Goal: Contribute content: Contribute content

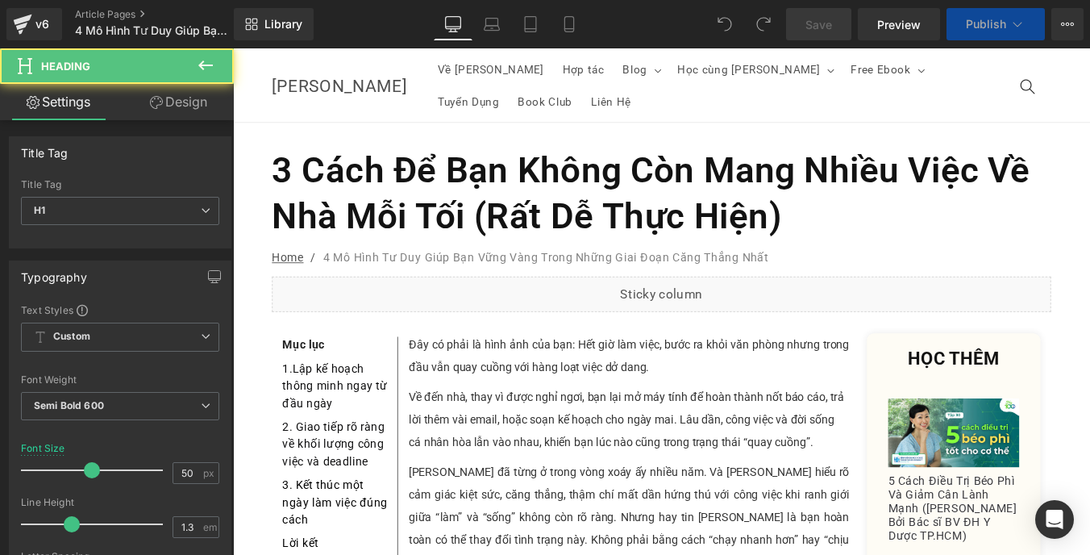
click at [459, 163] on h1 "3 Cách Để Bạn Không Còn Mang Nhiều Việc Về Nhà Mỗi Tối (Rất Dễ Thực Hiện)" at bounding box center [720, 213] width 887 height 105
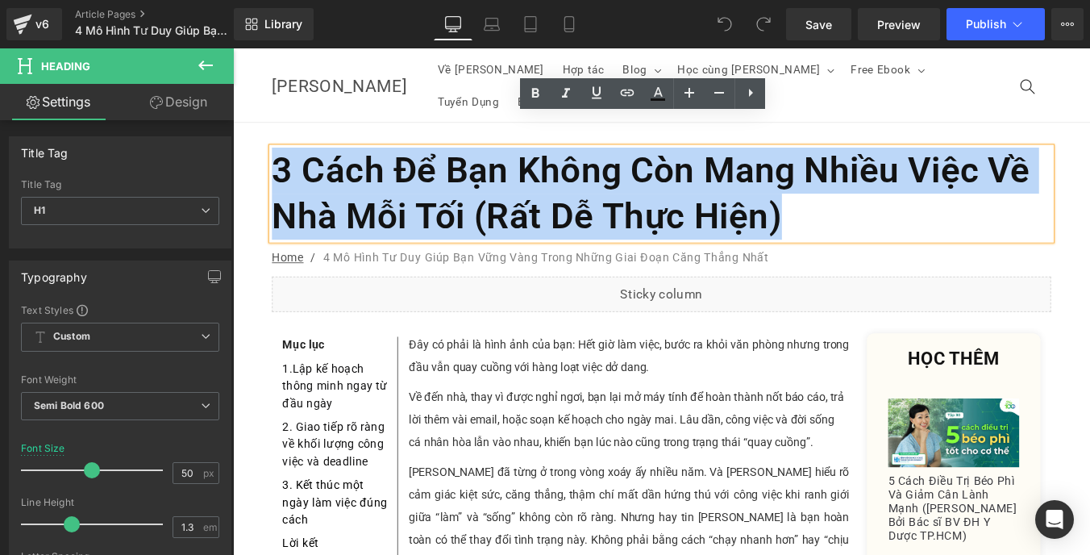
paste div
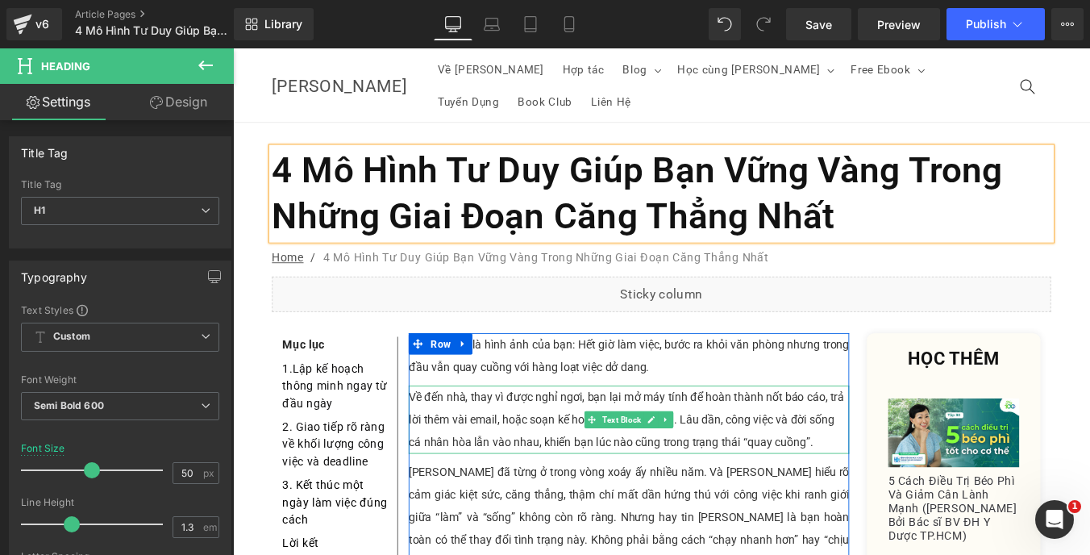
click at [543, 432] on div "Về đến nhà, thay vì được nghỉ ngơi, bạn lại mở máy tính để hoàn thành nốt báo c…" at bounding box center [683, 470] width 501 height 77
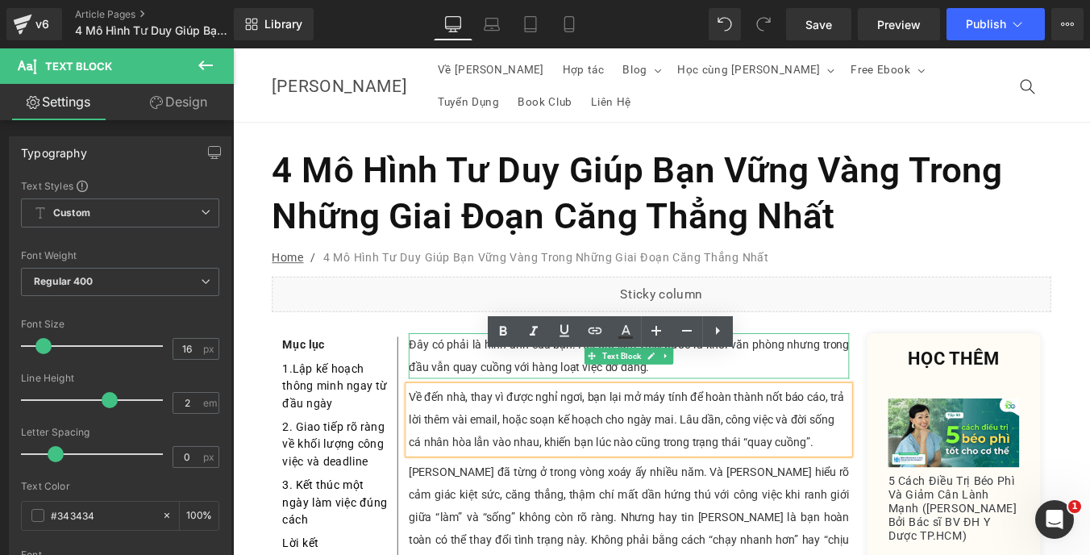
click at [491, 372] on p "Đây có phải là hình ảnh của bạn: Hết giờ làm việc, bước ra khỏi văn phòng nhưng…" at bounding box center [683, 398] width 501 height 52
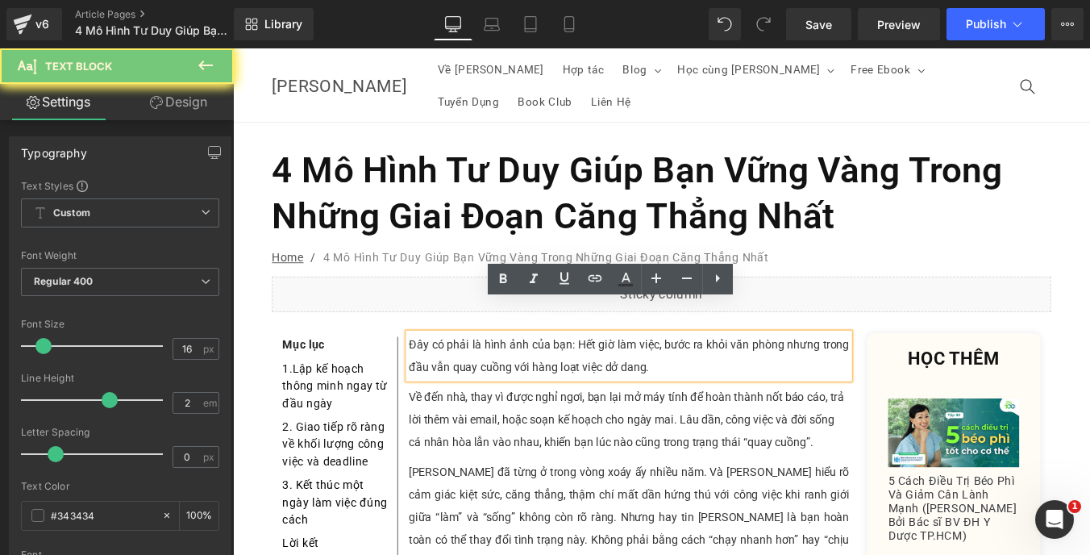
paste div
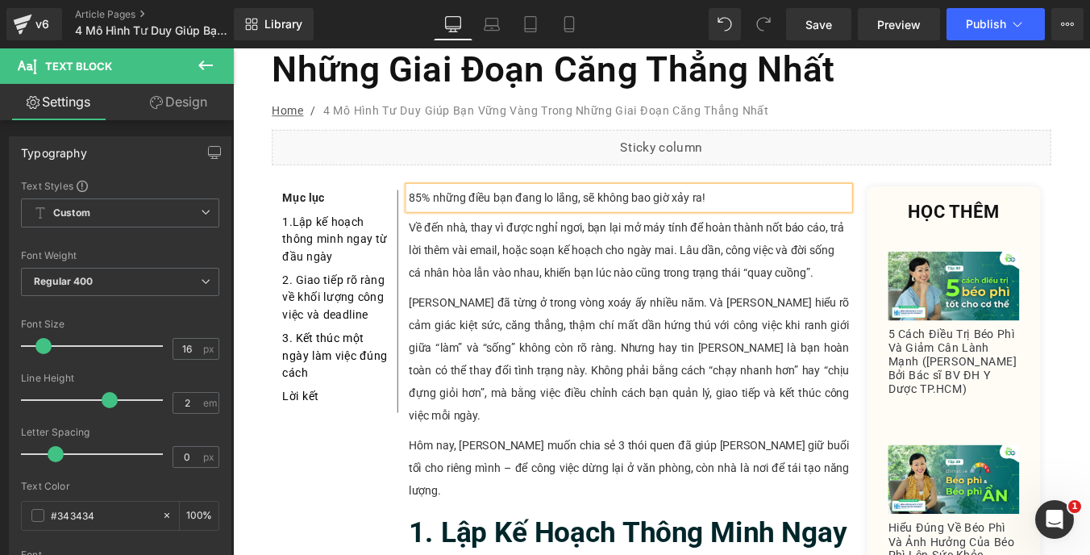
scroll to position [185, 0]
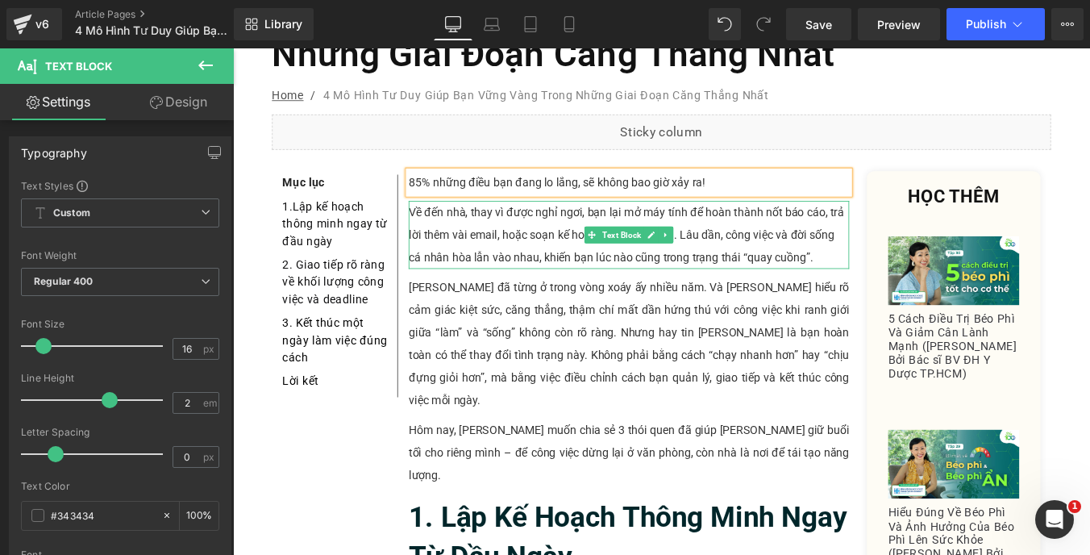
click at [480, 222] on div "Về đến nhà, thay vì được nghỉ ngơi, bạn lại mở máy tính để hoàn thành nốt báo c…" at bounding box center [683, 260] width 501 height 77
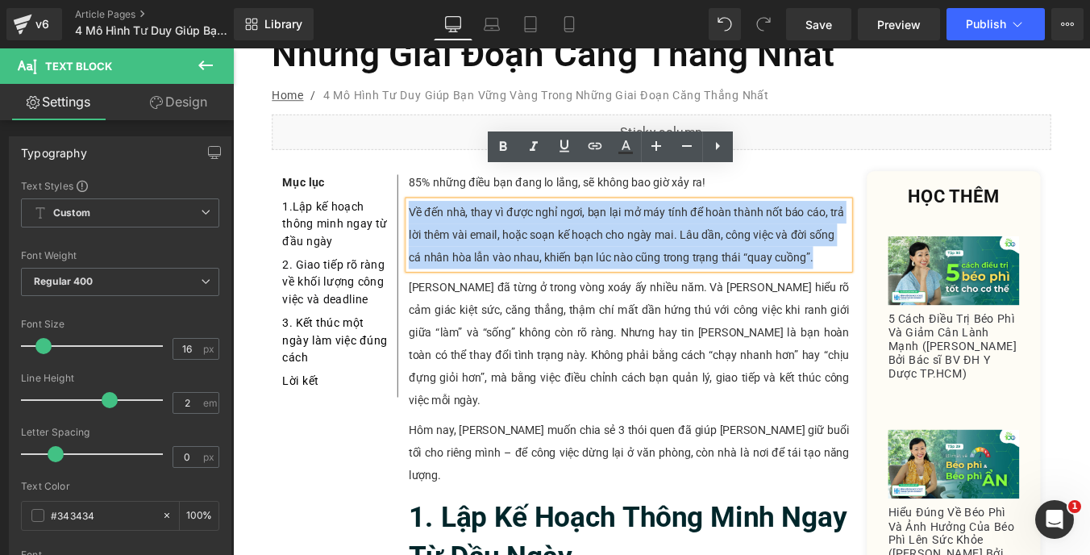
paste div
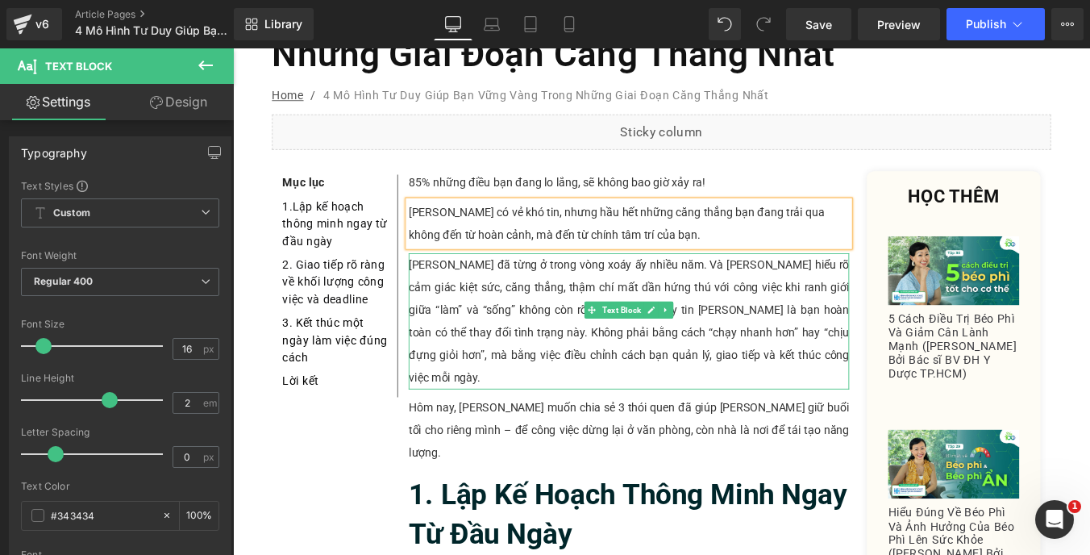
click at [509, 286] on p "[PERSON_NAME] đã từng ở trong vòng xoáy ấy nhiều năm. Và [PERSON_NAME] hiểu rõ …" at bounding box center [683, 358] width 501 height 155
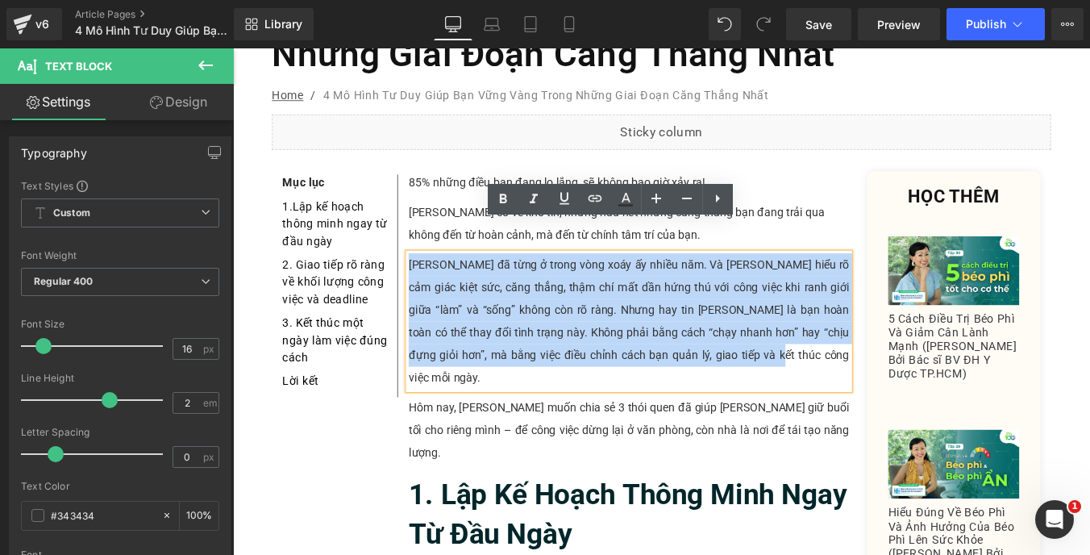
paste div
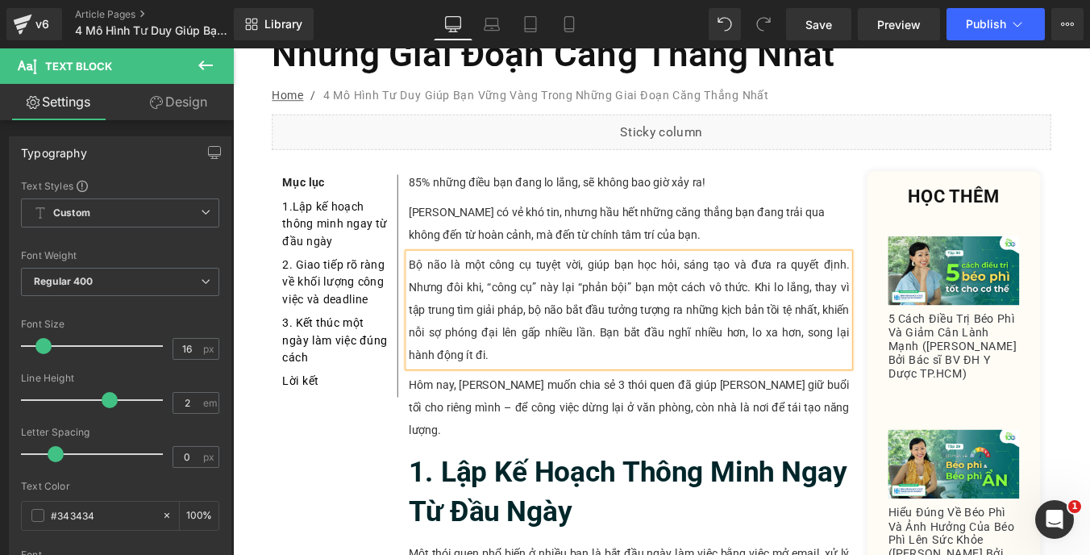
click at [233, 48] on div at bounding box center [233, 48] width 0 height 0
click at [474, 418] on p "Hôm nay, [PERSON_NAME] muốn chia sẻ 3 thói quen đã giúp [PERSON_NAME] giữ buổi …" at bounding box center [683, 456] width 501 height 77
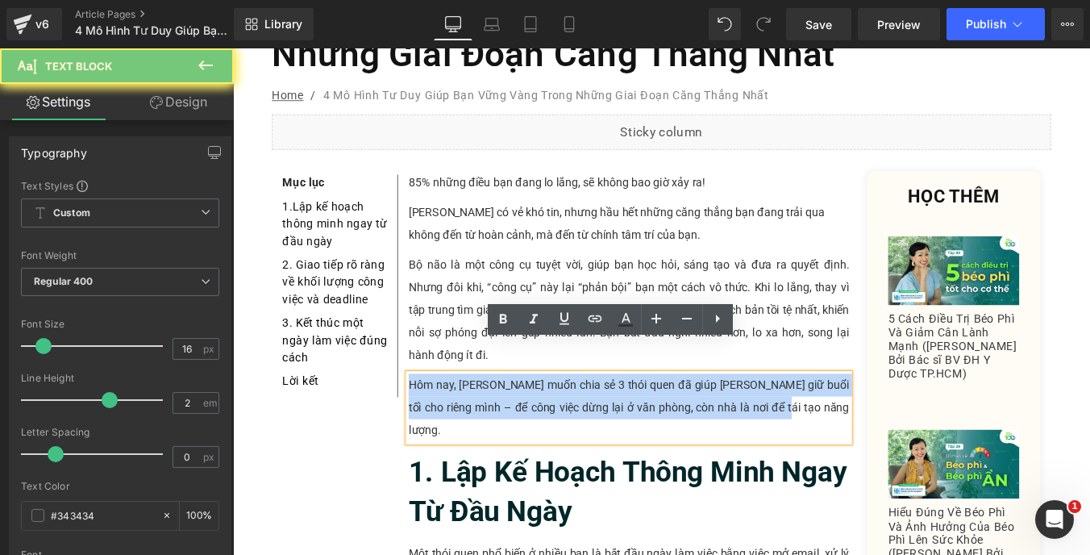
paste div
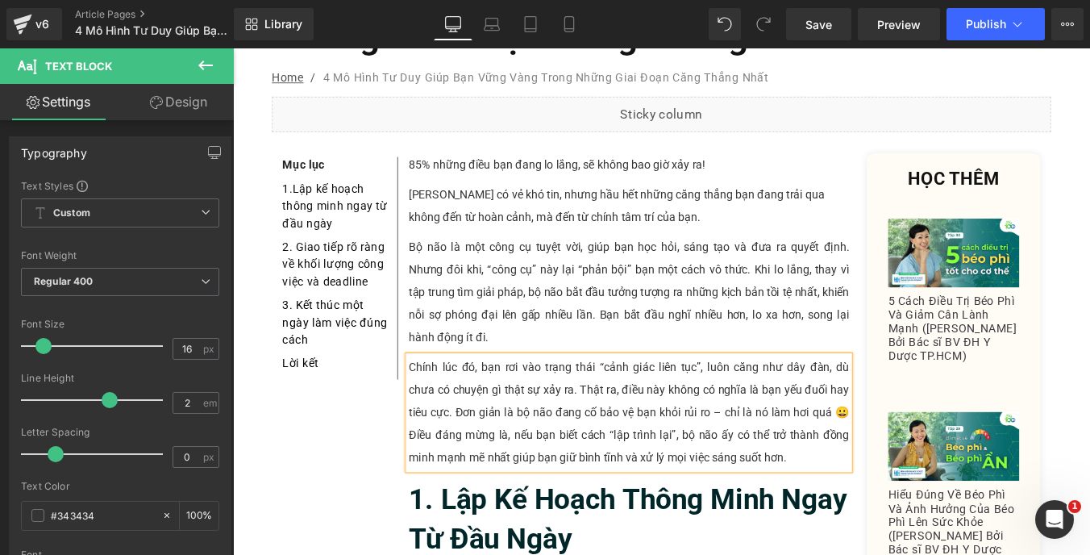
drag, startPoint x: 456, startPoint y: 432, endPoint x: 418, endPoint y: 451, distance: 42.9
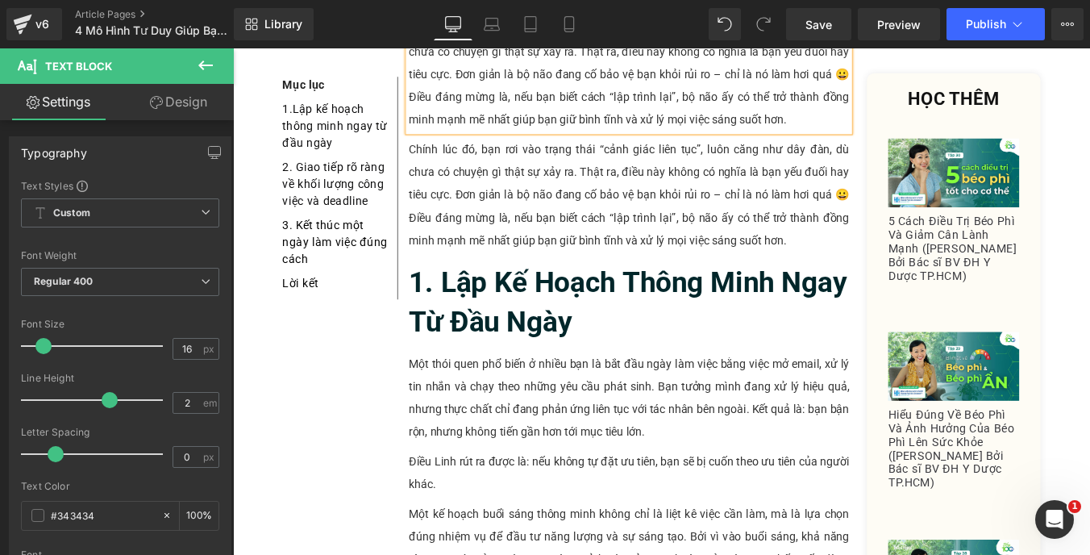
scroll to position [592, 0]
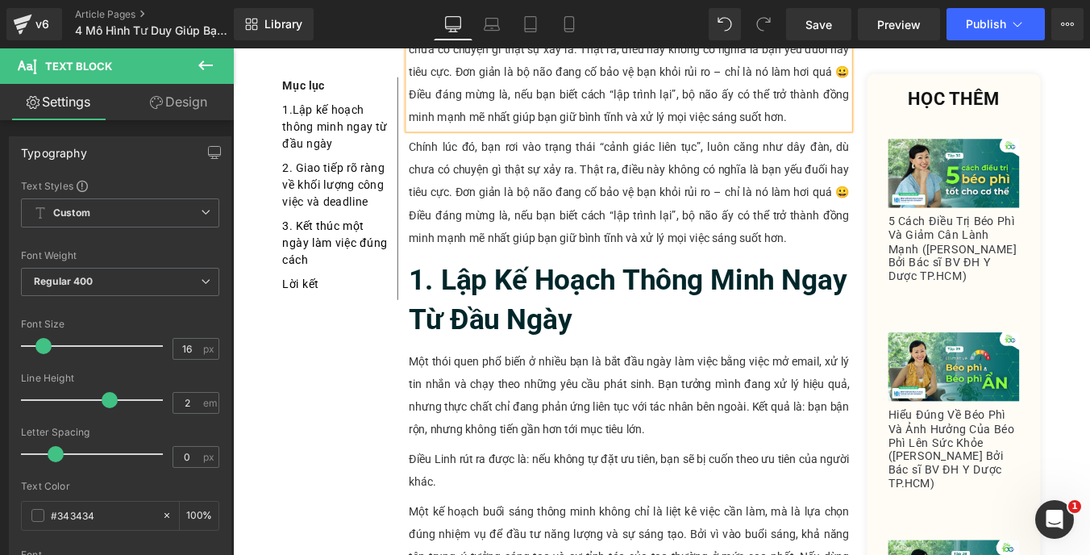
click at [497, 197] on p "Chính lúc đó, bạn rơi vào trạng thái “cảnh giác liên tục”, luôn căng như dây đà…" at bounding box center [683, 212] width 501 height 129
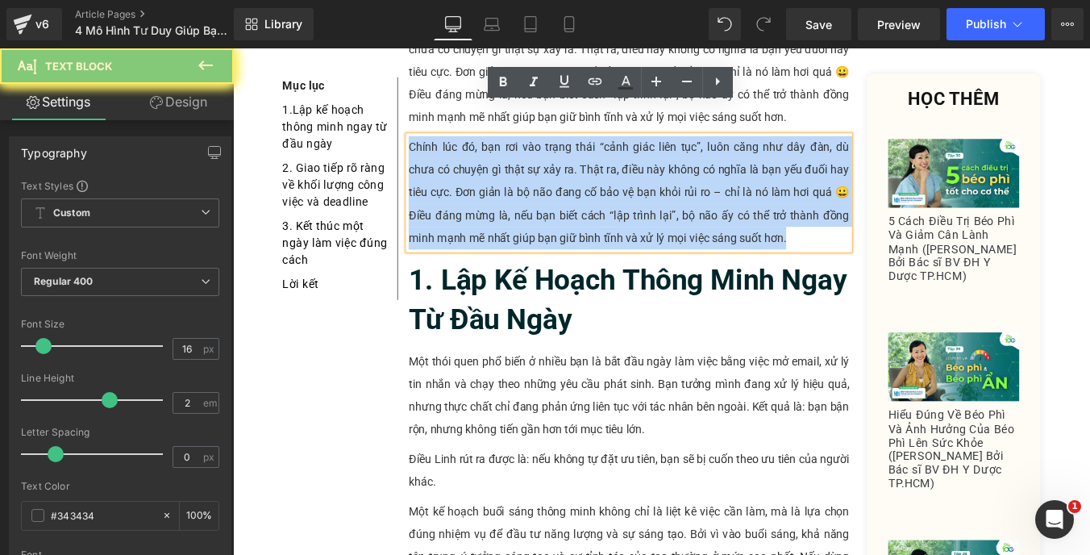
click at [497, 197] on p "Chính lúc đó, bạn rơi vào trạng thái “cảnh giác liên tục”, luôn căng như dây đà…" at bounding box center [683, 212] width 501 height 129
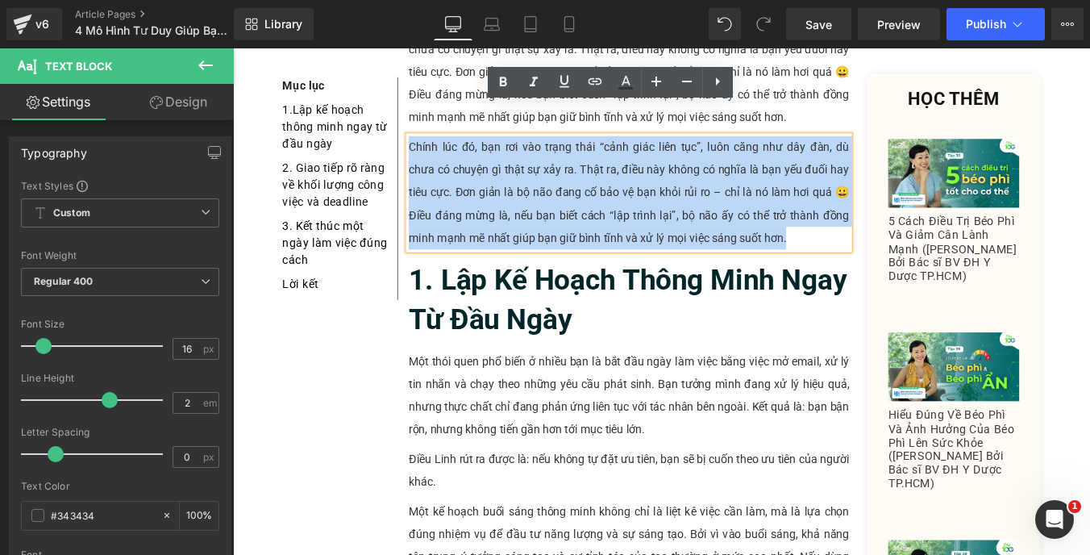
paste div
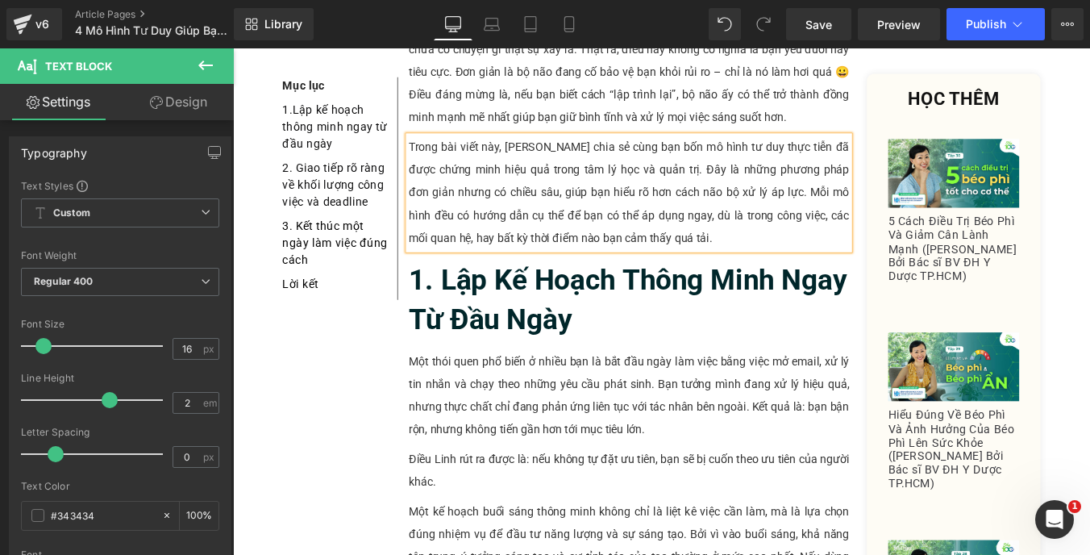
click at [555, 299] on h2 "1. Lập Kế Hoạch Thông Minh Ngay Từ Đầu Ngày" at bounding box center [683, 334] width 501 height 90
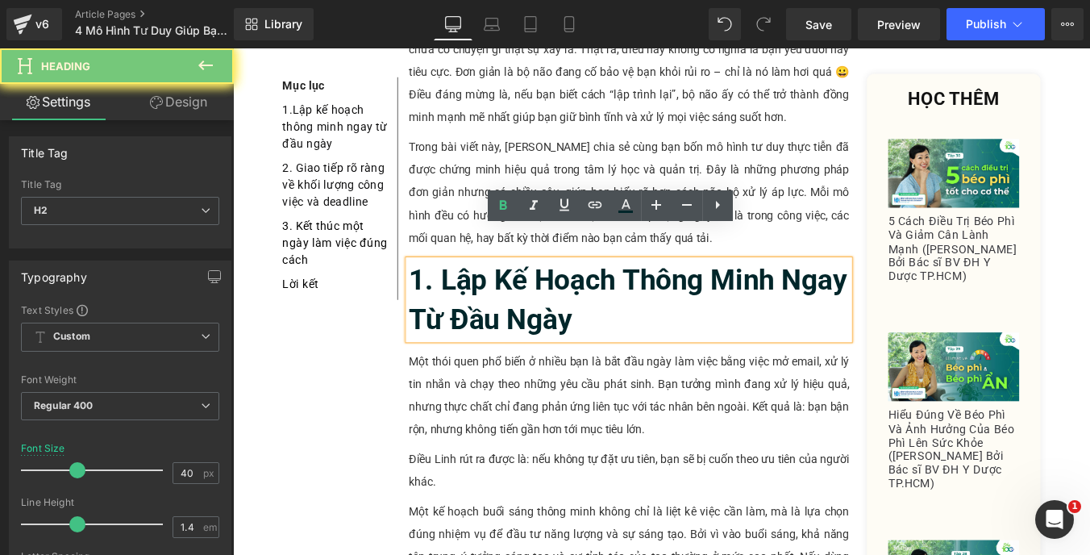
click at [555, 293] on b "1. Lập Kế Hoạch Thông Minh Ngay Từ Đầu Ngày" at bounding box center [682, 334] width 498 height 83
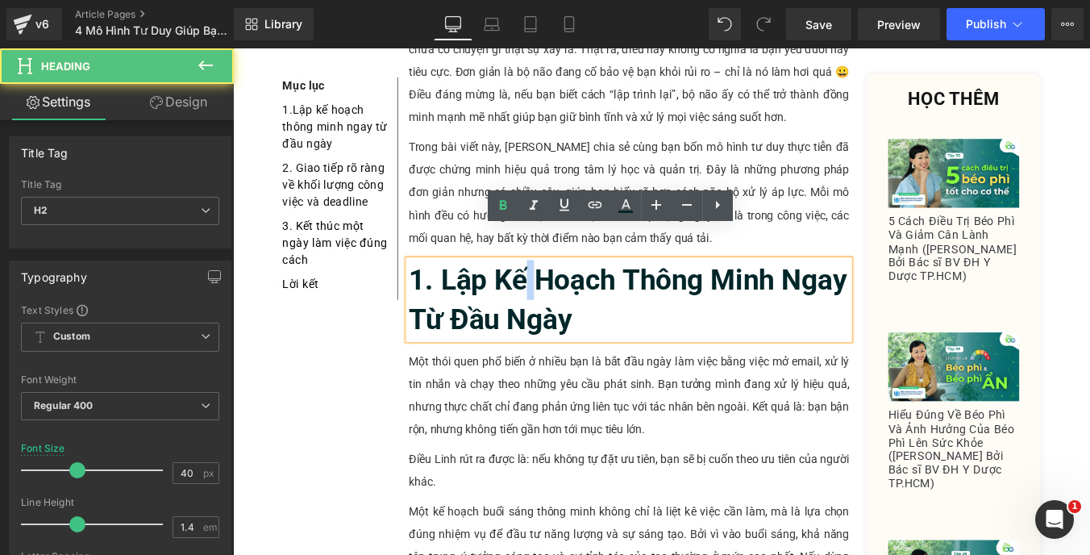
click at [555, 293] on b "1. Lập Kế Hoạch Thông Minh Ngay Từ Đầu Ngày" at bounding box center [682, 334] width 498 height 83
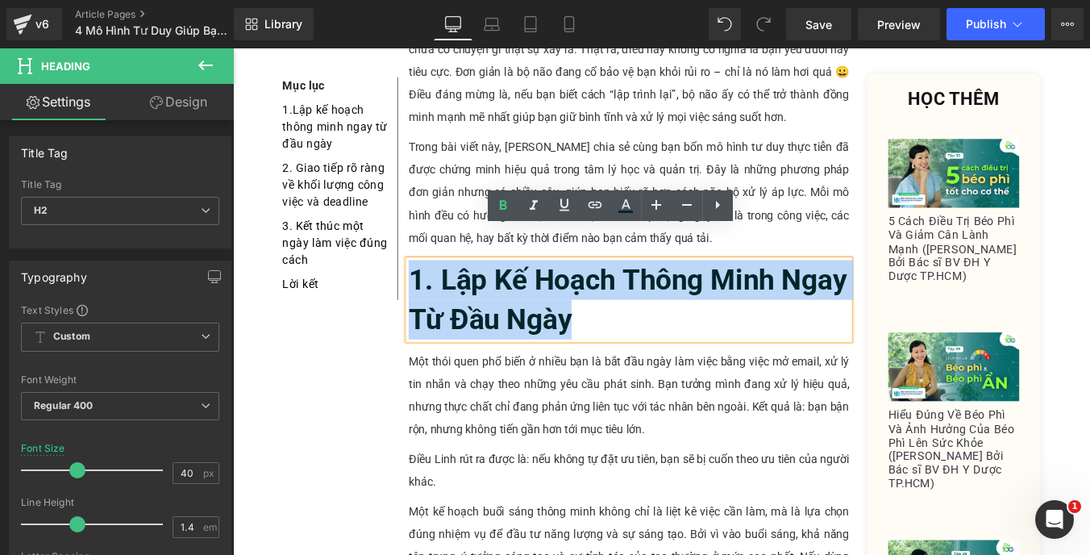
paste div
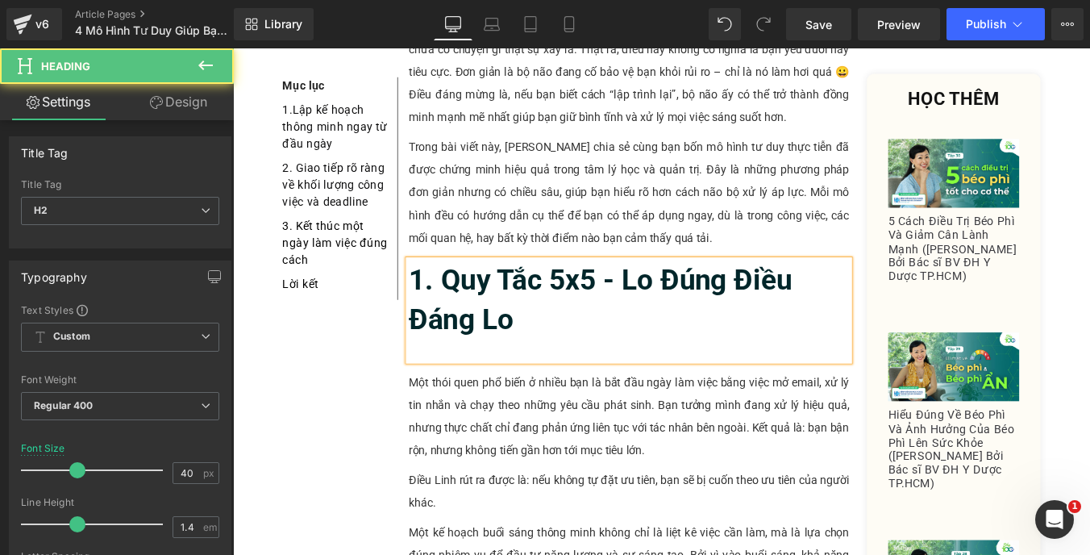
click at [555, 293] on b "1. Quy Tắc 5x5 - Lo Đúng Điều Đáng Lo" at bounding box center [651, 334] width 436 height 83
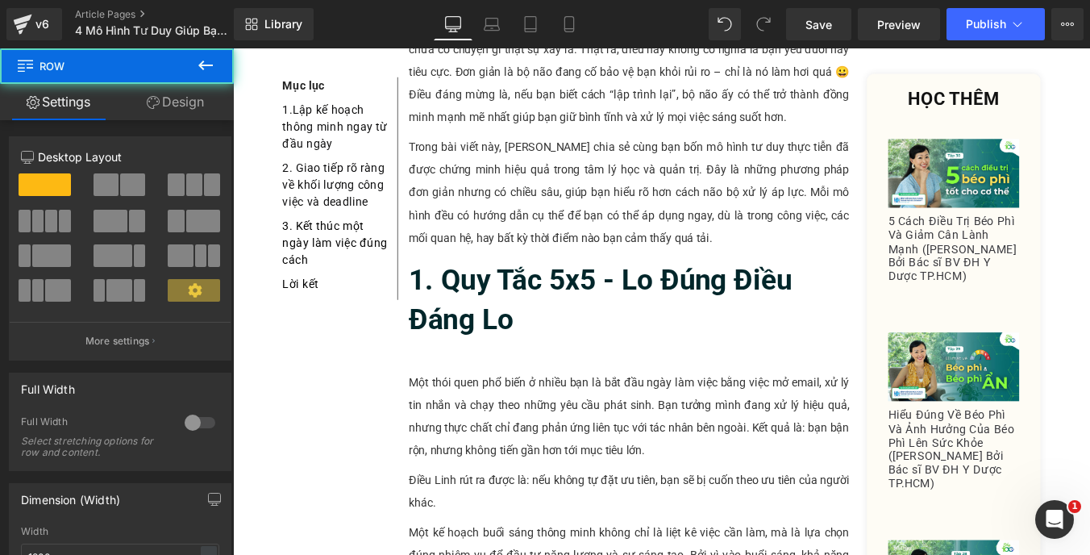
click at [528, 380] on div at bounding box center [683, 392] width 501 height 24
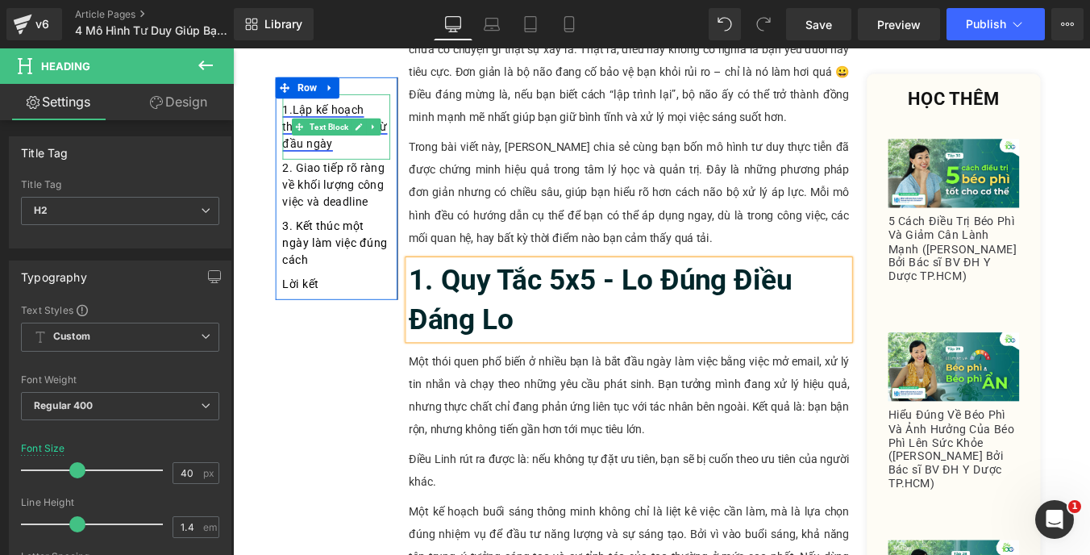
click at [293, 110] on font "1." at bounding box center [294, 117] width 11 height 15
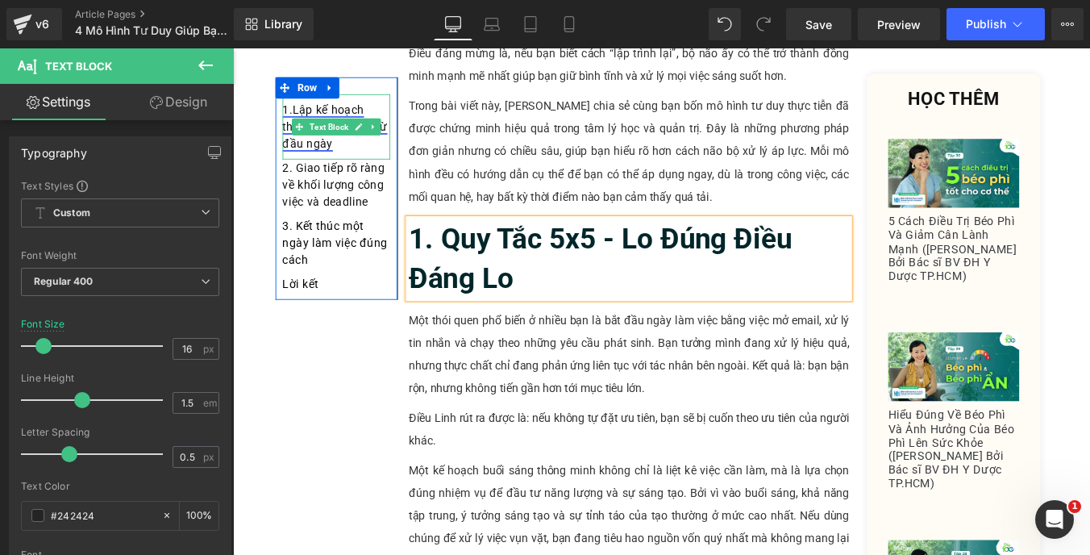
click at [297, 116] on span "Lập kế hoạch thông minh ngay từ đầu ngày" at bounding box center [348, 137] width 119 height 54
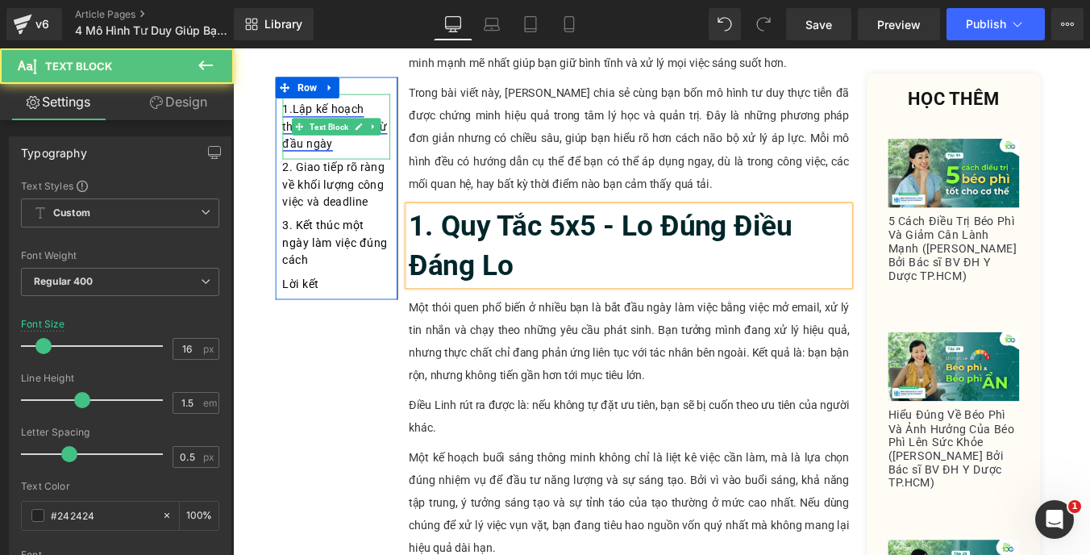
click at [297, 116] on span "Lập kế hoạch thông minh ngay từ đầu ngày" at bounding box center [348, 137] width 119 height 54
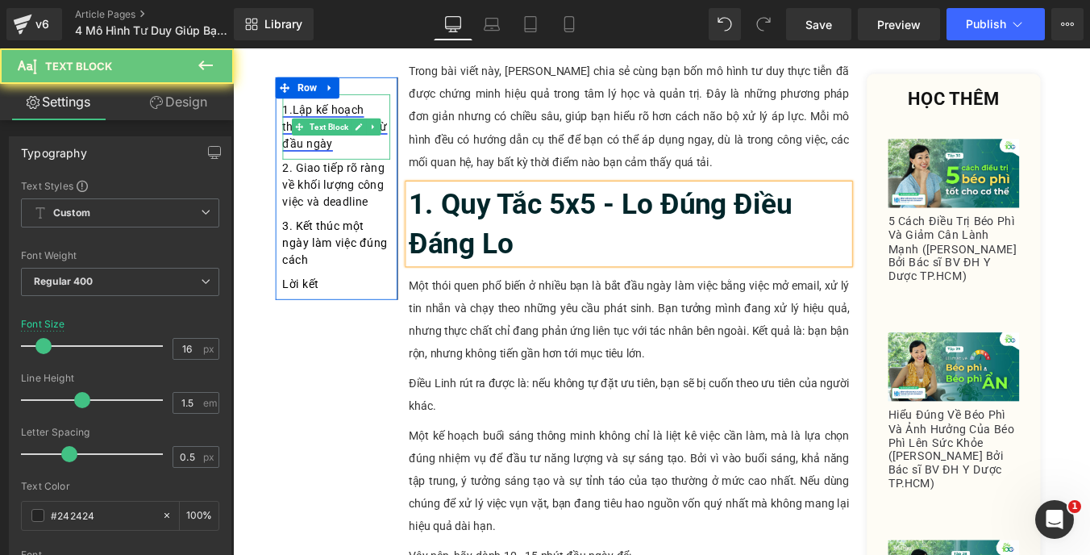
click at [298, 116] on span "Lập kế hoạch thông minh ngay từ đầu ngày" at bounding box center [348, 137] width 119 height 54
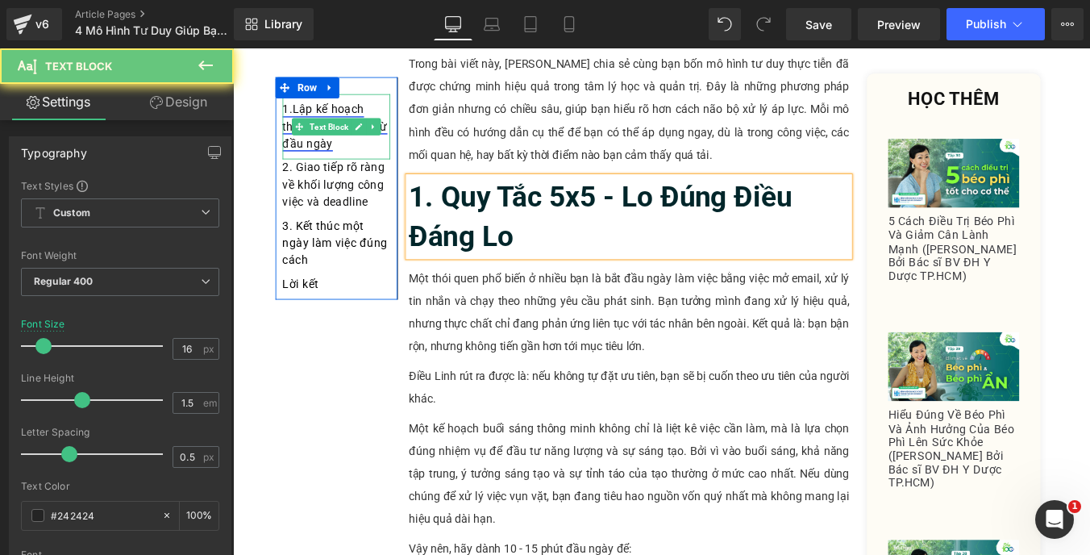
click at [298, 116] on span "Lập kế hoạch thông minh ngay từ đầu ngày" at bounding box center [348, 137] width 119 height 54
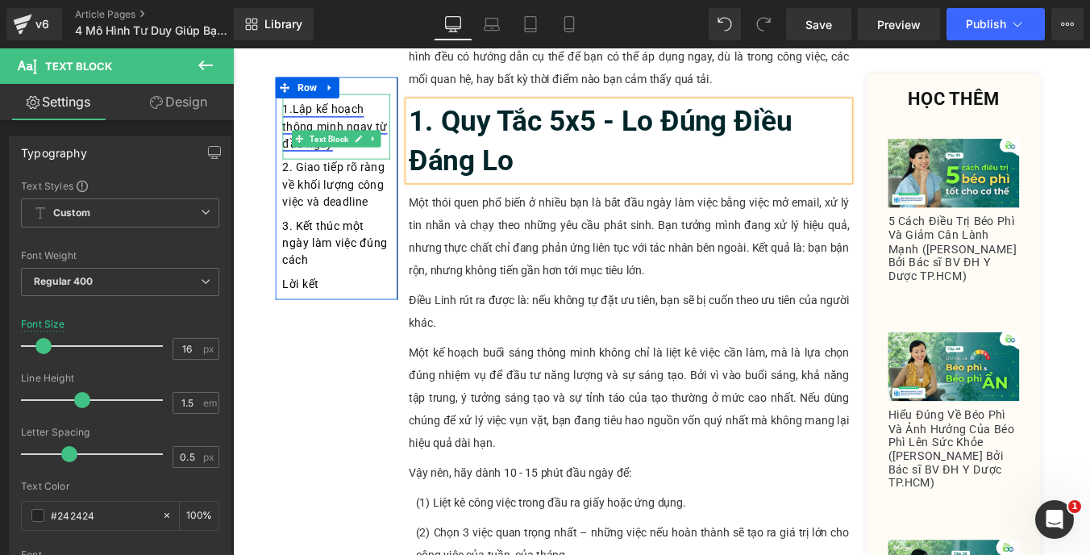
scroll to position [773, 0]
click at [300, 116] on span "Lập kế hoạch thông minh ngay từ đầu ngày" at bounding box center [348, 137] width 119 height 54
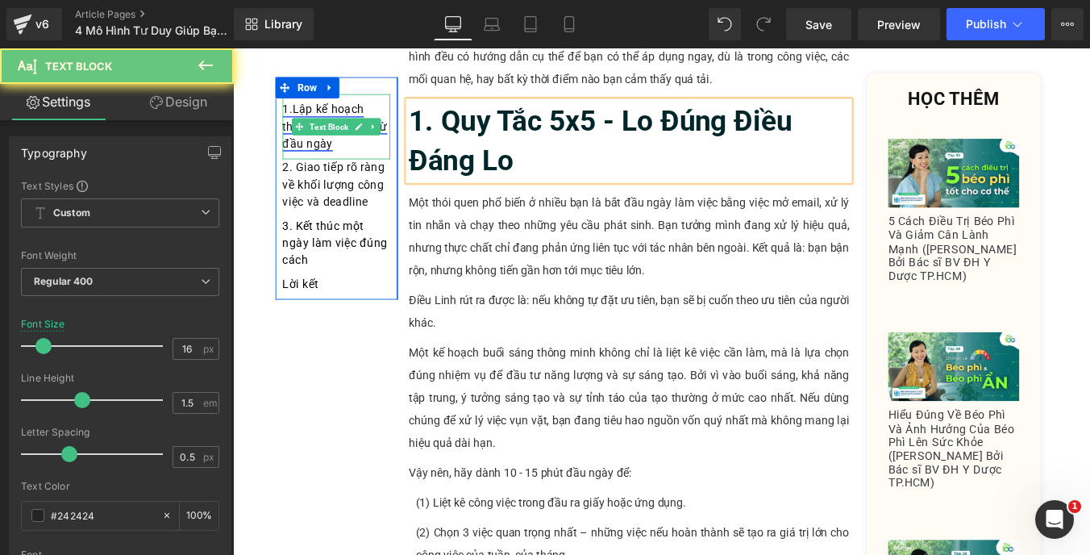
click at [294, 115] on span "Lập kế hoạch thông minh ngay từ đầu ngày" at bounding box center [348, 137] width 119 height 54
click at [293, 114] on font "1." at bounding box center [294, 117] width 11 height 15
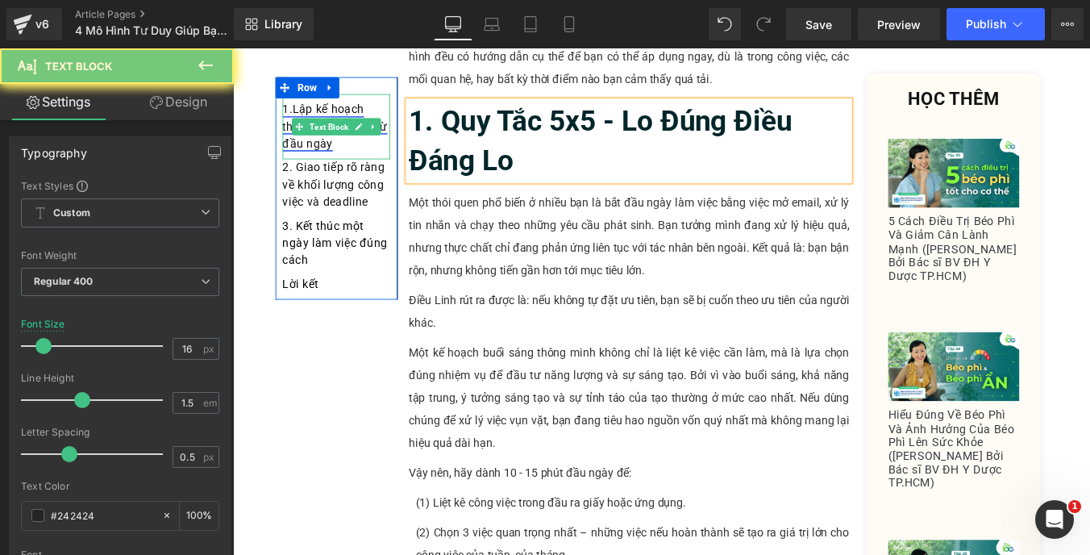
click at [293, 114] on font "1." at bounding box center [294, 117] width 11 height 15
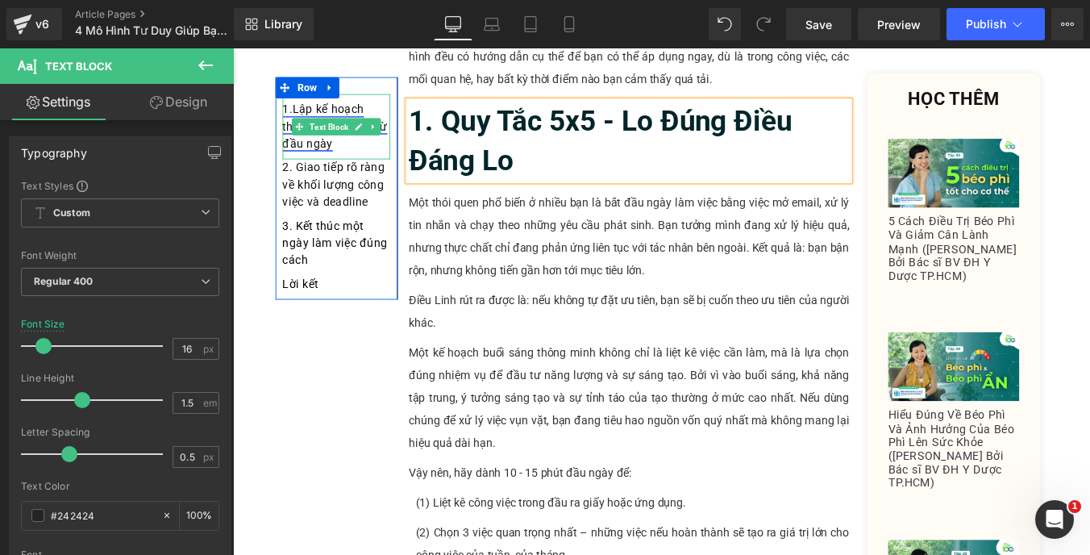
click at [293, 114] on font "1." at bounding box center [294, 117] width 11 height 15
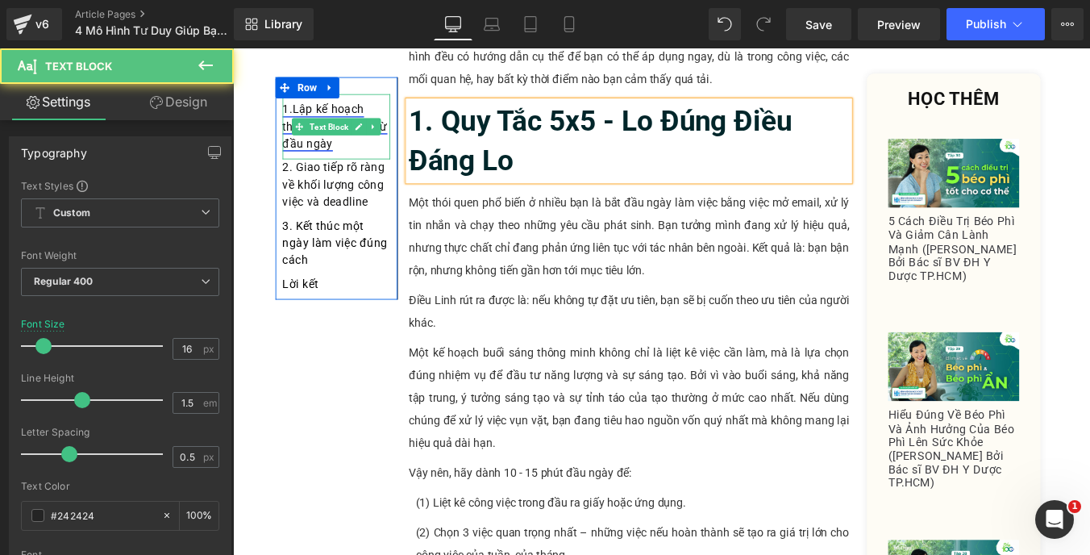
click at [293, 114] on font "1." at bounding box center [294, 117] width 11 height 15
click at [346, 163] on div "1. Lập kế hoạch thông minh ngay từ đầu ngày" at bounding box center [350, 137] width 123 height 74
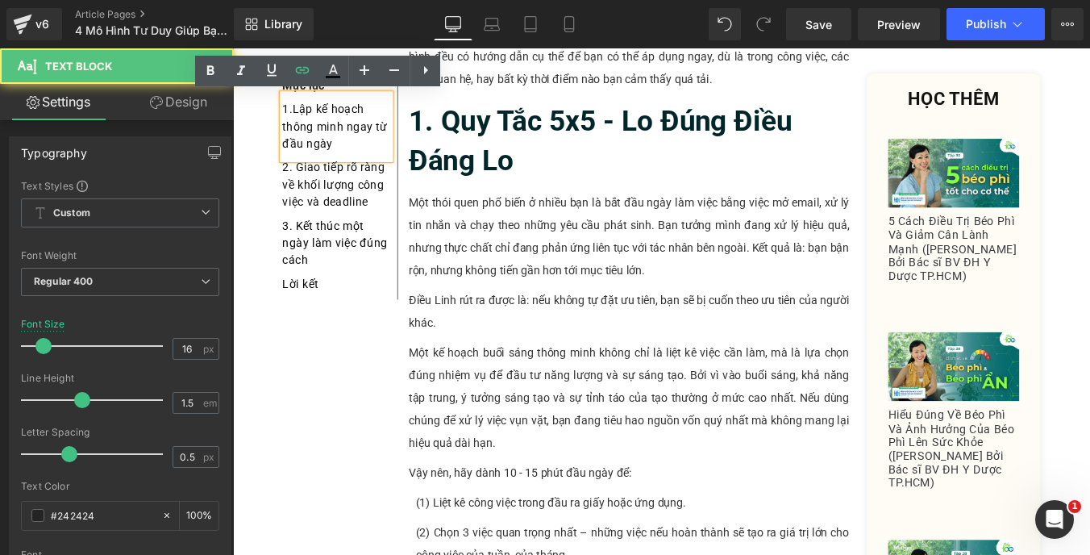
click at [346, 163] on div "1. Lập kế hoạch thông minh ngay từ đầu ngày" at bounding box center [350, 137] width 123 height 74
click at [291, 111] on font "1." at bounding box center [294, 117] width 11 height 15
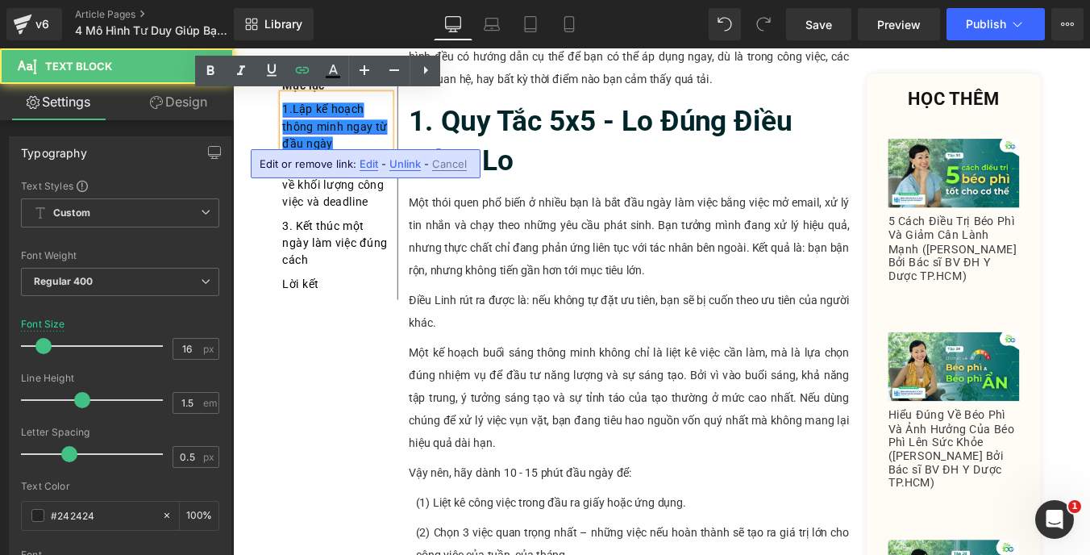
click at [295, 115] on span "Lập kế hoạch thông minh ngay từ đầu ngày" at bounding box center [348, 137] width 119 height 54
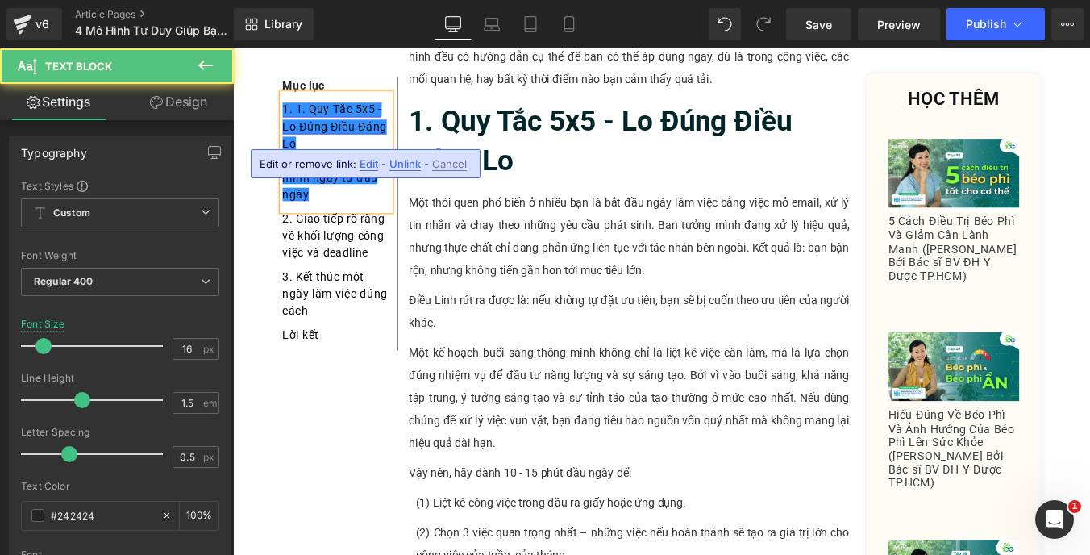
click at [313, 113] on font "1. 1. Quy Tắc 5x5 - Lo Đúng Điều Đáng Lo" at bounding box center [348, 137] width 119 height 54
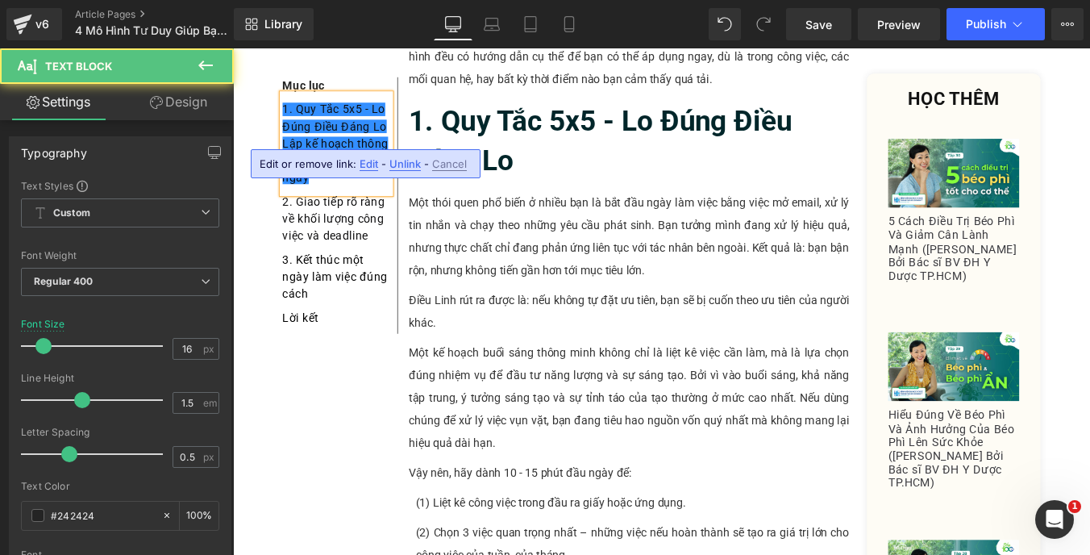
drag, startPoint x: 287, startPoint y: 152, endPoint x: 350, endPoint y: 195, distance: 76.0
click at [350, 195] on div "Lập kế hoạch thông minh ngay từ đầu ngày" at bounding box center [350, 176] width 123 height 58
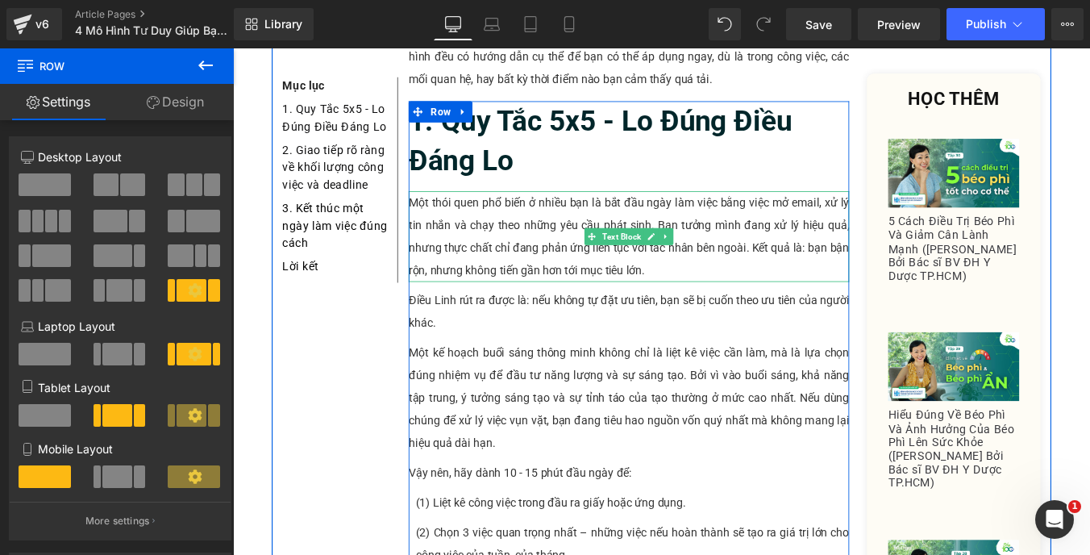
click at [487, 255] on p "Một thói quen phổ biến ở nhiều bạn là bắt đầu ngày làm việc bằng việc mở email,…" at bounding box center [683, 261] width 501 height 103
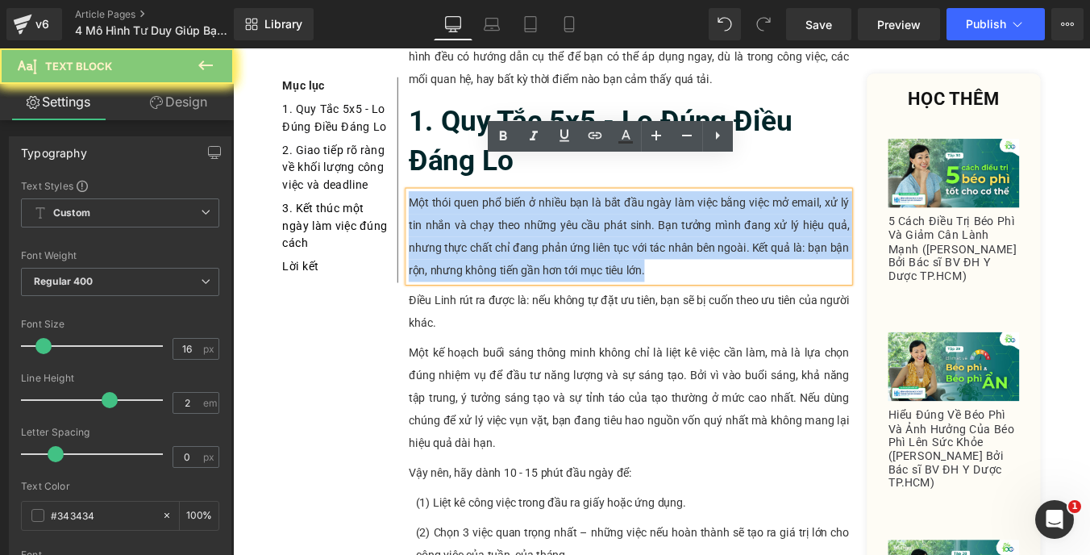
click at [487, 255] on p "Một thói quen phổ biến ở nhiều bạn là bắt đầu ngày làm việc bằng việc mở email,…" at bounding box center [683, 261] width 501 height 103
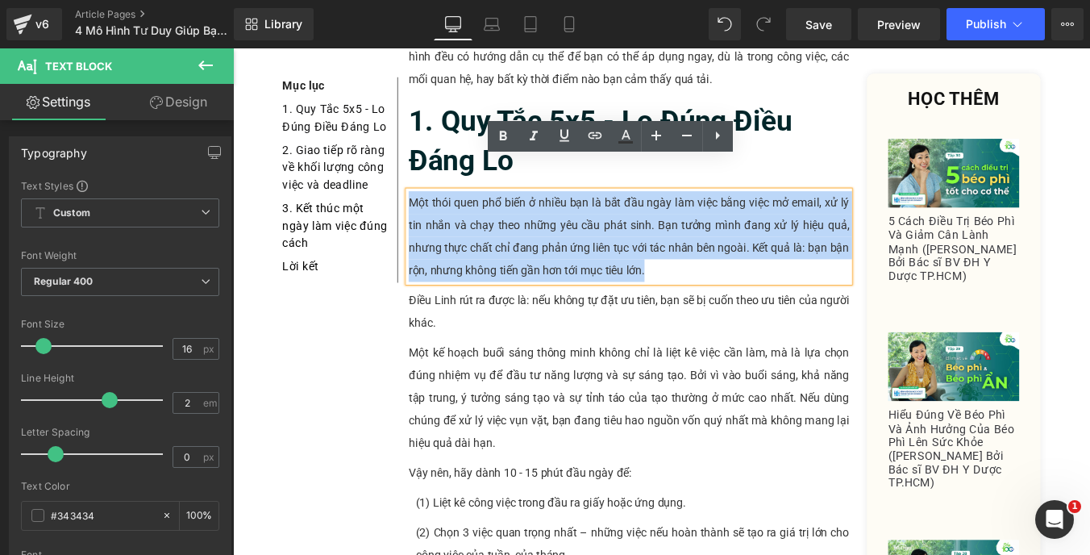
paste div
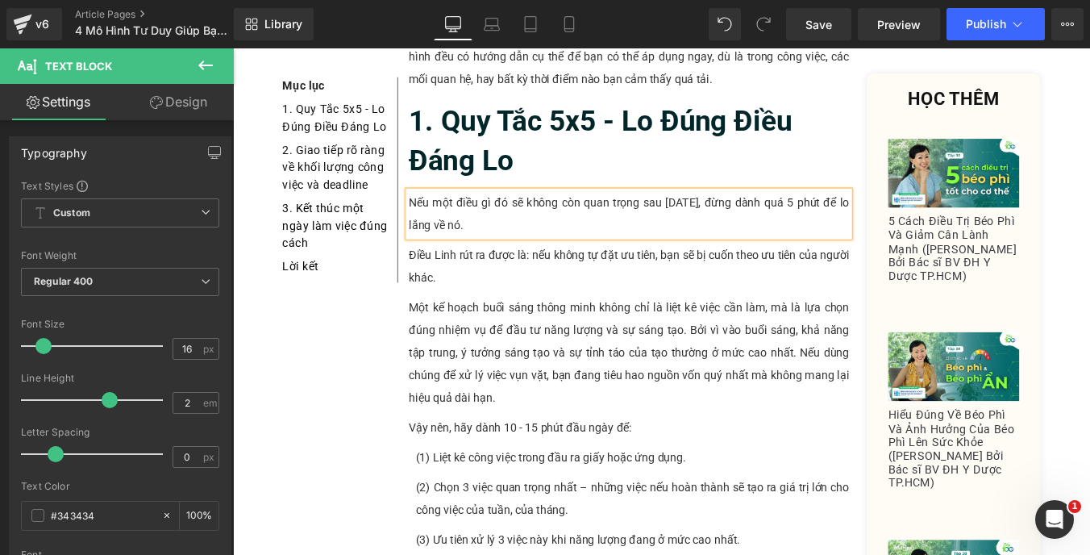
click at [528, 270] on p "Điều Linh rút ra được là: nếu không tự đặt ưu tiên, bạn sẽ bị cuốn theo ưu tiên…" at bounding box center [683, 296] width 501 height 52
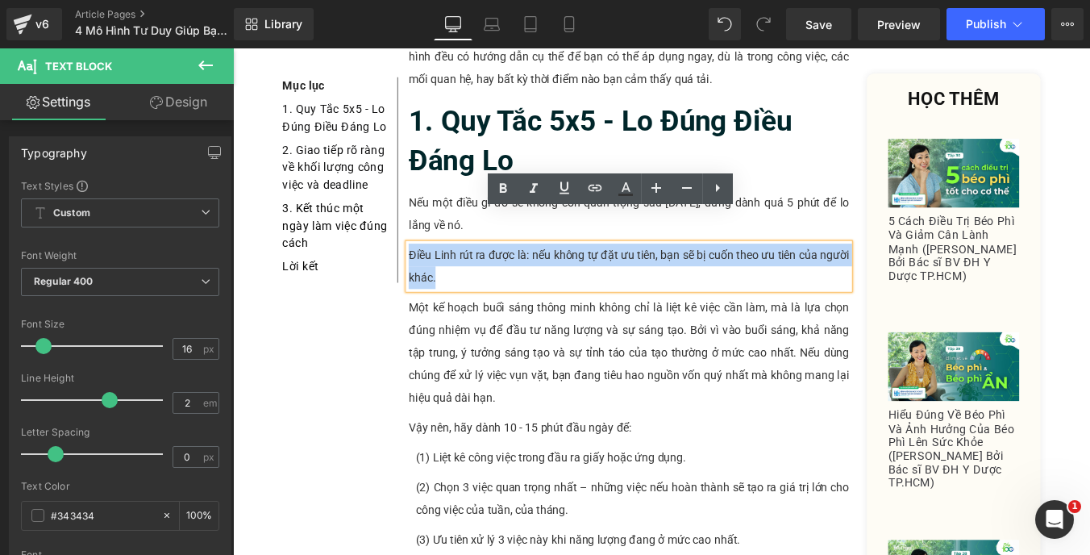
paste div
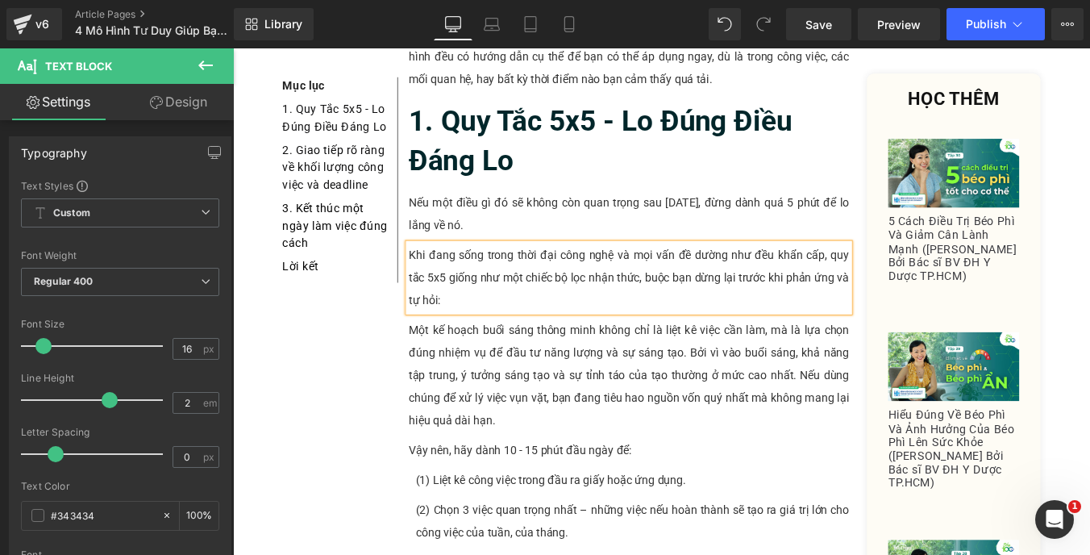
click at [475, 357] on p "Một kế hoạch buổi sáng thông minh không chỉ là liệt kê việc cần làm, mà là lựa …" at bounding box center [683, 420] width 501 height 129
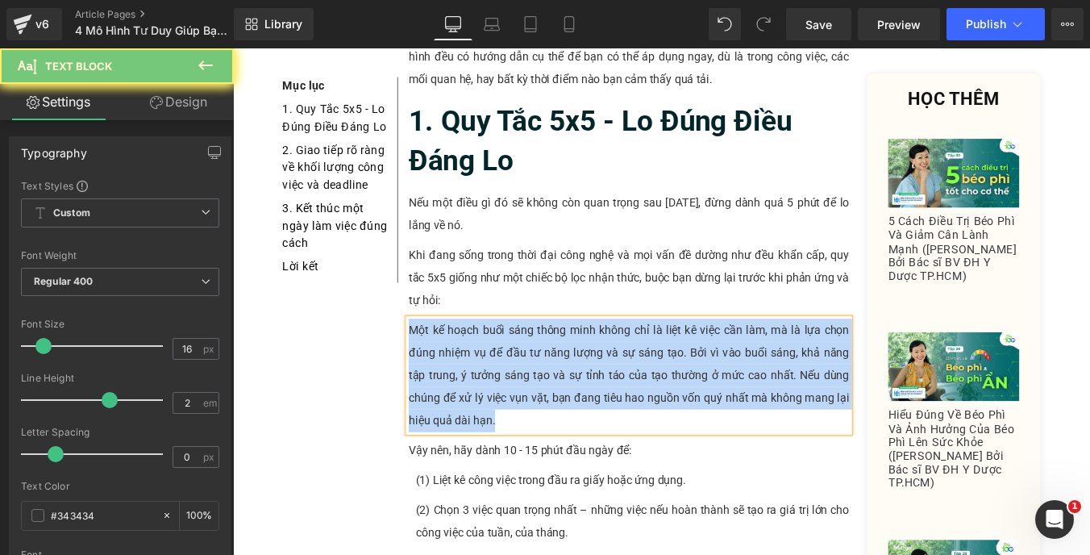
paste div
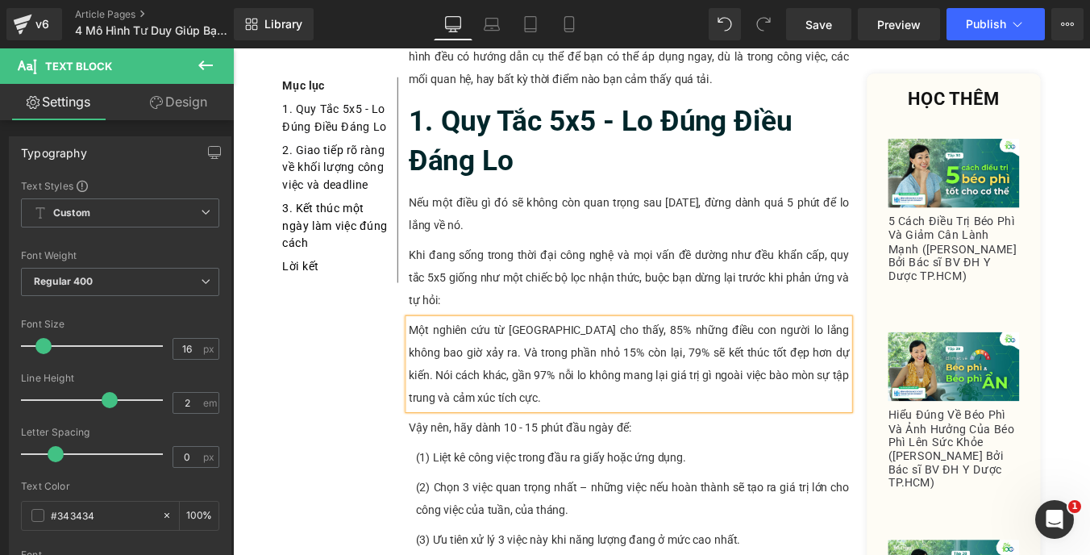
click at [448, 467] on p "Vậy nên, hãy dành 10 - 15 phút đầu ngày để:" at bounding box center [683, 480] width 501 height 26
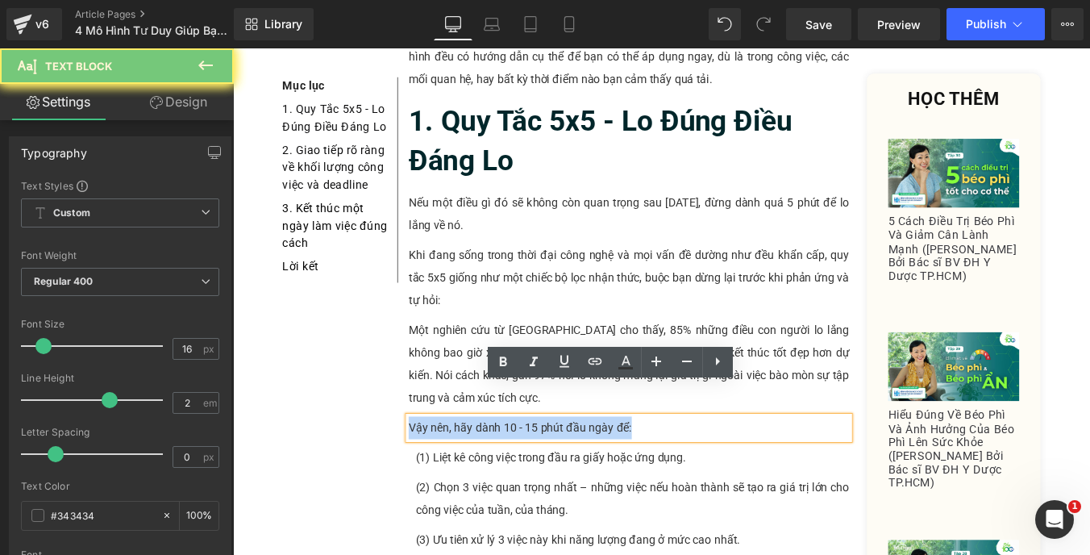
paste div
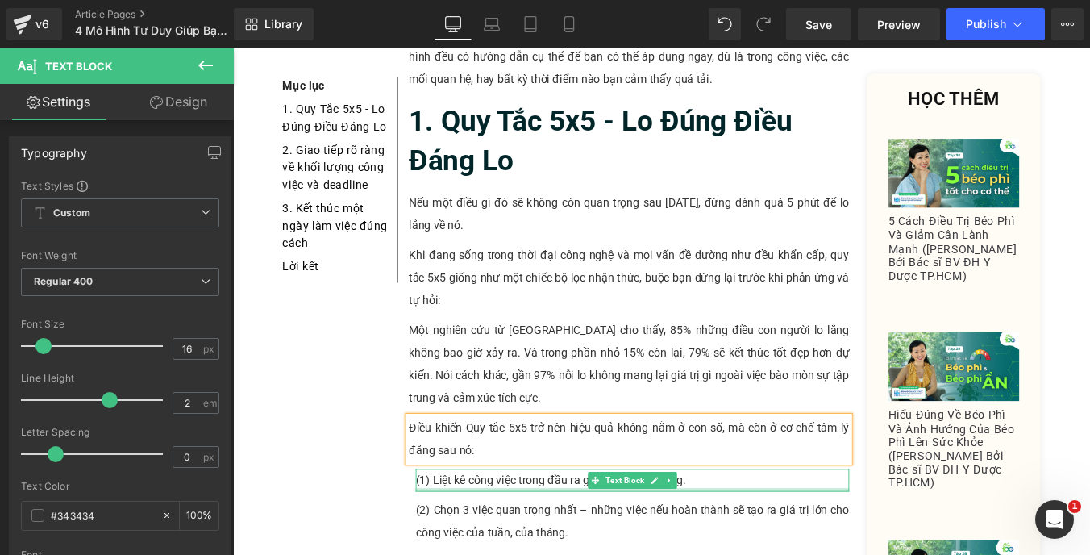
click at [493, 526] on p "(1) Liệt kê công việc trong đầu ra giấy hoặc ứng dụng." at bounding box center [687, 539] width 493 height 26
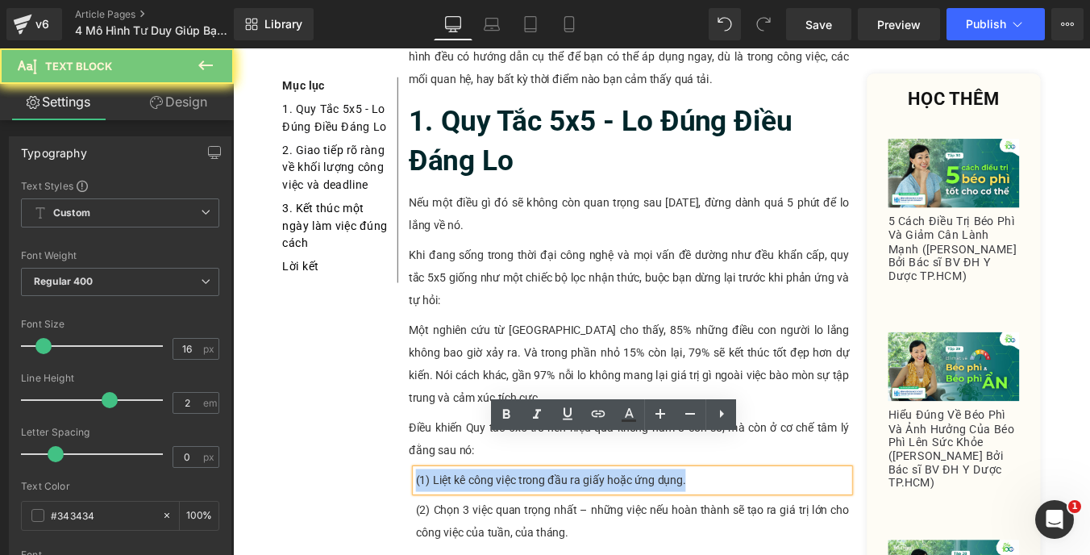
click at [457, 526] on p "(1) Liệt kê công việc trong đầu ra giấy hoặc ứng dụng." at bounding box center [687, 539] width 493 height 26
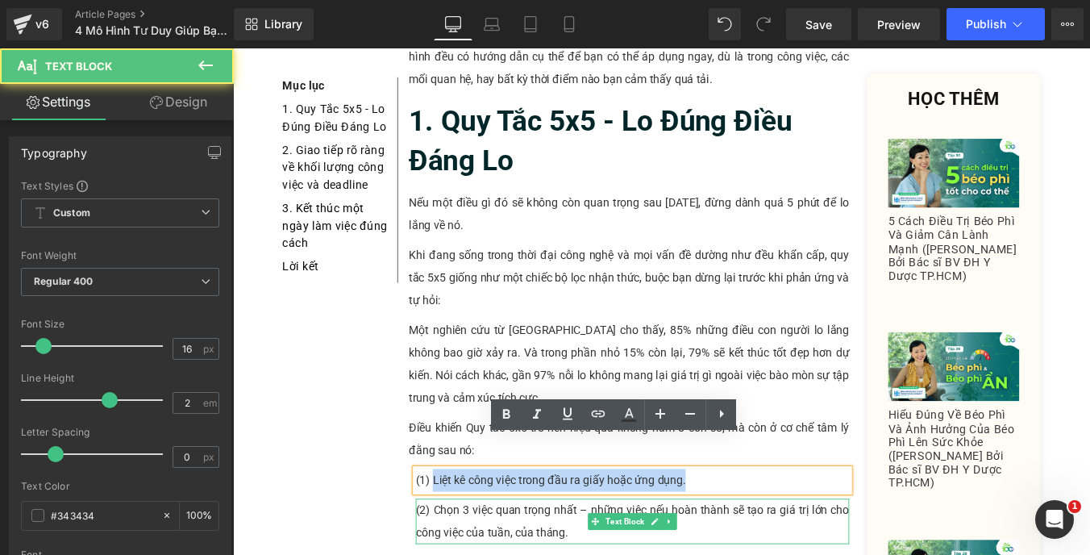
drag, startPoint x: 455, startPoint y: 505, endPoint x: 838, endPoint y: 536, distance: 384.2
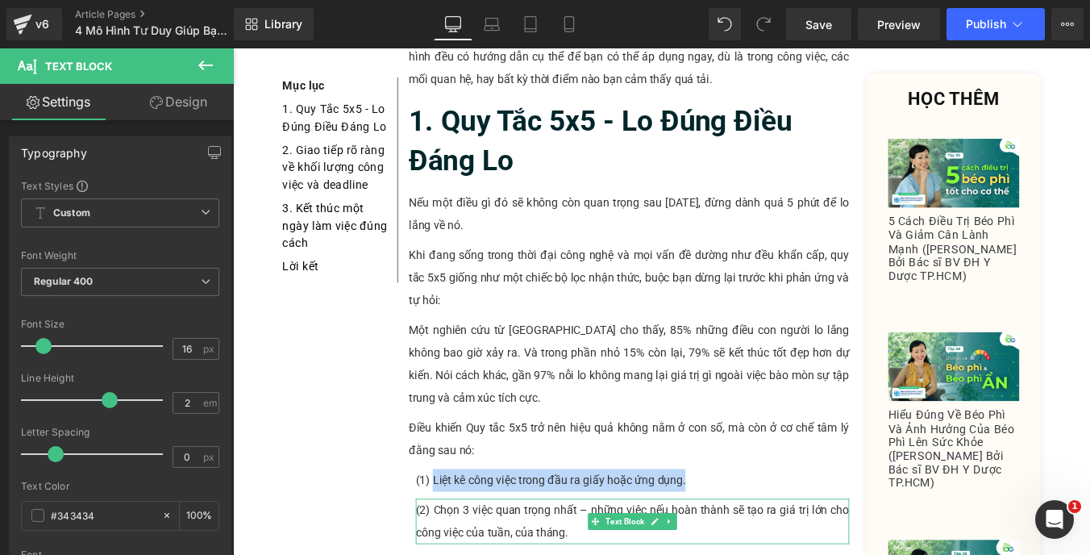
paste div
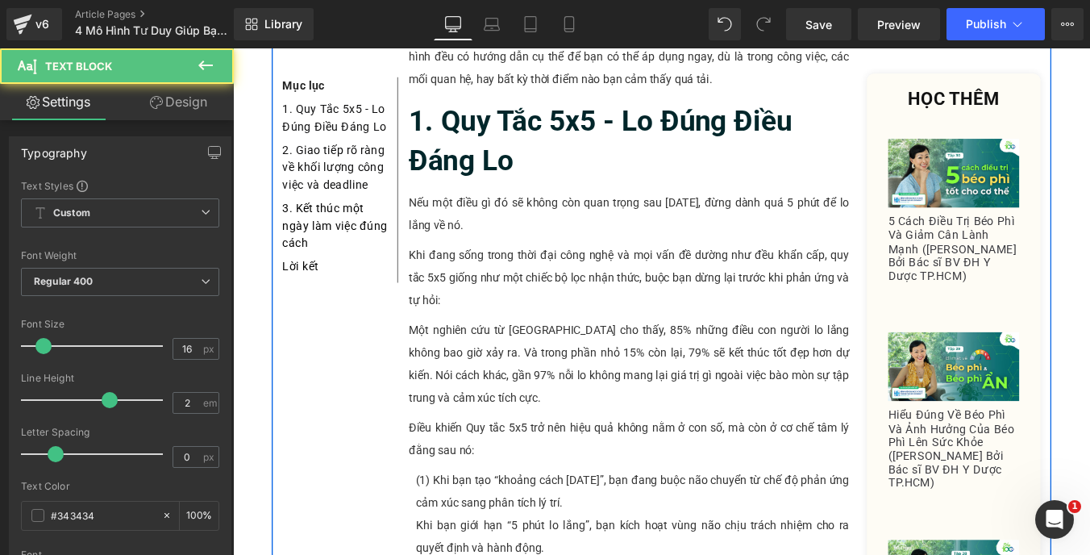
drag, startPoint x: 563, startPoint y: 584, endPoint x: 360, endPoint y: 556, distance: 204.2
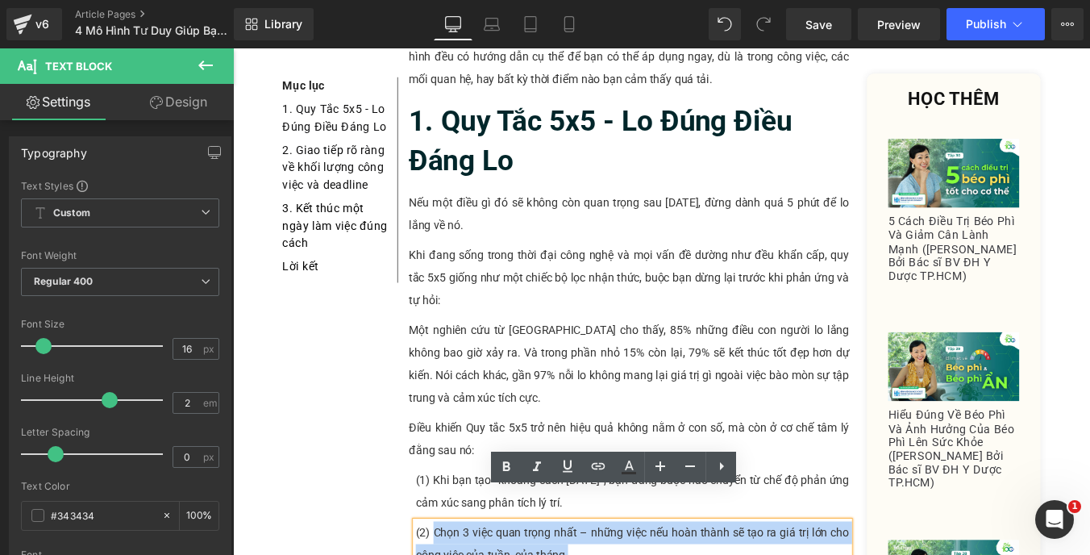
drag, startPoint x: 456, startPoint y: 558, endPoint x: 720, endPoint y: 584, distance: 265.0
paste div
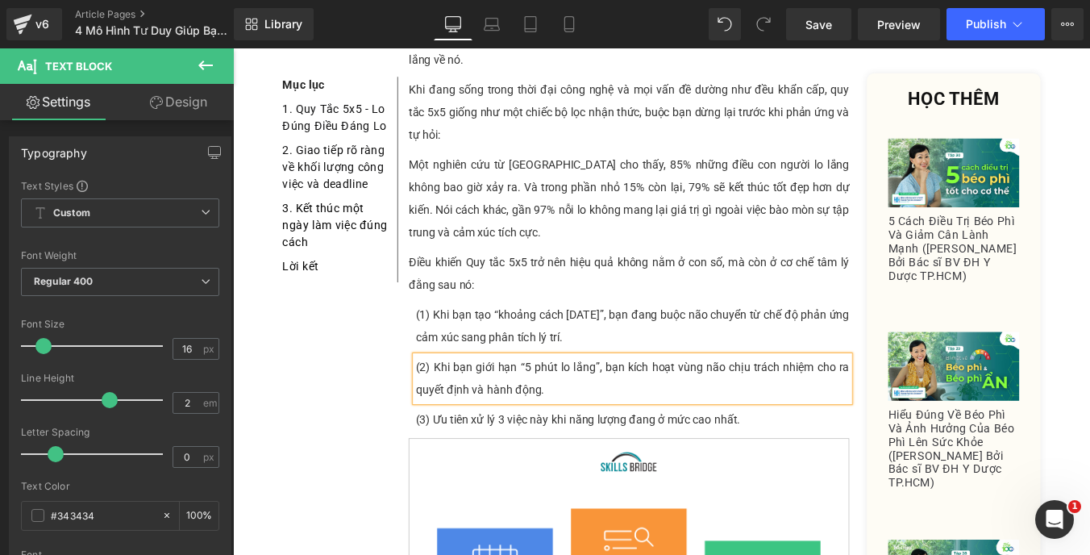
scroll to position [962, 0]
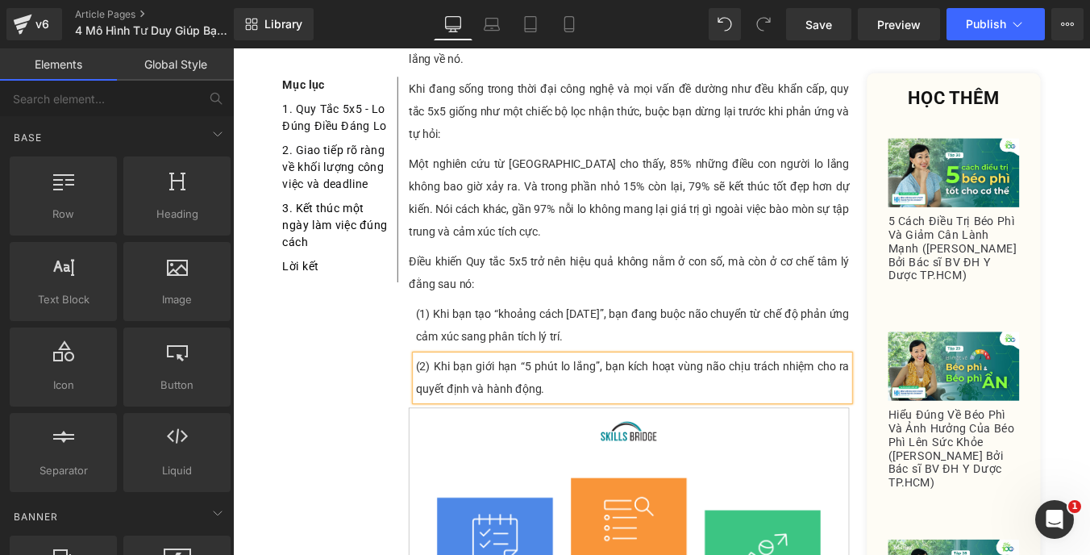
click at [831, 338] on p "(1) Khi bạn tạo “khoảng cách [DATE]”, bạn đang buộc não chuyển từ chế độ phản ứ…" at bounding box center [687, 364] width 493 height 52
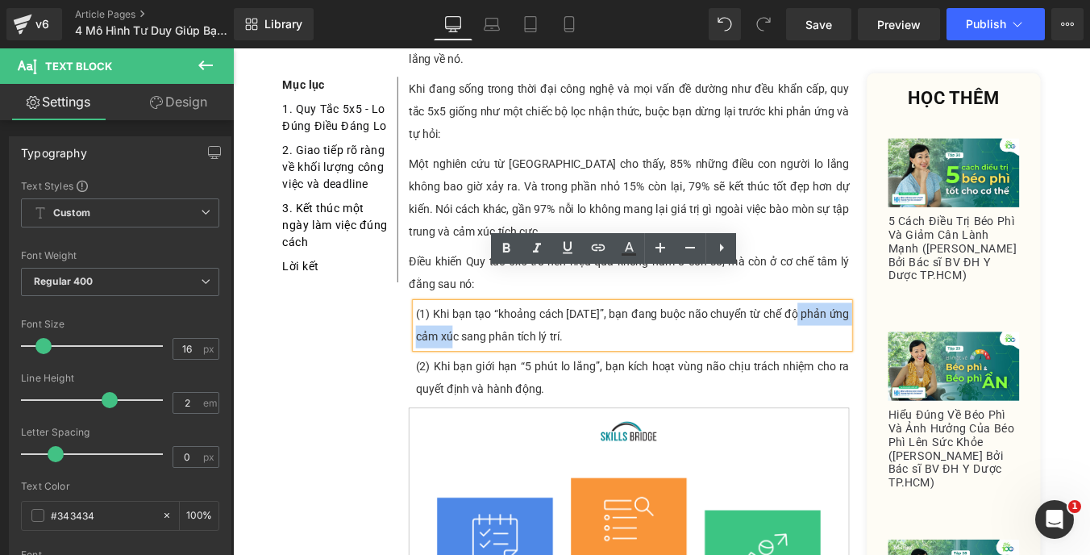
drag, startPoint x: 874, startPoint y: 314, endPoint x: 482, endPoint y: 335, distance: 392.4
click at [482, 338] on p "(1) Khi bạn tạo “khoảng cách [DATE]”, bạn đang buộc não chuyển từ chế độ phản ứ…" at bounding box center [687, 364] width 493 height 52
drag, startPoint x: 518, startPoint y: 341, endPoint x: 599, endPoint y: 344, distance: 80.7
click at [599, 344] on p "(1) Khi bạn tạo “khoảng cách [DATE]”, bạn đang buộc não chuyển từ chế độ phản ứ…" at bounding box center [687, 364] width 493 height 52
click at [594, 397] on p "(2) Khi bạn giới hạn “5 phút lo lắng”, bạn kích hoạt vùng não chịu trách nhiệm …" at bounding box center [687, 423] width 493 height 52
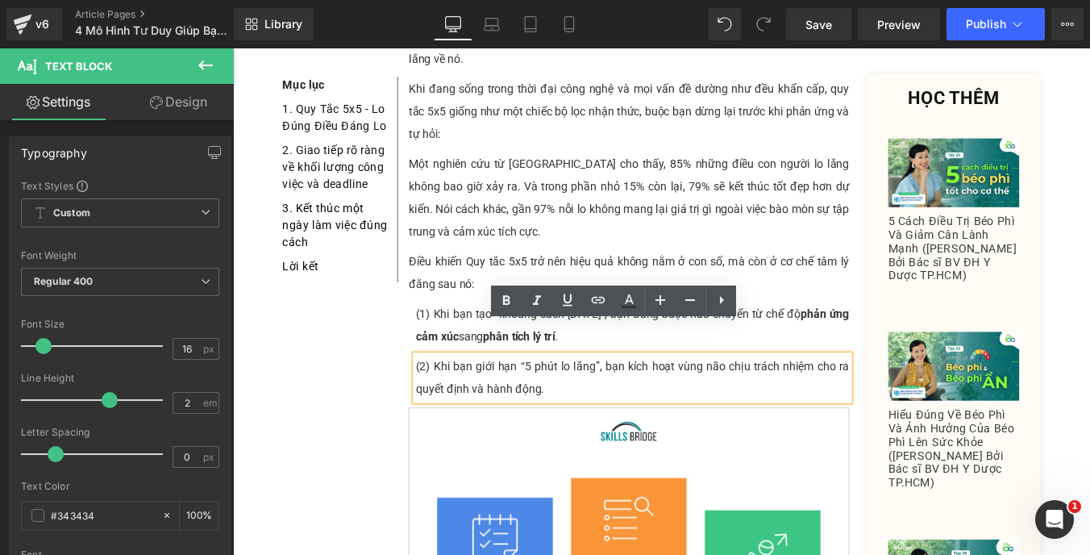
drag, startPoint x: 599, startPoint y: 401, endPoint x: 917, endPoint y: 376, distance: 319.5
click at [917, 397] on p "(2) Khi bạn giới hạn “5 phút lo lắng”, bạn kích hoạt vùng não chịu trách nhiệm …" at bounding box center [687, 423] width 493 height 52
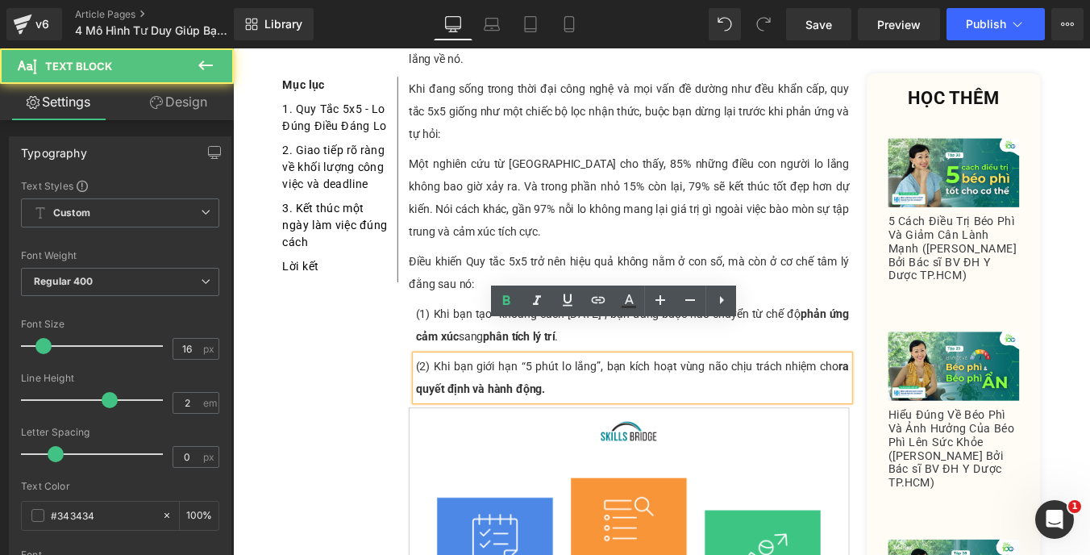
click at [780, 397] on p "(2) Khi bạn giới hạn “5 phút lo lắng”, bạn kích hoạt vùng não chịu trách nhiệm …" at bounding box center [687, 423] width 493 height 52
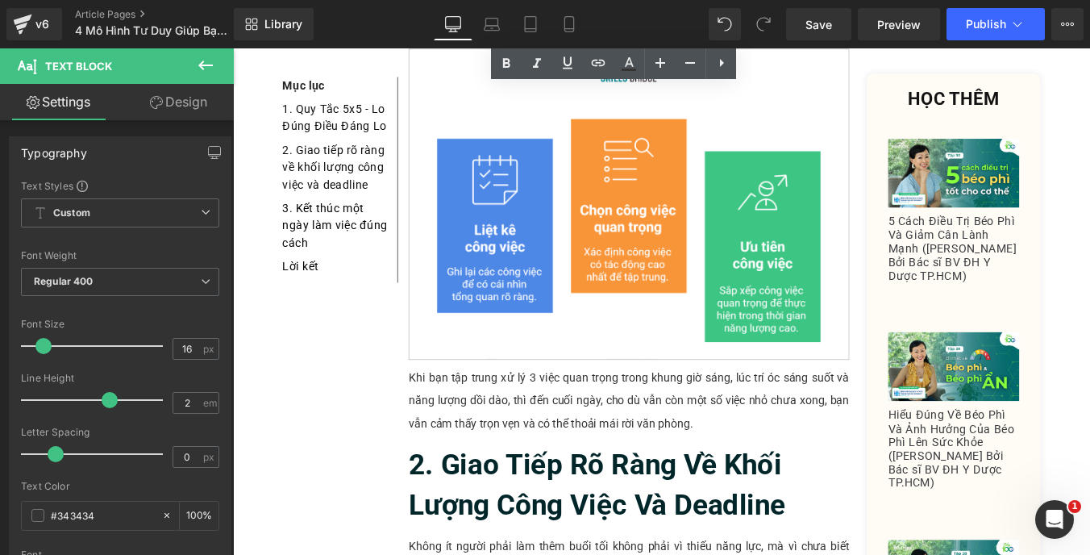
scroll to position [1377, 0]
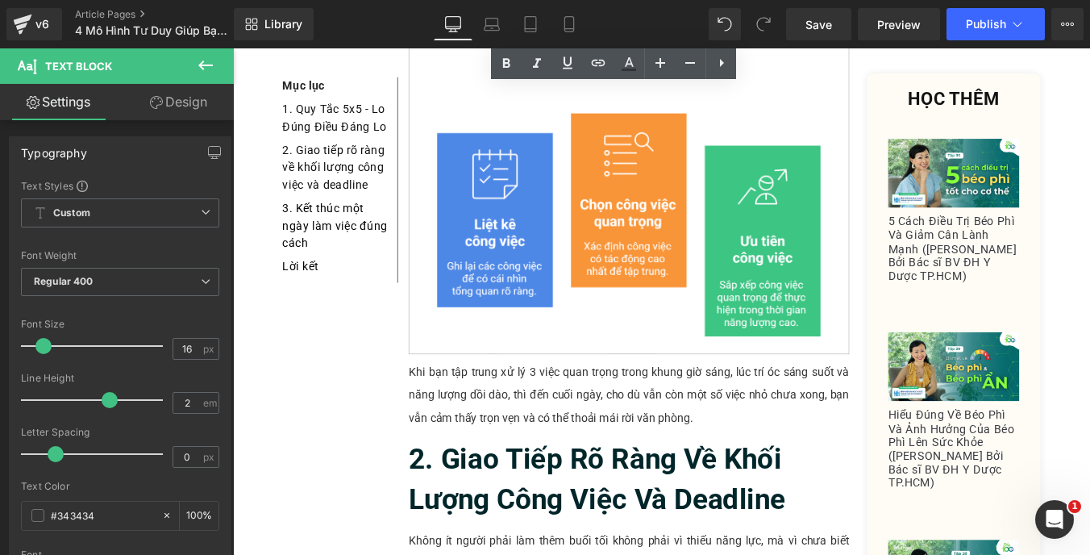
click at [692, 404] on p "Khi bạn tập trung xử lý 3 việc quan trọng trong khung giờ sáng, lúc trí óc sáng…" at bounding box center [683, 442] width 501 height 77
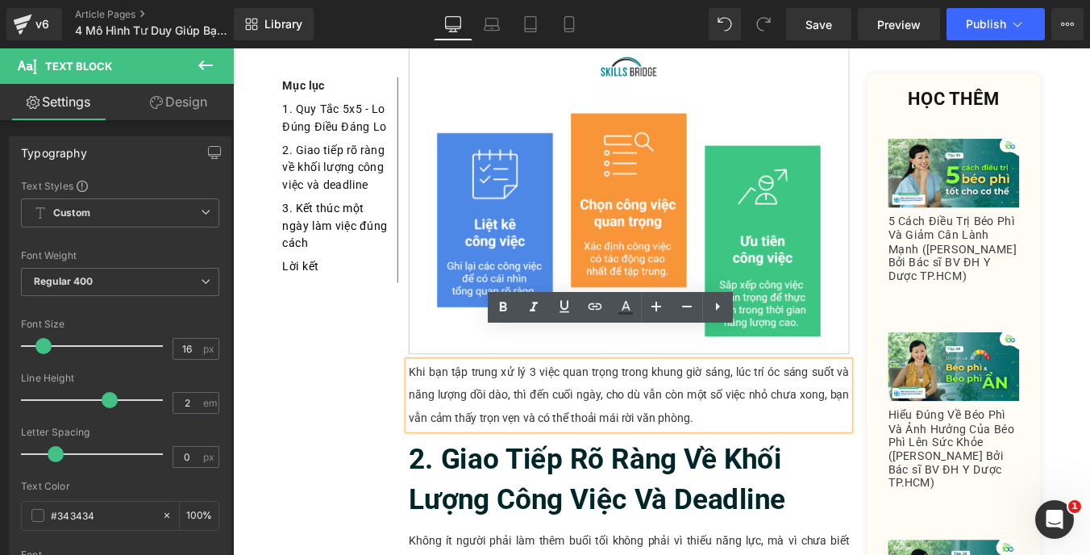
click at [480, 404] on p "Khi bạn tập trung xử lý 3 việc quan trọng trong khung giờ sáng, lúc trí óc sáng…" at bounding box center [683, 442] width 501 height 77
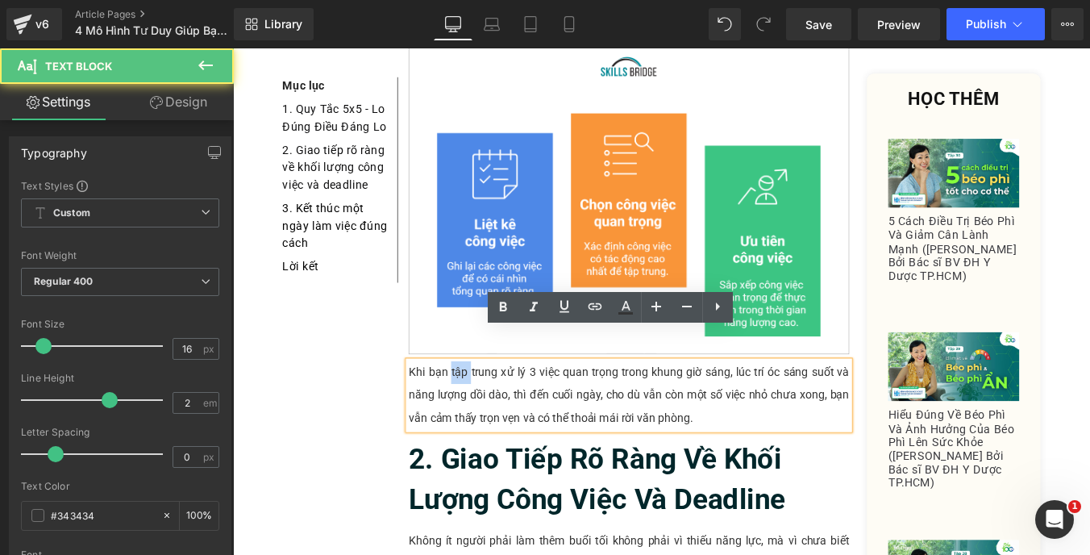
click at [480, 404] on p "Khi bạn tập trung xử lý 3 việc quan trọng trong khung giờ sáng, lúc trí óc sáng…" at bounding box center [683, 442] width 501 height 77
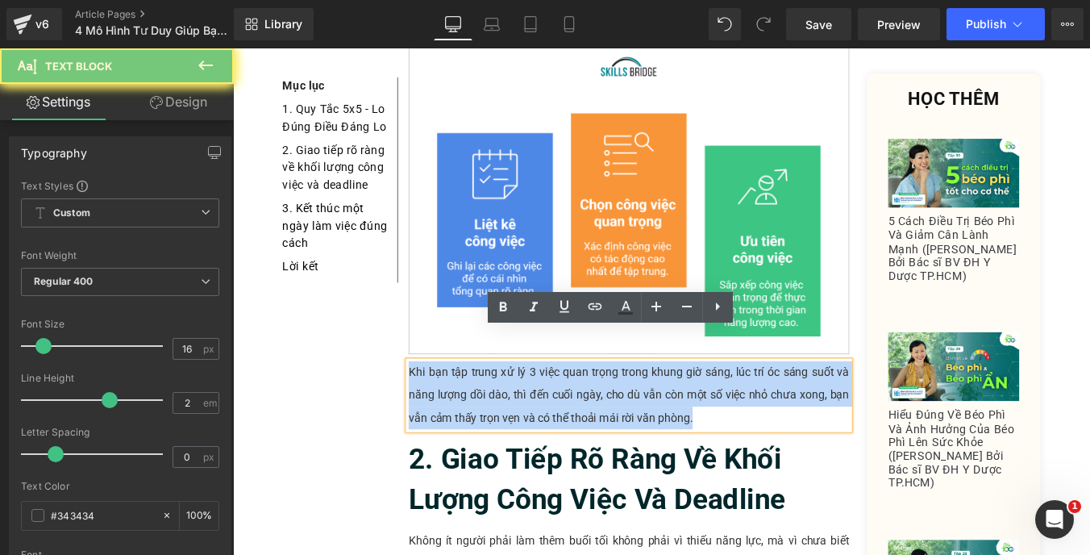
click at [480, 404] on p "Khi bạn tập trung xử lý 3 việc quan trọng trong khung giờ sáng, lúc trí óc sáng…" at bounding box center [683, 442] width 501 height 77
paste div
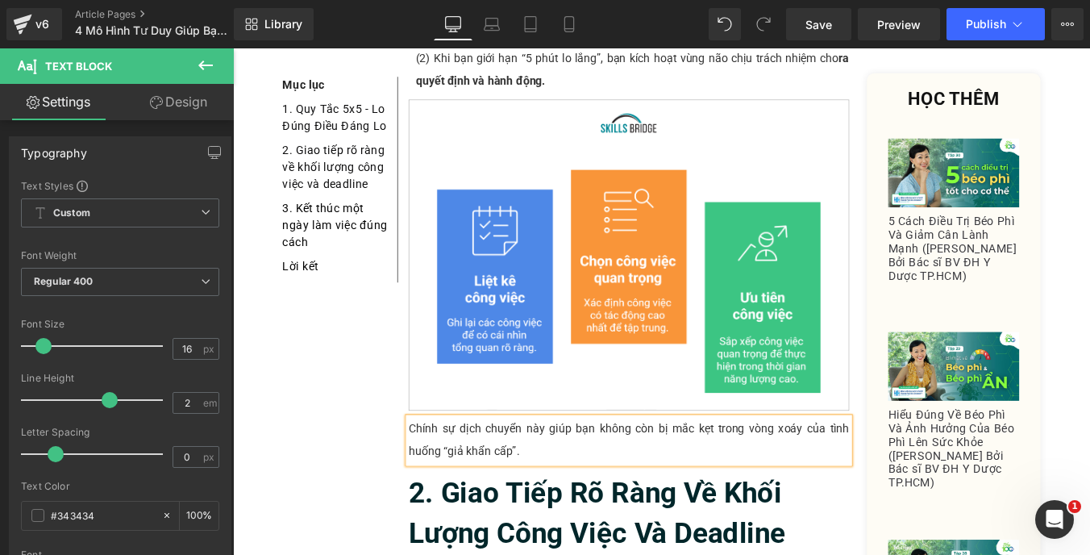
scroll to position [1325, 0]
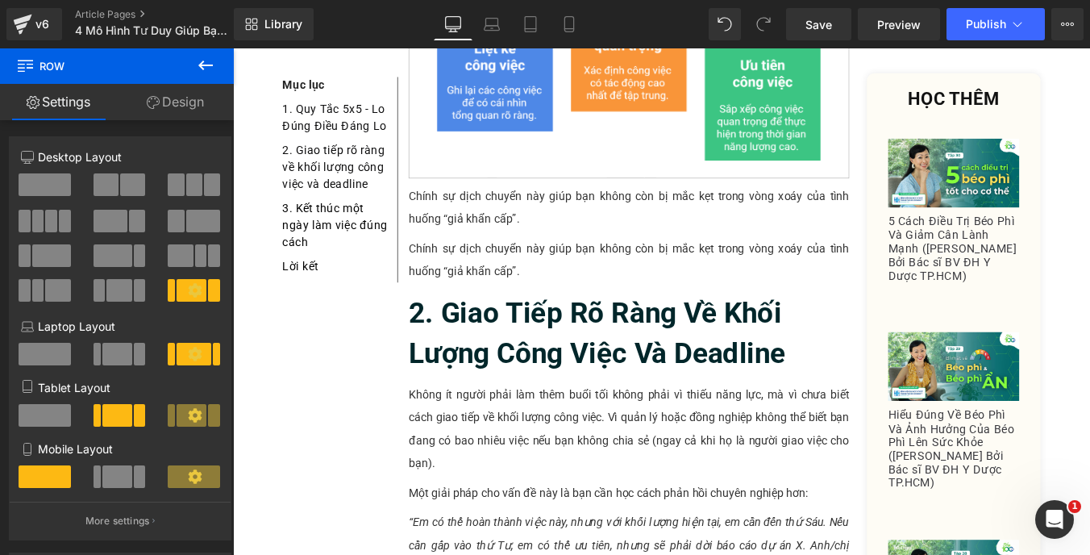
scroll to position [1693, 0]
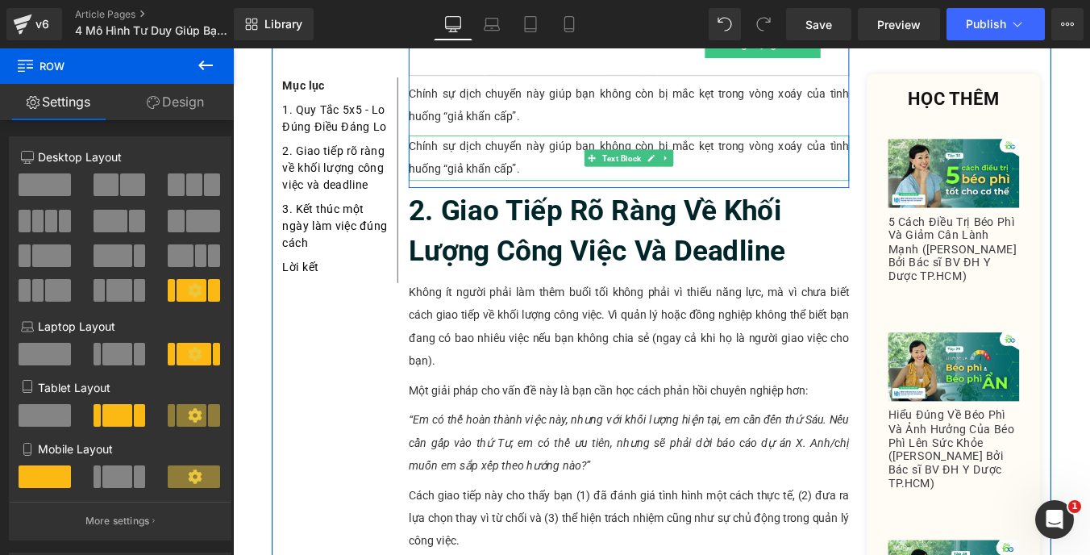
click at [464, 148] on p "Chính sự dịch chuyển này giúp bạn không còn bị mắc kẹt trong vòng xoáy của tình…" at bounding box center [683, 174] width 501 height 52
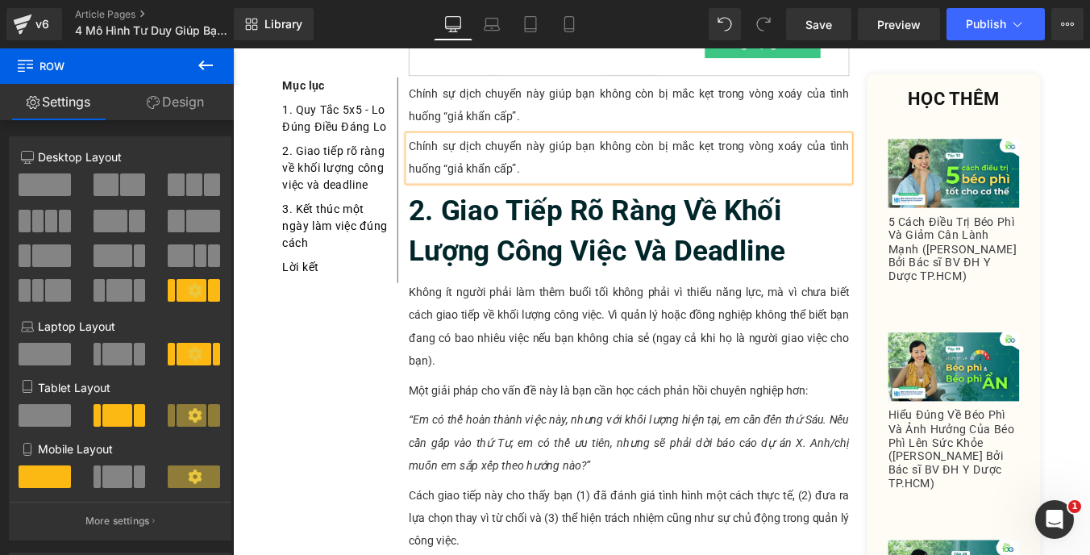
click at [464, 148] on p "Chính sự dịch chuyển này giúp bạn không còn bị mắc kẹt trong vòng xoáy của tình…" at bounding box center [683, 174] width 501 height 52
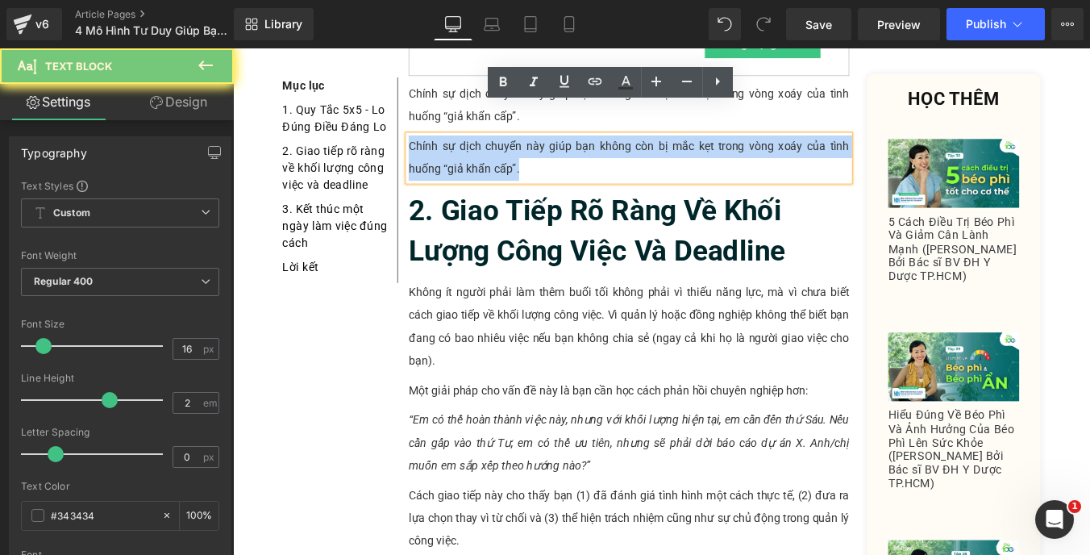
paste div
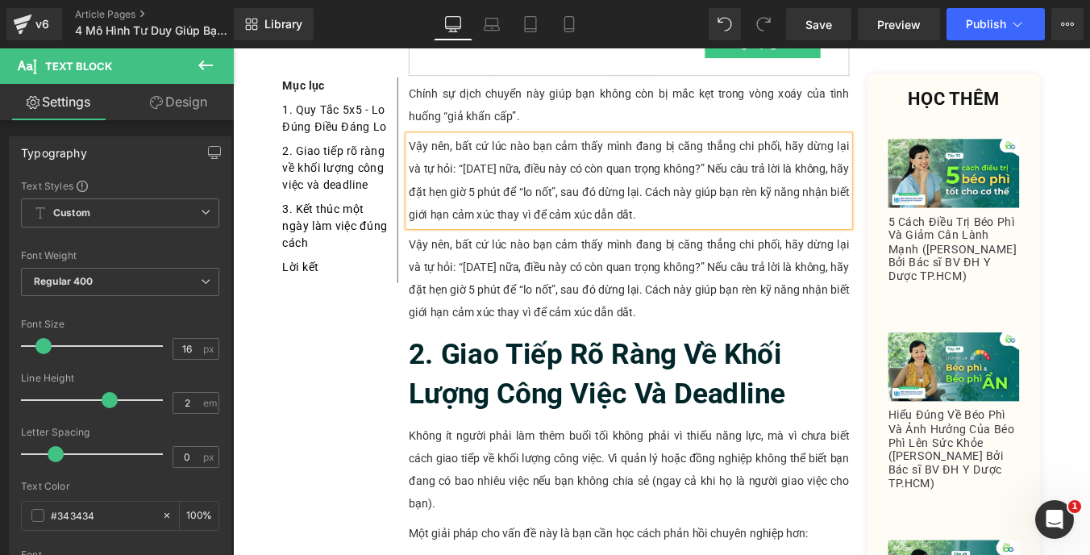
click at [532, 305] on p "Vậy nên, bất cứ lúc nào bạn cảm thấy mình đang bị căng thẳng chi phối, hãy dừng…" at bounding box center [683, 310] width 501 height 103
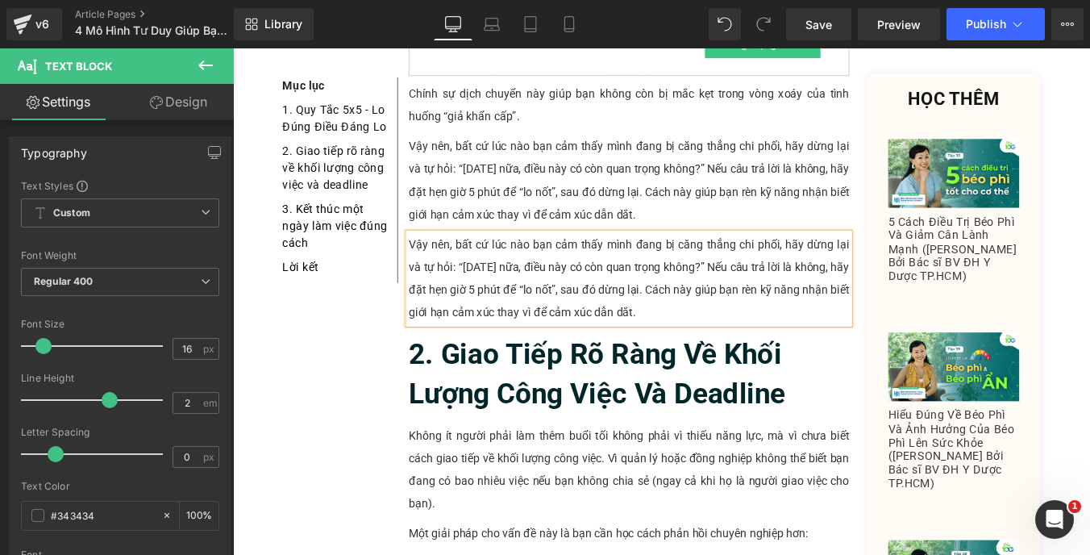
click at [532, 305] on p "Vậy nên, bất cứ lúc nào bạn cảm thấy mình đang bị căng thẳng chi phối, hãy dừng…" at bounding box center [683, 310] width 501 height 103
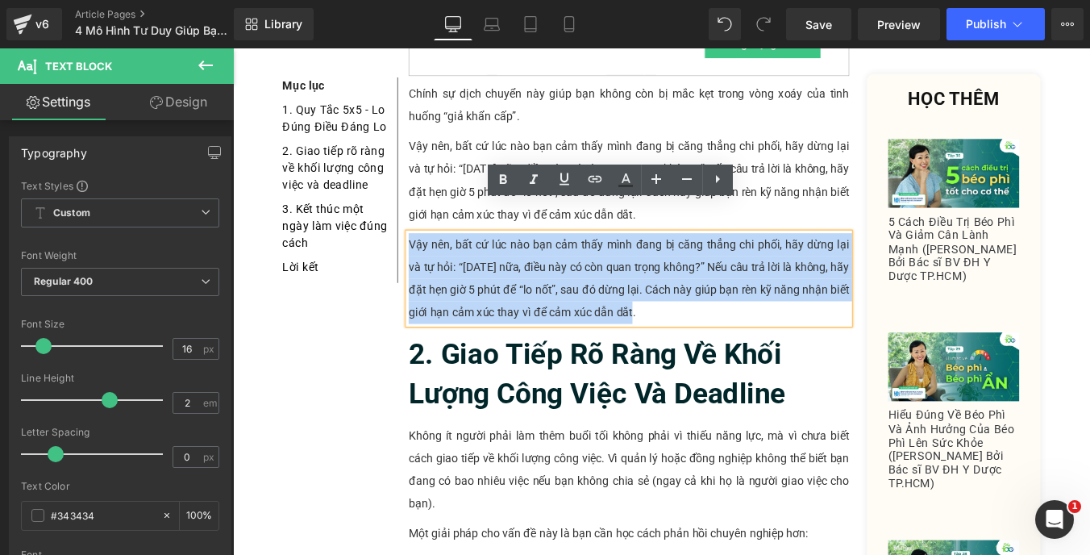
paste div
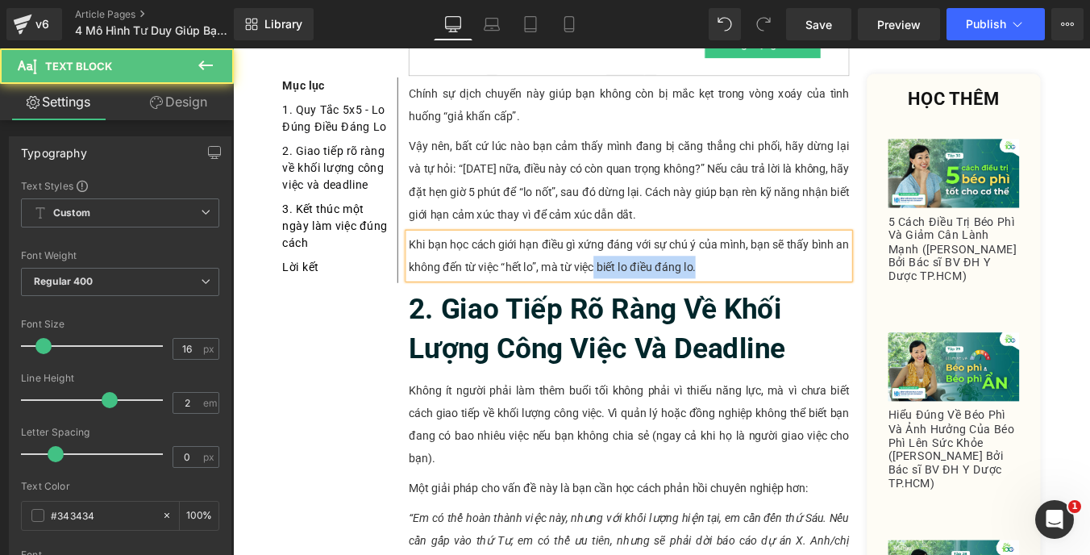
click at [639, 269] on p "Khi bạn học cách giới hạn điều gì xứng đáng với sự chú ý của mình, bạn sẽ thấy …" at bounding box center [683, 285] width 501 height 52
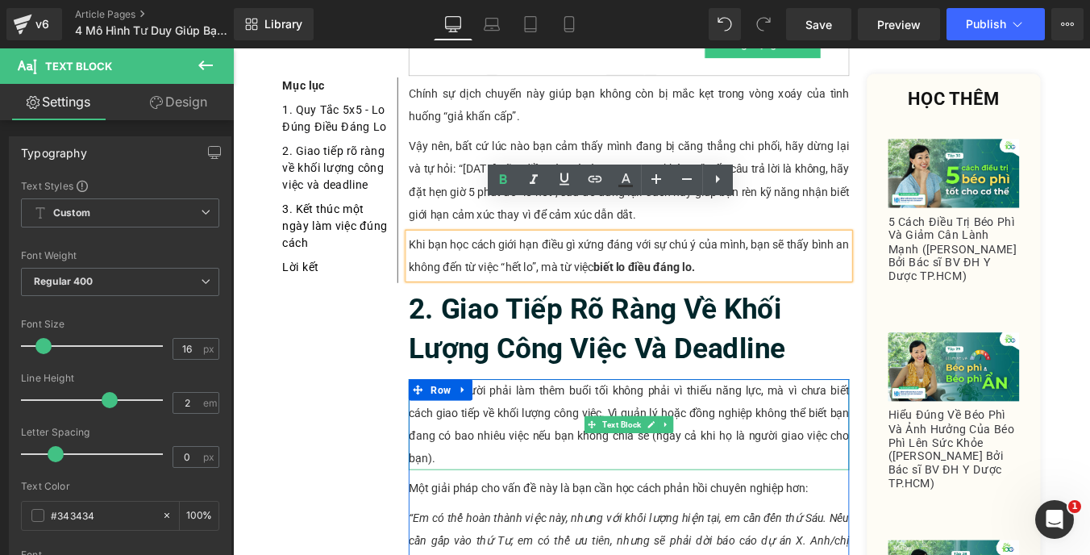
click at [559, 425] on p "Không ít người phải làm thêm buổi tối không phải vì thiếu năng lực, mà vì chưa …" at bounding box center [683, 476] width 501 height 103
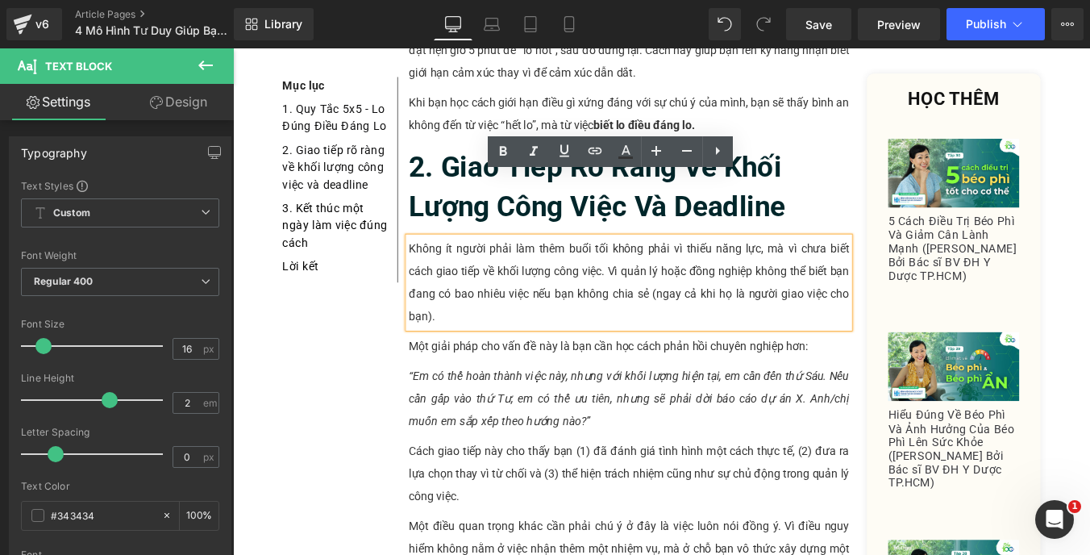
scroll to position [1827, 0]
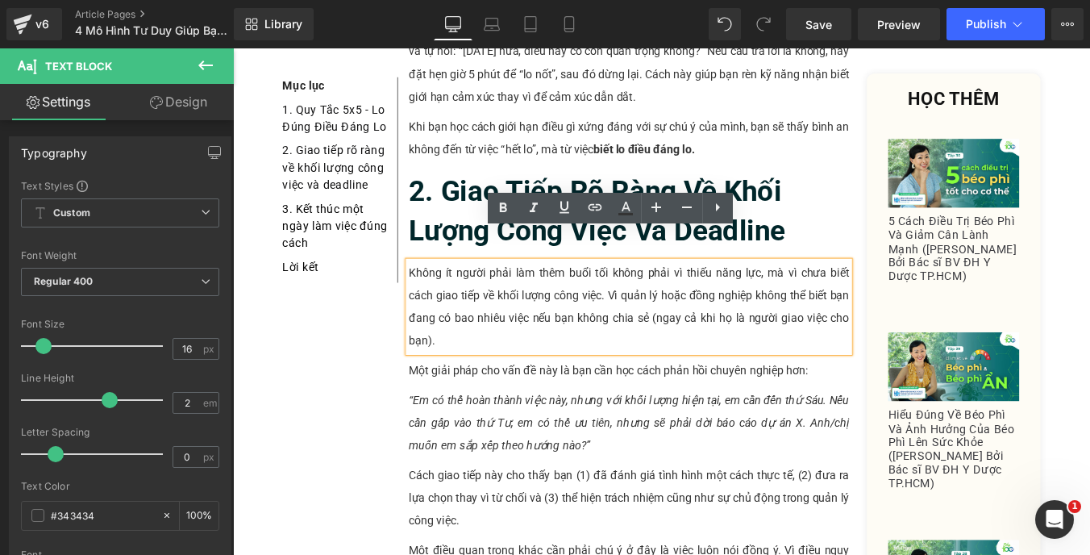
click at [479, 192] on b "2. Giao Tiếp Rõ Ràng Về Khối Lượng Công Việc Và Deadline" at bounding box center [647, 233] width 429 height 83
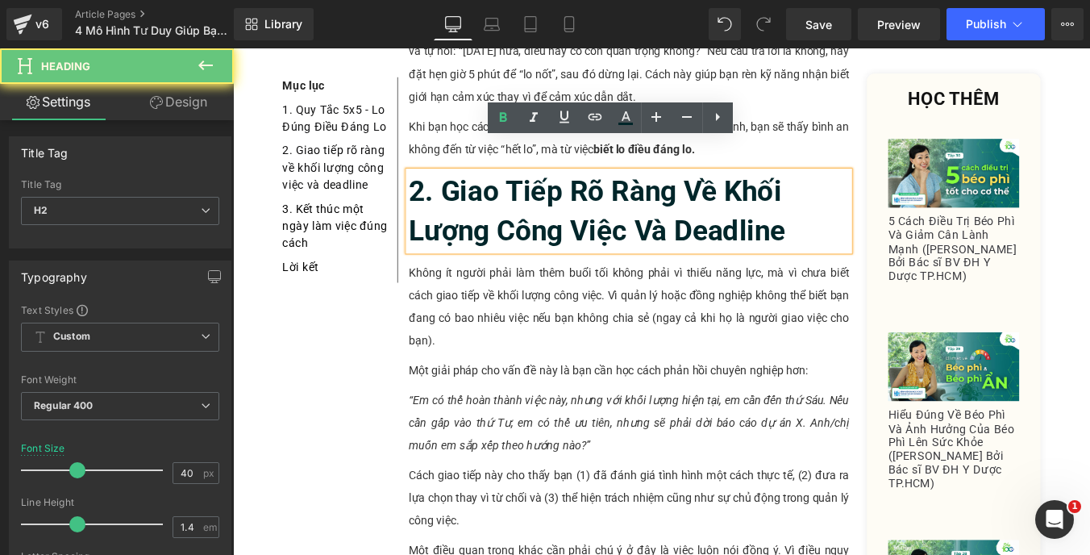
click at [468, 192] on b "2. Giao Tiếp Rõ Ràng Về Khối Lượng Công Việc Và Deadline" at bounding box center [647, 233] width 429 height 83
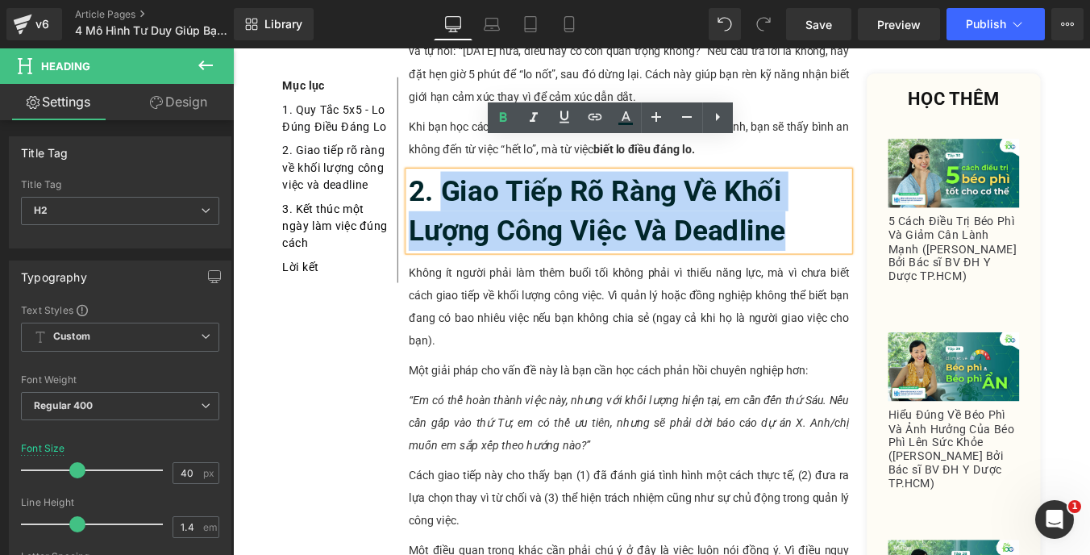
drag, startPoint x: 469, startPoint y: 178, endPoint x: 872, endPoint y: 213, distance: 404.6
click at [872, 213] on h2 "2. Giao Tiếp Rõ Ràng Về Khối Lượng Công Việc Và Deadline" at bounding box center [683, 234] width 501 height 90
paste div
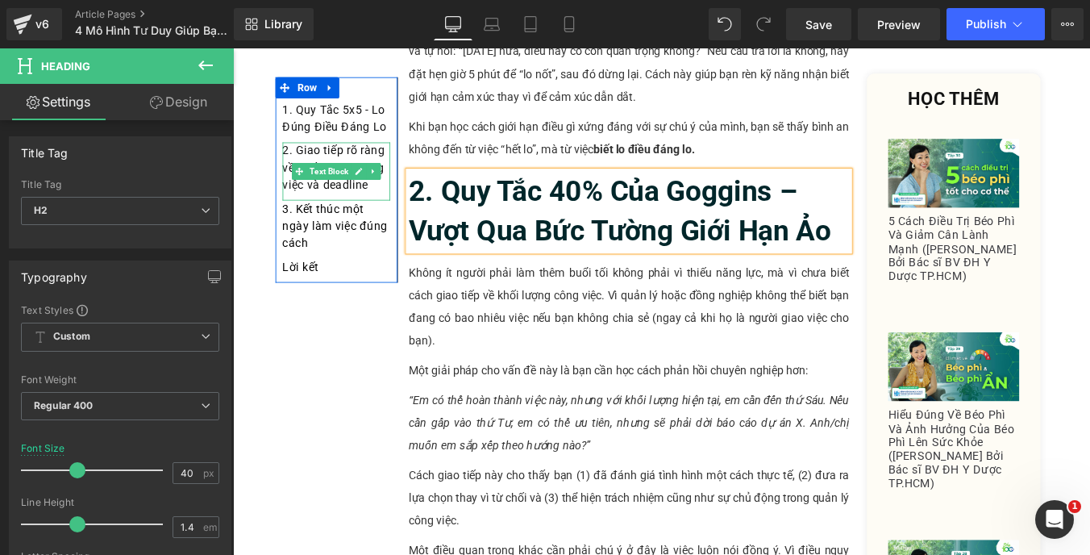
click at [383, 203] on div "2. Giao tiếp rõ ràng về khối lượng công việc và deadline" at bounding box center [350, 188] width 123 height 66
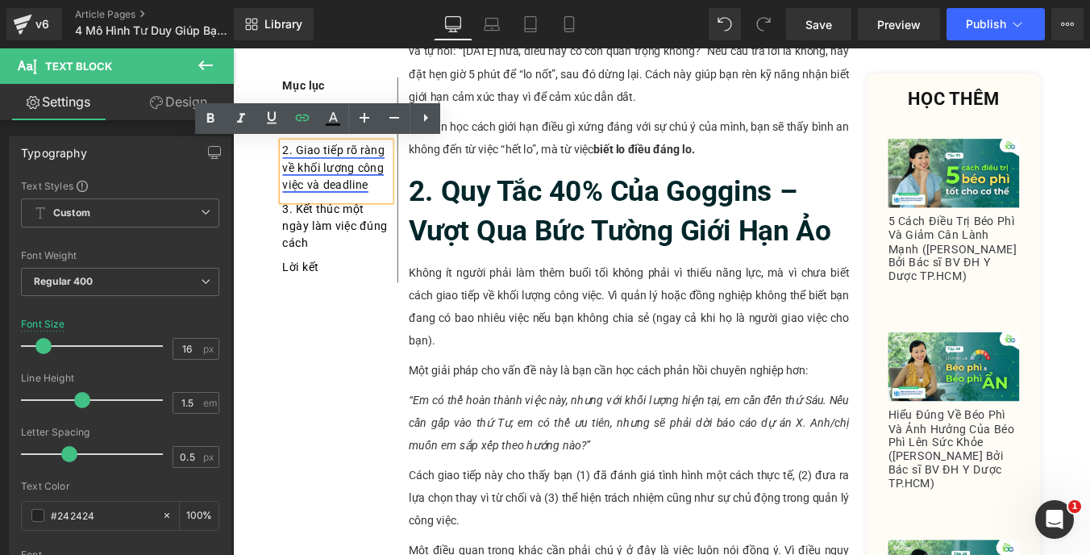
click at [302, 164] on link "2. Giao tiếp rõ ràng về khối lượng công việc và deadline" at bounding box center [347, 183] width 116 height 54
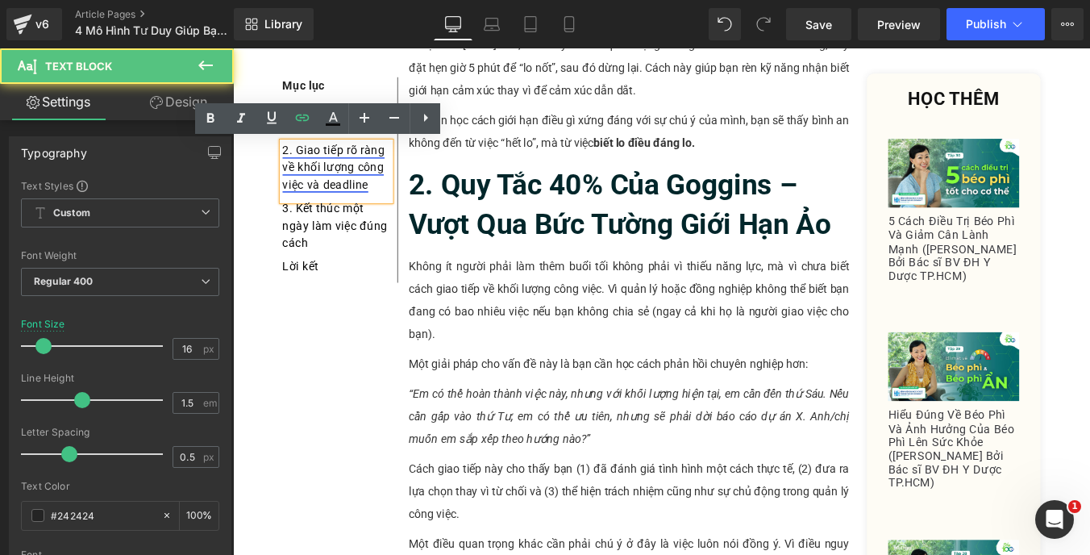
paste div
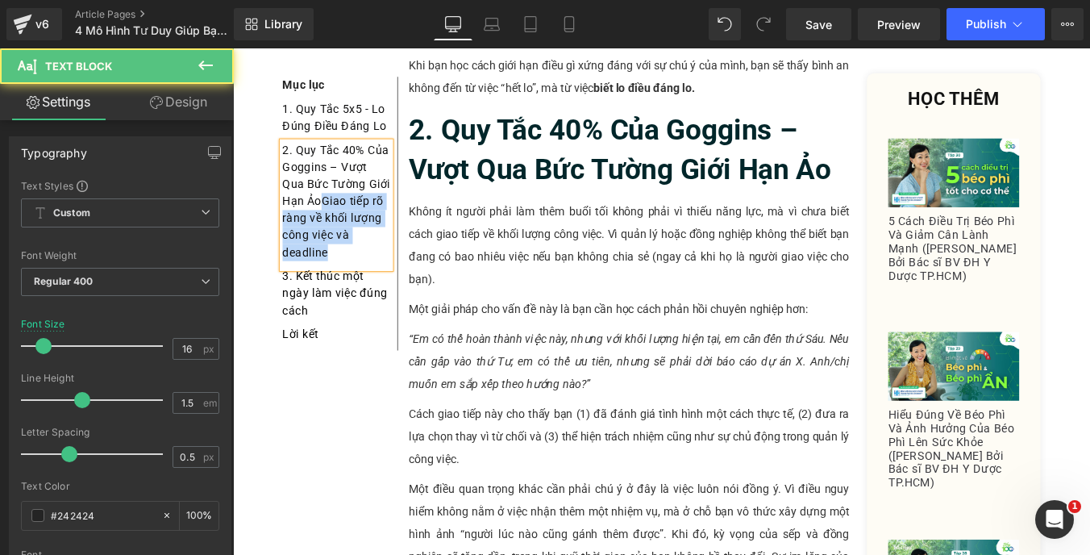
click at [368, 278] on div "2. Quy Tắc 40% Của Goggins – Vượt Qua Bức Tường Giới Hạn ẢoGiao tiếp rõ ràng về…" at bounding box center [350, 226] width 123 height 143
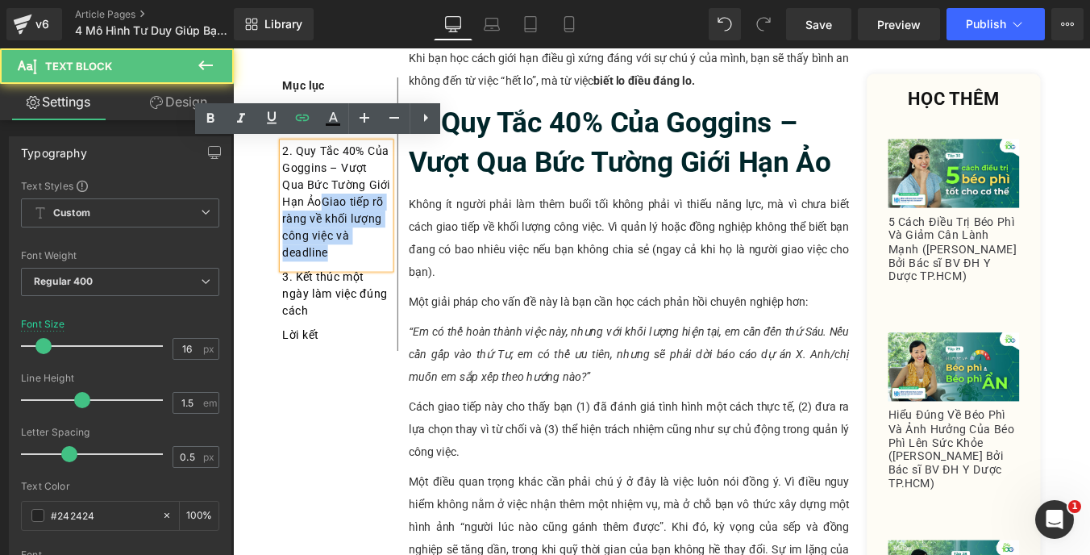
scroll to position [1908, 0]
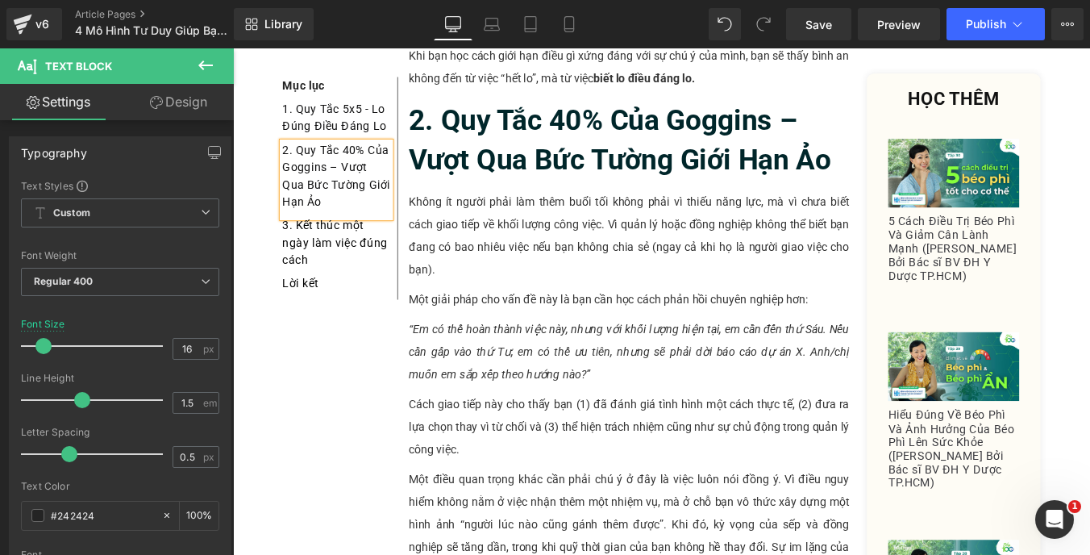
click at [532, 210] on p "Không ít người phải làm thêm buổi tối không phải vì thiếu năng lực, mà vì chưa …" at bounding box center [683, 261] width 501 height 103
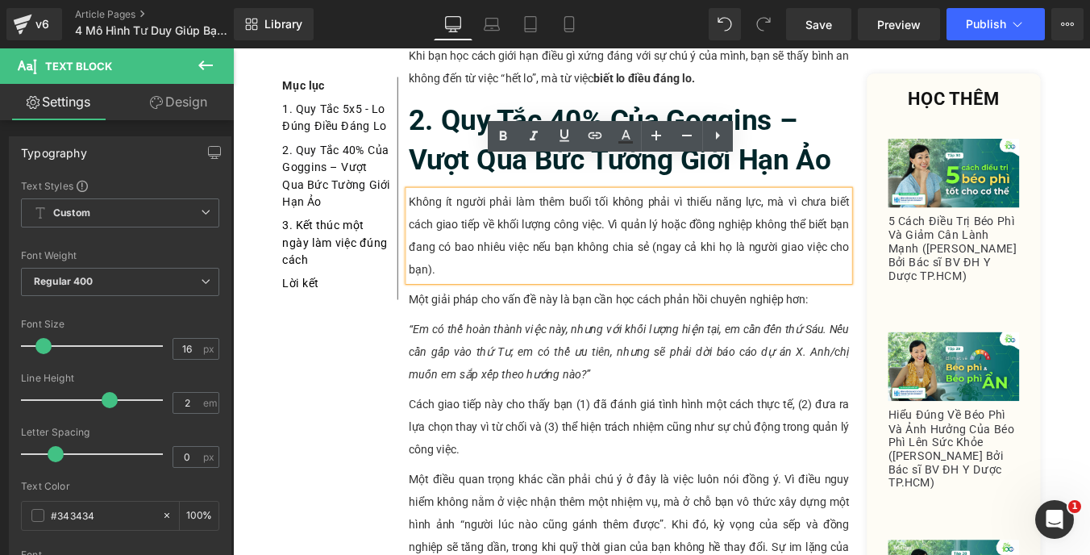
click at [480, 210] on p "Không ít người phải làm thêm buổi tối không phải vì thiếu năng lực, mà vì chưa …" at bounding box center [683, 261] width 501 height 103
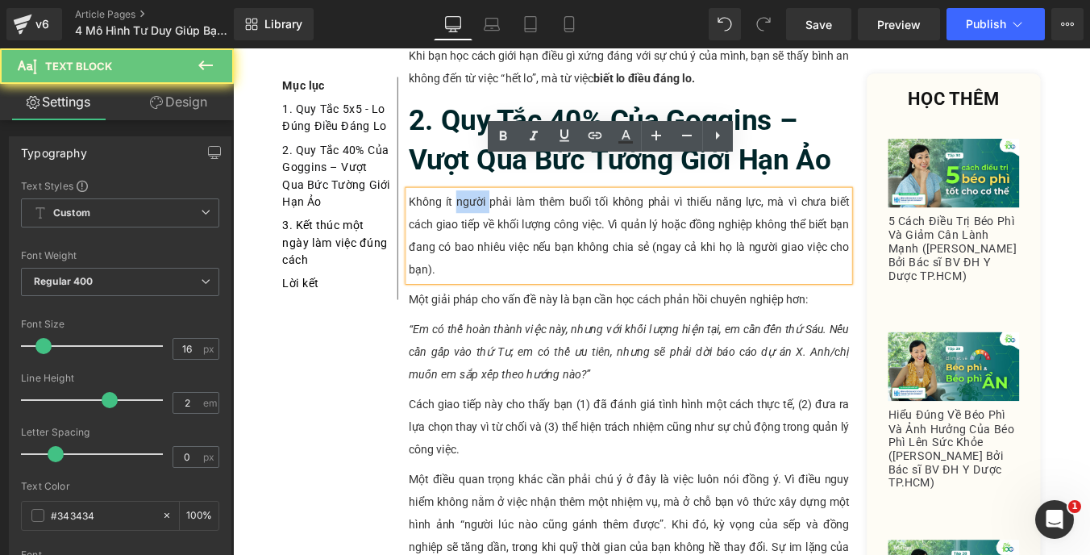
click at [480, 210] on p "Không ít người phải làm thêm buổi tối không phải vì thiếu năng lực, mà vì chưa …" at bounding box center [683, 261] width 501 height 103
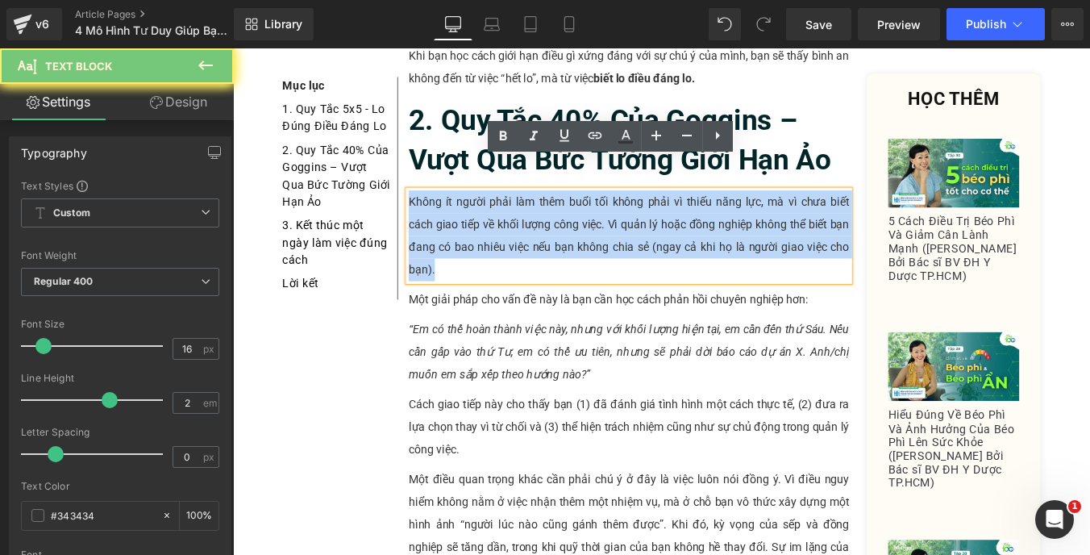
click at [480, 210] on p "Không ít người phải làm thêm buổi tối không phải vì thiếu năng lực, mà vì chưa …" at bounding box center [683, 261] width 501 height 103
paste div
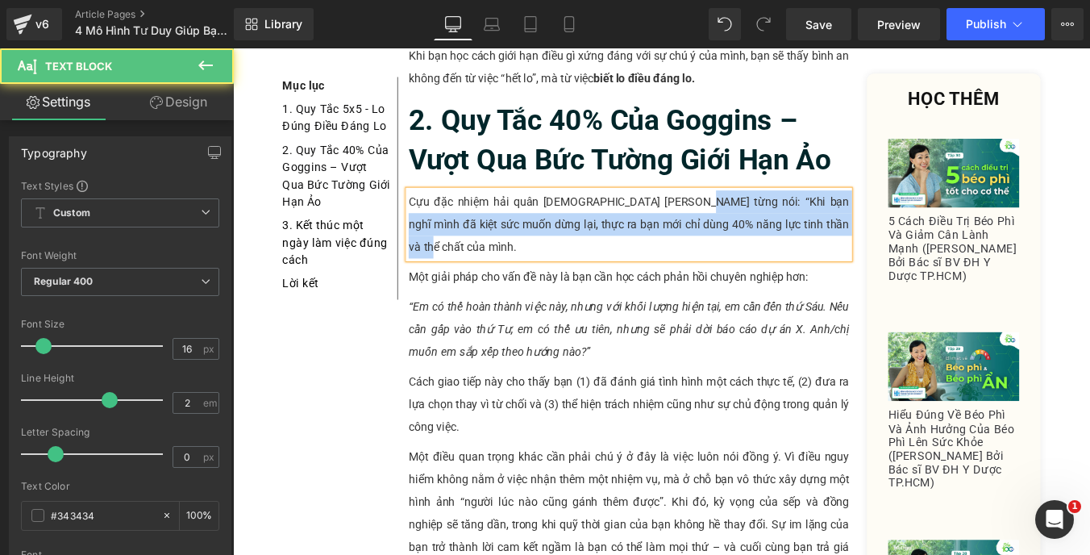
click at [746, 210] on p "Cựu đặc nhiệm hải quân [DEMOGRAPHIC_DATA] [PERSON_NAME] từng nói: “Khi bạn nghĩ…" at bounding box center [683, 248] width 501 height 77
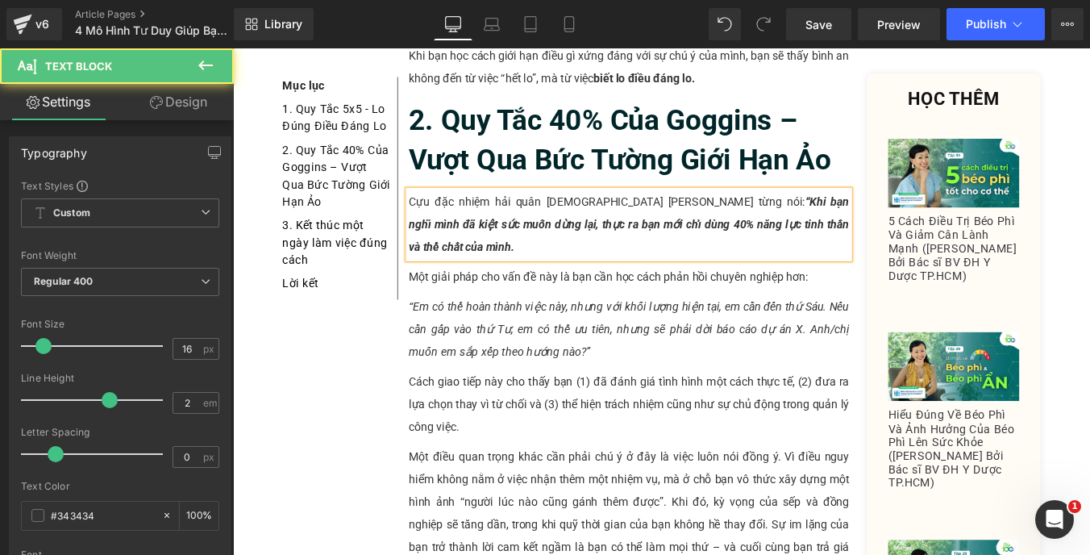
click at [909, 213] on p "Cựu đặc nhiệm hải quân [DEMOGRAPHIC_DATA] [PERSON_NAME] từng nói: “Khi bạn nghĩ…" at bounding box center [683, 248] width 501 height 77
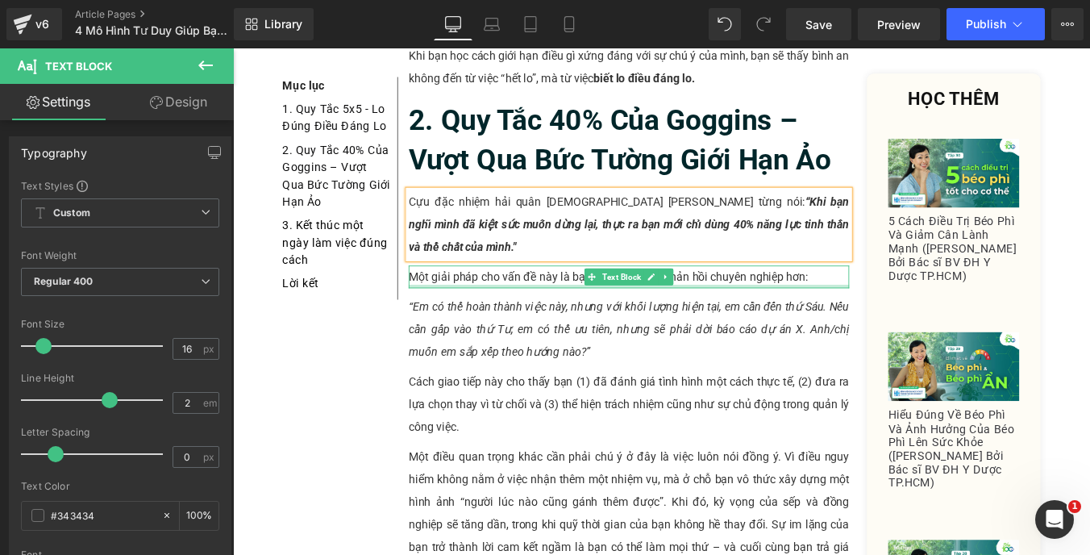
click at [815, 317] on div at bounding box center [683, 319] width 501 height 4
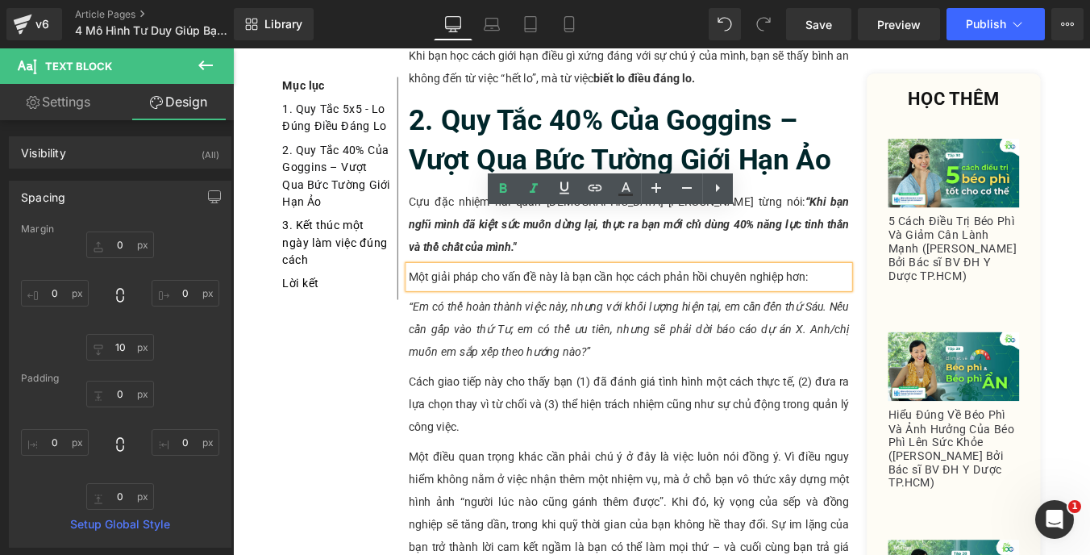
click at [502, 295] on p "Một giải pháp cho vấn đề này là bạn cần học cách phản hồi chuyên nghiệp hơn:" at bounding box center [683, 308] width 501 height 26
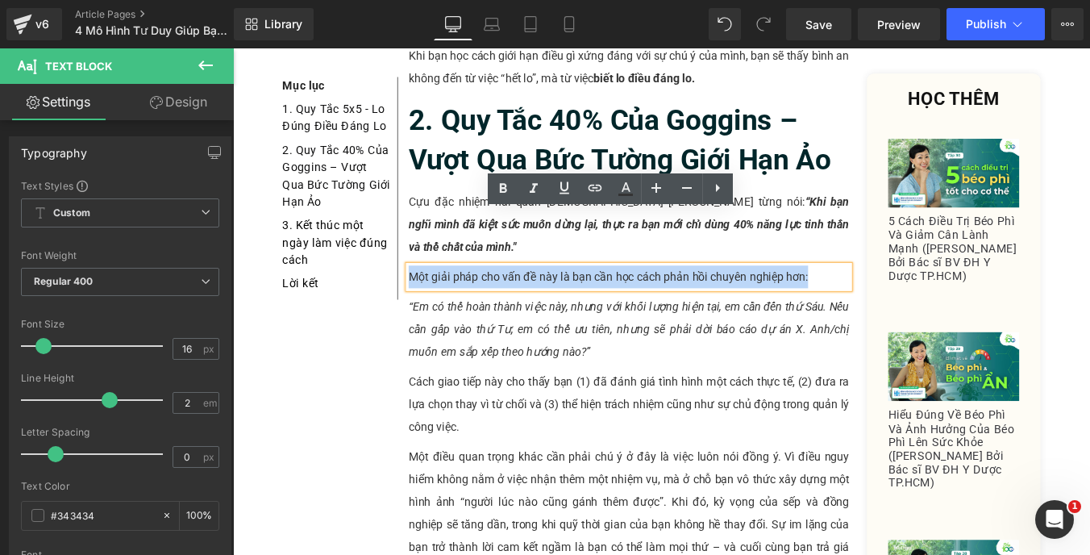
paste div
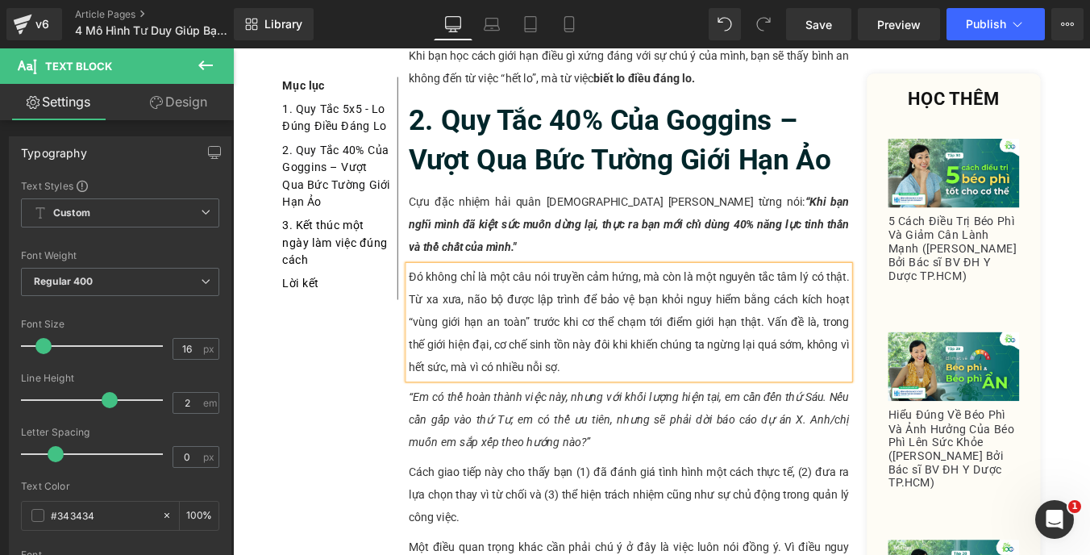
click at [496, 437] on icon "“Em có thể hoàn thành việc này, nhưng với khối lượng hiện tại, em cần đến thứ S…" at bounding box center [683, 470] width 501 height 67
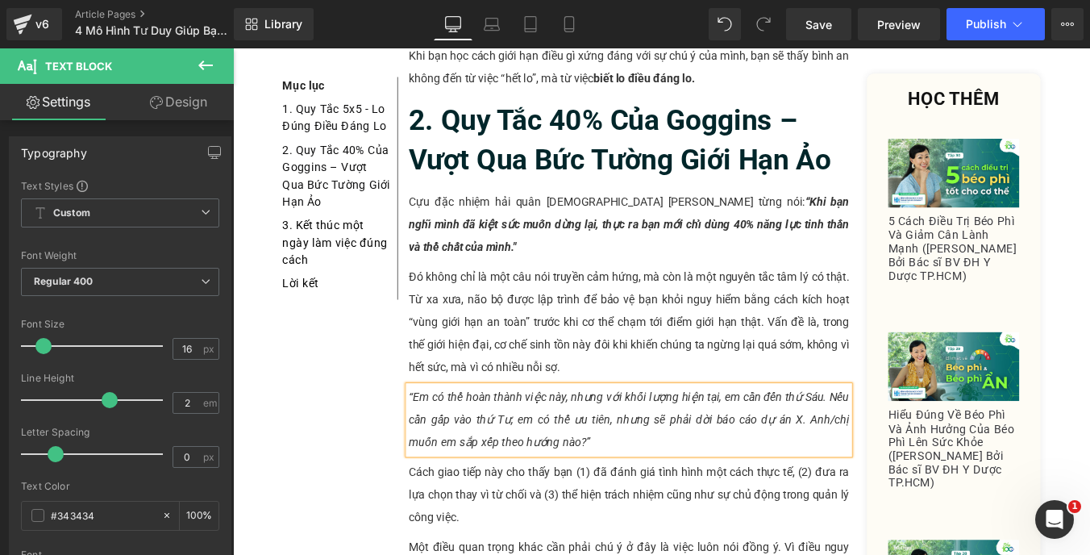
click at [496, 437] on icon "“Em có thể hoàn thành việc này, nhưng với khối lượng hiện tại, em cần đến thứ S…" at bounding box center [683, 470] width 501 height 67
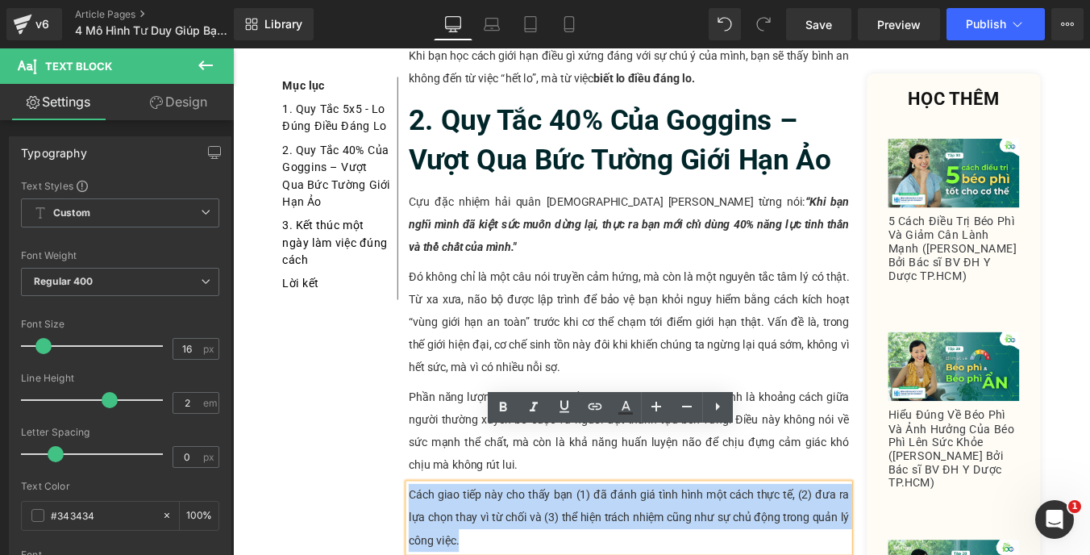
paste div
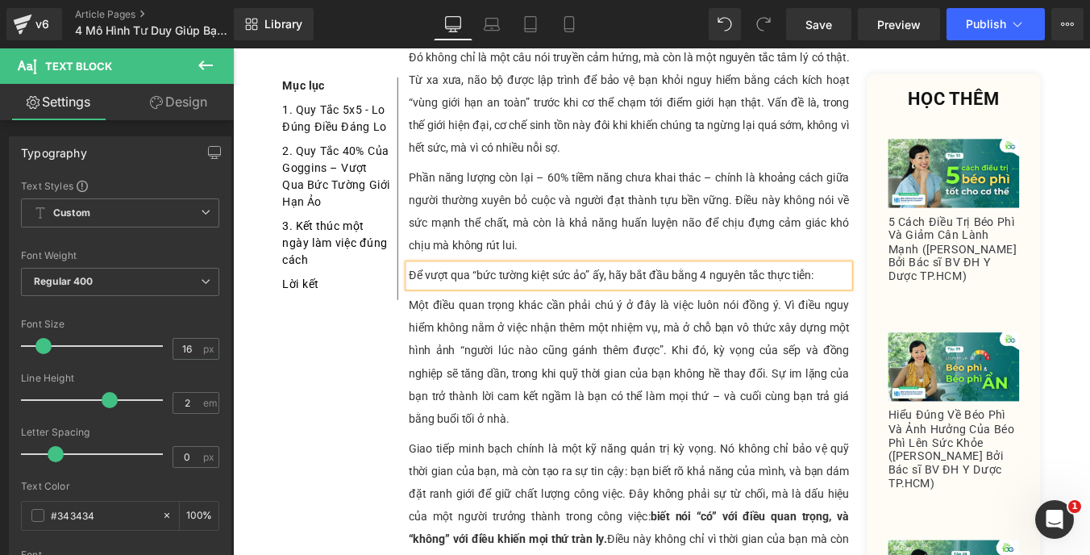
scroll to position [2161, 0]
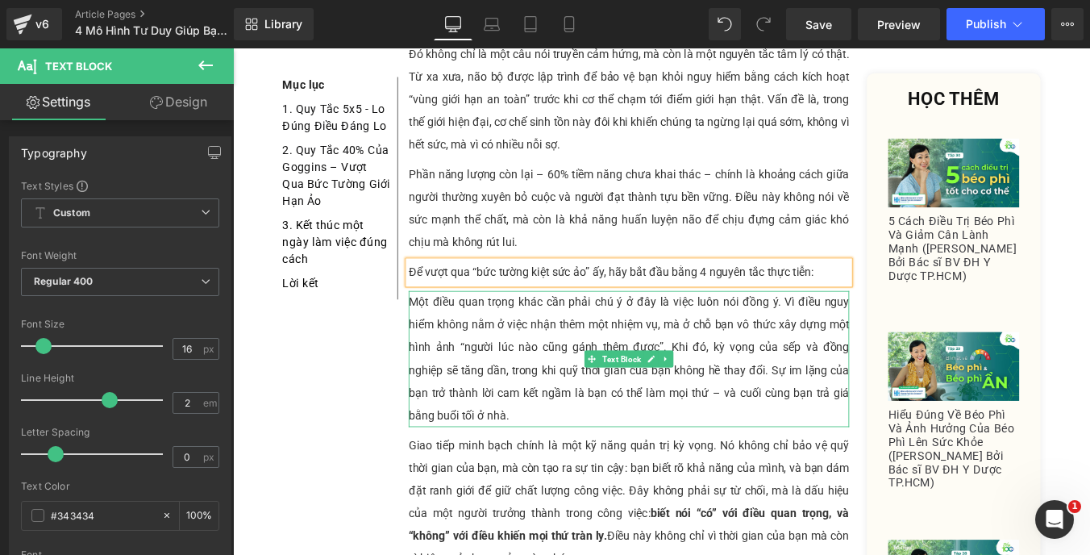
click at [557, 334] on p "Một điều quan trọng khác cần phải chú ý ở đây là việc luôn nói đồng ý. Vì điều …" at bounding box center [683, 401] width 501 height 155
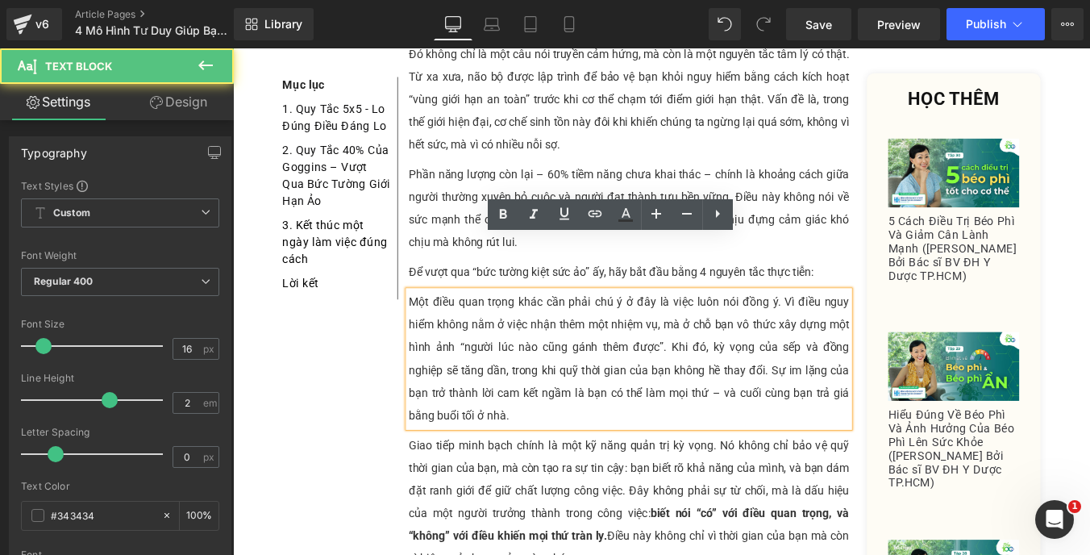
click at [564, 362] on p "Một điều quan trọng khác cần phải chú ý ở đây là việc luôn nói đồng ý. Vì điều …" at bounding box center [683, 401] width 501 height 155
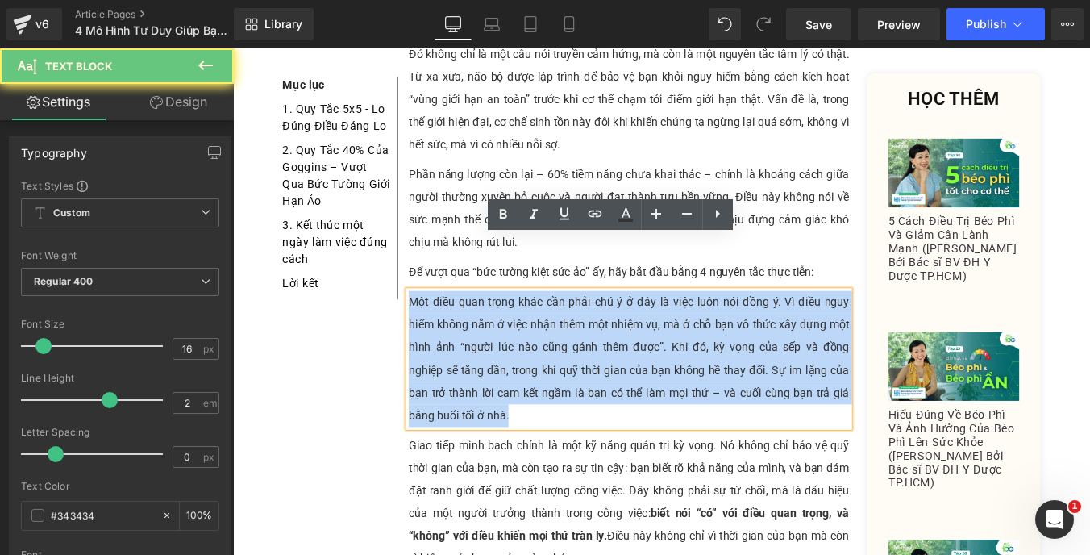
click at [564, 362] on p "Một điều quan trọng khác cần phải chú ý ở đây là việc luôn nói đồng ý. Vì điều …" at bounding box center [683, 401] width 501 height 155
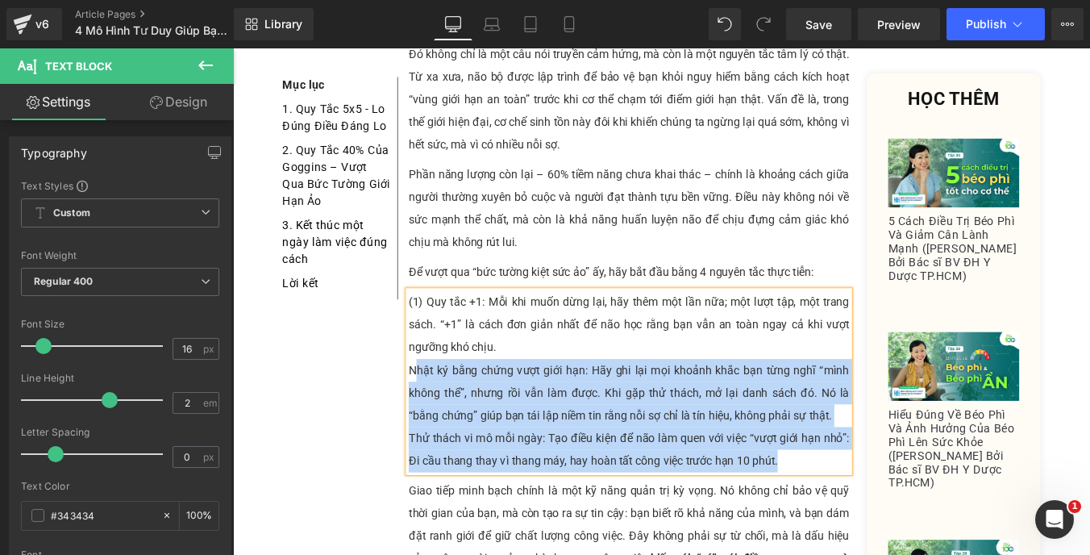
click at [434, 401] on p "Nhật ký bằng chứng vượt giới hạn: Hãy ghi lại mọi khoảnh khắc bạn từng nghĩ “mì…" at bounding box center [683, 439] width 501 height 77
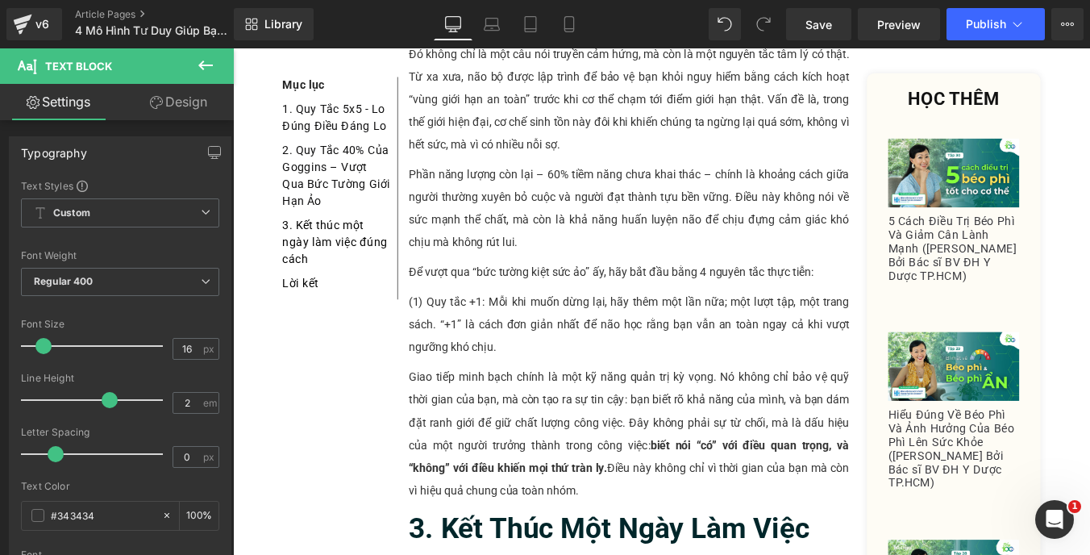
click at [160, 104] on icon at bounding box center [156, 102] width 13 height 13
click at [0, 0] on div "Spacing" at bounding box center [0, 0] width 0 height 0
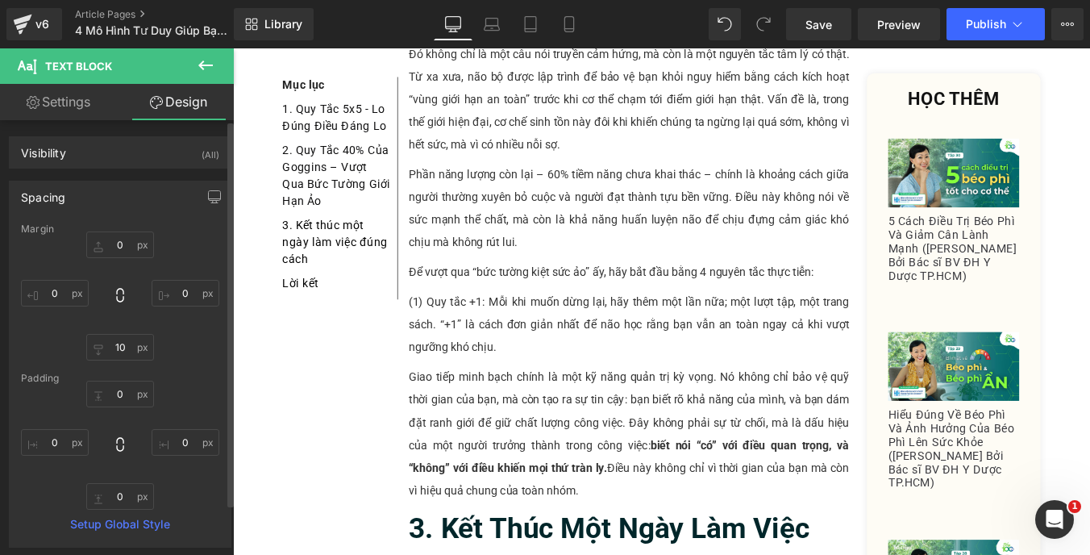
type input "0"
type input "10"
type input "0"
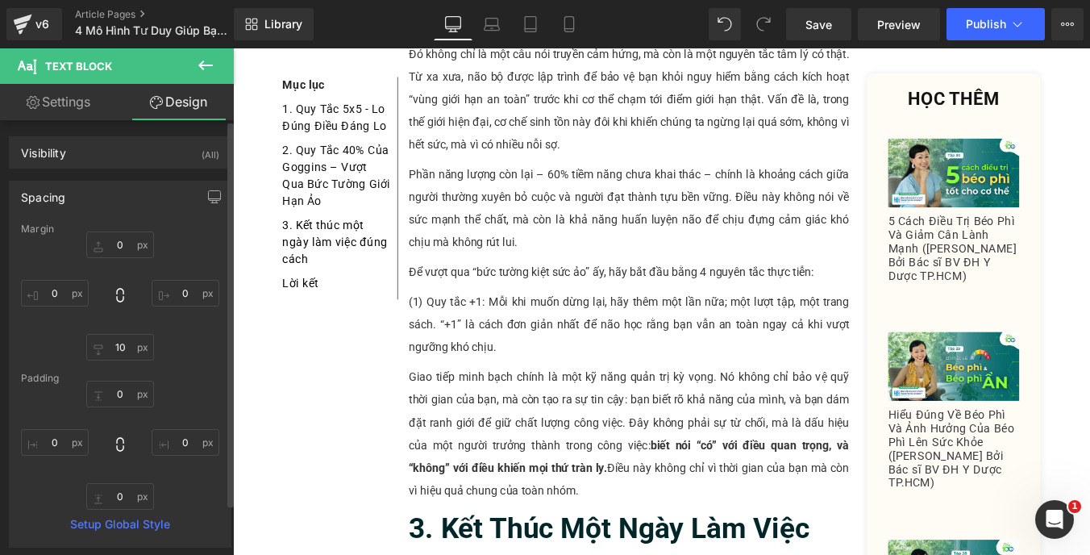
type input "0"
click at [75, 294] on input "0" at bounding box center [55, 293] width 68 height 27
type input "10"
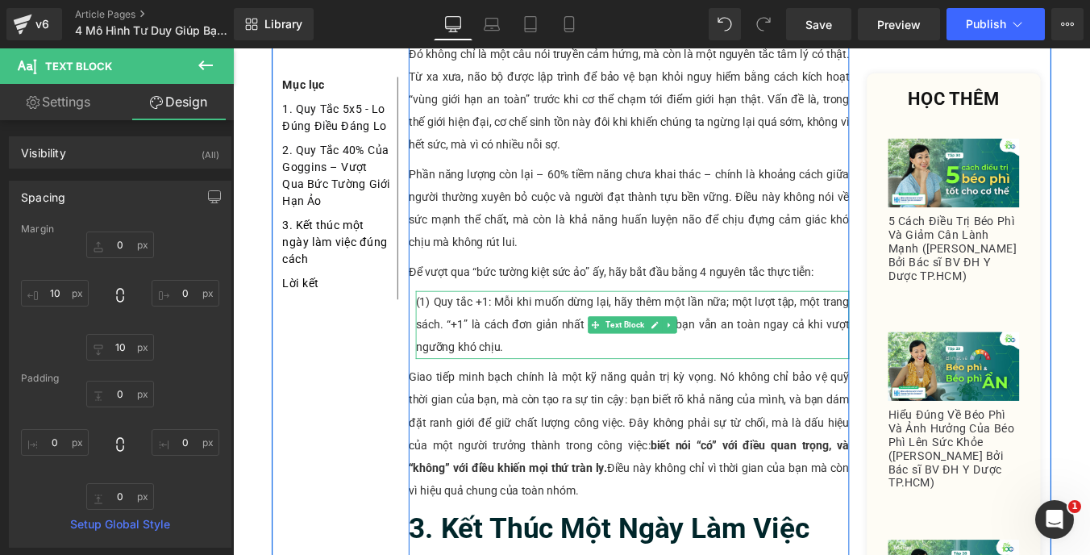
click at [509, 324] on p "(1) Quy tắc +1: Mỗi khi muốn dừng lại, hãy thêm một lần nữa; một lượt tập, một …" at bounding box center [687, 362] width 493 height 77
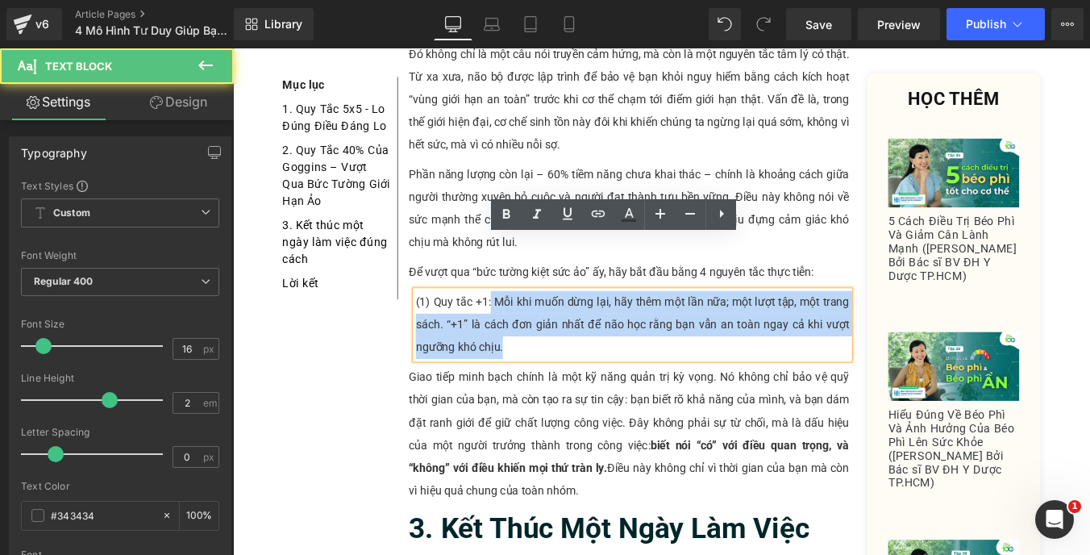
drag, startPoint x: 520, startPoint y: 281, endPoint x: 432, endPoint y: 280, distance: 87.9
click at [441, 324] on div "(1) Quy tắc +1: Mỗi khi muốn dừng lại, hãy thêm một lần nữa; một lượt tập, một …" at bounding box center [687, 362] width 493 height 77
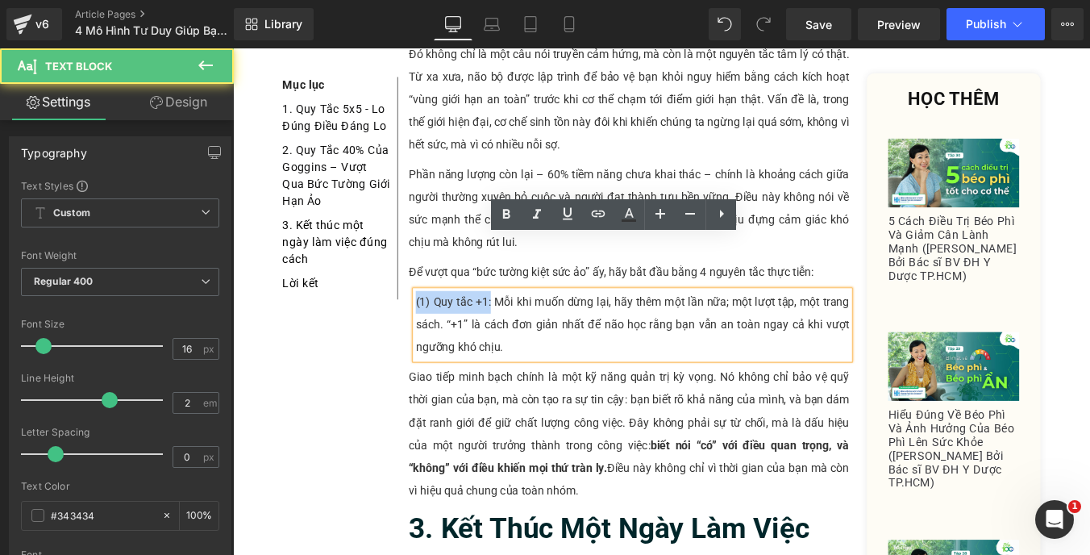
click at [441, 324] on p "(1) Quy tắc +1: Mỗi khi muốn dừng lại, hãy thêm một lần nữa; một lượt tập, một …" at bounding box center [687, 362] width 493 height 77
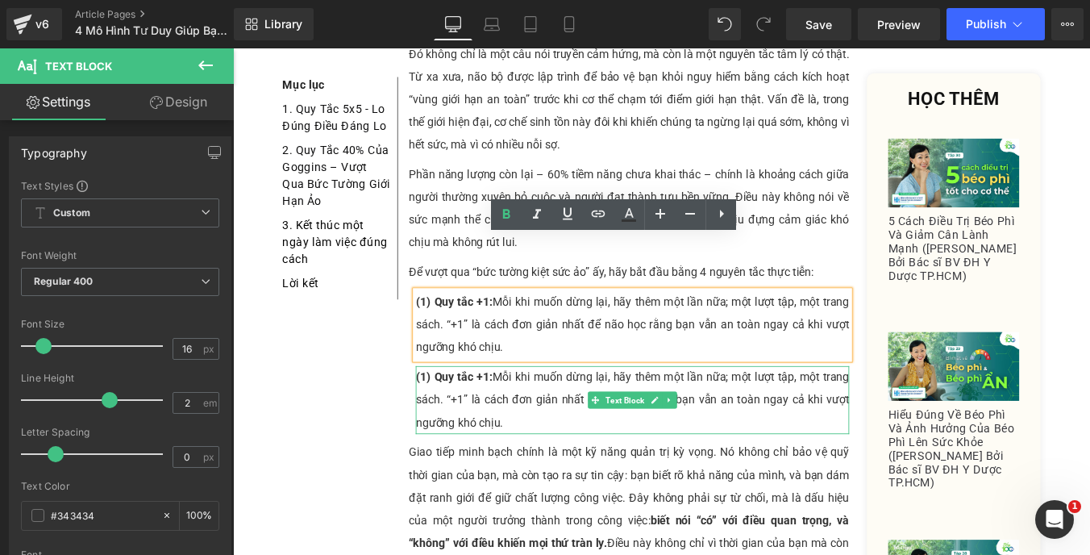
click at [552, 410] on p "(1) Quy tắc +1: Mỗi khi muốn dừng lại, hãy thêm một lần nữa; một lượt tập, một …" at bounding box center [687, 448] width 493 height 77
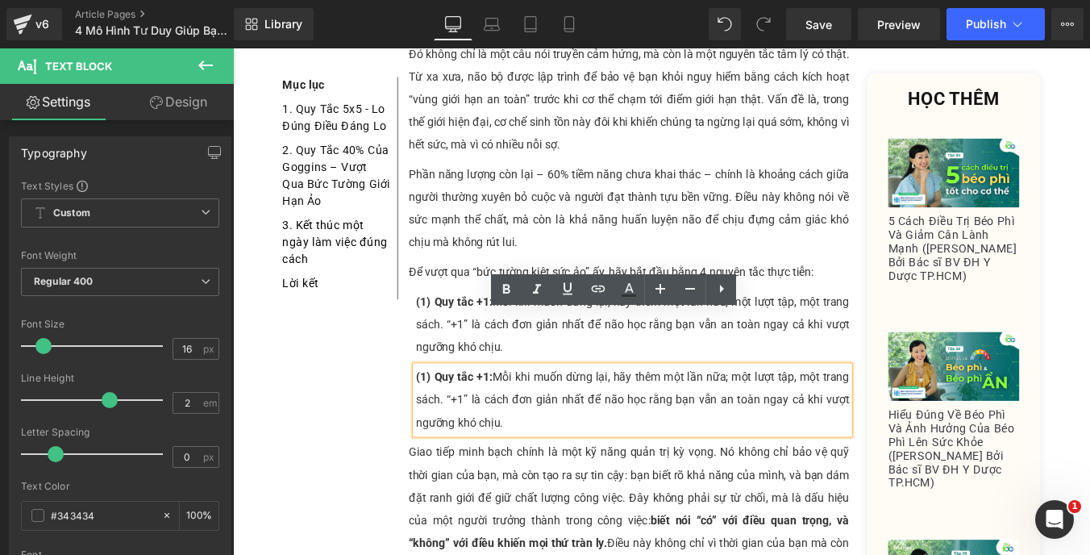
drag, startPoint x: 552, startPoint y: 410, endPoint x: 459, endPoint y: 364, distance: 103.8
click at [459, 410] on p "(1) Quy tắc +1: Mỗi khi muốn dừng lại, hãy thêm một lần nữa; một lượt tập, một …" at bounding box center [687, 448] width 493 height 77
paste div
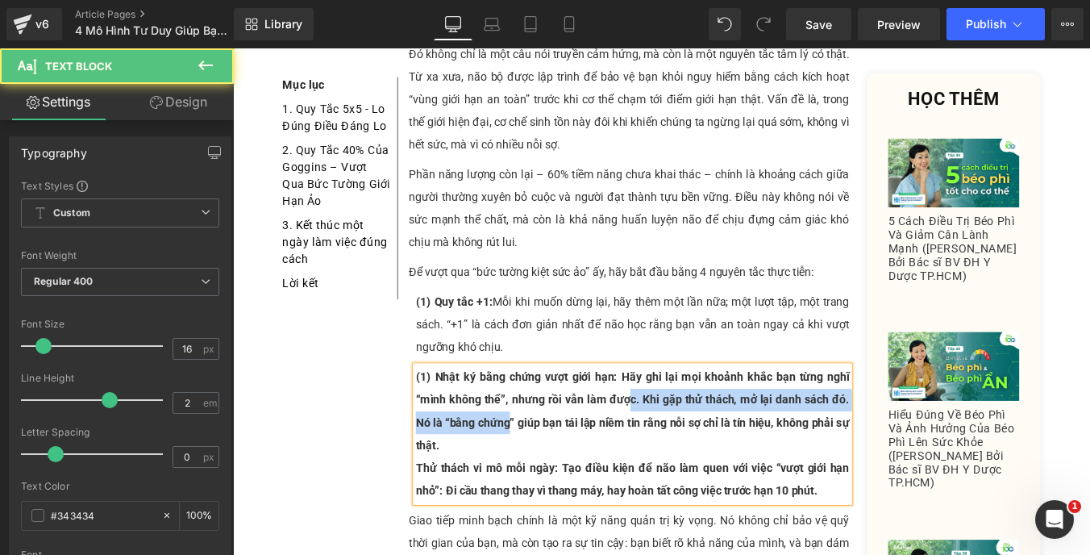
drag, startPoint x: 543, startPoint y: 425, endPoint x: 678, endPoint y: 377, distance: 142.8
click at [678, 410] on p "(1) Nhật ký bằng chứng vượt giới hạn: Hãy ghi lại mọi khoảnh khắc bạn từng nghĩ…" at bounding box center [687, 461] width 493 height 103
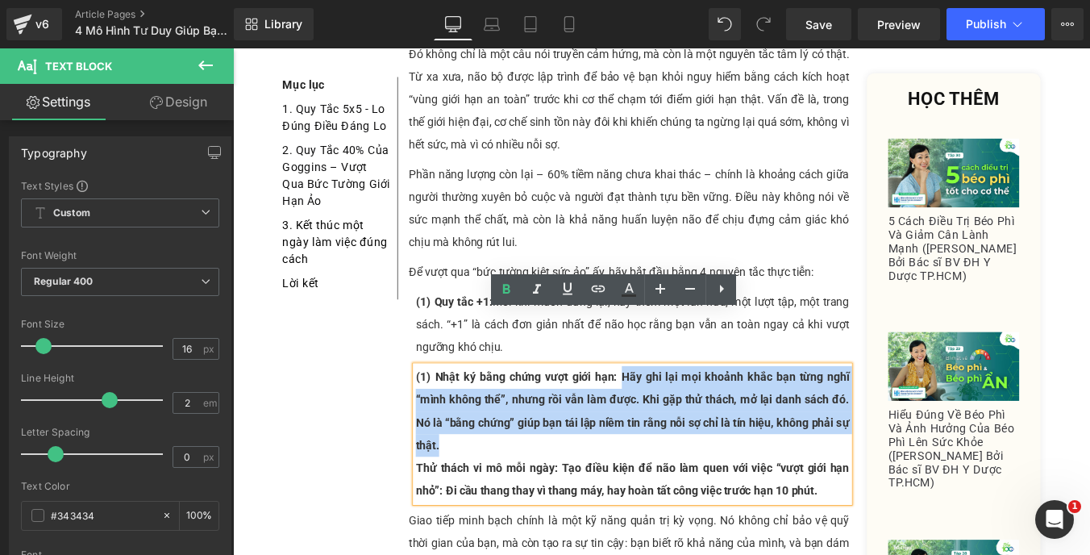
drag, startPoint x: 672, startPoint y: 360, endPoint x: 626, endPoint y: 429, distance: 82.1
click at [626, 429] on p "(1) Nhật ký bằng chứng vượt giới hạn: Hãy ghi lại mọi khoảnh khắc bạn từng nghĩ…" at bounding box center [687, 461] width 493 height 103
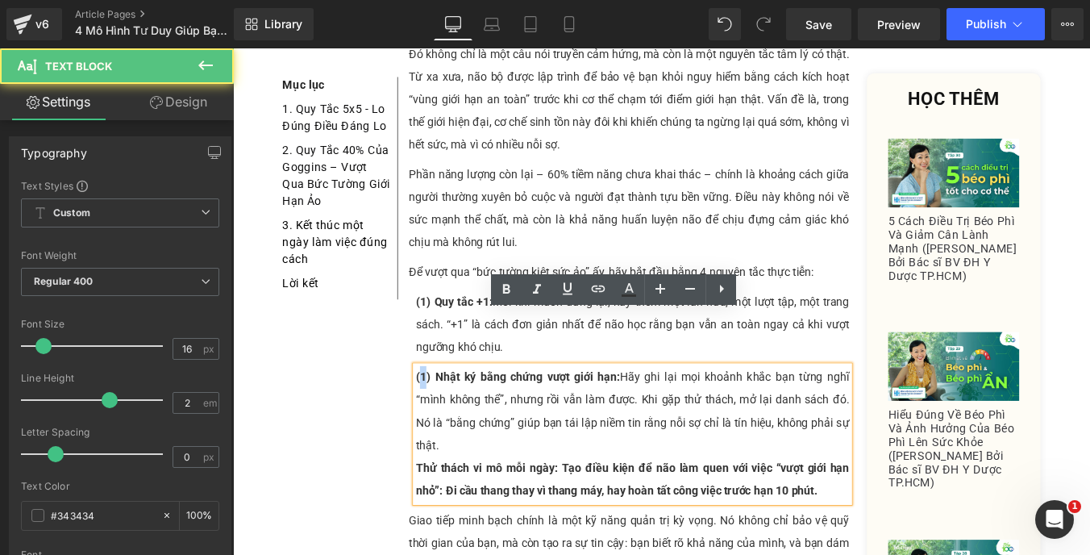
click at [444, 414] on strong "(1) Nhật ký bằng chứng vượt giới hạn:" at bounding box center [557, 421] width 232 height 15
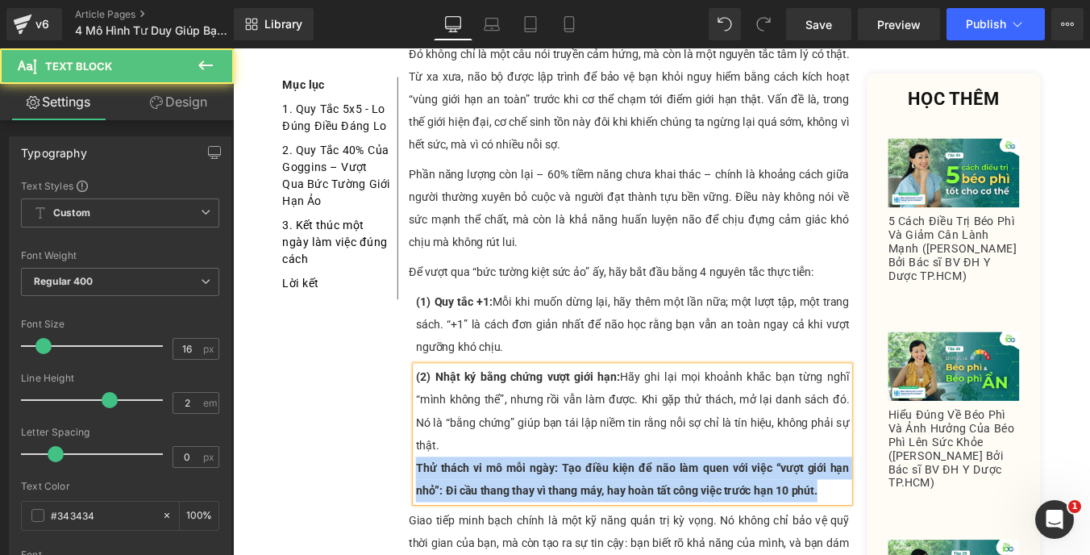
drag, startPoint x: 436, startPoint y: 437, endPoint x: 931, endPoint y: 483, distance: 497.1
click at [931, 483] on div "85% những điều bạn đang lo lắng, sẽ không bao giờ xảy ra! Text Block Nghe có vẻ…" at bounding box center [683, 422] width 509 height 4423
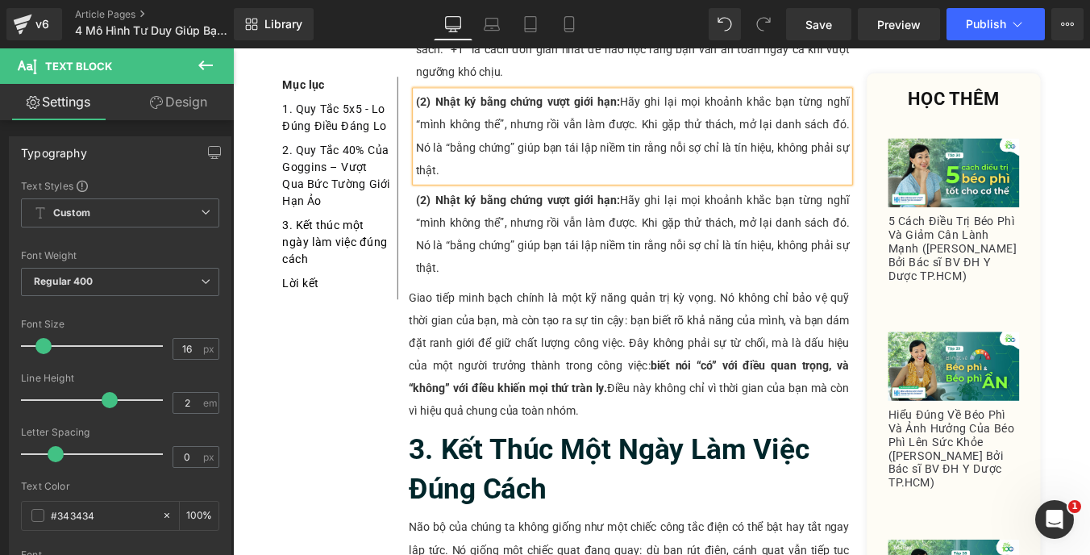
scroll to position [2483, 0]
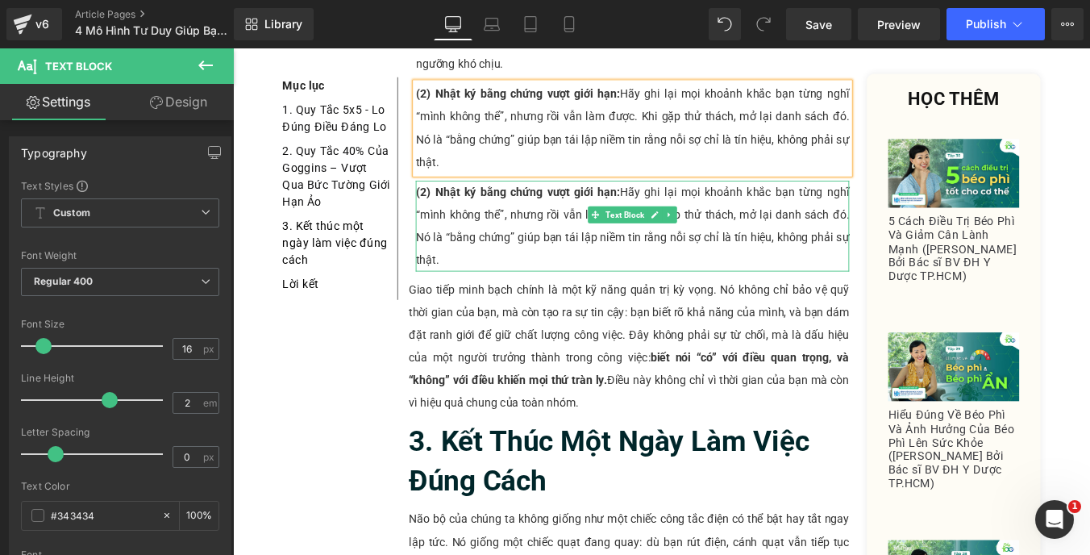
click at [441, 199] on p "(2) Nhật ký bằng chứng vượt giới hạn: Hãy ghi lại mọi khoảnh khắc bạn từng nghĩ…" at bounding box center [687, 250] width 493 height 103
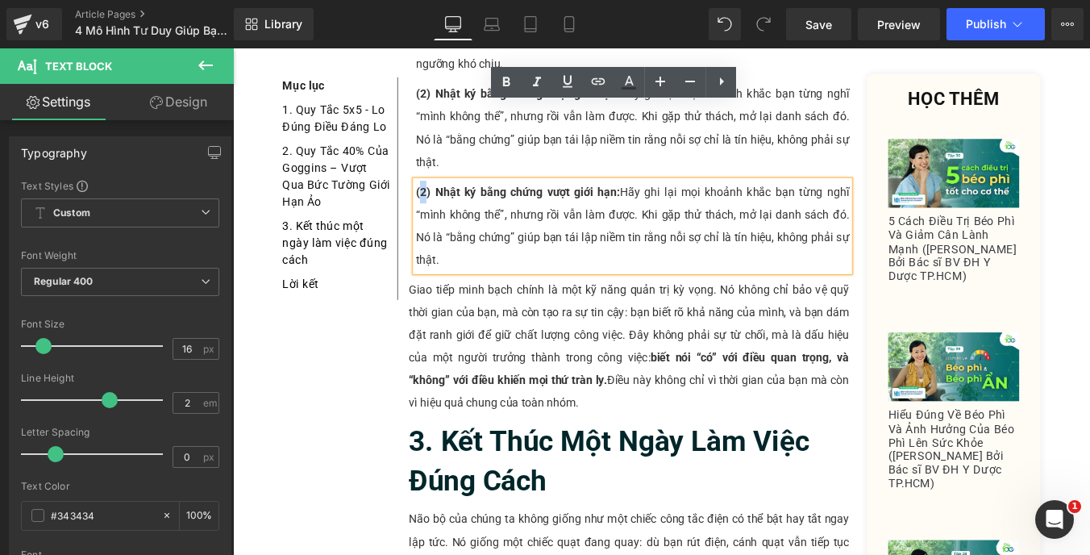
click at [441, 204] on strong "(2) Nhật ký bằng chứng vượt giới hạn:" at bounding box center [557, 211] width 232 height 15
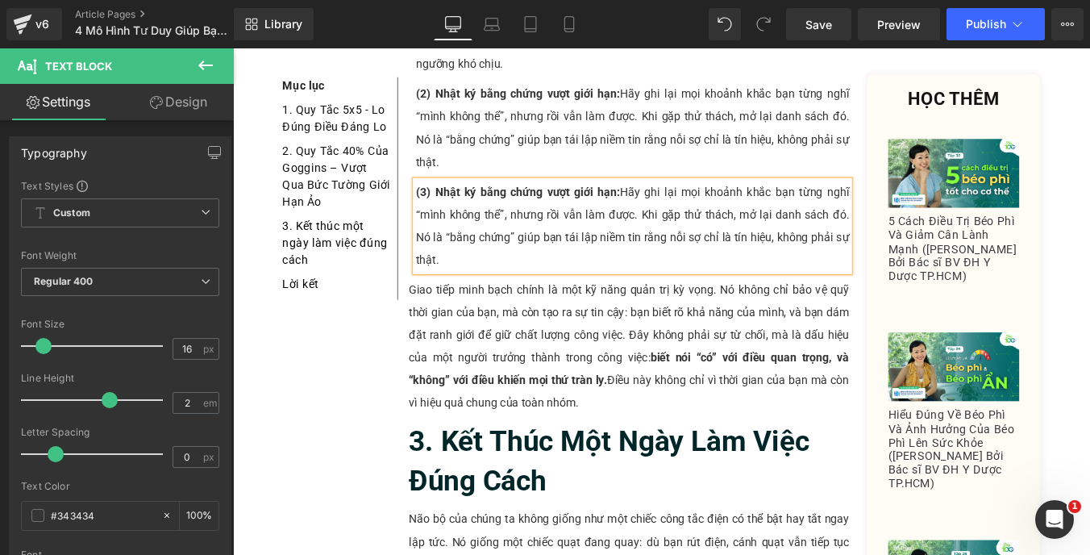
click at [460, 204] on strong "(3) Nhật ký bằng chứng vượt giới hạn:" at bounding box center [557, 211] width 232 height 15
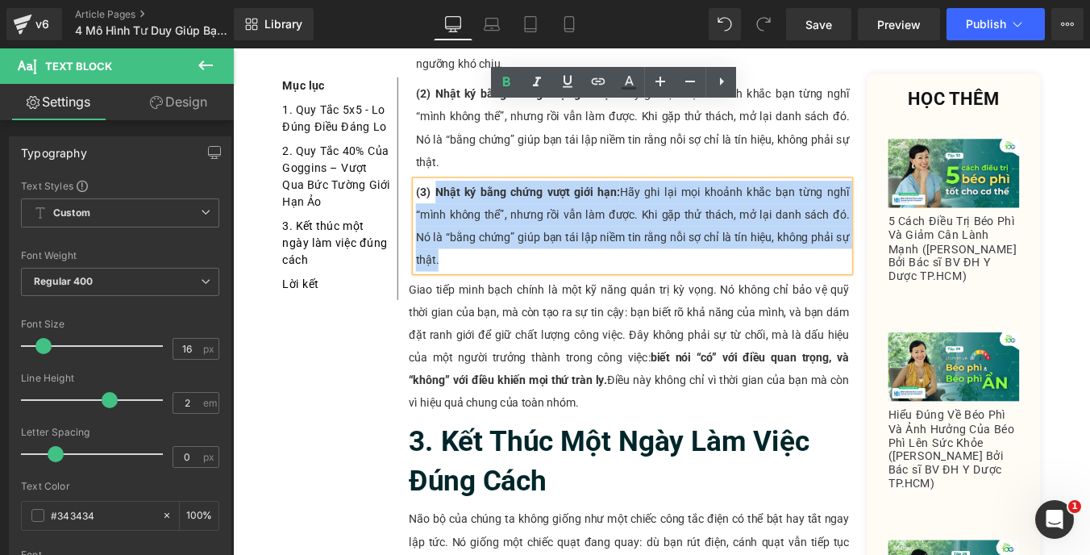
drag, startPoint x: 460, startPoint y: 123, endPoint x: 926, endPoint y: 178, distance: 470.0
click at [926, 199] on p "(3) Nhật ký bằng chứng vượt giới hạn: Hãy ghi lại mọi khoảnh khắc bạn từng nghĩ…" at bounding box center [687, 250] width 493 height 103
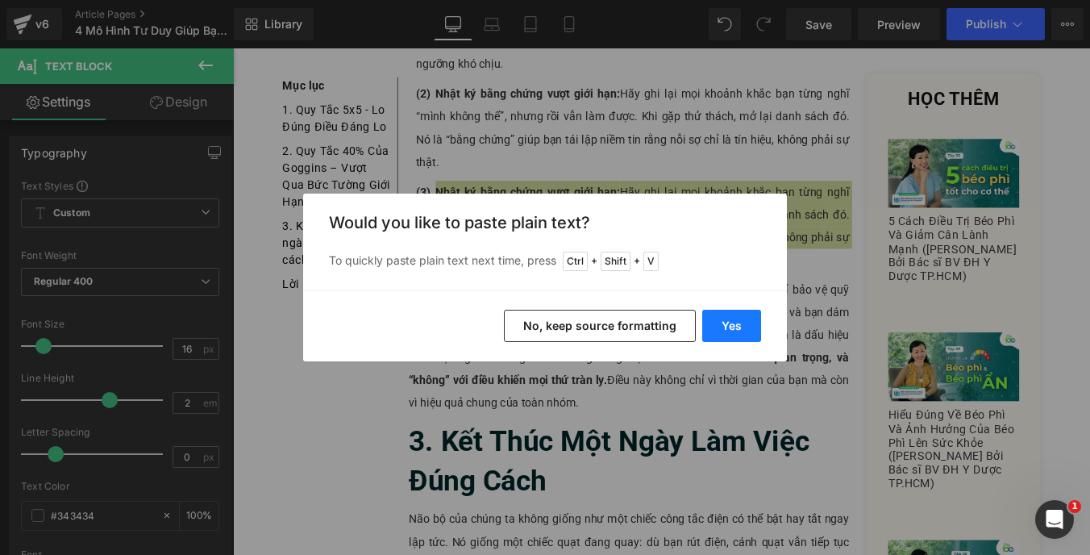
click at [747, 331] on button "Yes" at bounding box center [731, 326] width 59 height 32
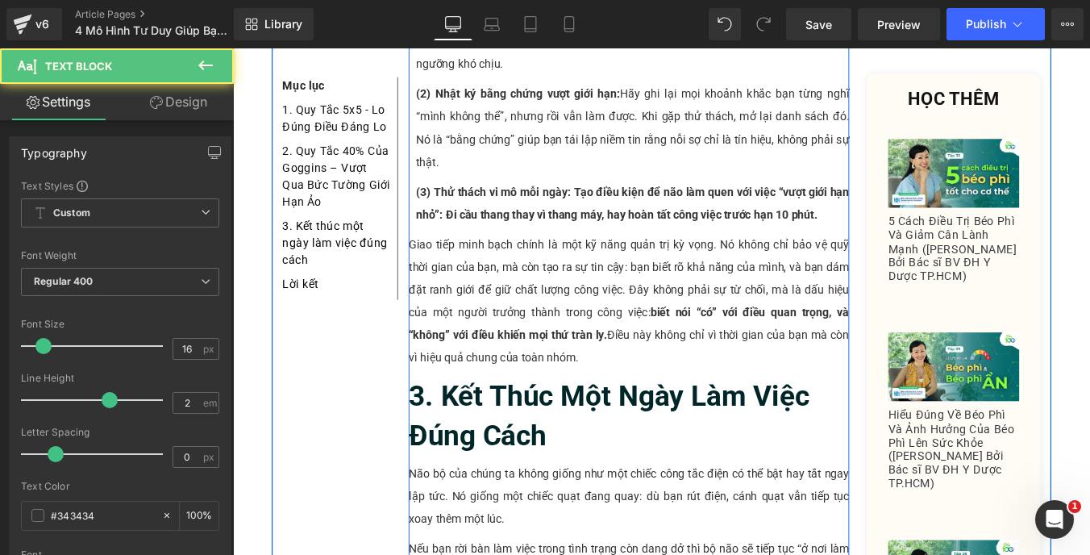
click at [618, 204] on strong "(3) Thử thách vi mô mỗi ngày: Tạo điều kiện để não làm quen với việc “vượt giới…" at bounding box center [687, 224] width 493 height 41
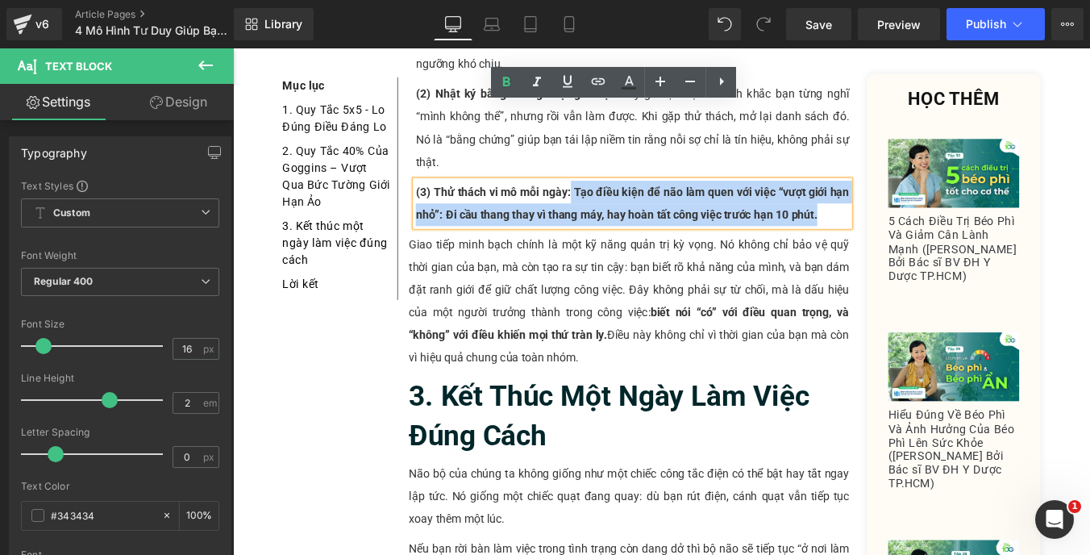
drag, startPoint x: 612, startPoint y: 127, endPoint x: 898, endPoint y: 157, distance: 287.8
click at [898, 199] on p "(3) Thử thách vi mô mỗi ngày: Tạo điều kiện để não làm quen với việc “vượt giới…" at bounding box center [687, 225] width 493 height 52
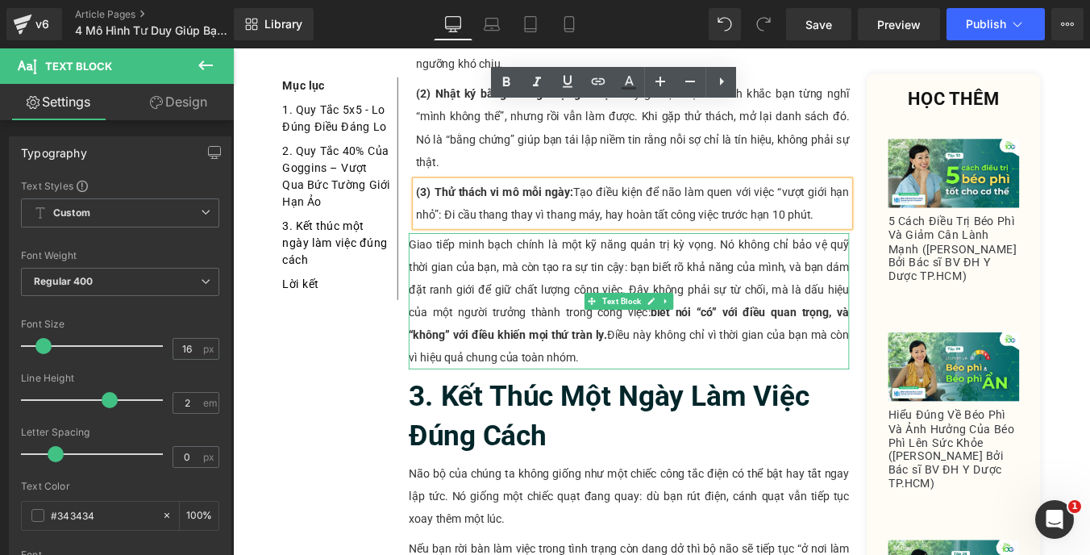
click at [615, 259] on p "Giao tiếp minh bạch chính là một kỹ năng quản trị kỳ vọng. Nó không chỉ bảo vệ …" at bounding box center [683, 336] width 501 height 155
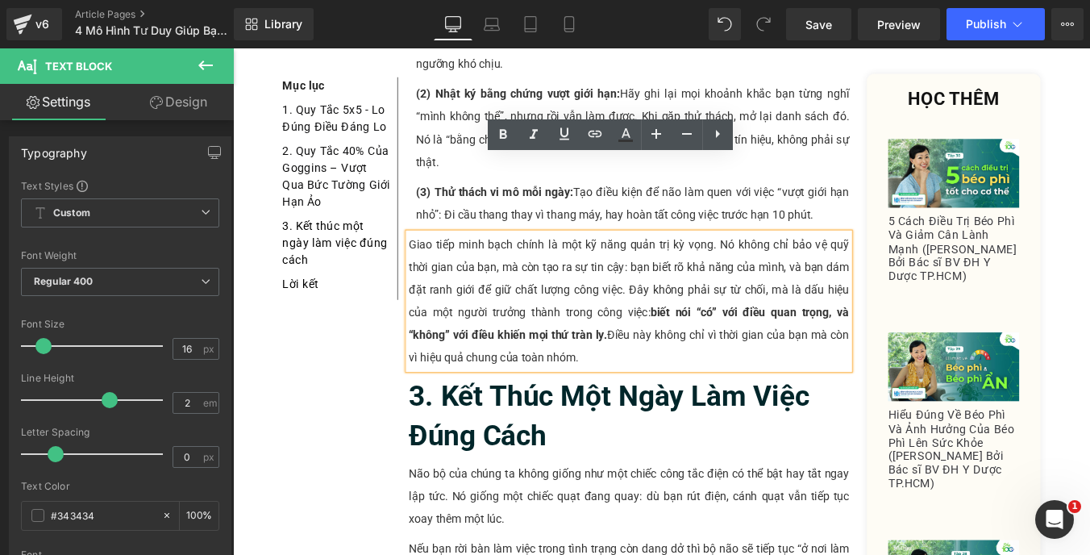
click at [453, 259] on p "Giao tiếp minh bạch chính là một kỹ năng quản trị kỳ vọng. Nó không chỉ bảo vệ …" at bounding box center [683, 336] width 501 height 155
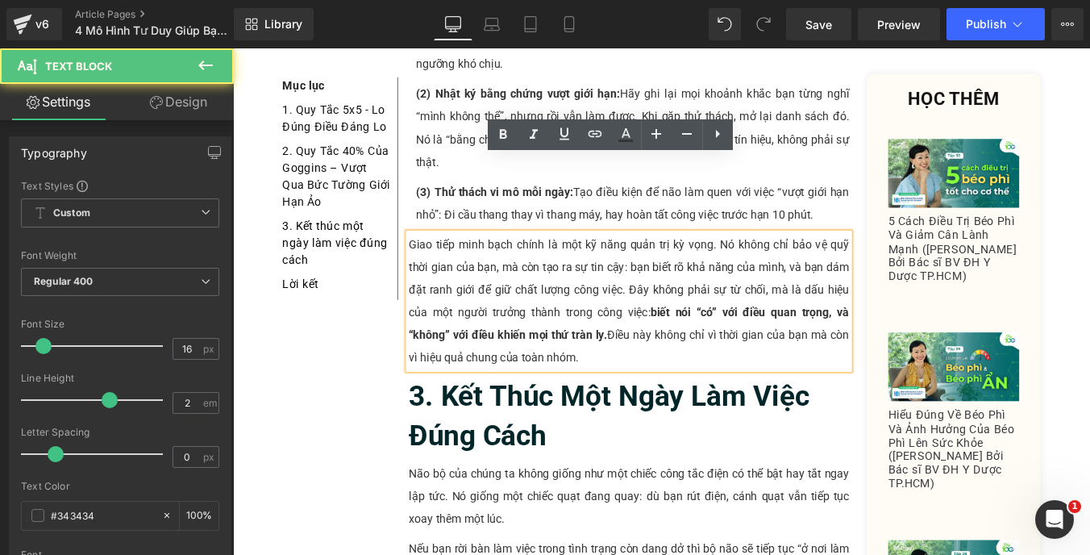
click at [453, 259] on p "Giao tiếp minh bạch chính là một kỹ năng quản trị kỳ vọng. Nó không chỉ bảo vệ …" at bounding box center [683, 336] width 501 height 155
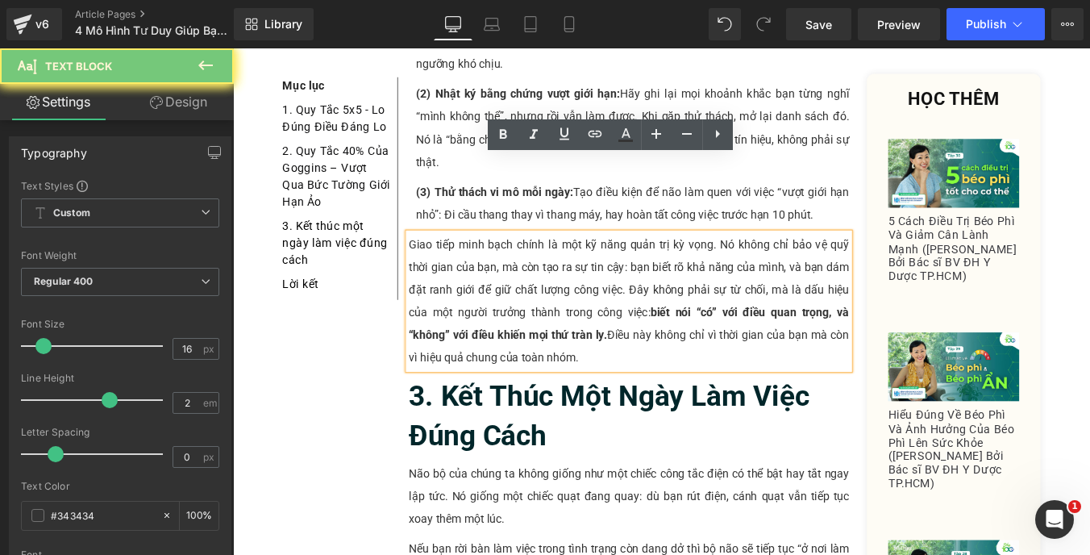
click at [453, 259] on p "Giao tiếp minh bạch chính là một kỹ năng quản trị kỳ vọng. Nó không chỉ bảo vệ …" at bounding box center [683, 336] width 501 height 155
paste div
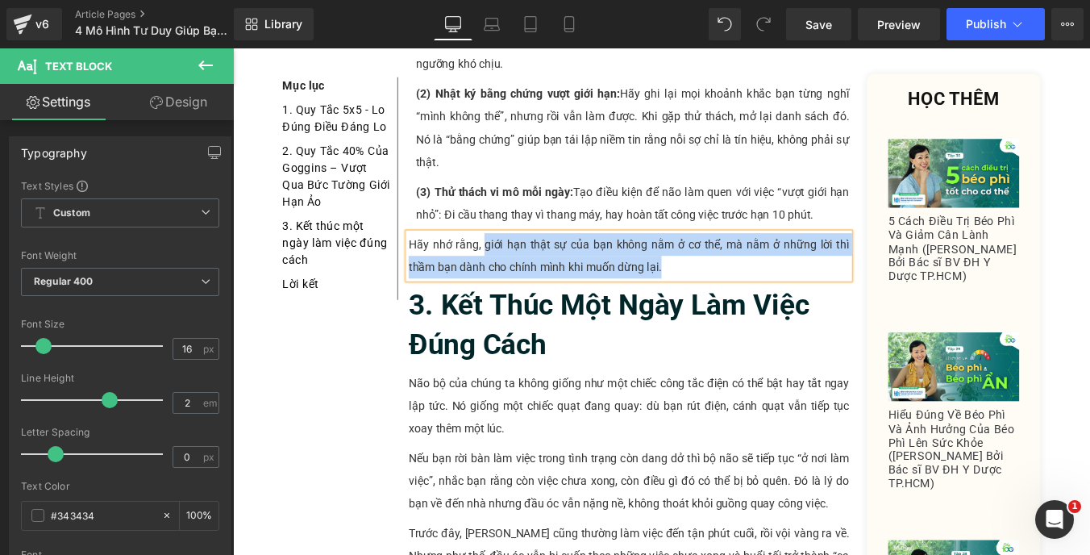
click at [515, 259] on p "Hãy nhớ rằng, giới hạn thật sự của bạn không nằm ở cơ thể, mà nằm ở những lời t…" at bounding box center [683, 285] width 501 height 52
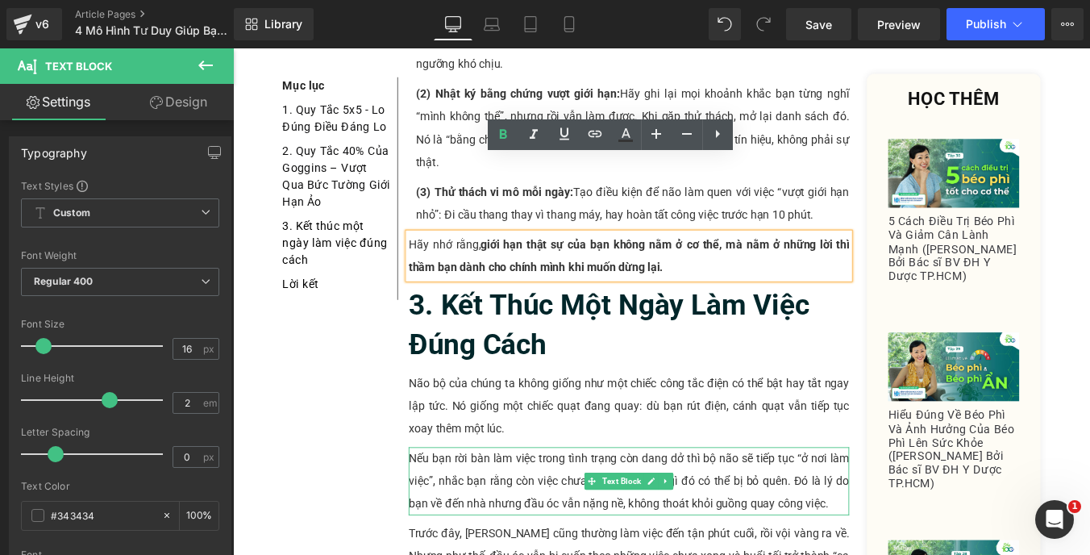
click at [534, 502] on p "Nếu bạn rời bàn làm việc trong tình trạng còn dang dở thì bộ não sẽ tiếp tục “ở…" at bounding box center [683, 540] width 501 height 77
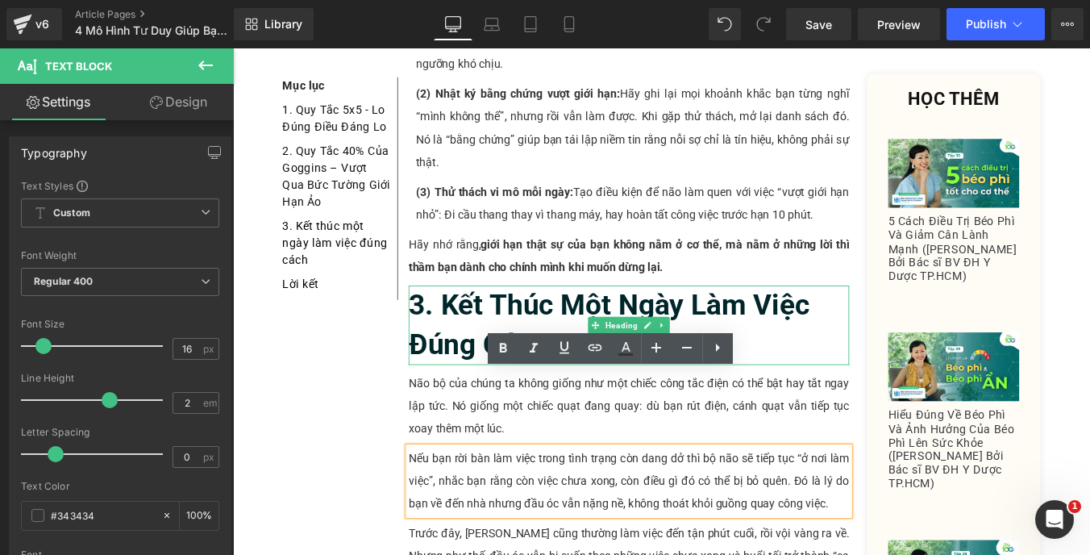
click at [568, 322] on b "3. Kết Thúc Một Ngày Làm Việc Đúng Cách" at bounding box center [661, 363] width 456 height 83
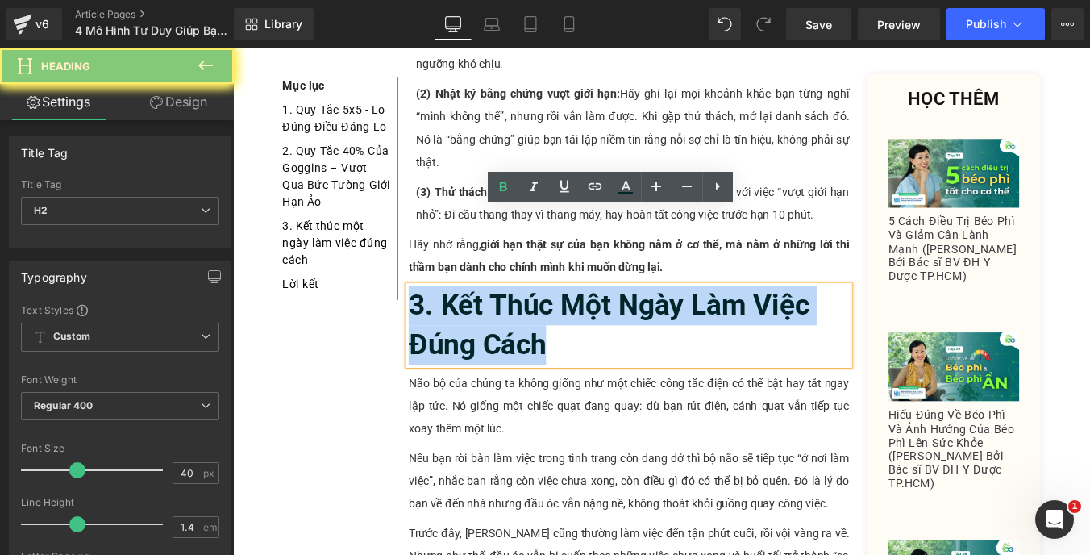
click at [568, 322] on b "3. Kết Thúc Một Ngày Làm Việc Đúng Cách" at bounding box center [661, 363] width 456 height 83
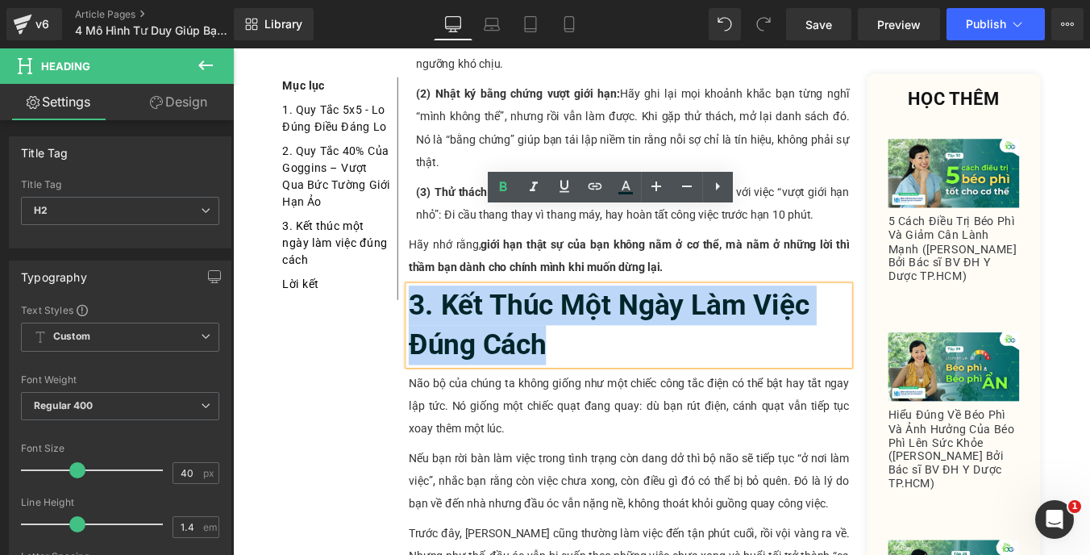
paste div
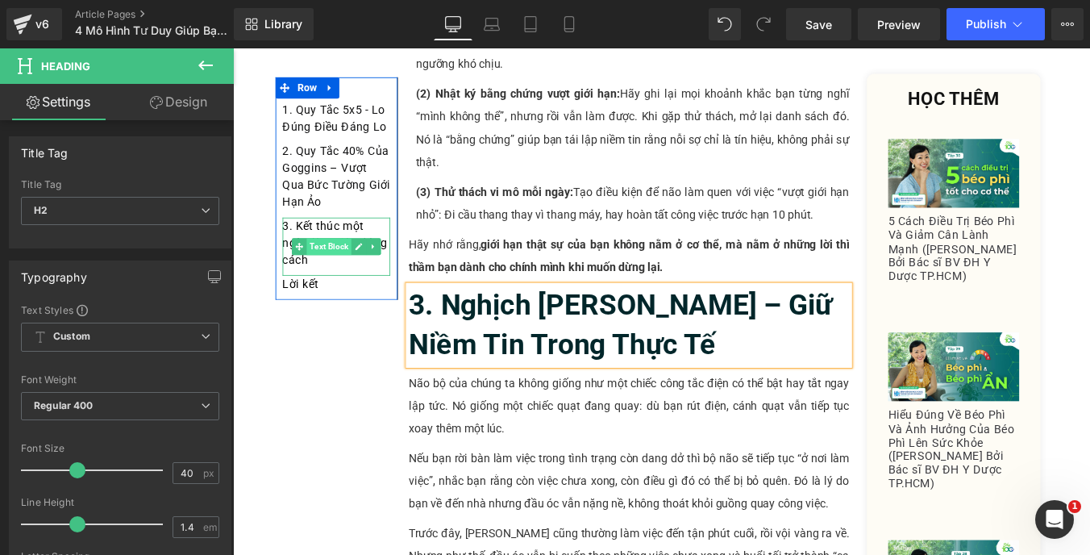
click at [340, 282] on span "Text Block" at bounding box center [342, 273] width 51 height 19
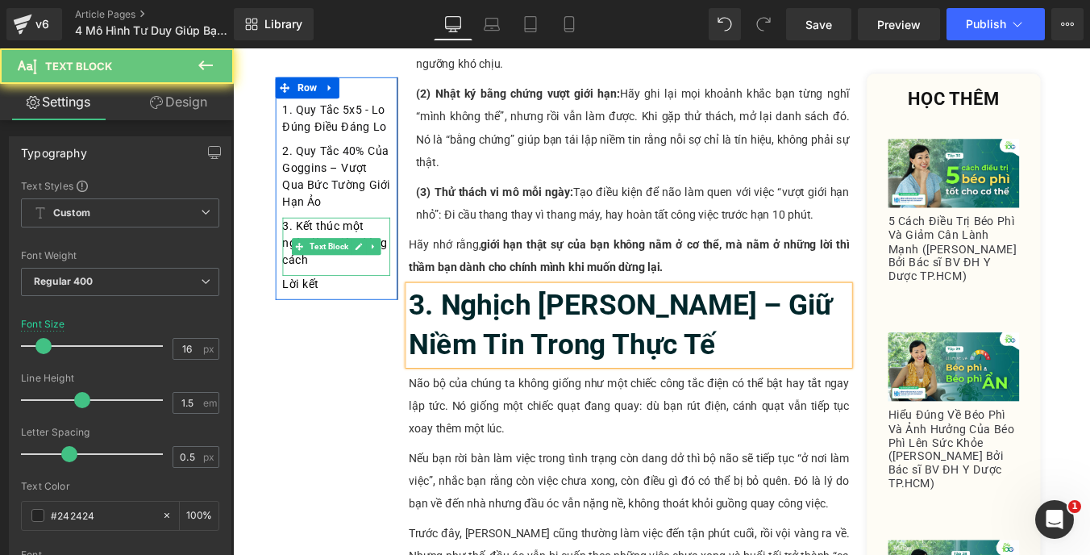
click at [337, 288] on div "3. Kết thúc một ngày làm việc đúng cách" at bounding box center [350, 273] width 123 height 66
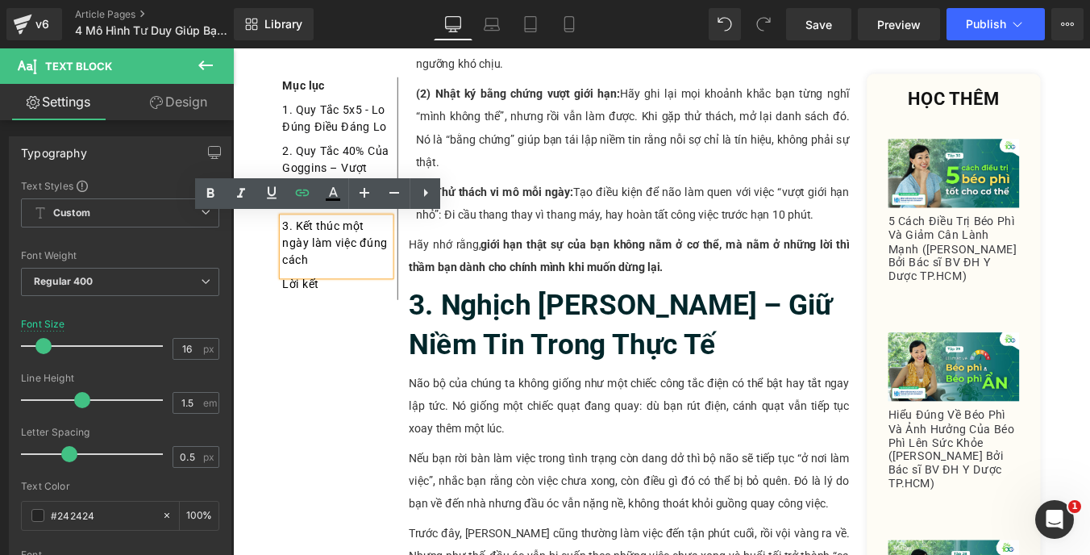
click at [337, 288] on div "3. Kết thúc một ngày làm việc đúng cách" at bounding box center [350, 273] width 123 height 66
click at [301, 252] on link "3. Kết thúc một ngày làm việc đúng cách" at bounding box center [348, 269] width 119 height 54
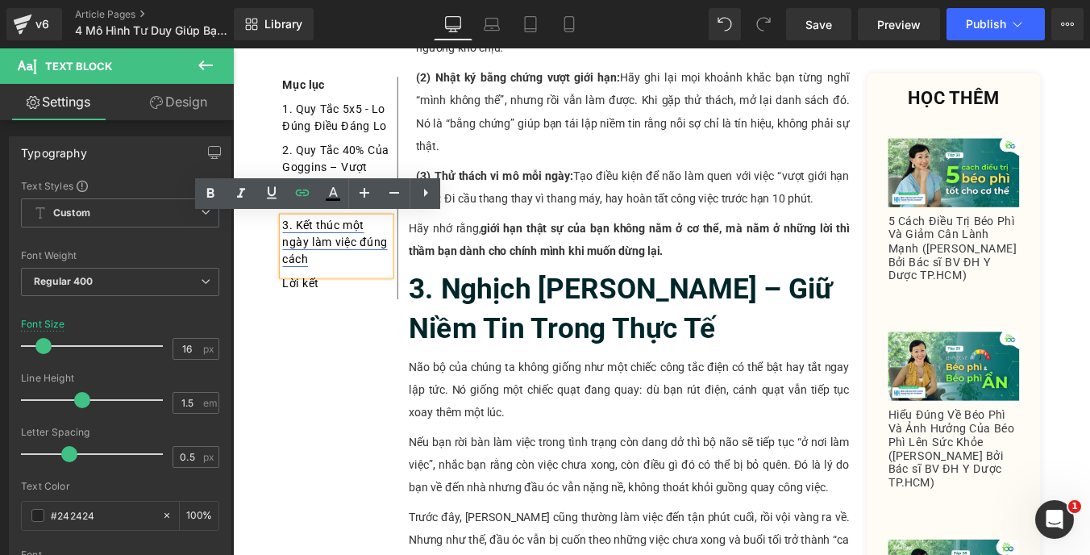
paste div
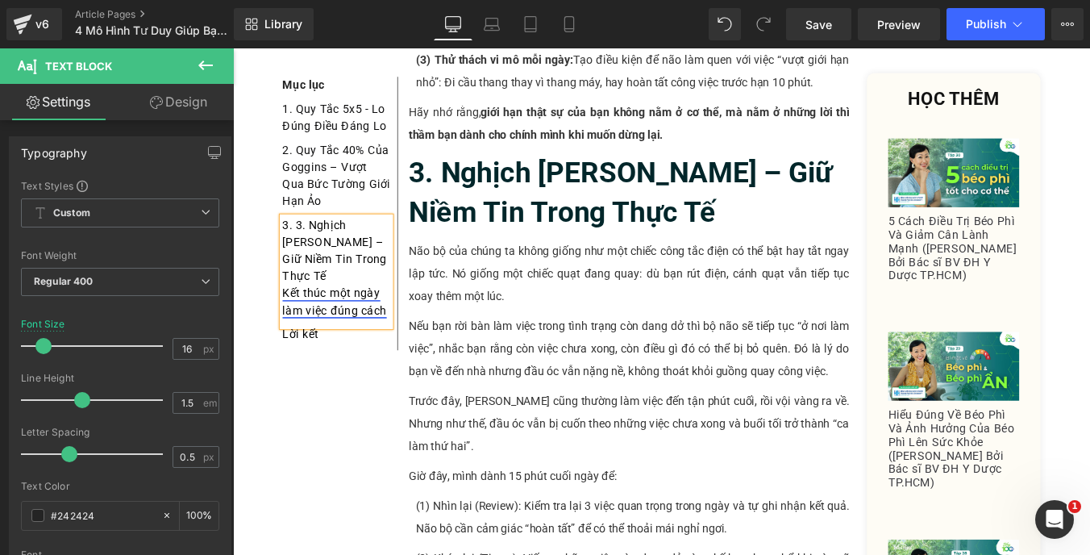
scroll to position [2643, 0]
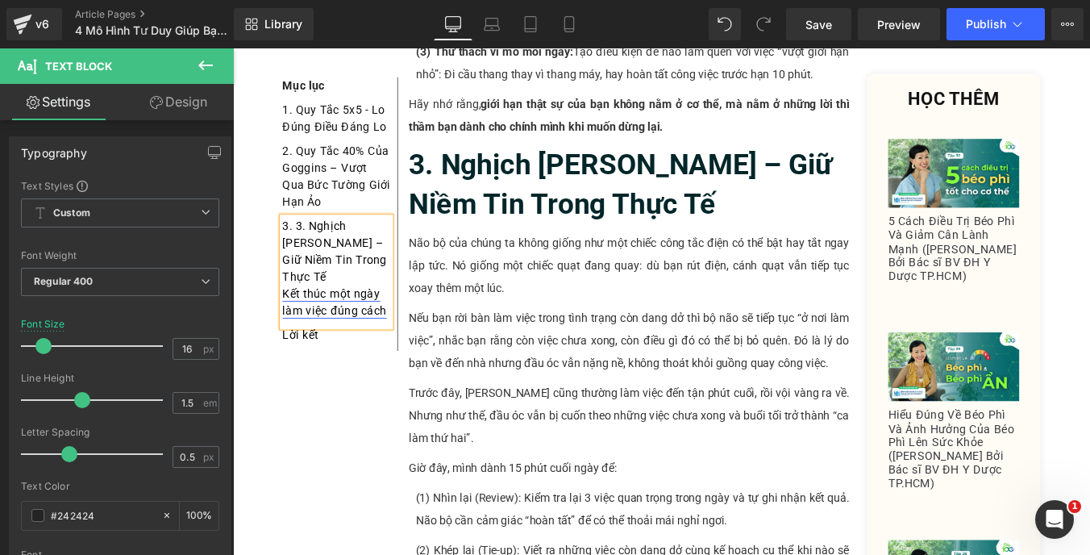
click at [397, 351] on link "Kết thúc một ngày làm việc đúng cách" at bounding box center [348, 336] width 119 height 35
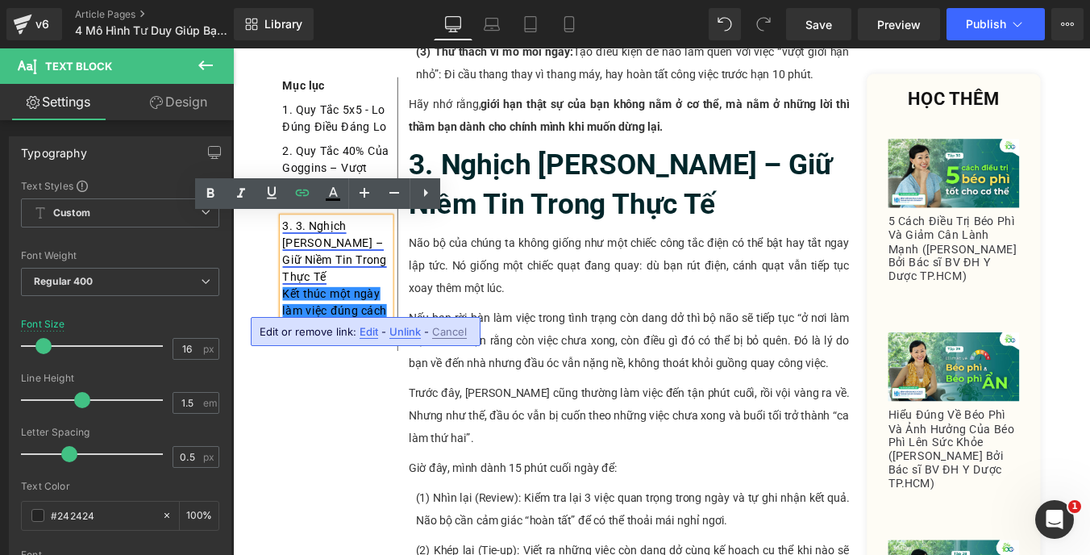
click at [313, 264] on link "3. 3. Nghịch [PERSON_NAME] – Giữ Niềm Tin Trong Thực Tế" at bounding box center [348, 278] width 119 height 73
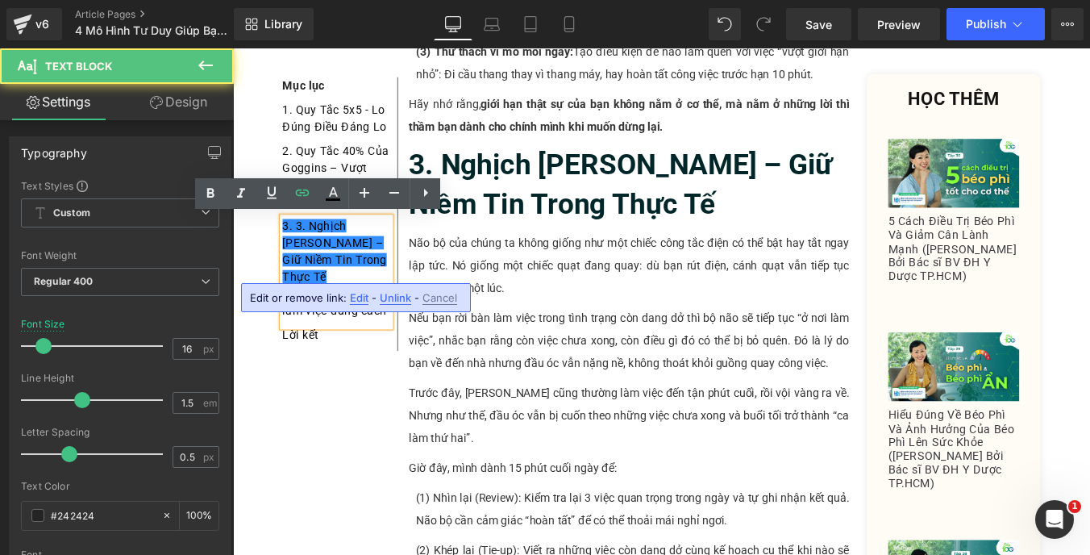
click at [369, 309] on div "3. 3. Nghịch [PERSON_NAME] – Giữ Niềm Tin Trong Thực Tế Kết thúc một ngày làm …" at bounding box center [350, 302] width 123 height 124
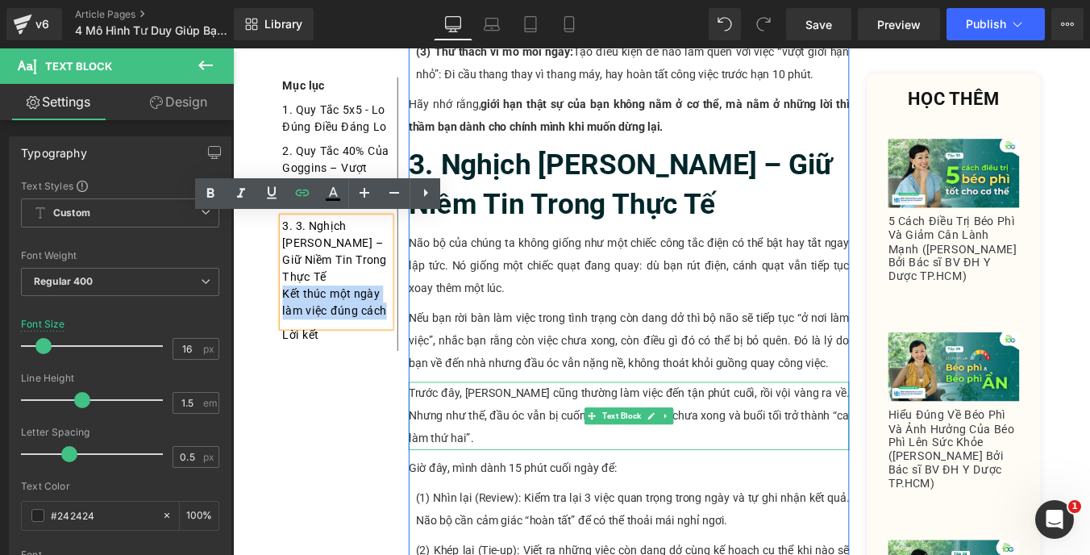
drag, startPoint x: 369, startPoint y: 309, endPoint x: 450, endPoint y: 364, distance: 97.5
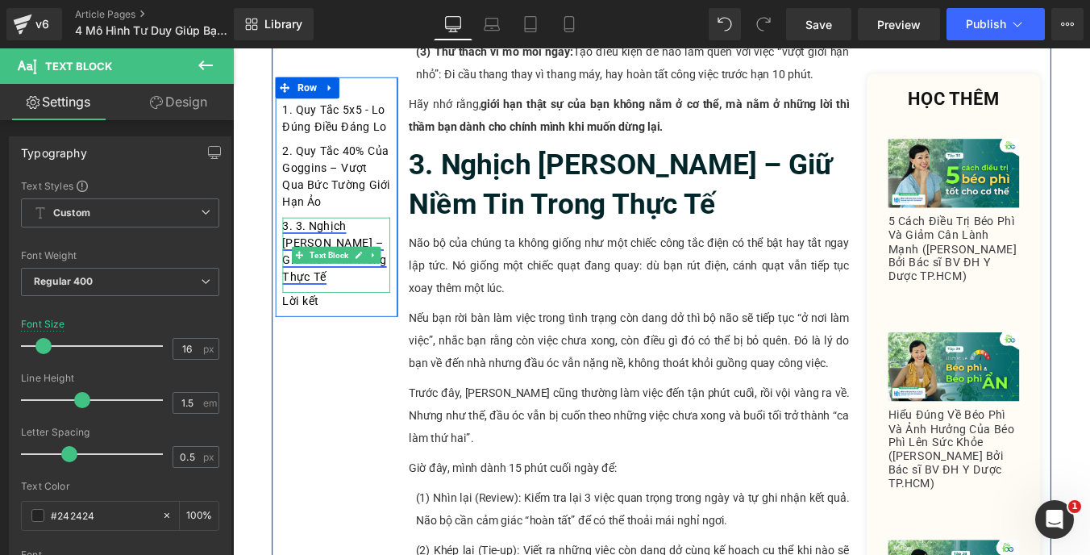
click at [313, 248] on link "3. 3. Nghịch [PERSON_NAME] – Giữ Niềm Tin Trong Thực Tế" at bounding box center [348, 278] width 119 height 73
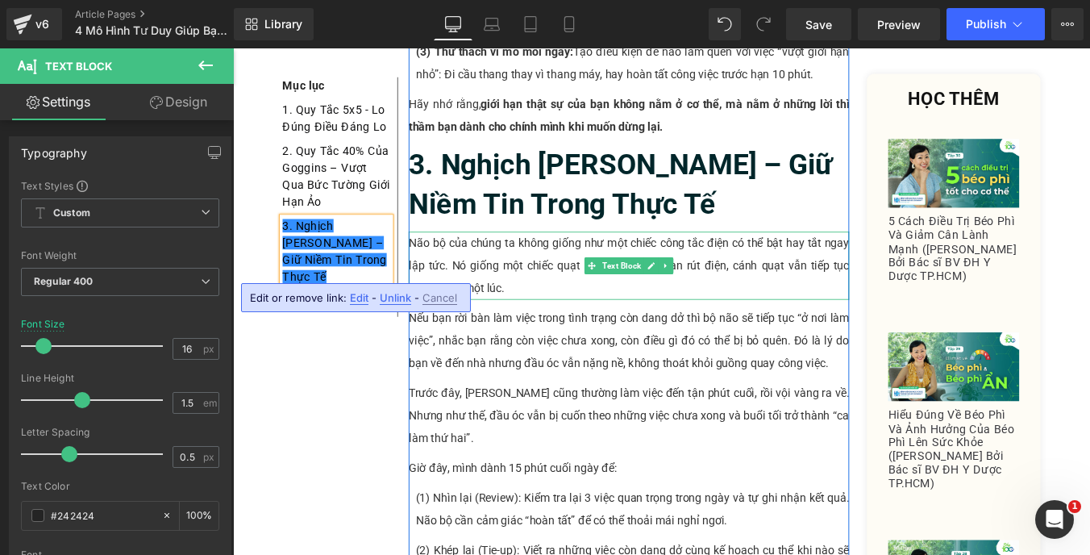
click at [580, 257] on p "Não bộ của chúng ta không giống như một chiếc công tắc điện có thể bật hay tắt …" at bounding box center [683, 295] width 501 height 77
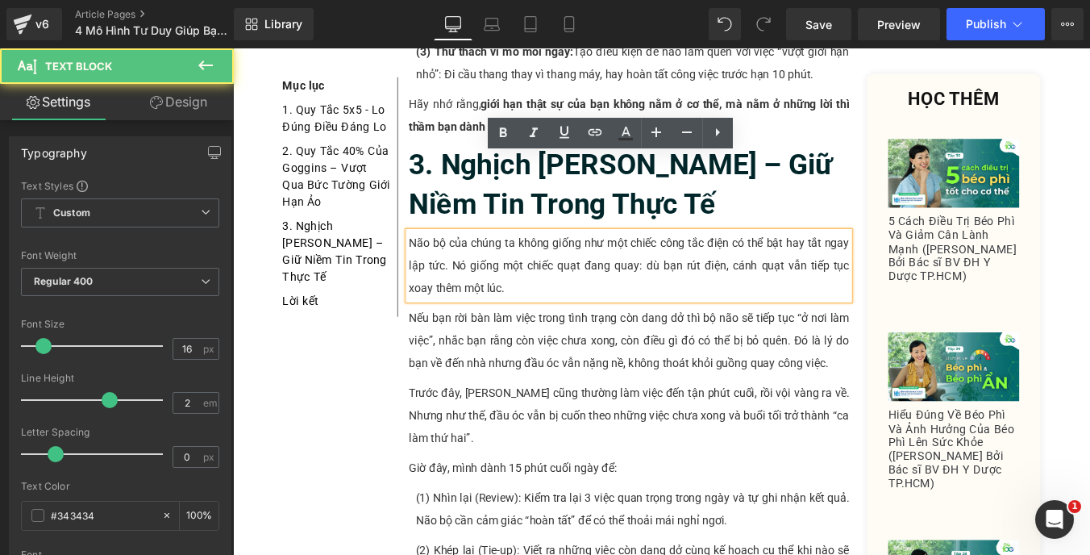
click at [503, 257] on p "Não bộ của chúng ta không giống như một chiếc công tắc điện có thể bật hay tắt …" at bounding box center [683, 295] width 501 height 77
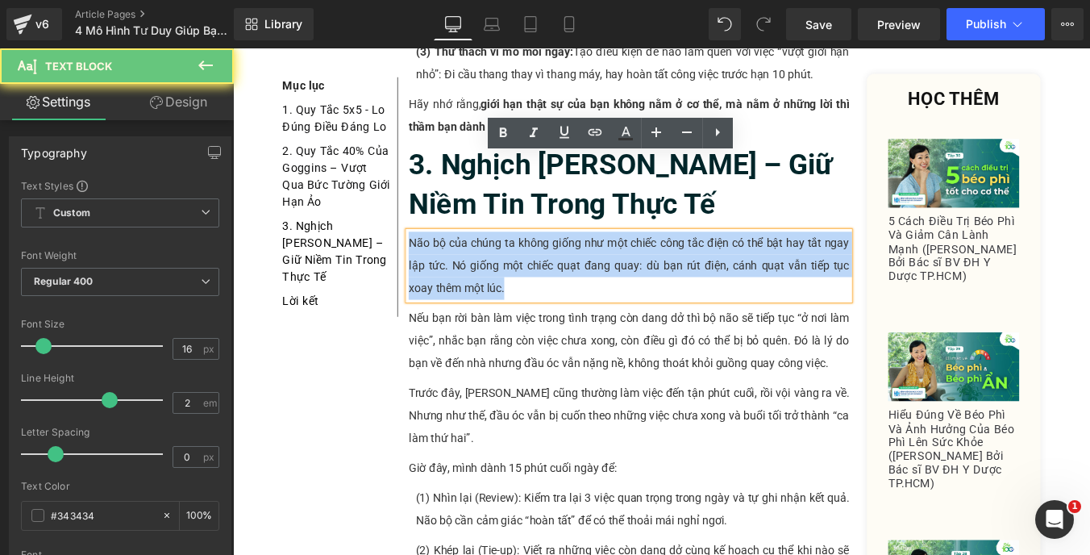
click at [503, 257] on p "Não bộ của chúng ta không giống như một chiếc công tắc điện có thể bật hay tắt …" at bounding box center [683, 295] width 501 height 77
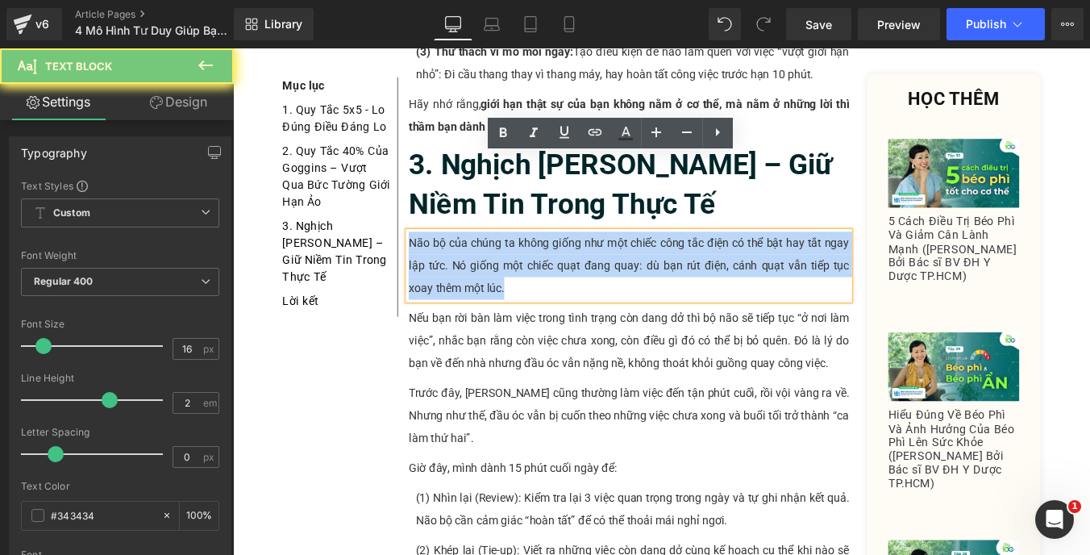
paste div
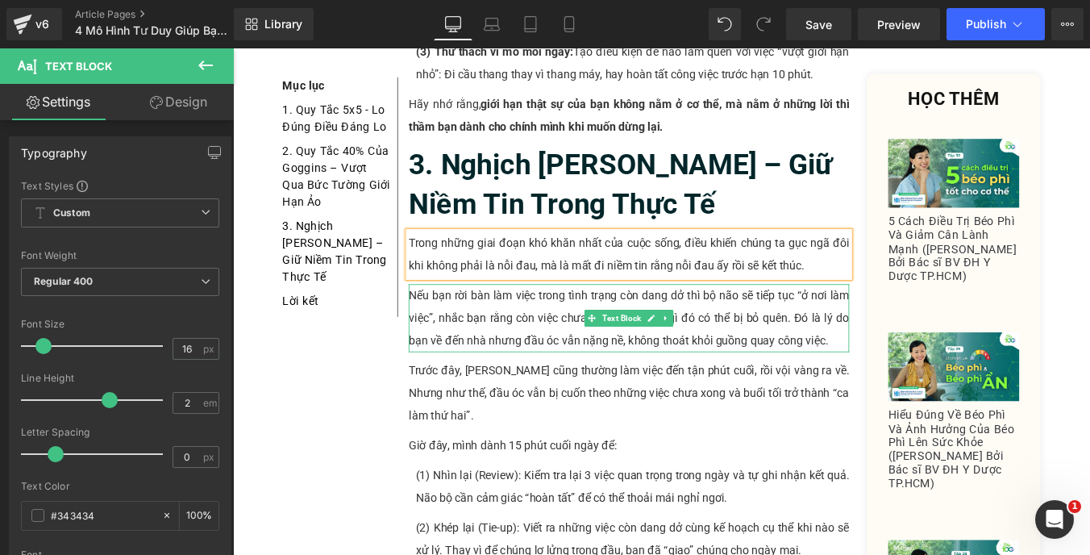
click at [601, 317] on p "Nếu bạn rời bàn làm việc trong tình trạng còn dang dở thì bộ não sẽ tiếp tục “ở…" at bounding box center [683, 355] width 501 height 77
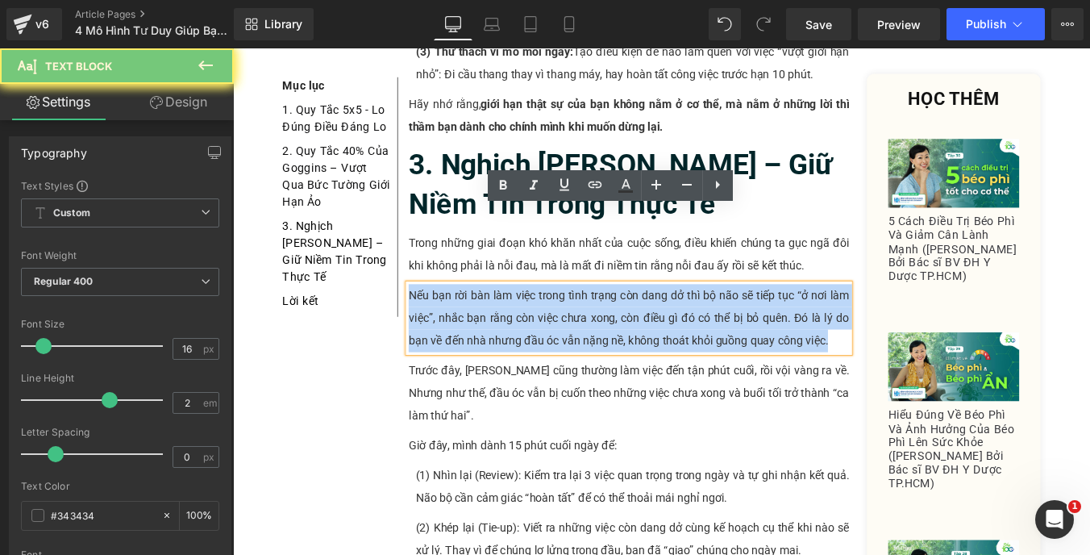
paste div
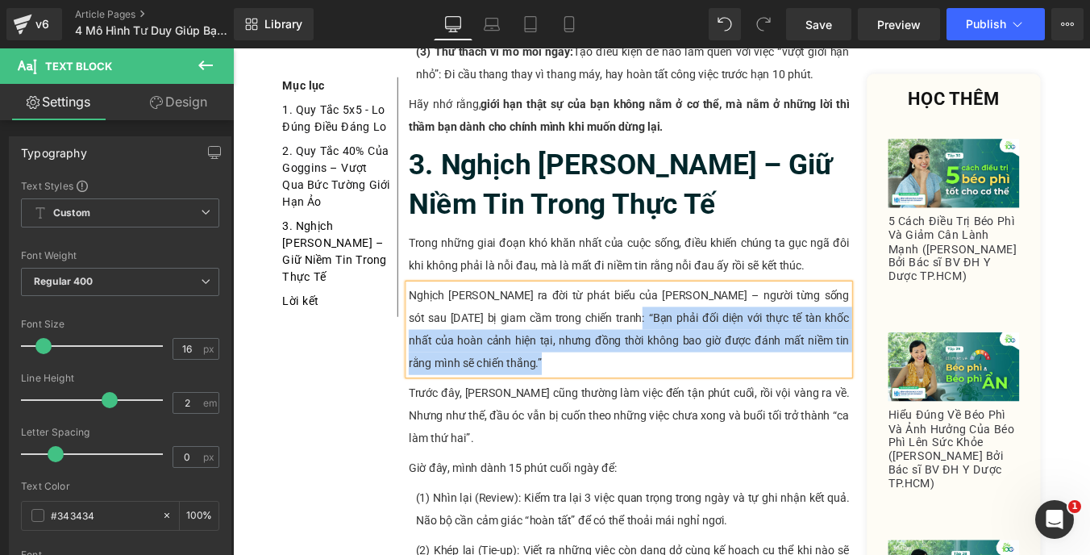
click at [641, 317] on p "Nghịch [PERSON_NAME] ra đời từ phát biểu của [PERSON_NAME] – người từng sống só…" at bounding box center [683, 368] width 501 height 103
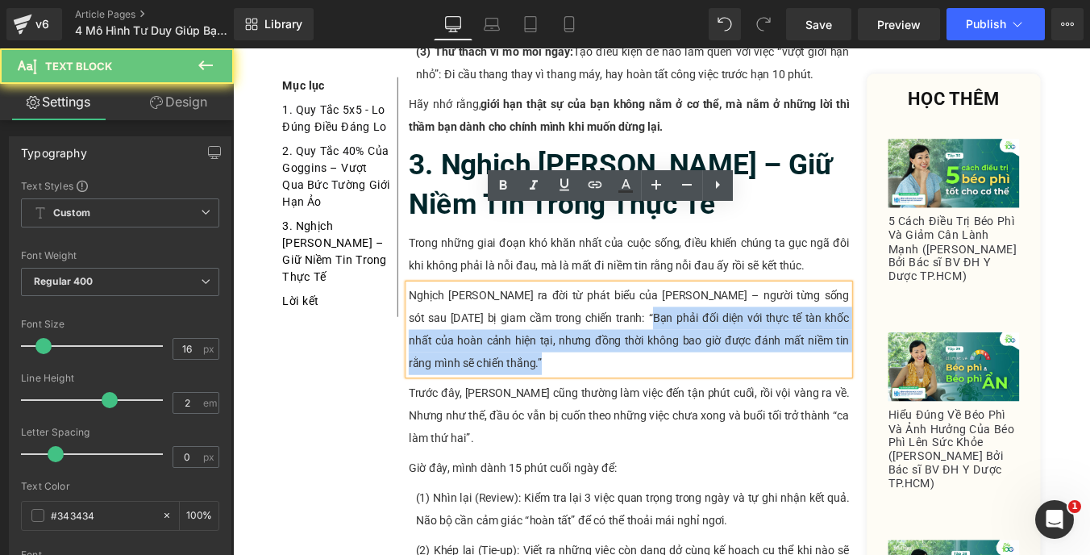
click at [652, 317] on p "Nghịch [PERSON_NAME] ra đời từ phát biểu của [PERSON_NAME] – người từng sống só…" at bounding box center [683, 368] width 501 height 103
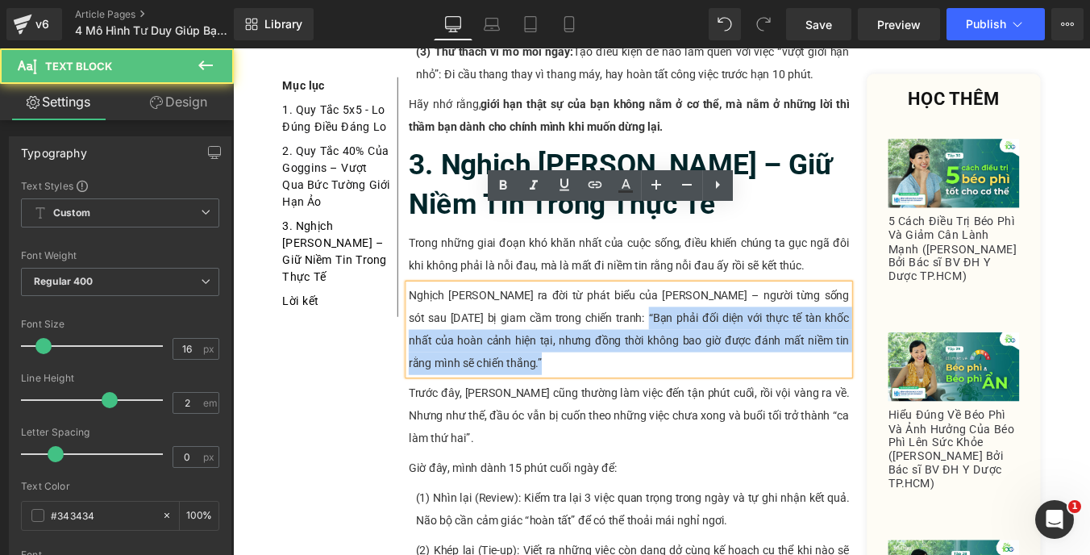
click at [647, 317] on p "Nghịch [PERSON_NAME] ra đời từ phát biểu của [PERSON_NAME] – người từng sống só…" at bounding box center [683, 368] width 501 height 103
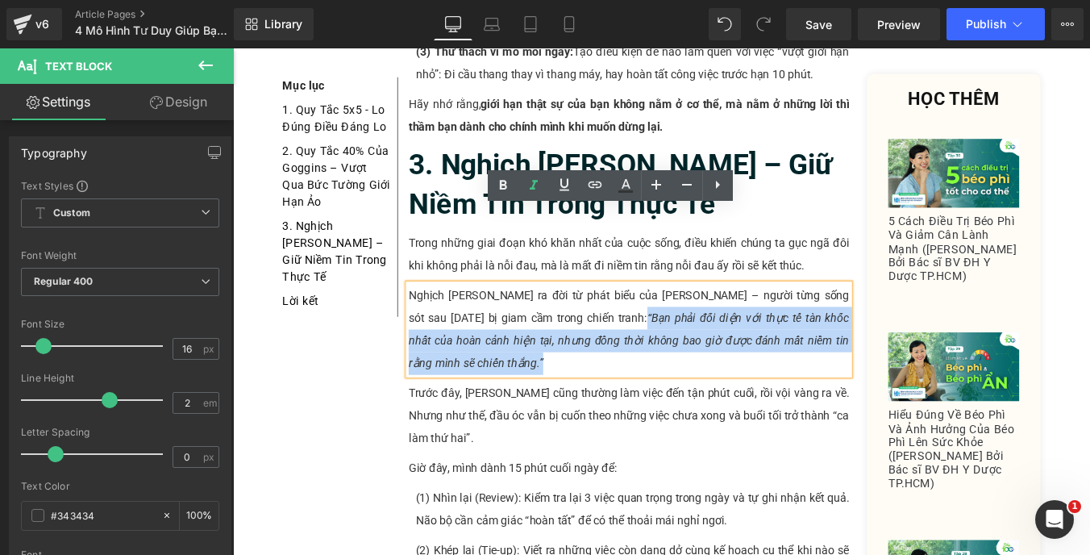
click at [804, 257] on p "Trong những giai đoạn khó khăn nhất của cuộc sống, điều khiến chúng ta gục ngã …" at bounding box center [683, 283] width 501 height 52
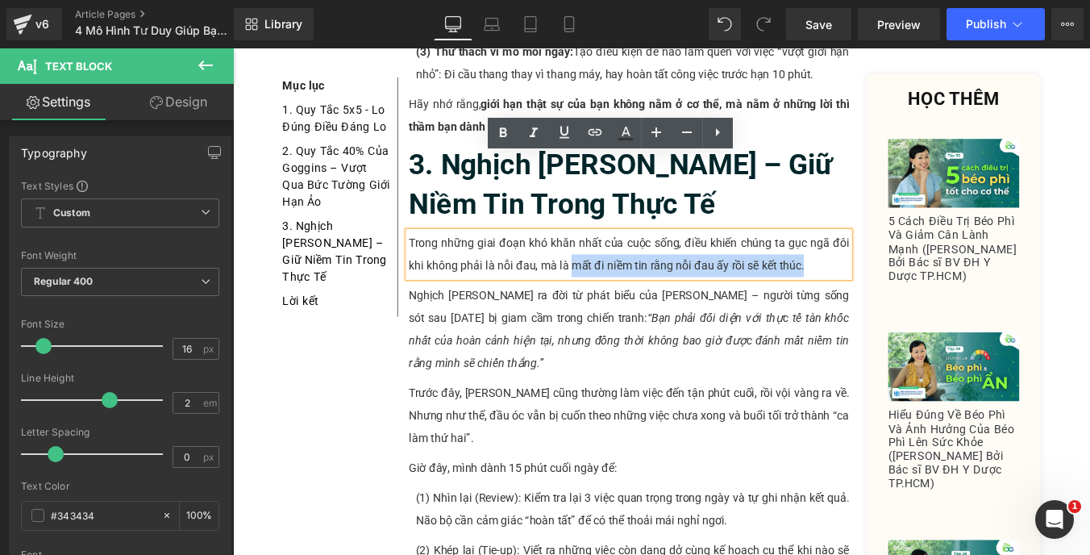
drag, startPoint x: 881, startPoint y: 209, endPoint x: 612, endPoint y: 205, distance: 269.3
click at [612, 257] on p "Trong những giai đoạn khó khăn nhất của cuộc sống, điều khiến chúng ta gục ngã …" at bounding box center [683, 283] width 501 height 52
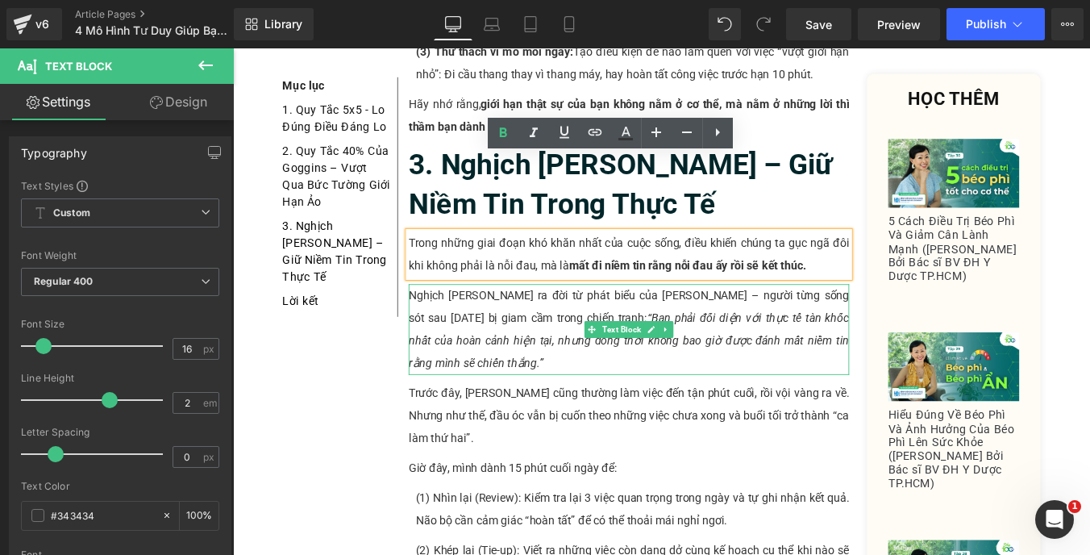
click at [523, 428] on p "Trước đây, [PERSON_NAME] cũng thường làm việc đến tận phút cuối, rồi vội vàng r…" at bounding box center [683, 466] width 501 height 77
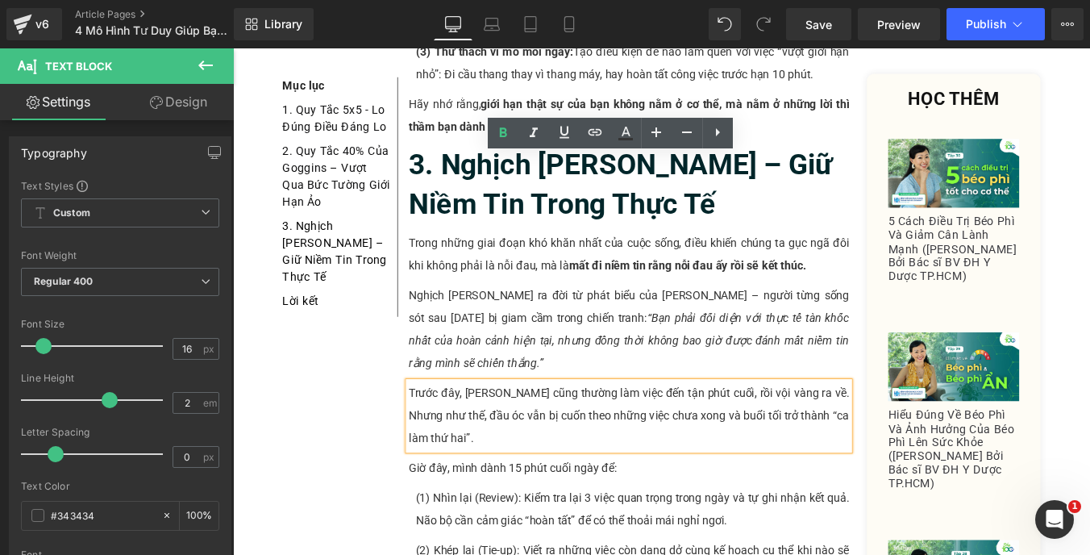
click at [523, 428] on p "Trước đây, [PERSON_NAME] cũng thường làm việc đến tận phút cuối, rồi vội vàng r…" at bounding box center [683, 466] width 501 height 77
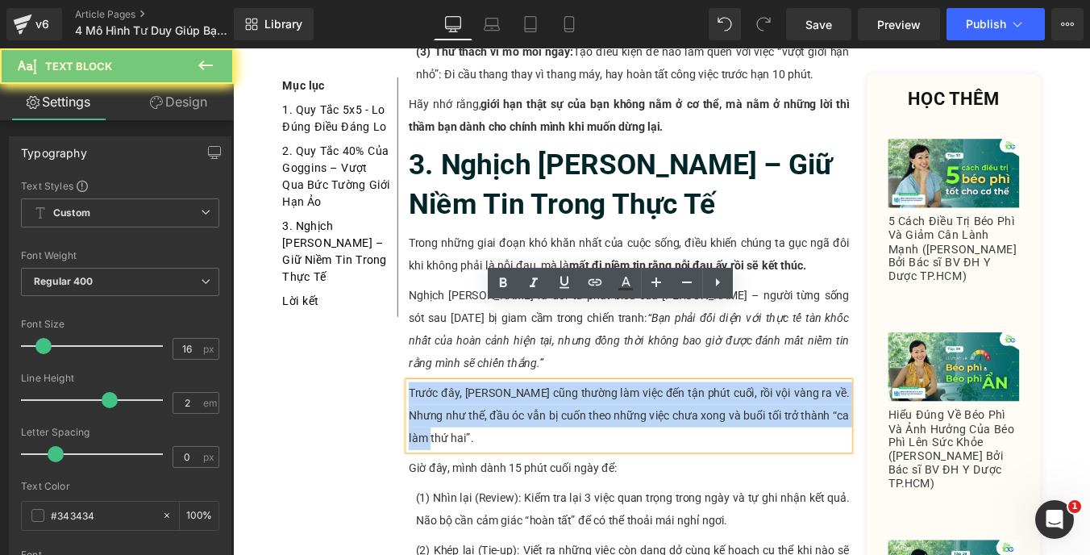
paste div
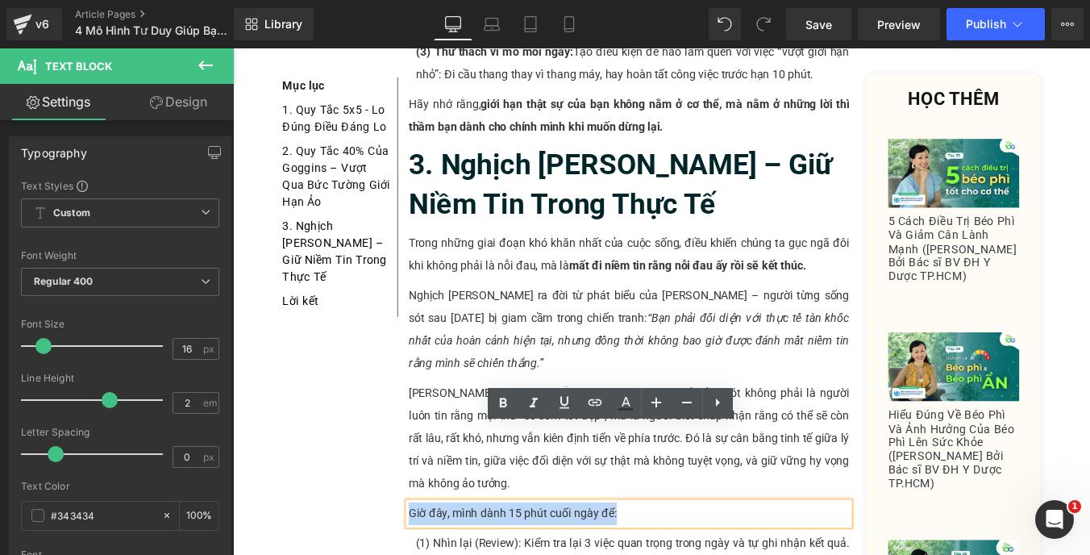
paste div
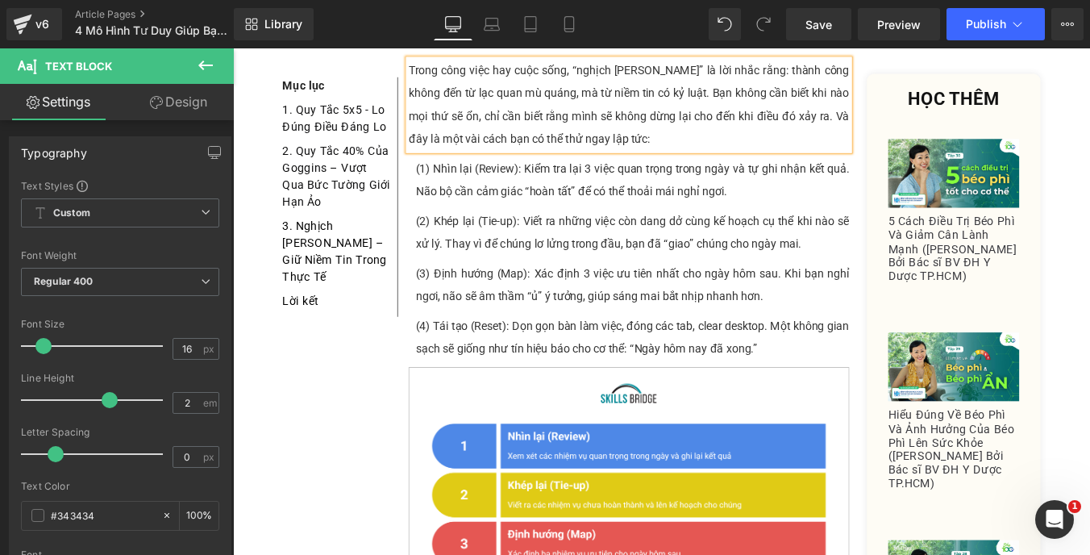
scroll to position [3149, 0]
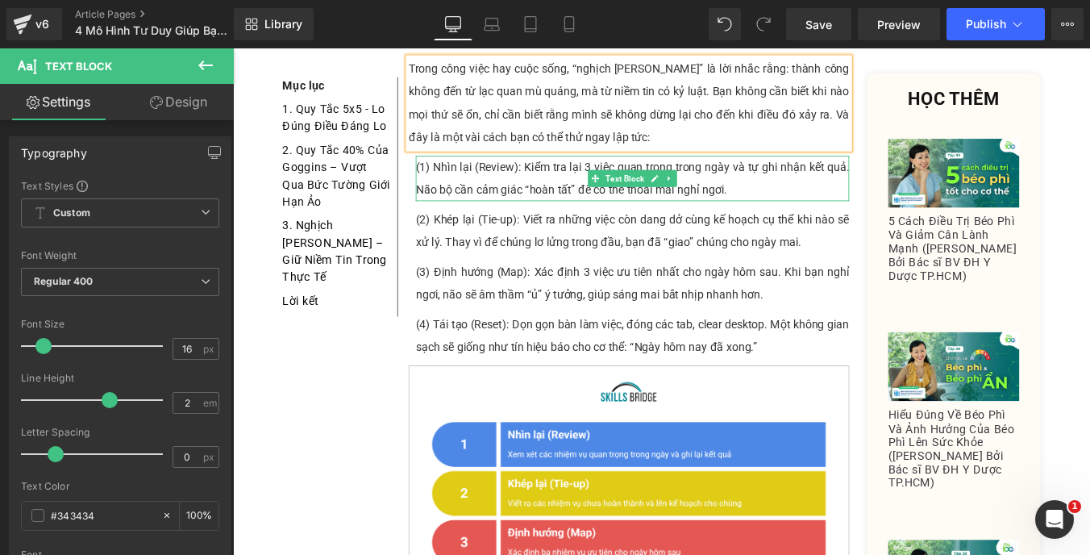
click at [509, 170] on p "(1) Nhìn lại (Review): Kiểm tra lại 3 việc quan trọng trong ngày và tự ghi nhận…" at bounding box center [687, 196] width 493 height 52
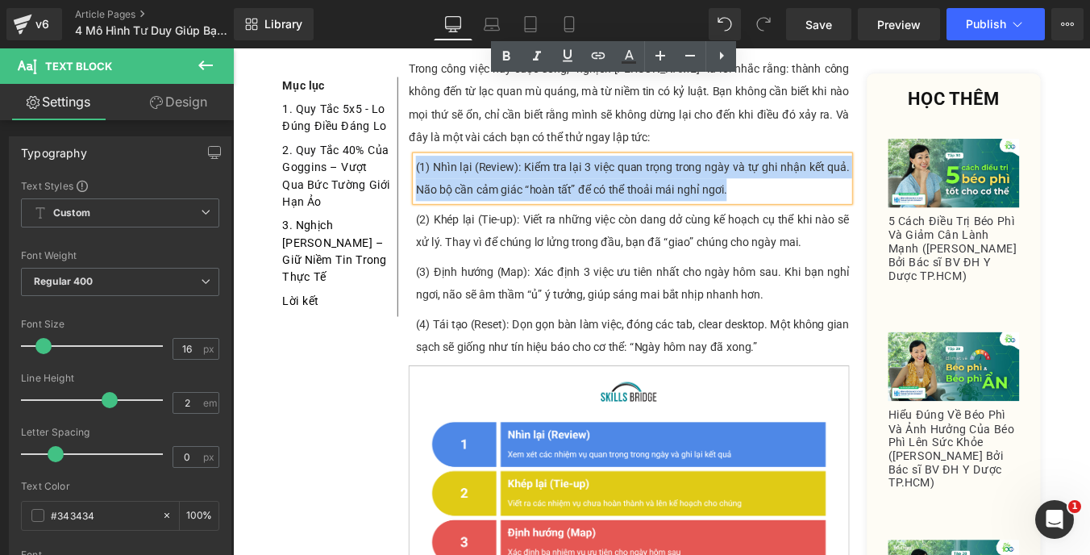
click at [469, 170] on p "(1) Nhìn lại (Review): Kiểm tra lại 3 việc quan trọng trong ngày và tự ghi nhận…" at bounding box center [687, 196] width 493 height 52
drag, startPoint x: 457, startPoint y: 98, endPoint x: 805, endPoint y: 140, distance: 350.8
click at [805, 140] on div "Cựu đặc nhiệm hải quân [DEMOGRAPHIC_DATA] [PERSON_NAME] từng nói: “Khi bạn nghĩ…" at bounding box center [683, 298] width 501 height 2658
paste div
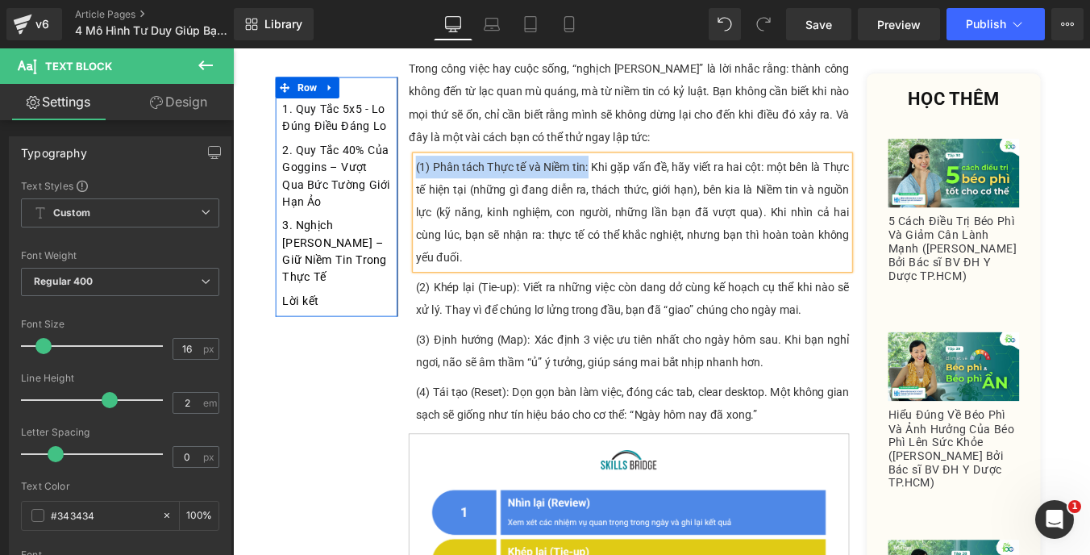
drag, startPoint x: 619, startPoint y: 97, endPoint x: 405, endPoint y: 91, distance: 214.5
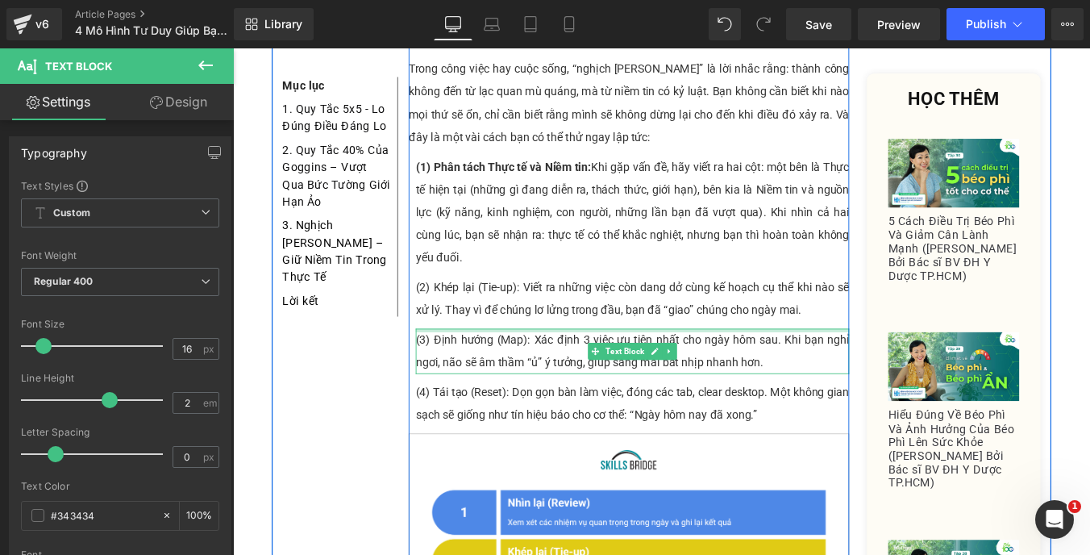
click at [569, 307] on div "(2) Khép lại (Tie-up): Viết ra những việc còn dang dở cùng kế hoạch cụ thể khi …" at bounding box center [687, 333] width 493 height 52
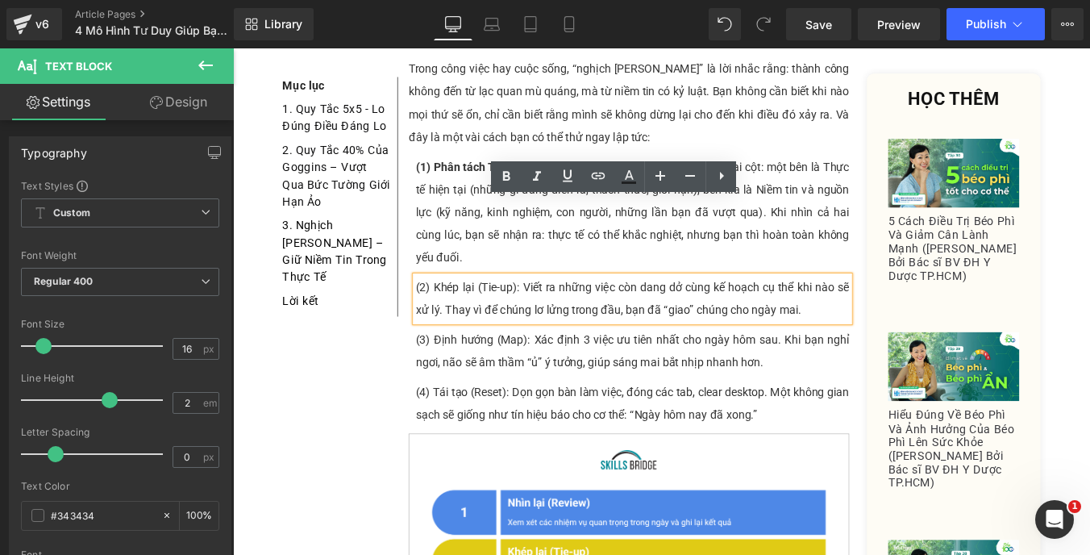
click at [536, 307] on p "(2) Khép lại (Tie-up): Viết ra những việc còn dang dở cùng kế hoạch cụ thể khi …" at bounding box center [687, 333] width 493 height 52
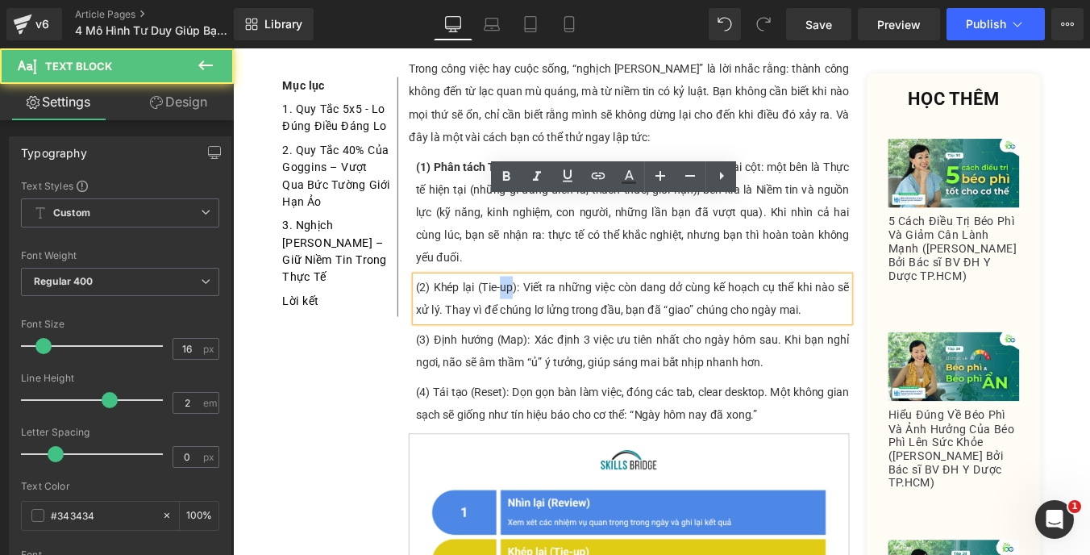
click at [536, 307] on p "(2) Khép lại (Tie-up): Viết ra những việc còn dang dở cùng kế hoạch cụ thể khi …" at bounding box center [687, 333] width 493 height 52
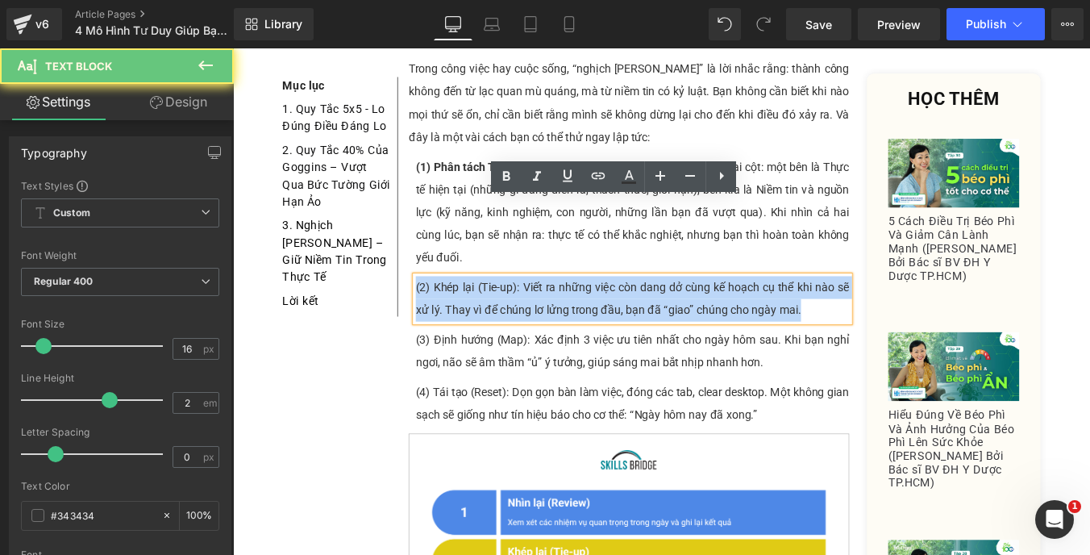
click at [536, 307] on p "(2) Khép lại (Tie-up): Viết ra những việc còn dang dở cùng kế hoạch cụ thể khi …" at bounding box center [687, 333] width 493 height 52
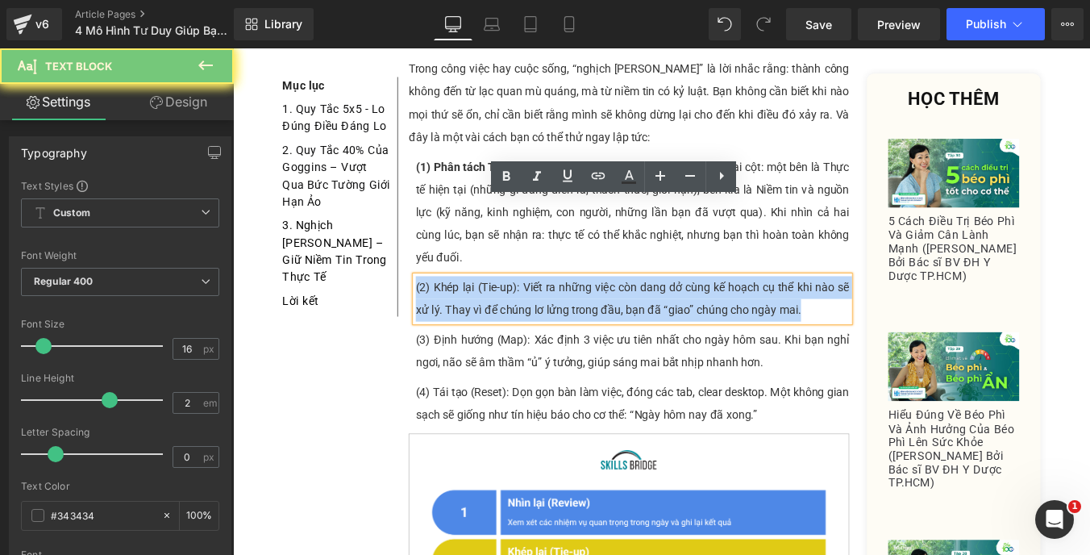
paste div
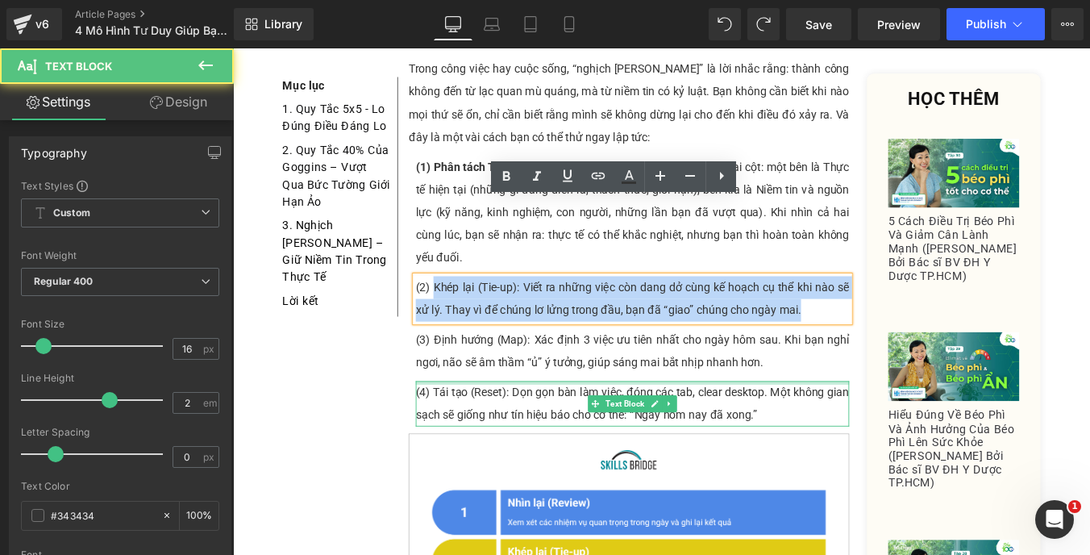
drag, startPoint x: 455, startPoint y: 239, endPoint x: 886, endPoint y: 342, distance: 442.5
click at [886, 342] on div "Cựu đặc nhiệm hải quân [DEMOGRAPHIC_DATA] [PERSON_NAME] từng nói: “Khi bạn nghĩ…" at bounding box center [683, 336] width 501 height 2735
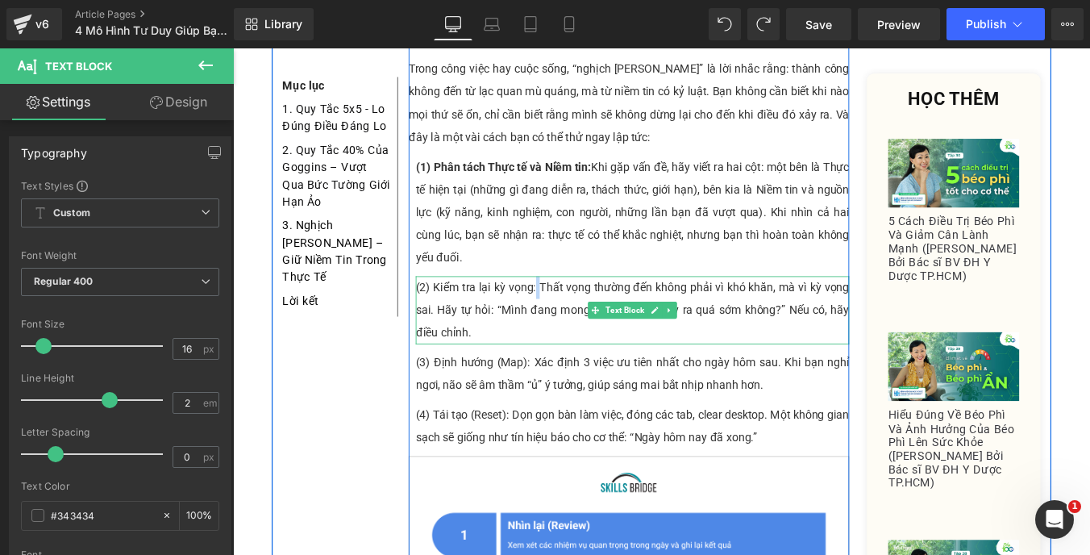
click at [574, 307] on p "(2) Kiểm tra lại kỳ vọng: Thất vọng thường đến không phải vì khó khăn, mà vì kỳ…" at bounding box center [687, 345] width 493 height 77
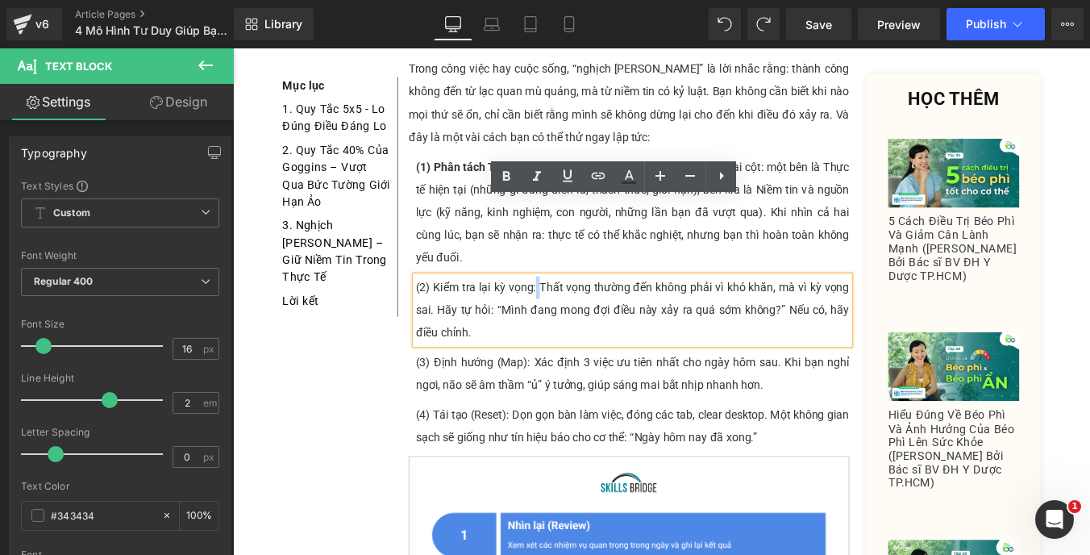
click at [574, 307] on p "(2) Kiểm tra lại kỳ vọng: Thất vọng thường đến không phải vì khó khăn, mà vì kỳ…" at bounding box center [687, 345] width 493 height 77
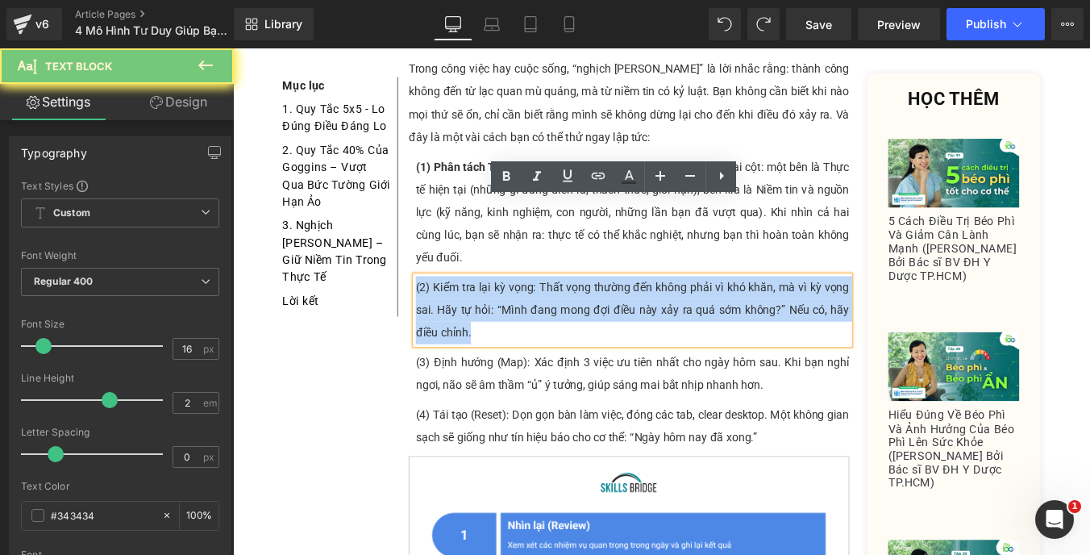
click at [574, 307] on p "(2) Kiểm tra lại kỳ vọng: Thất vọng thường đến không phải vì khó khăn, mà vì kỳ…" at bounding box center [687, 345] width 493 height 77
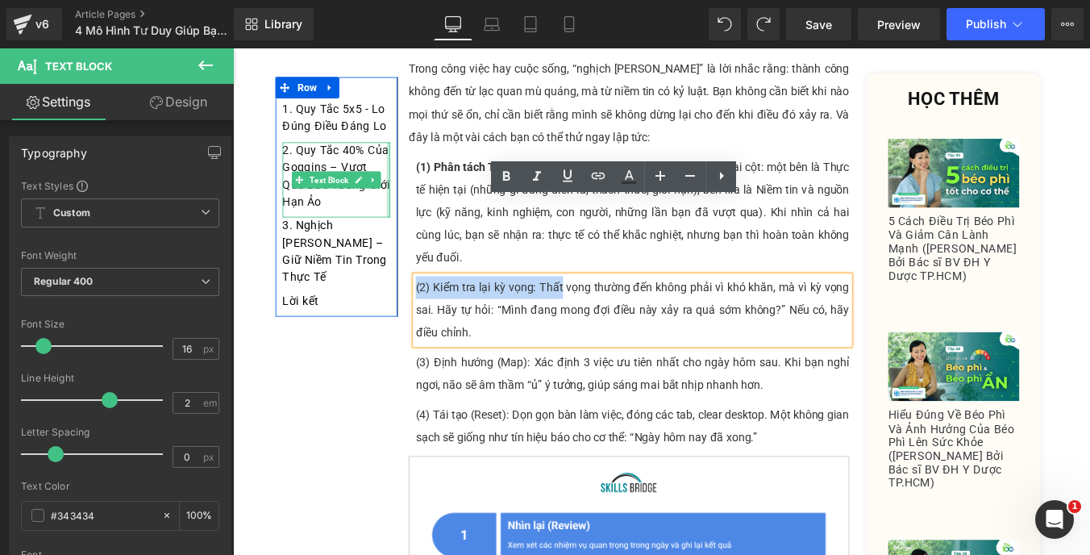
drag, startPoint x: 574, startPoint y: 235, endPoint x: 402, endPoint y: 232, distance: 171.7
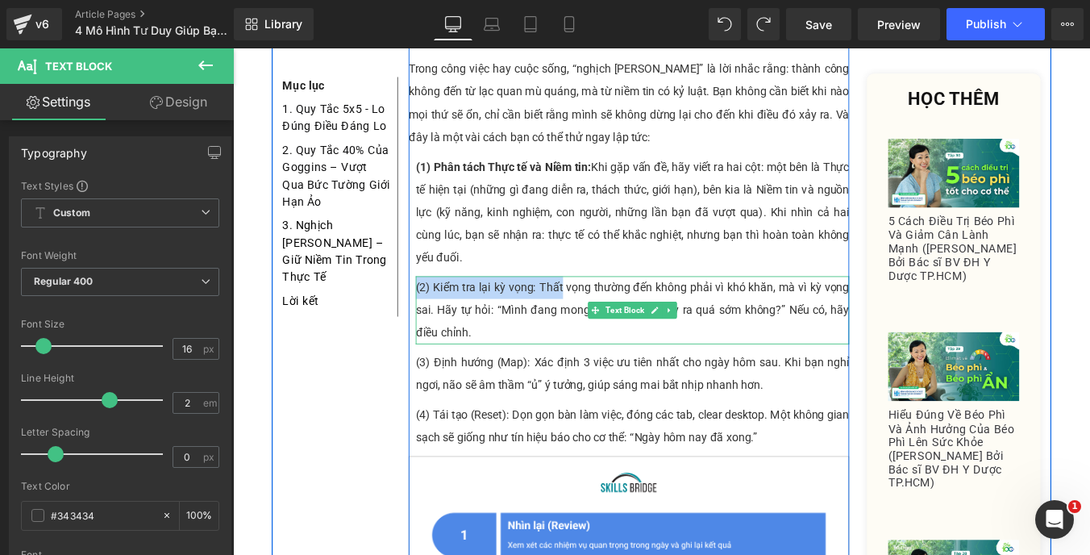
click at [585, 307] on p "(2) Kiểm tra lại kỳ vọng: Thất vọng thường đến không phải vì khó khăn, mà vì kỳ…" at bounding box center [687, 345] width 493 height 77
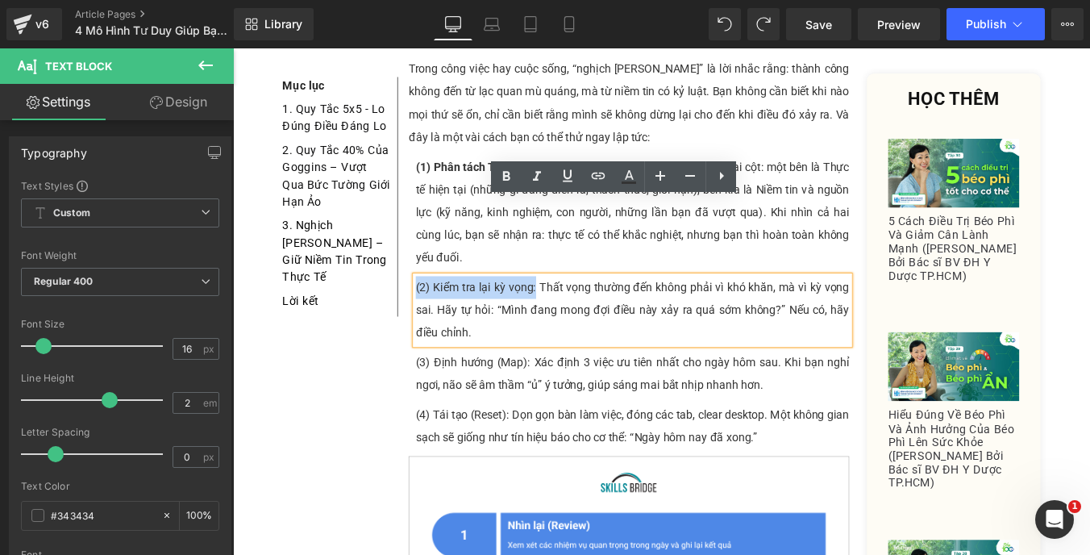
drag, startPoint x: 572, startPoint y: 235, endPoint x: 401, endPoint y: 220, distance: 170.8
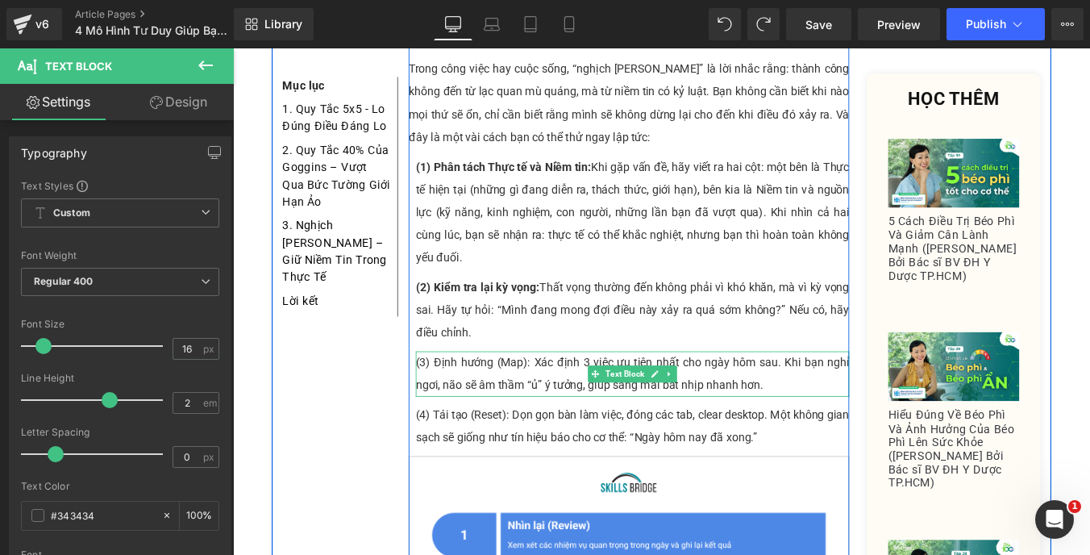
click at [472, 393] on p "(3) Định hướng (Map): Xác định 3 việc ưu tiên nhất cho ngày hôm sau. Khi bạn ng…" at bounding box center [687, 419] width 493 height 52
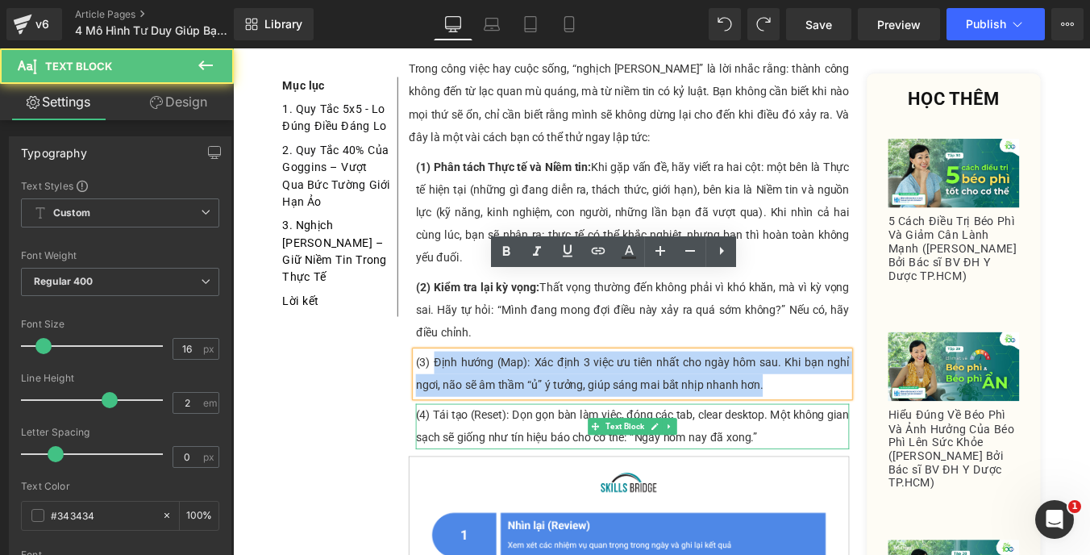
drag, startPoint x: 457, startPoint y: 321, endPoint x: 833, endPoint y: 372, distance: 379.2
click at [833, 372] on div "Cựu đặc nhiệm hải quân [DEMOGRAPHIC_DATA] [PERSON_NAME] từng nói: “Khi bạn nghĩ…" at bounding box center [683, 349] width 501 height 2761
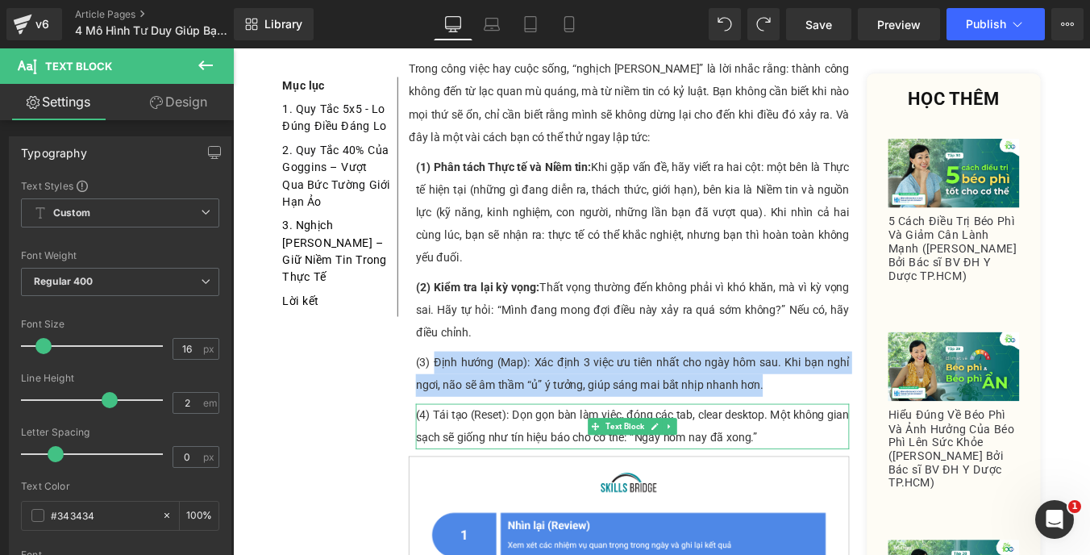
paste div
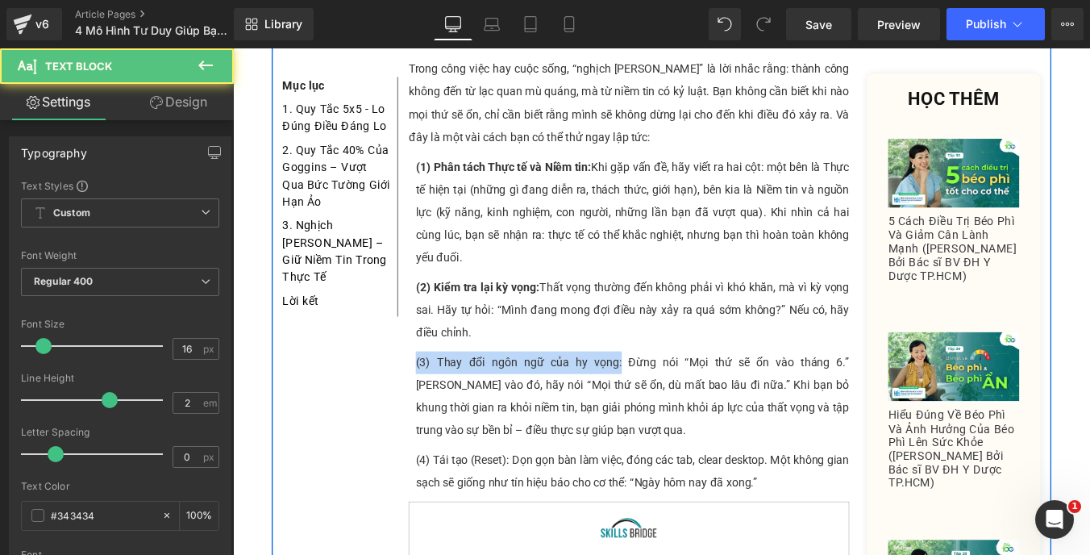
drag, startPoint x: 645, startPoint y: 318, endPoint x: 413, endPoint y: 311, distance: 232.3
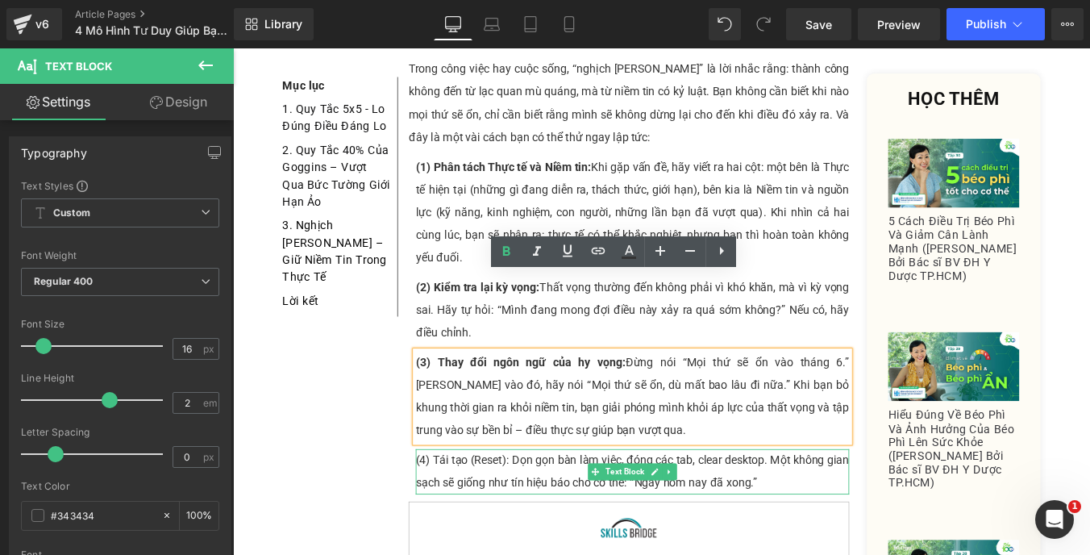
click at [595, 504] on p "(4) Tái tạo (Reset): Dọn gọn bàn làm việc, đóng các tab, clear desktop. Một khô…" at bounding box center [687, 530] width 493 height 52
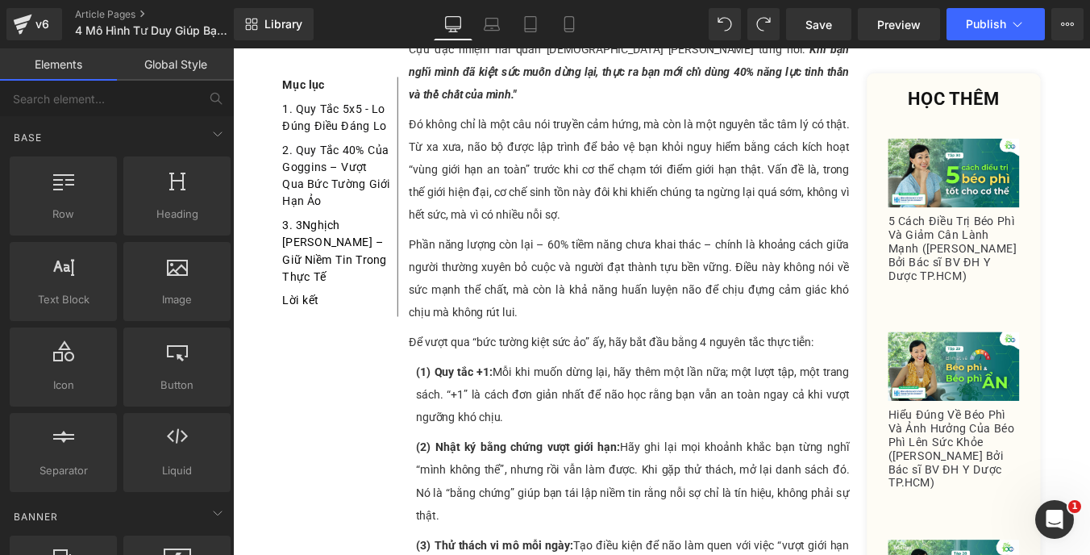
scroll to position [2094, 0]
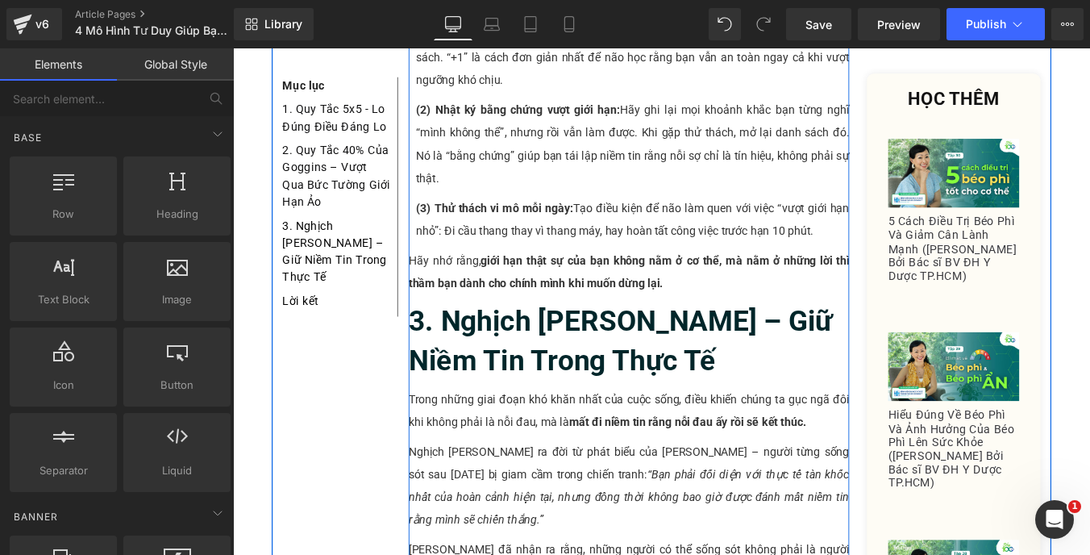
scroll to position [2450, 0]
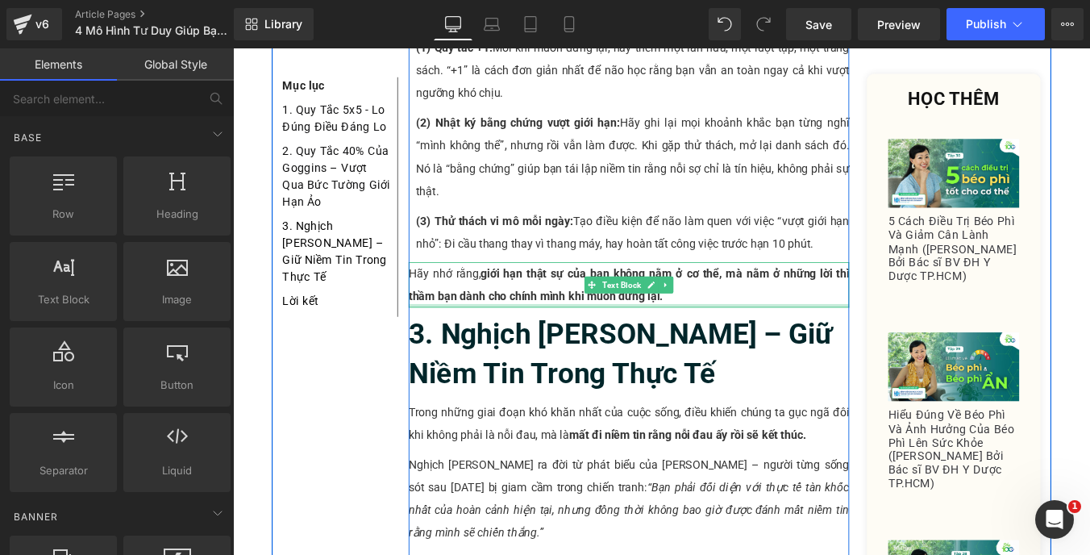
click at [643, 339] on div at bounding box center [683, 341] width 501 height 4
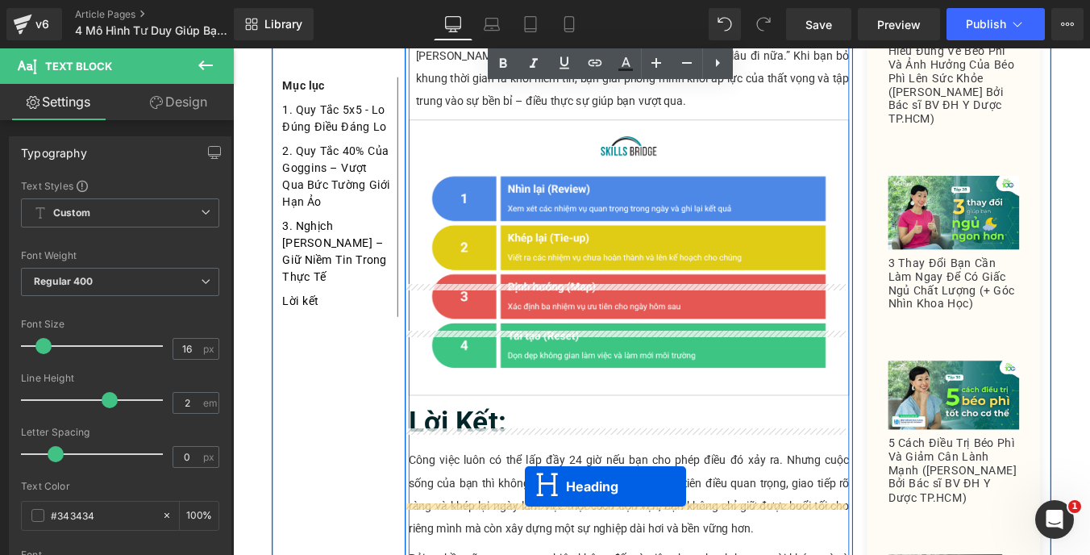
scroll to position [3620, 0]
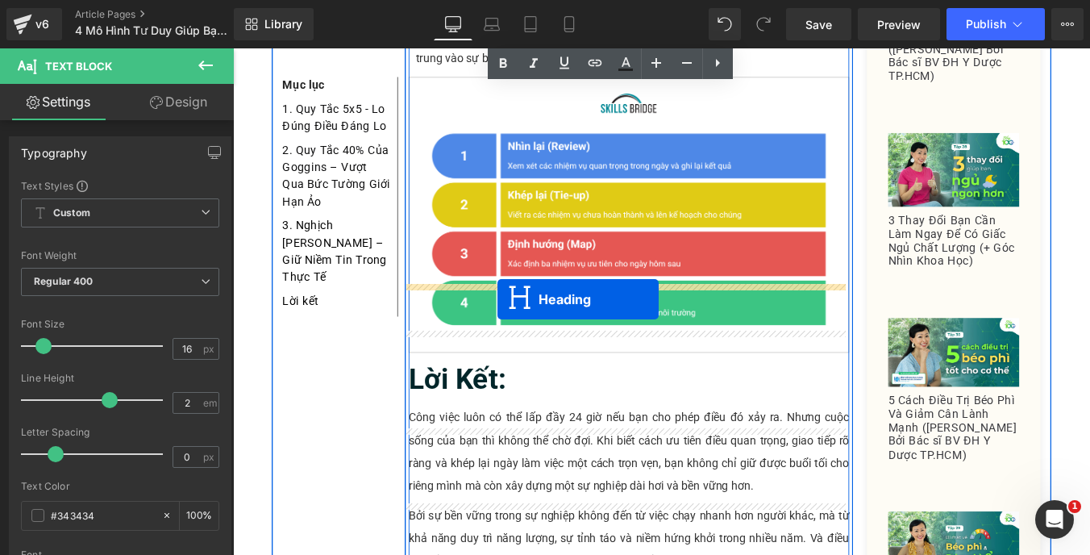
drag, startPoint x: 641, startPoint y: 153, endPoint x: 534, endPoint y: 334, distance: 210.0
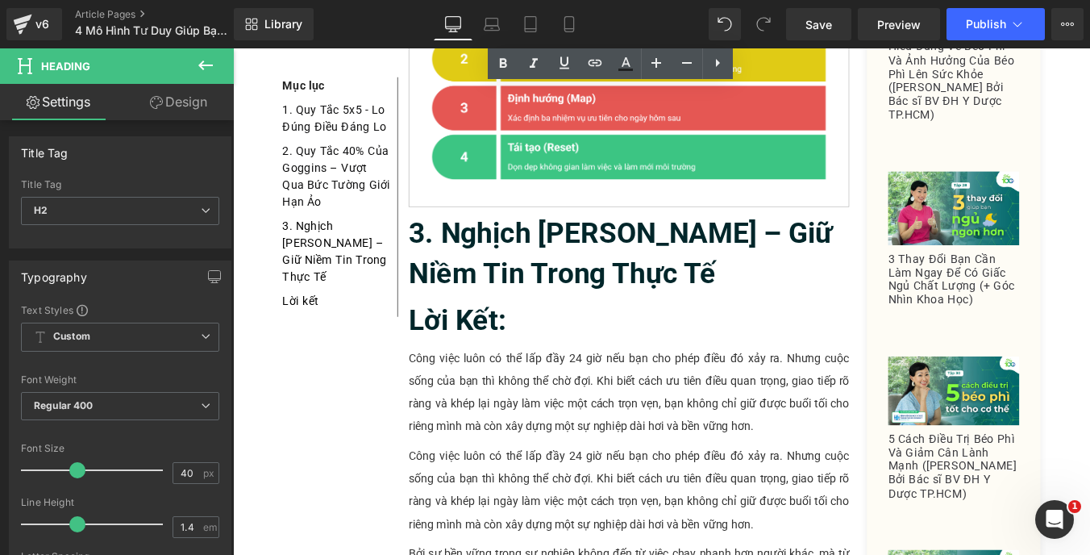
scroll to position [3704, 0]
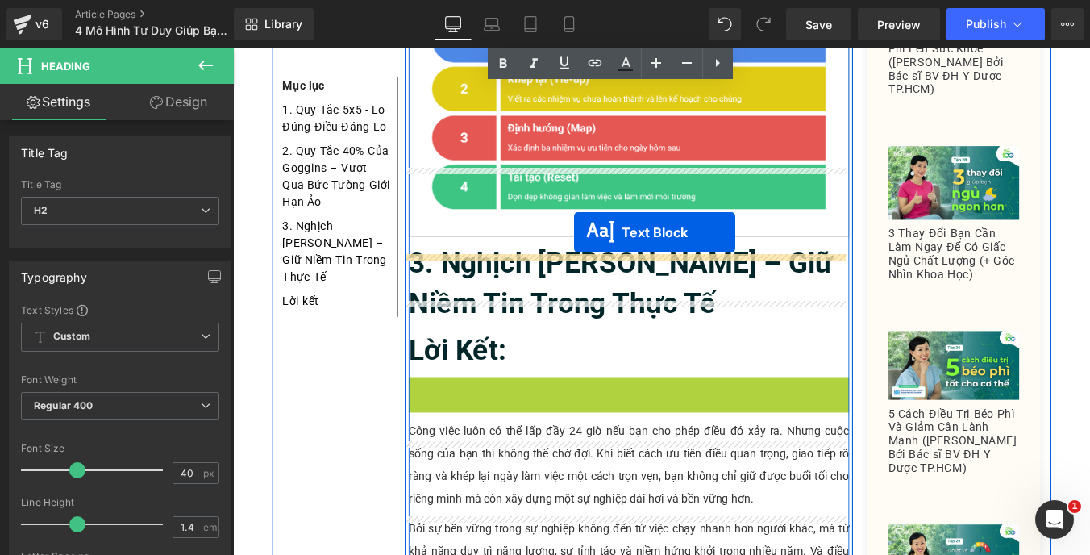
drag, startPoint x: 638, startPoint y: 395, endPoint x: 528, endPoint y: 196, distance: 227.7
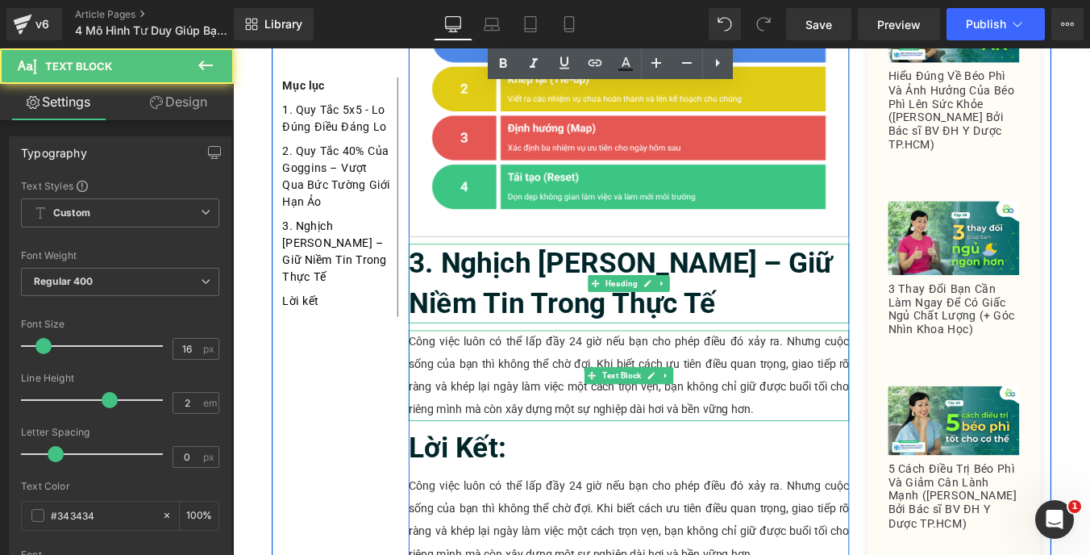
click at [506, 274] on b "3. Nghịch [PERSON_NAME] – Giữ Niềm Tin Trong Thực Tế" at bounding box center [674, 315] width 482 height 83
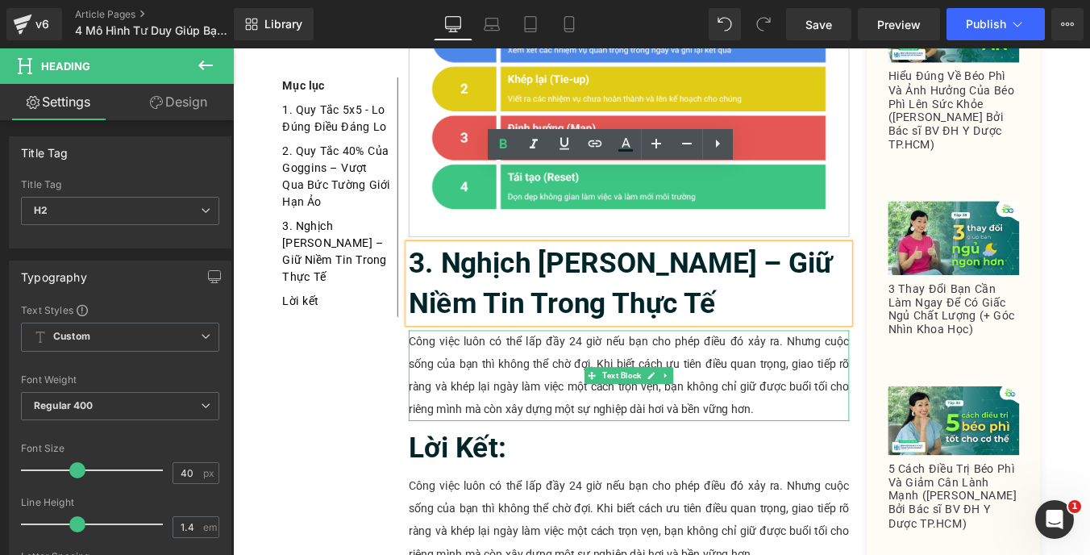
click at [506, 274] on b "3. Nghịch [PERSON_NAME] – Giữ Niềm Tin Trong Thực Tế" at bounding box center [674, 315] width 482 height 83
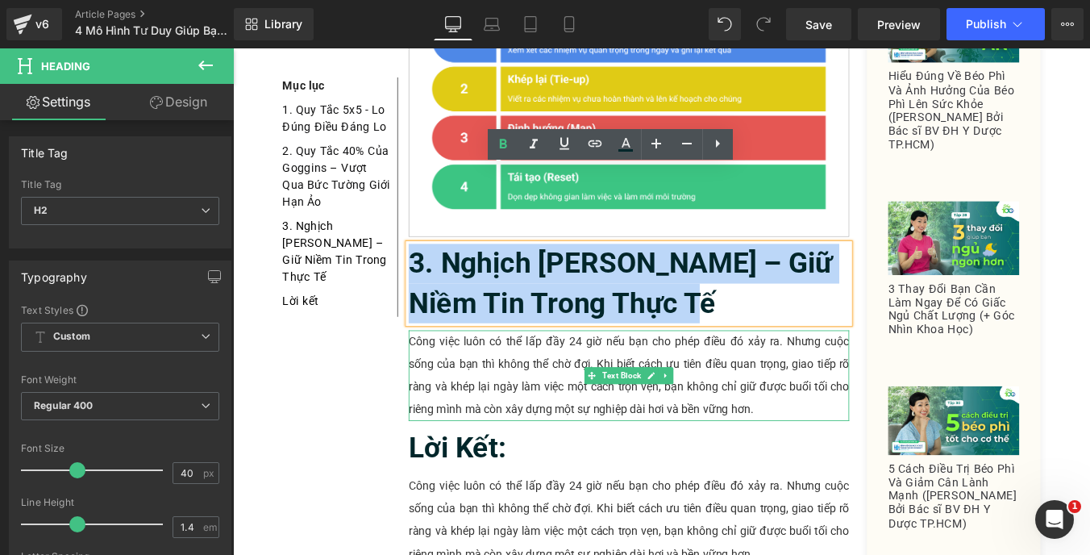
paste div
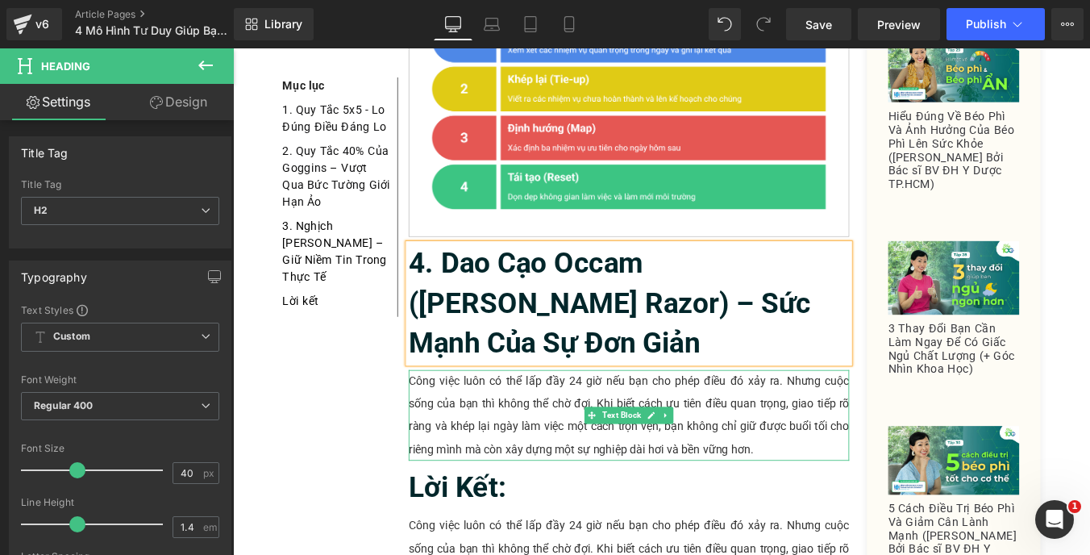
click at [542, 414] on p "Công việc luôn có thể lấp đầy 24 giờ nếu bạn cho phép điều đó xảy ra. Nhưng cuộ…" at bounding box center [683, 465] width 501 height 103
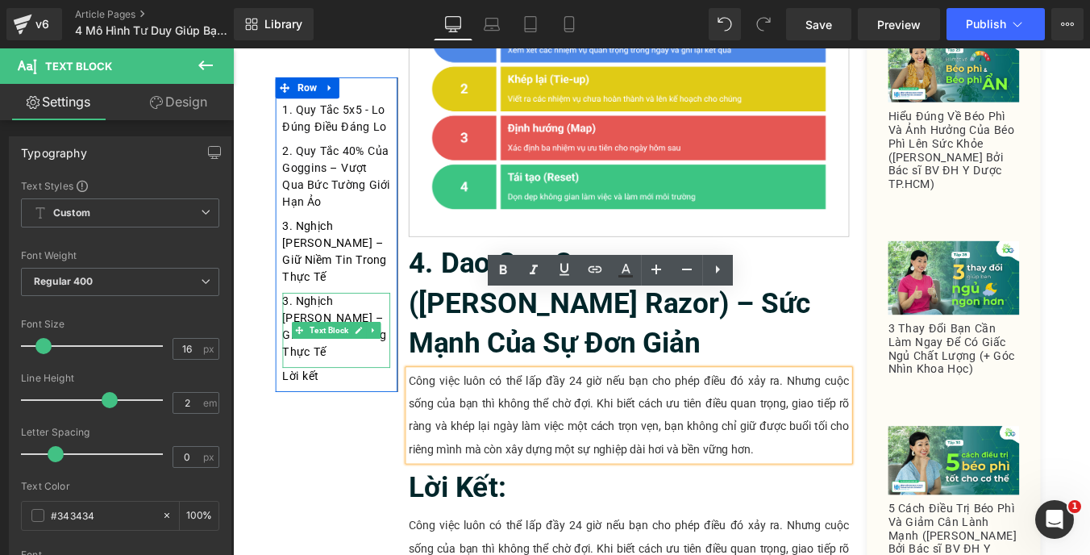
click at [343, 396] on div "3. Nghịch [PERSON_NAME] – Giữ Niềm Tin Trong Thực Tế" at bounding box center [350, 368] width 123 height 85
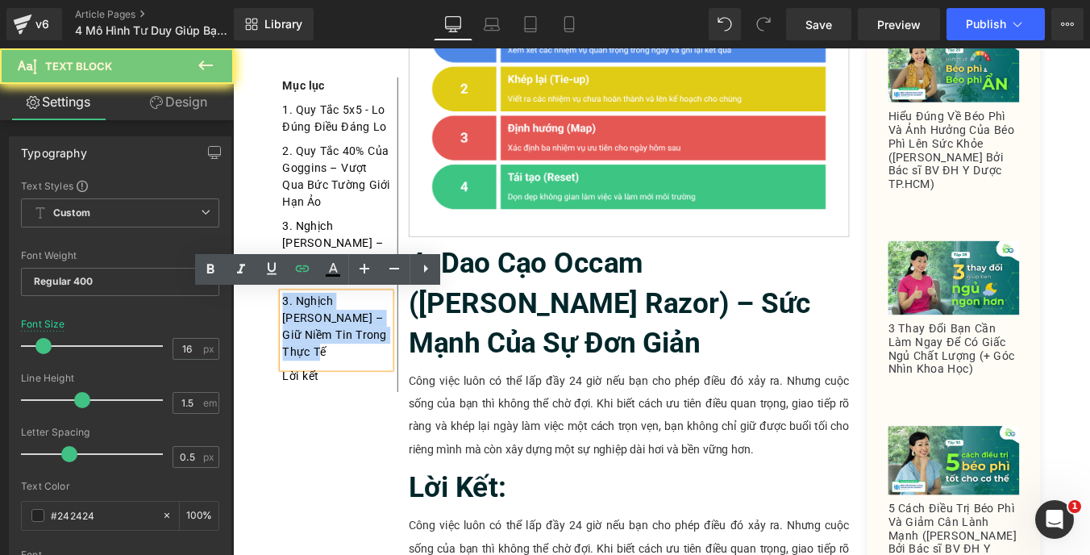
paste div
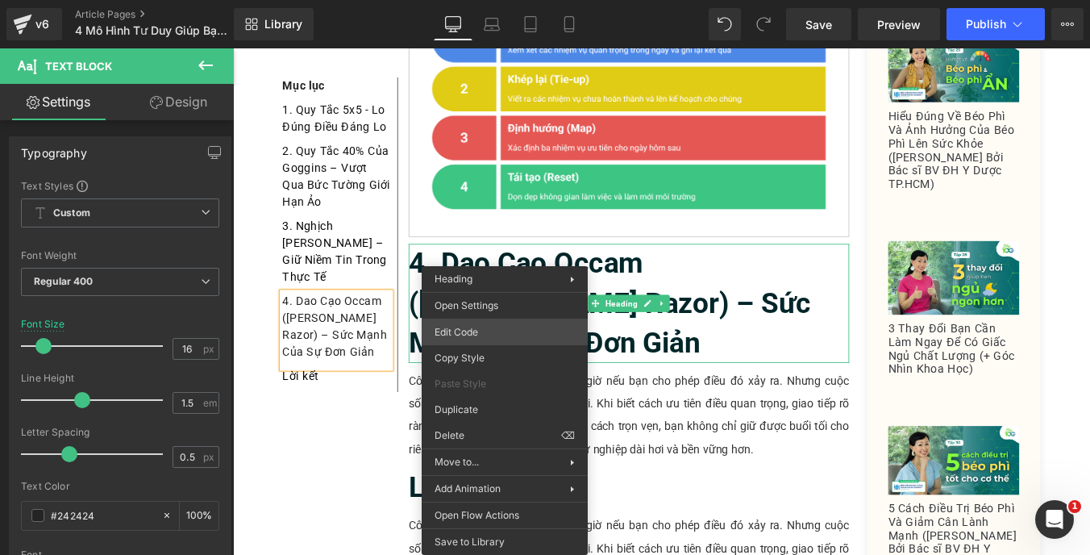
click at [506, 0] on div "Text Block You are previewing how the will restyle your page. You can not edit …" at bounding box center [545, 0] width 1090 height 0
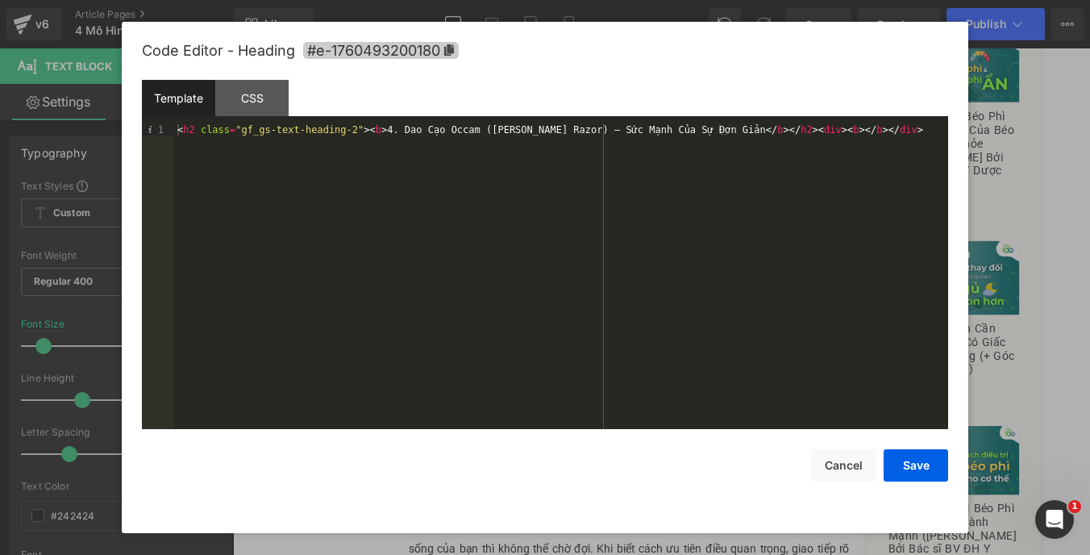
click at [440, 46] on span "#e-1760493200180" at bounding box center [381, 50] width 156 height 17
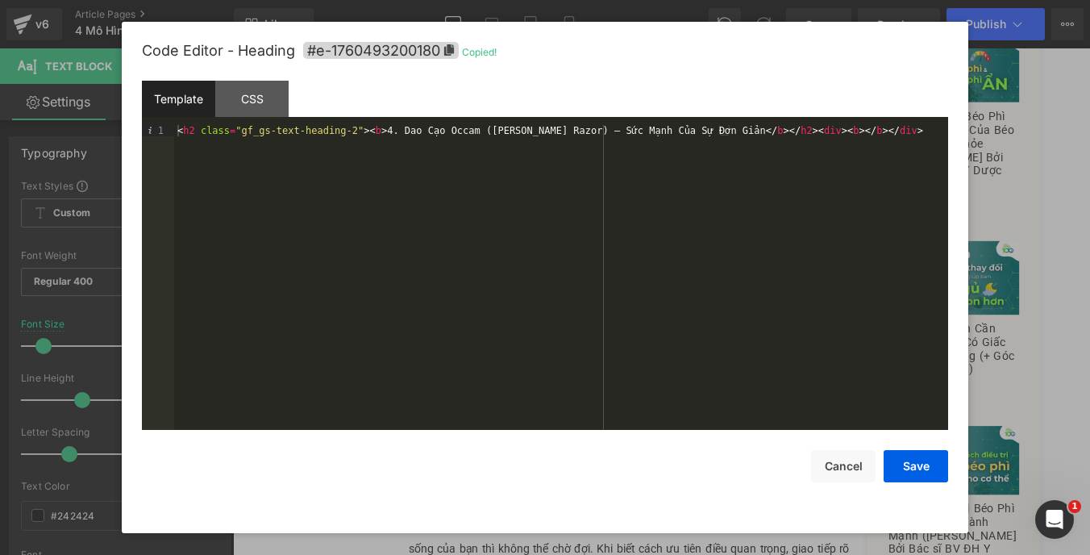
click at [92, 306] on div at bounding box center [545, 277] width 1090 height 555
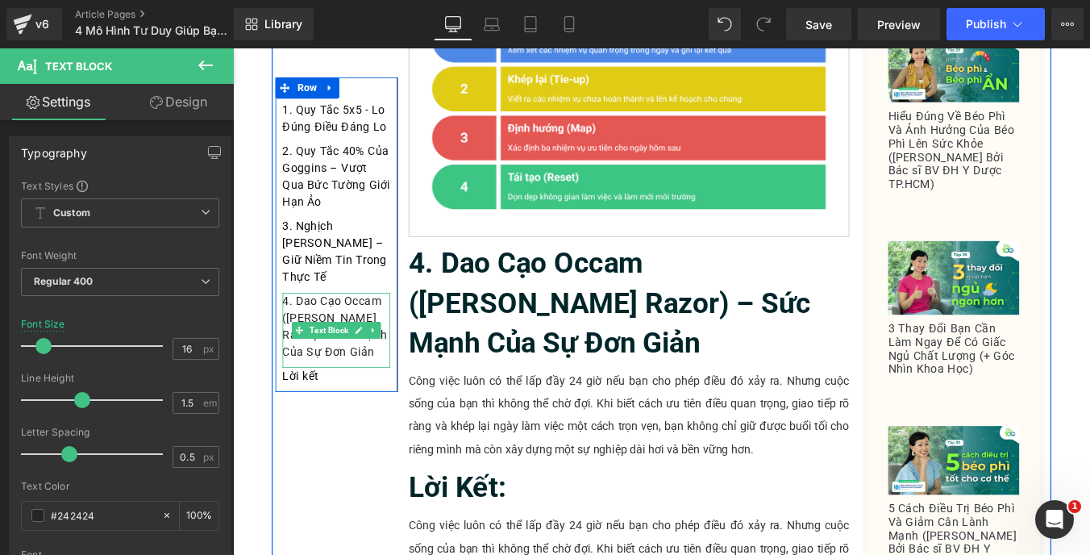
click at [356, 388] on div "4. Dao Cạo Occam ([PERSON_NAME] Razor) – Sức Mạnh Của Sự Đơn Giản" at bounding box center [350, 368] width 123 height 85
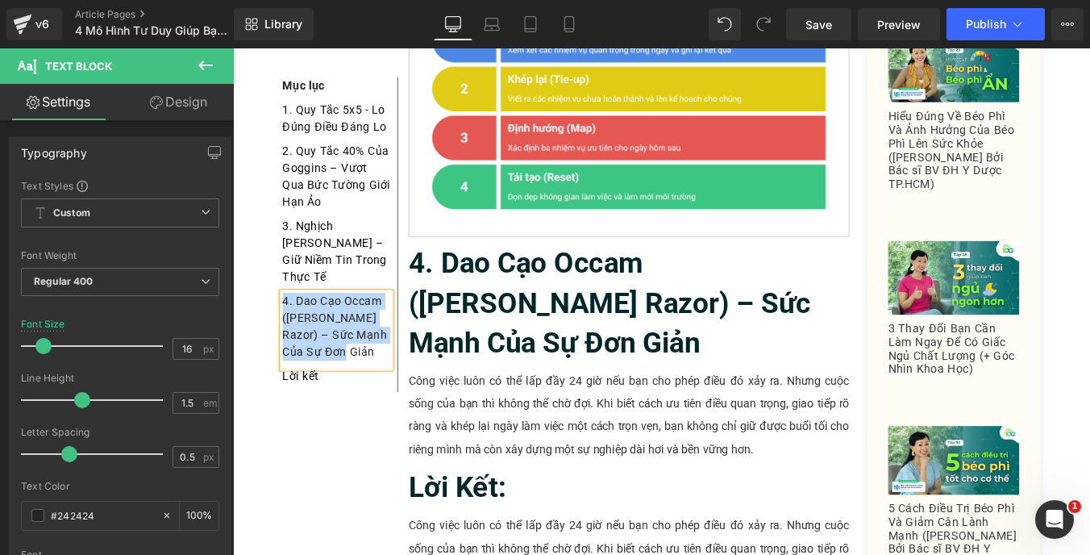
click at [326, 368] on div "4. Dao Cạo Occam ([PERSON_NAME] Razor) – Sức Mạnh Của Sự Đơn Giản" at bounding box center [350, 368] width 123 height 85
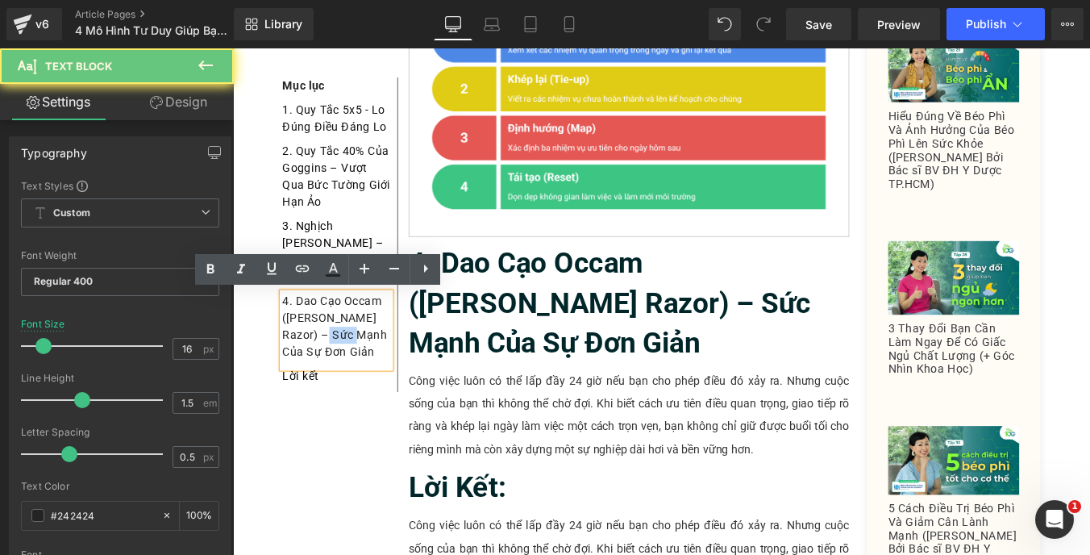
click at [326, 368] on div "4. Dao Cạo Occam ([PERSON_NAME] Razor) – Sức Mạnh Của Sự Đơn Giản" at bounding box center [350, 368] width 123 height 85
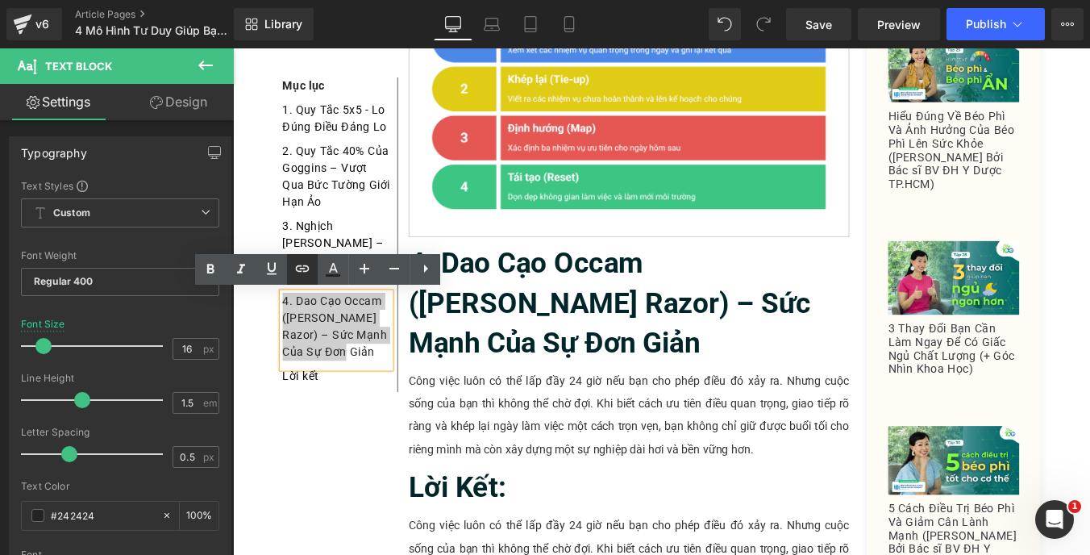
click at [297, 271] on icon at bounding box center [303, 267] width 14 height 6
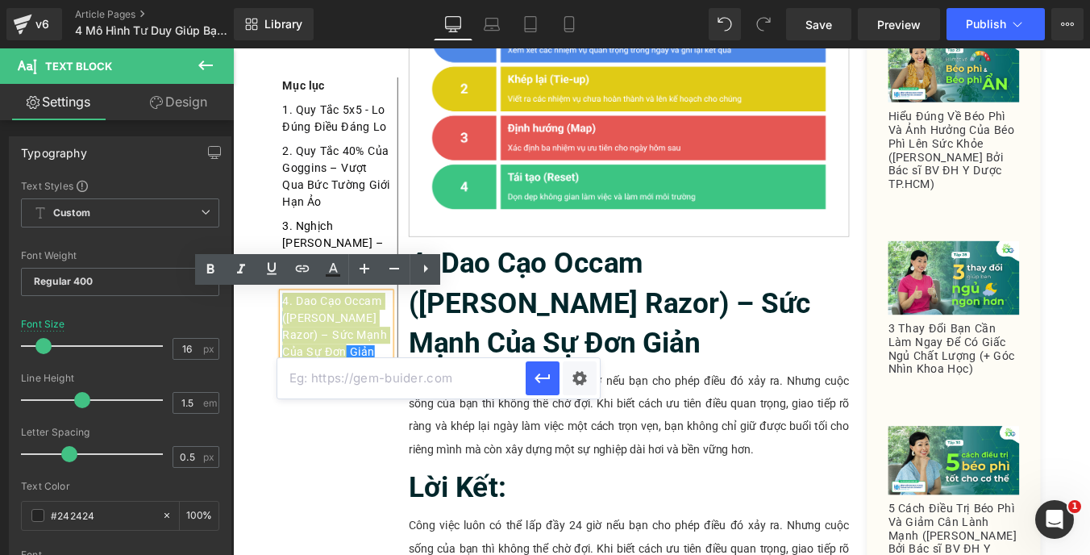
click at [393, 384] on input "text" at bounding box center [401, 378] width 248 height 40
paste input "#e-1760493200180"
type input "#e-1760493200180"
click at [539, 372] on icon "button" at bounding box center [542, 377] width 19 height 19
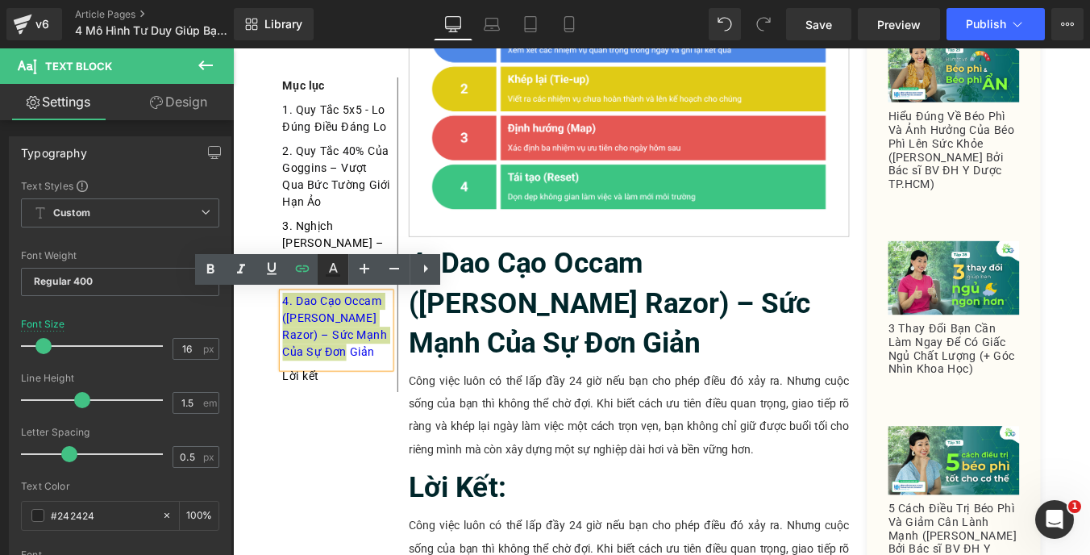
click at [326, 273] on icon at bounding box center [332, 269] width 19 height 19
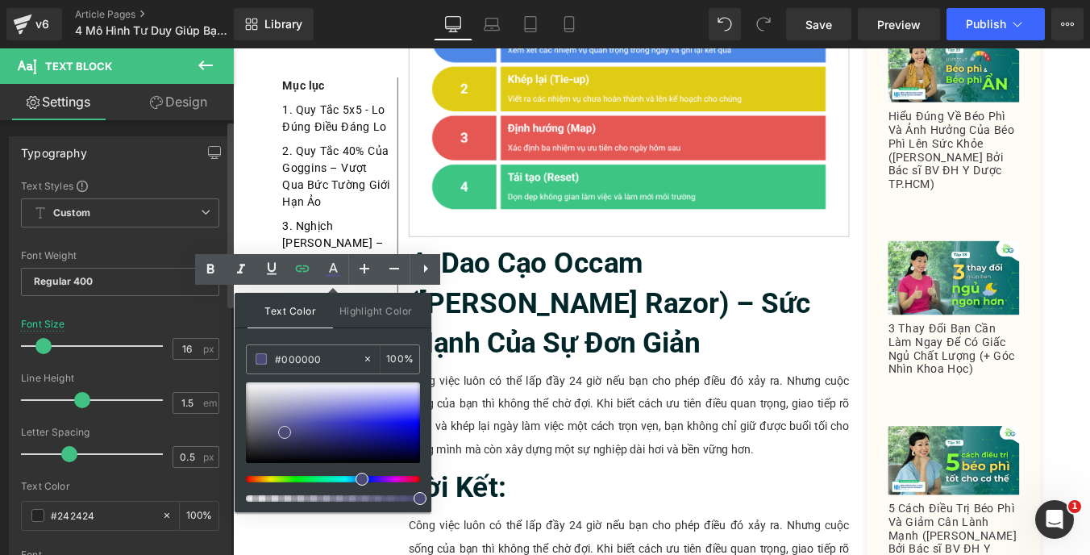
type input "#ffffff"
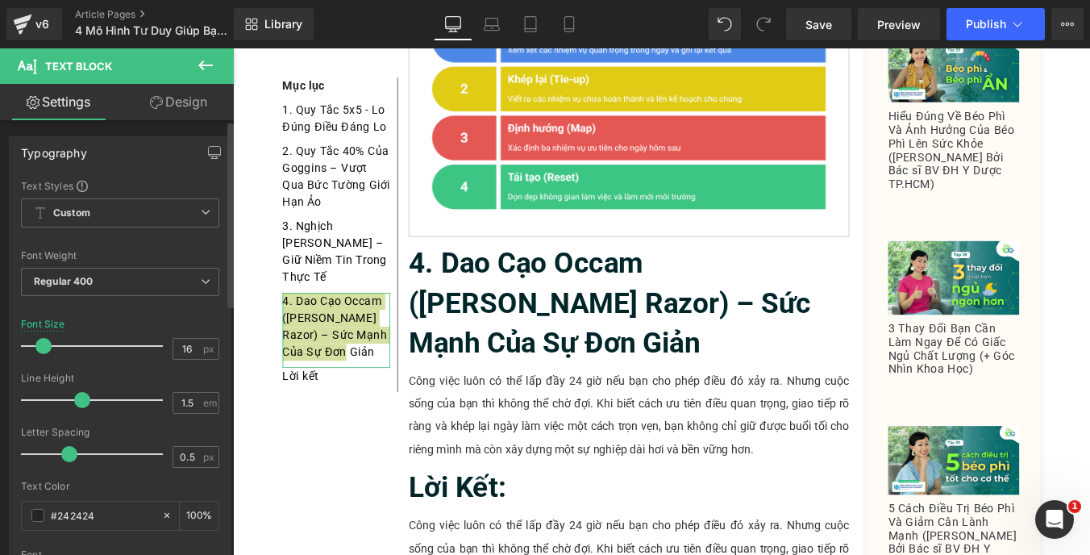
drag, startPoint x: 285, startPoint y: 429, endPoint x: 203, endPoint y: 535, distance: 134.5
click at [203, 0] on div "Text Block You are previewing how the will restyle your page. You can not edit …" at bounding box center [545, 0] width 1090 height 0
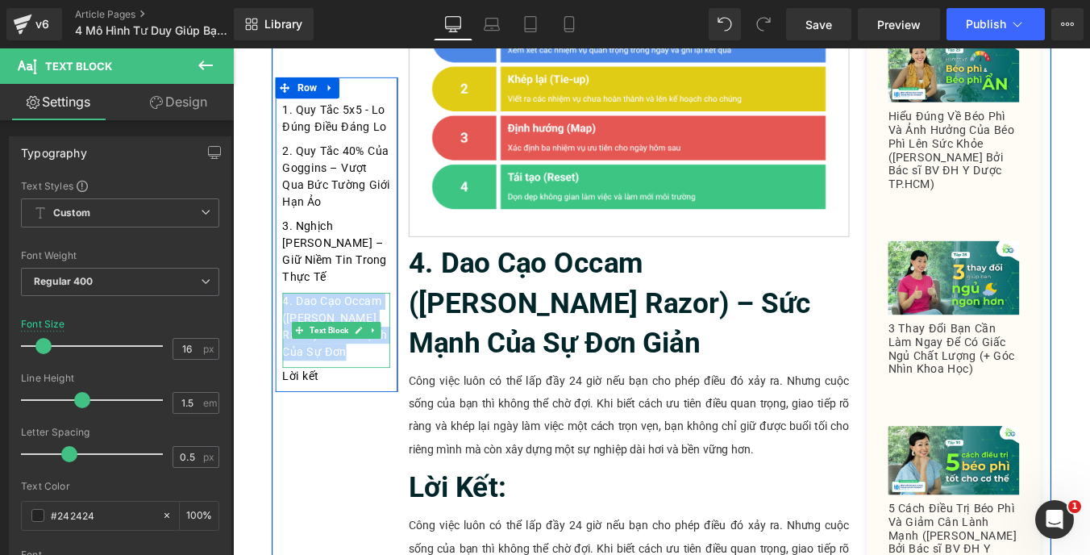
click at [368, 393] on div "4. Dao Cạo Occam ([PERSON_NAME] Razor) – Sức Mạnh Của Sự Đơn Giản" at bounding box center [350, 368] width 123 height 85
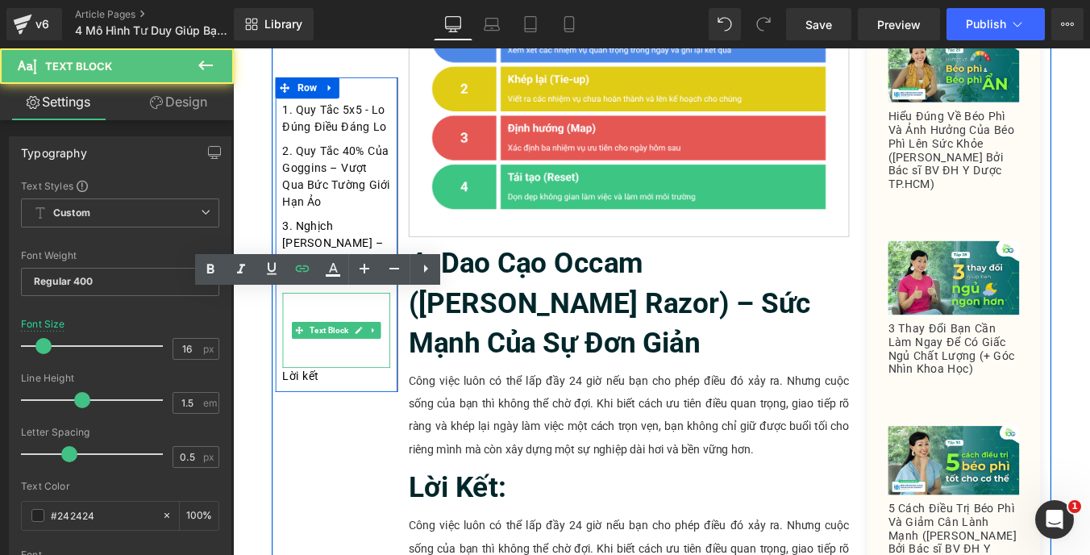
click at [368, 393] on div "4. Dao Cạo Occam ([PERSON_NAME] Razor) – Sức Mạnh Của Sự Đơn Giản" at bounding box center [350, 368] width 123 height 85
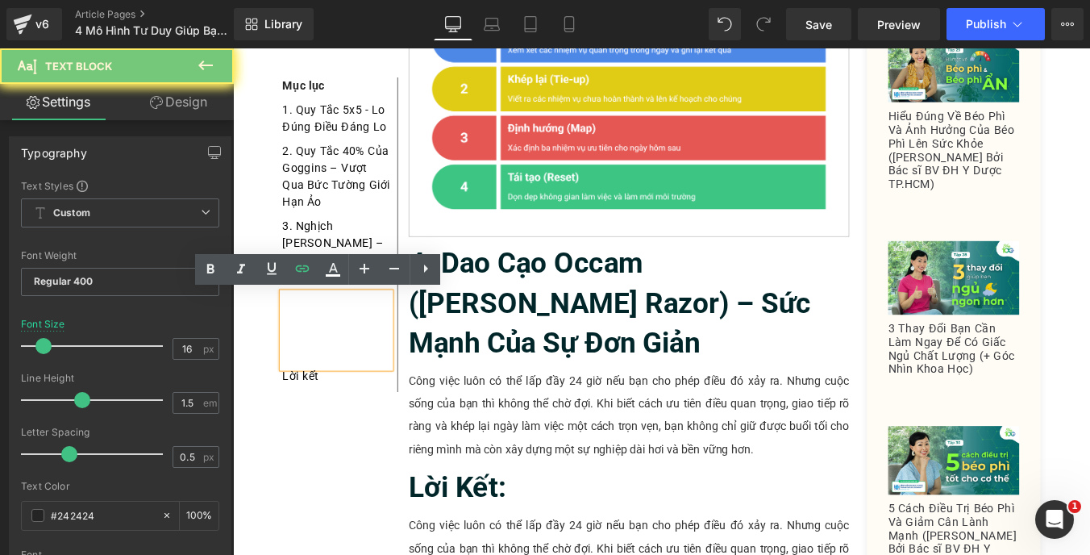
click at [368, 393] on div "4. Dao Cạo Occam ([PERSON_NAME] Razor) – Sức Mạnh Của Sự Đơn Giản" at bounding box center [350, 368] width 123 height 85
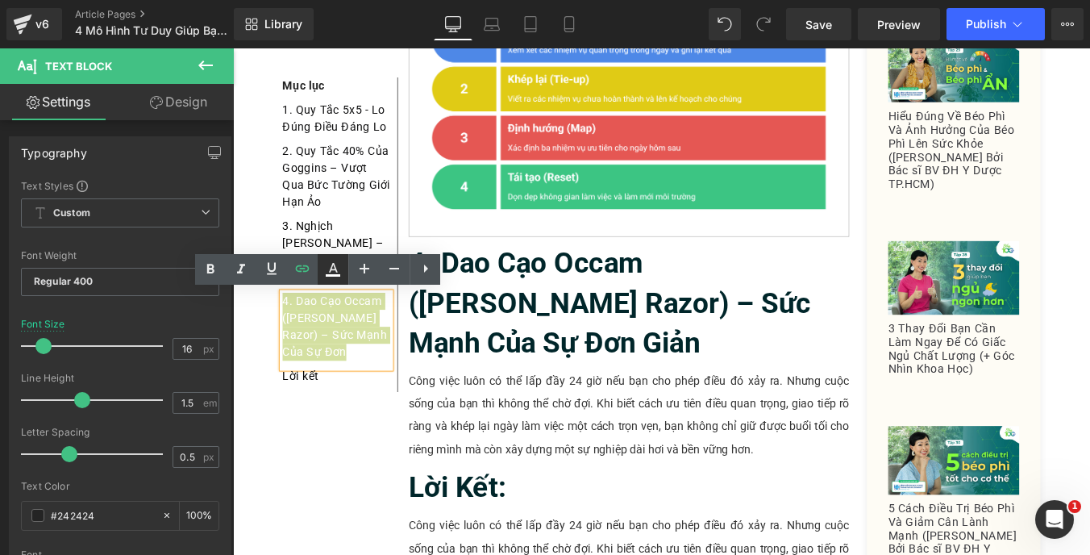
click at [336, 275] on icon at bounding box center [333, 275] width 15 height 2
type input "100"
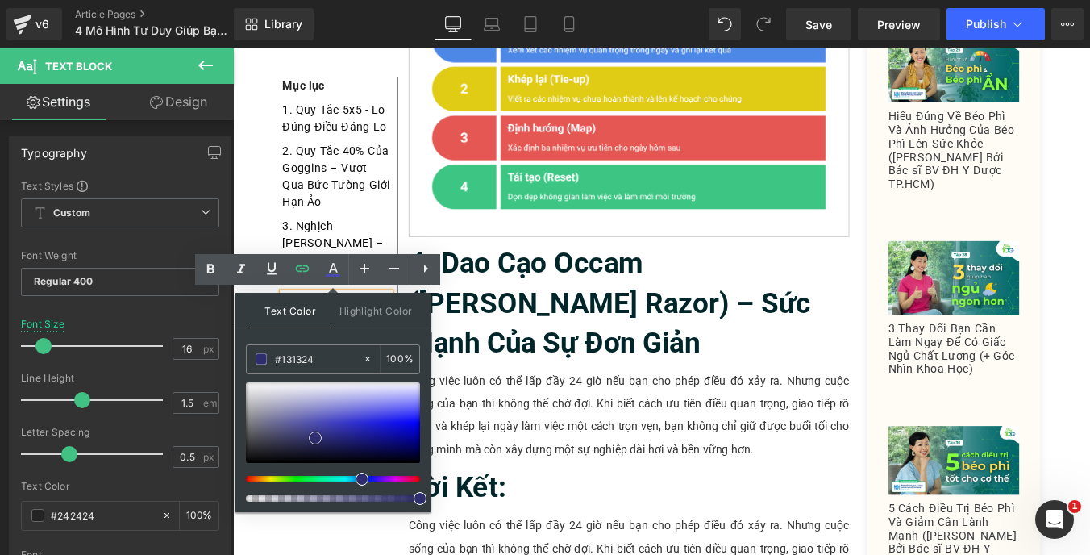
type input "#000000"
drag, startPoint x: 314, startPoint y: 423, endPoint x: 239, endPoint y: 480, distance: 93.2
click at [246, 480] on div at bounding box center [333, 441] width 174 height 119
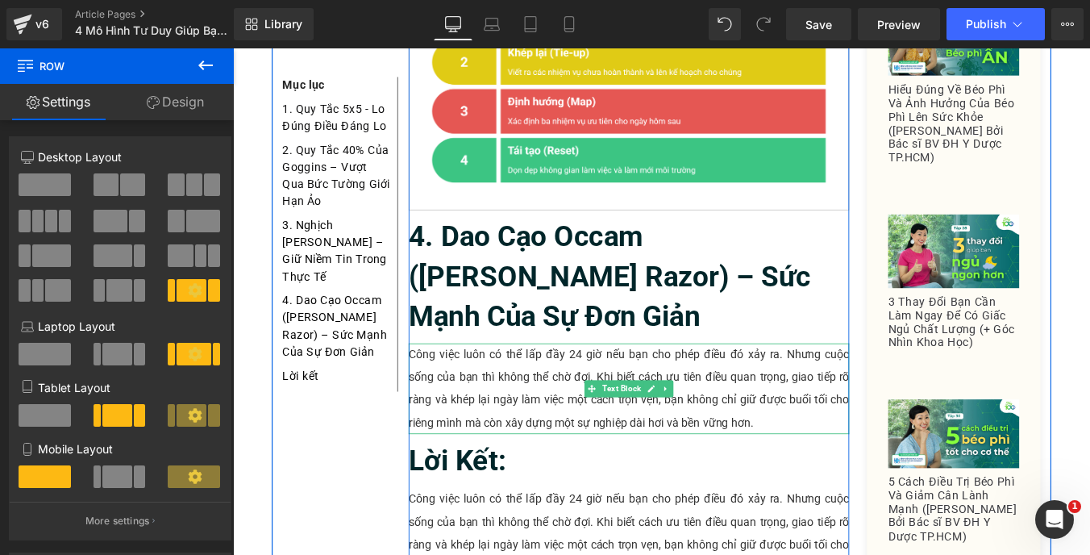
scroll to position [3753, 0]
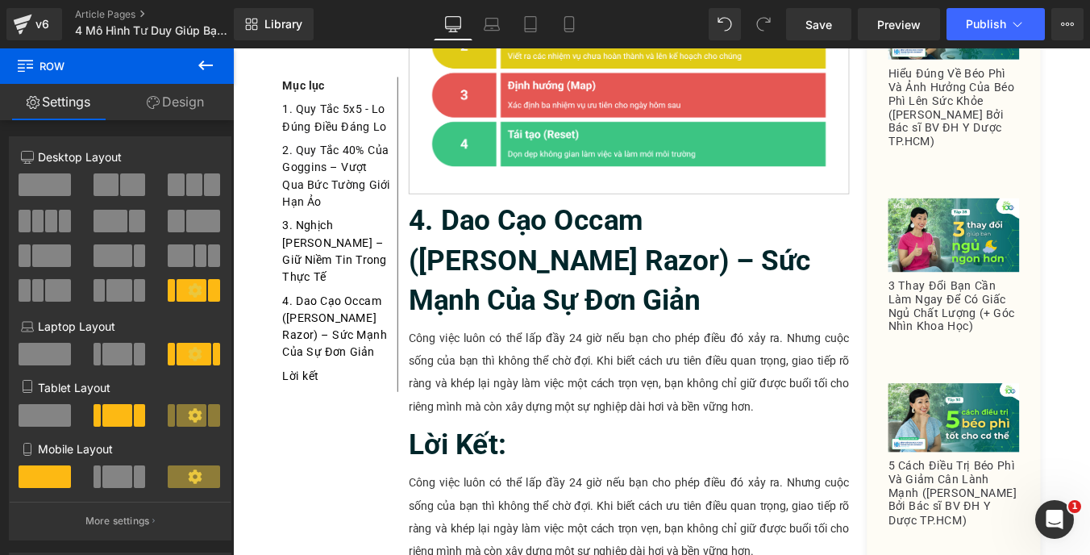
click at [491, 365] on p "Công việc luôn có thể lấp đầy 24 giờ nếu bạn cho phép điều đó xảy ra. Nhưng cuộ…" at bounding box center [683, 416] width 501 height 103
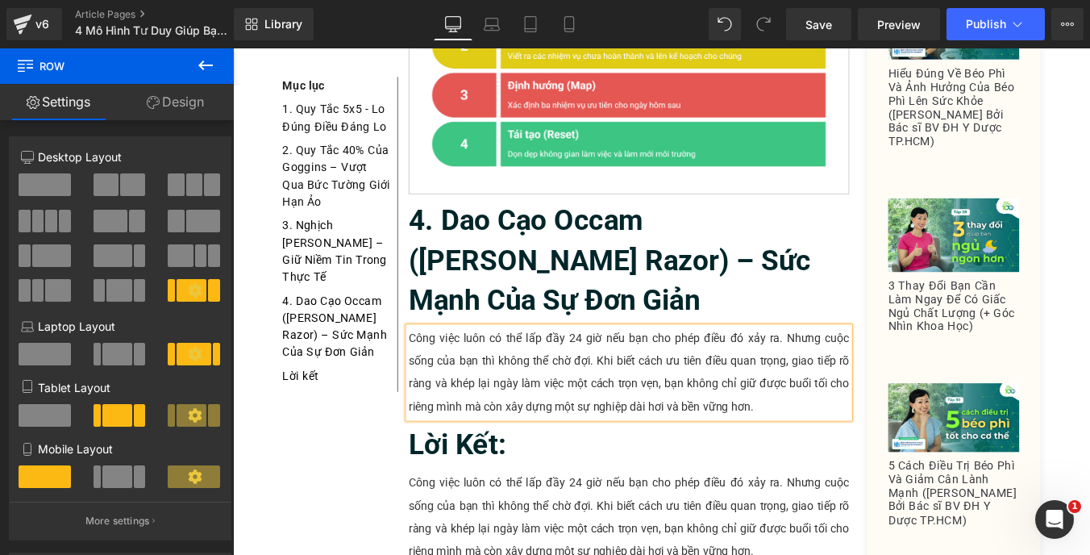
click at [491, 365] on p "Công việc luôn có thể lấp đầy 24 giờ nếu bạn cho phép điều đó xảy ra. Nhưng cuộ…" at bounding box center [683, 416] width 501 height 103
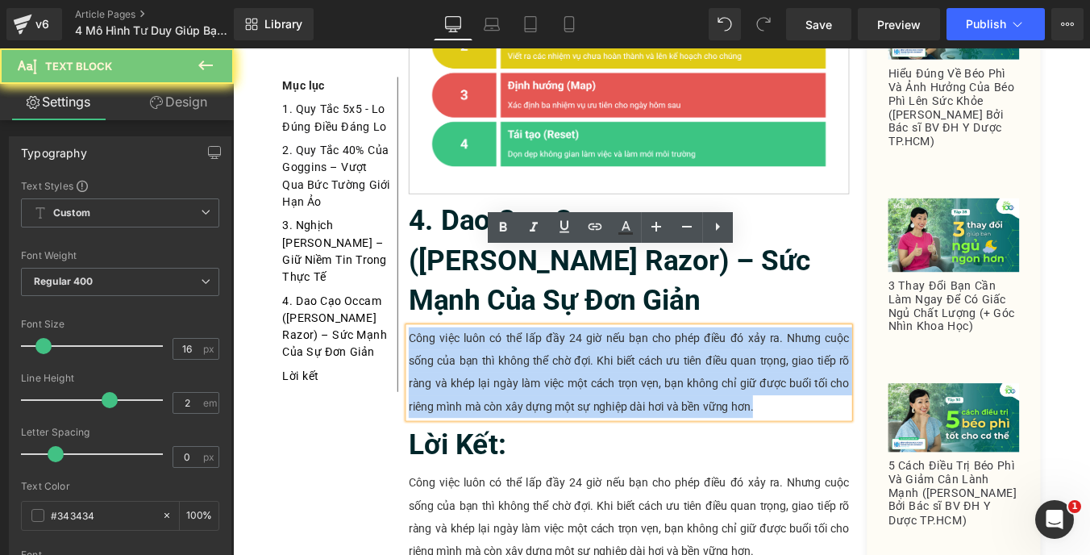
paste div
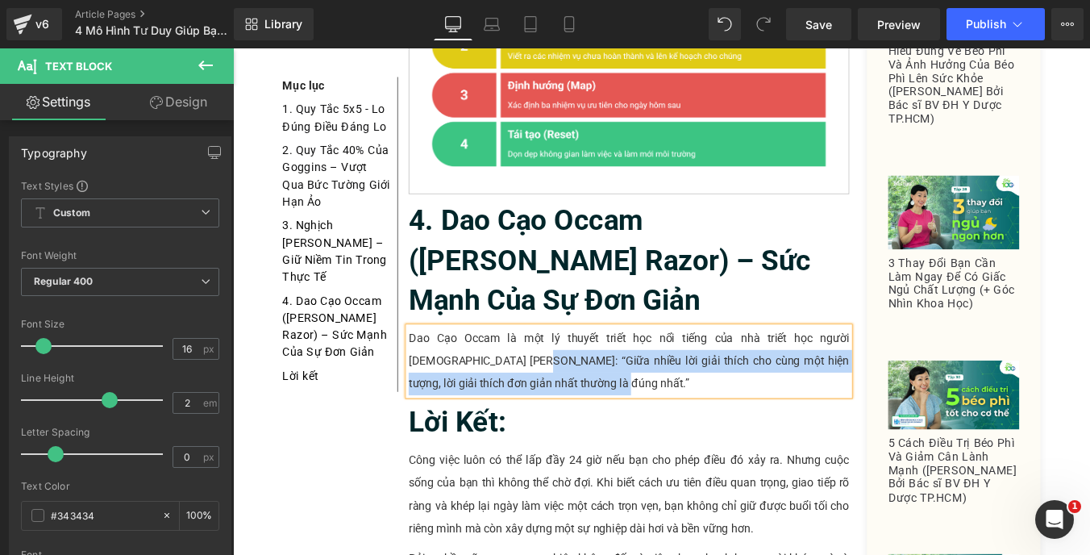
click at [501, 365] on p "Dao Cạo Occam là một lý thuyết triết học nổi tiếng của nhà triết học người [DEM…" at bounding box center [683, 403] width 501 height 77
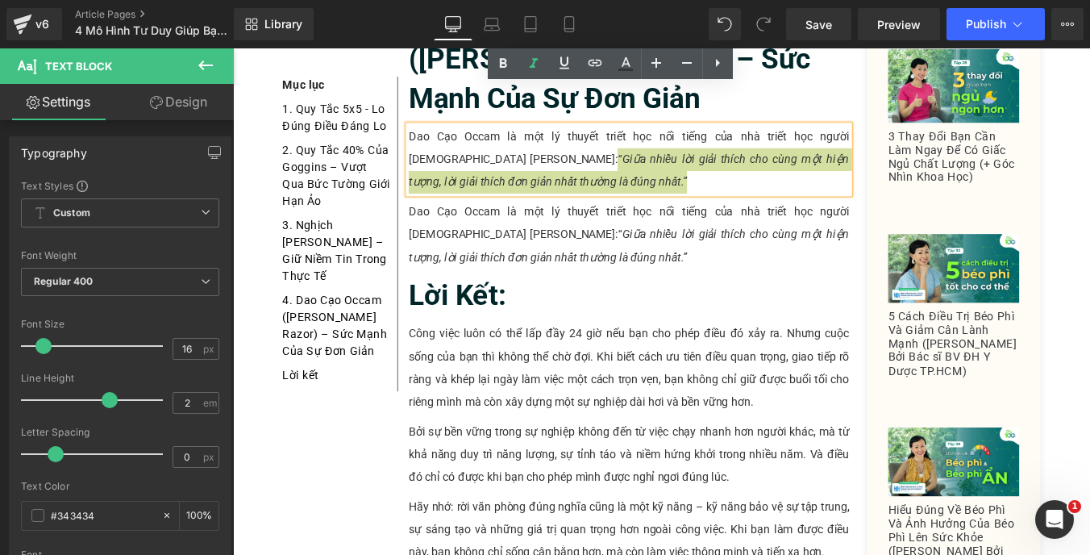
scroll to position [4003, 0]
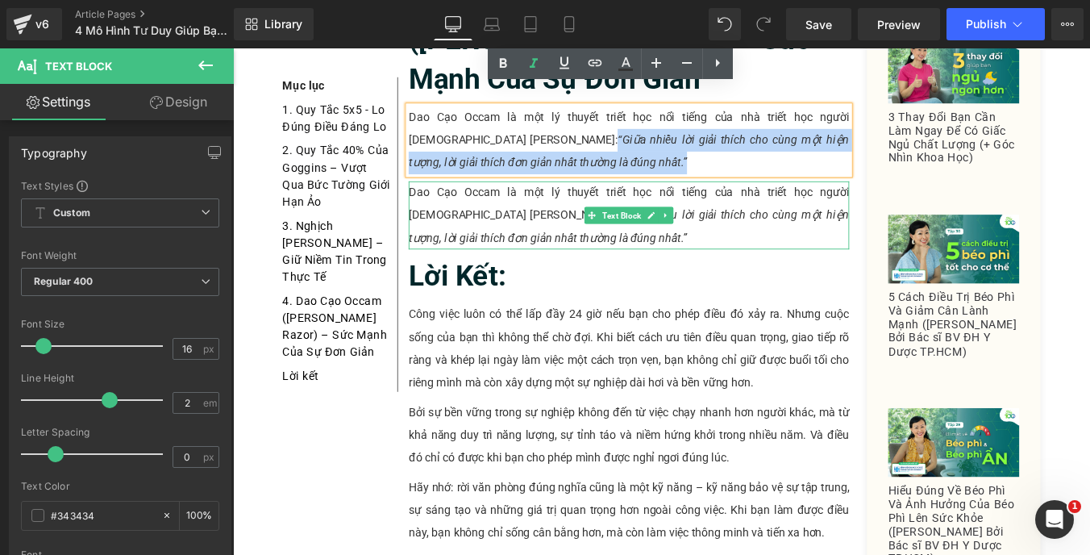
click at [514, 200] on p "Dao Cạo Occam là một lý thuyết triết học nổi tiếng của nhà triết học người [DEM…" at bounding box center [683, 238] width 501 height 77
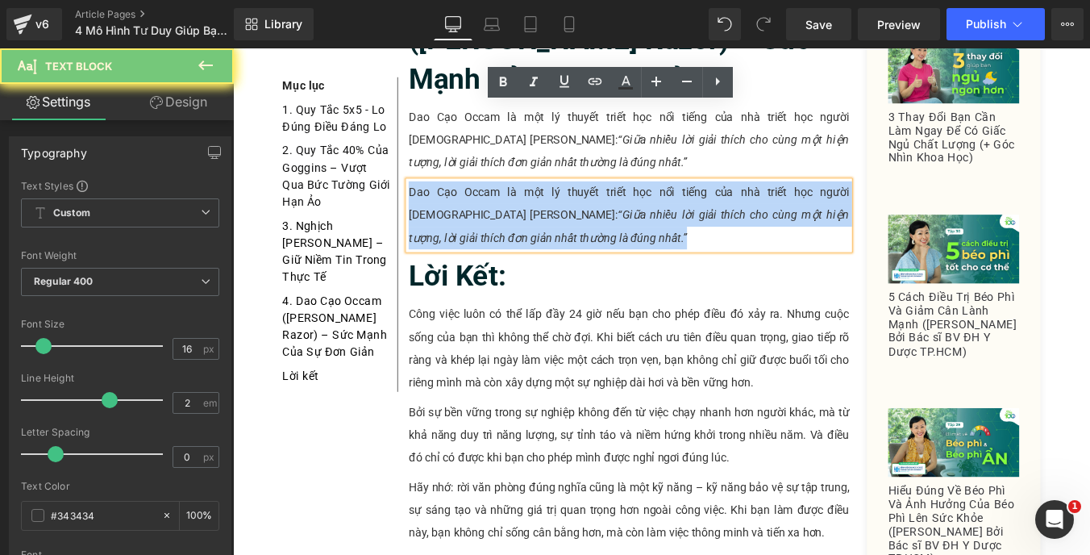
paste div
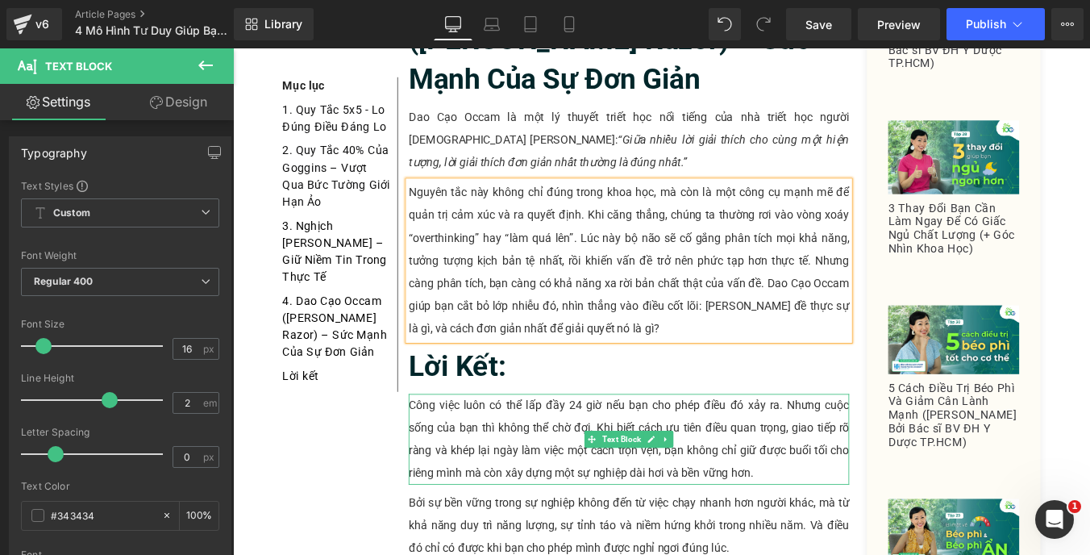
click at [547, 442] on p "Công việc luôn có thể lấp đầy 24 giờ nếu bạn cho phép điều đó xảy ra. Nhưng cuộ…" at bounding box center [683, 493] width 501 height 103
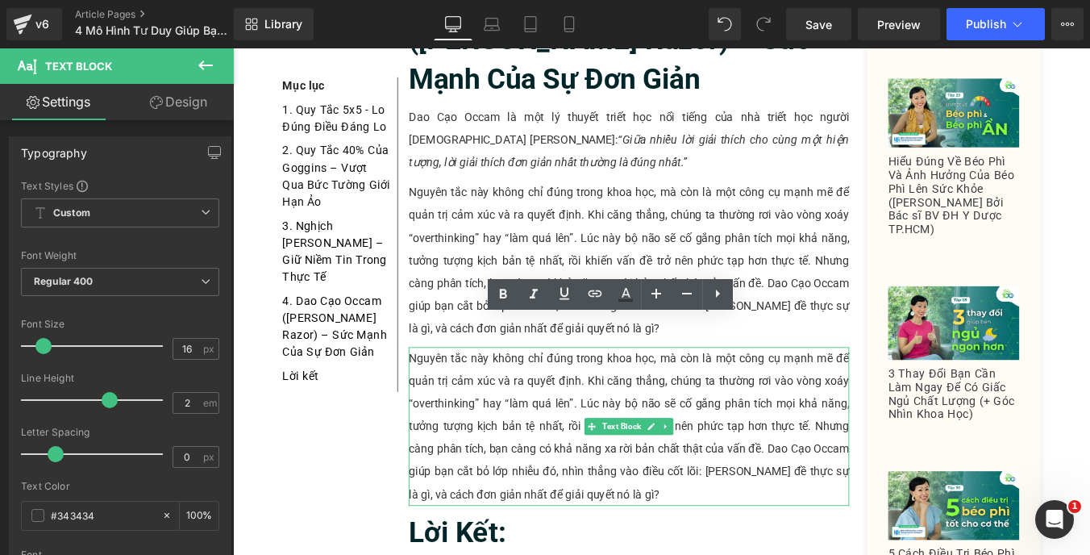
click at [493, 389] on p "Nguyên tắc này không chỉ đúng trong khoa học, mà còn là một công cụ mạnh mẽ để …" at bounding box center [683, 479] width 501 height 181
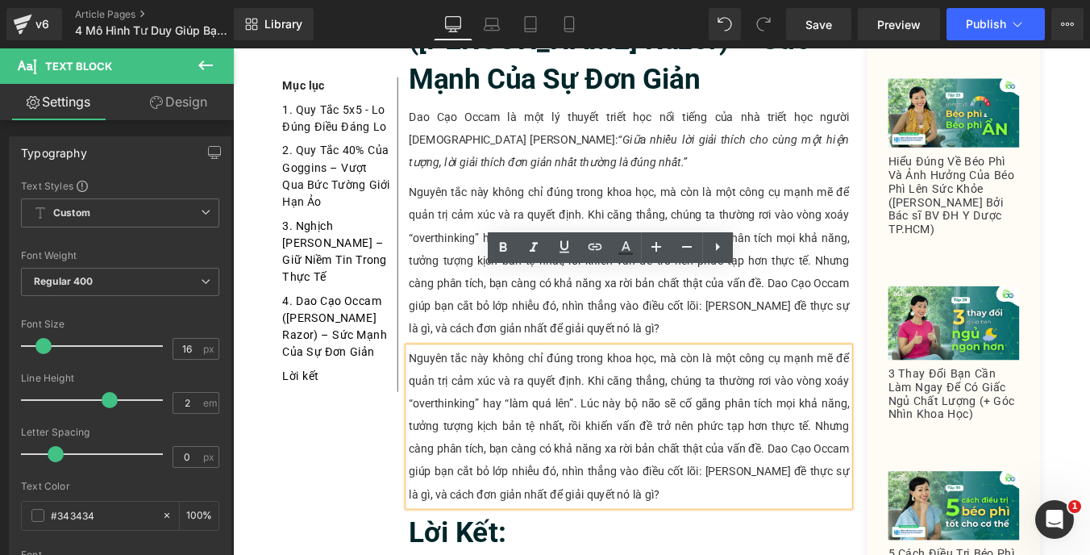
click at [512, 389] on p "Nguyên tắc này không chỉ đúng trong khoa học, mà còn là một công cụ mạnh mẽ để …" at bounding box center [683, 479] width 501 height 181
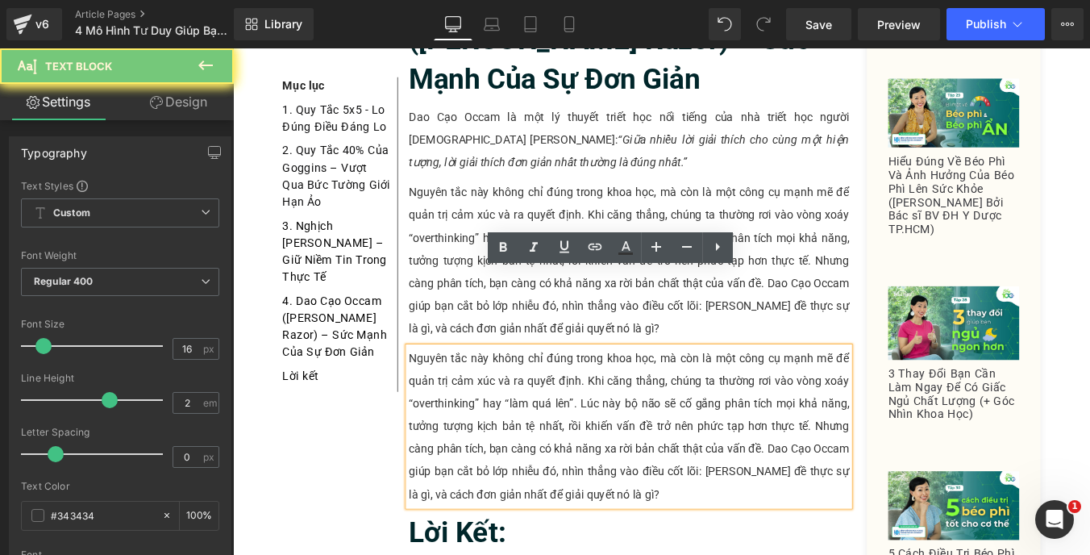
paste div
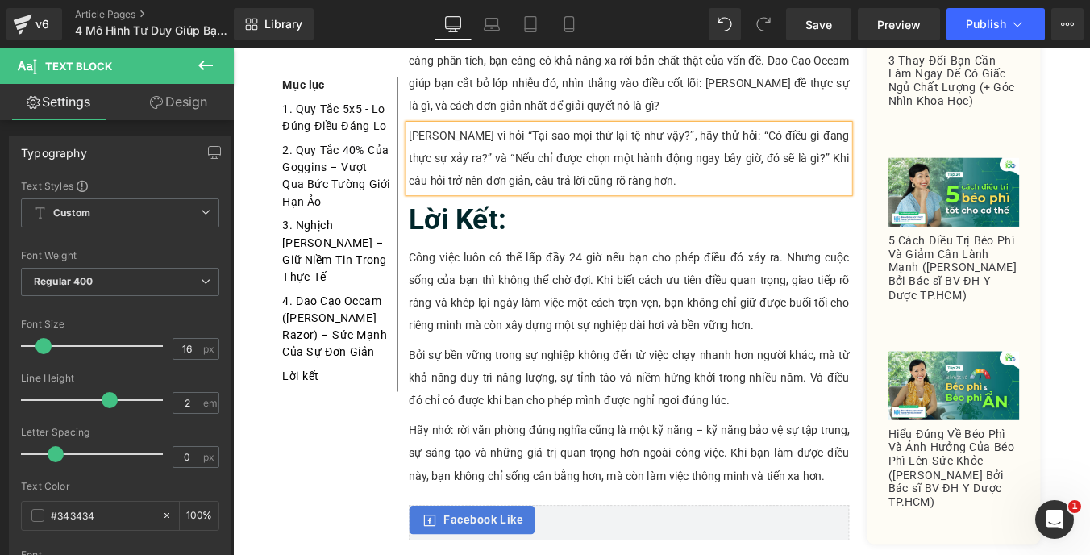
scroll to position [4263, 0]
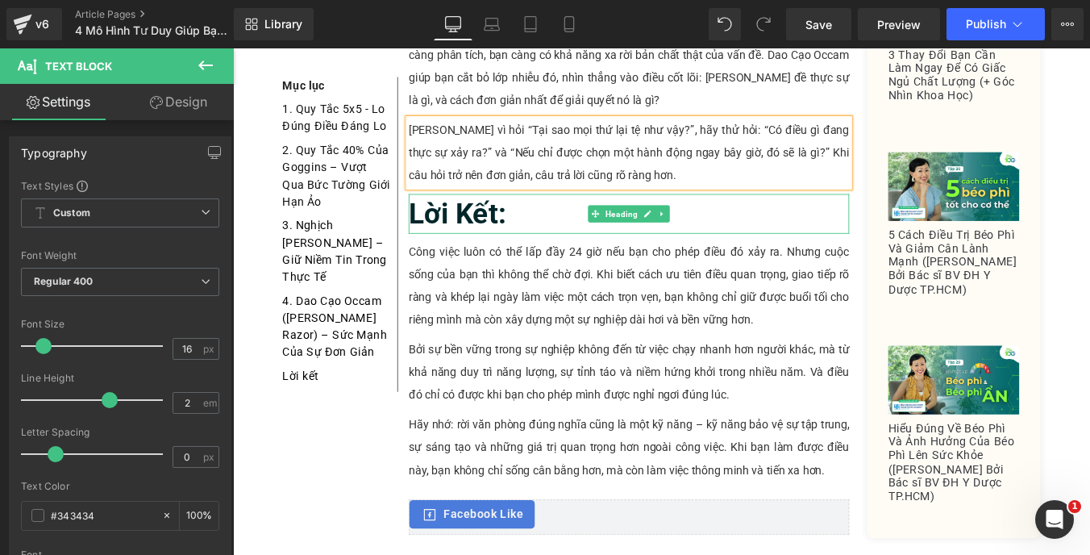
click at [595, 214] on h2 "Lời Kết:" at bounding box center [683, 236] width 501 height 45
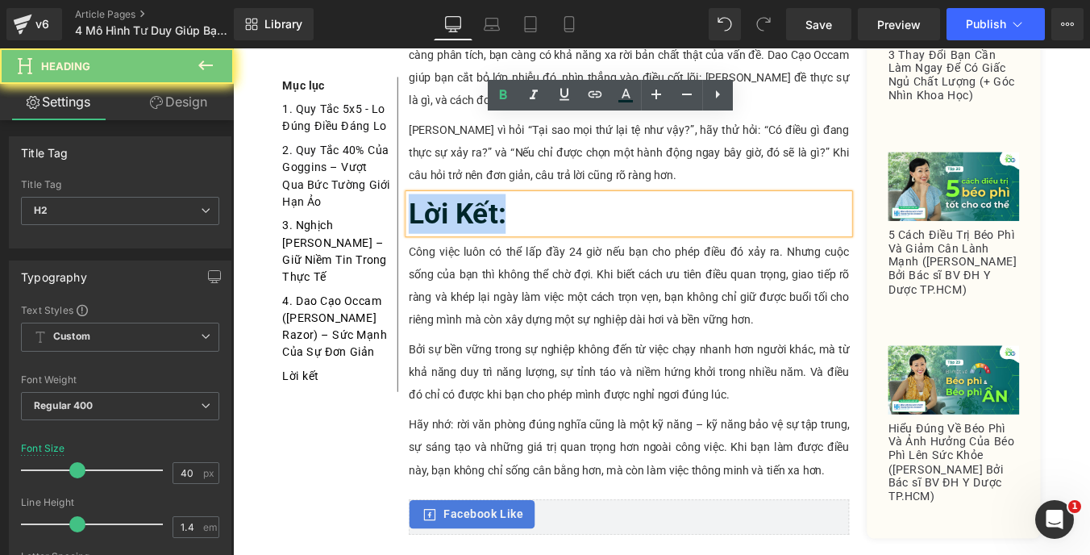
click at [594, 214] on h2 "Lời Kết:" at bounding box center [683, 236] width 501 height 45
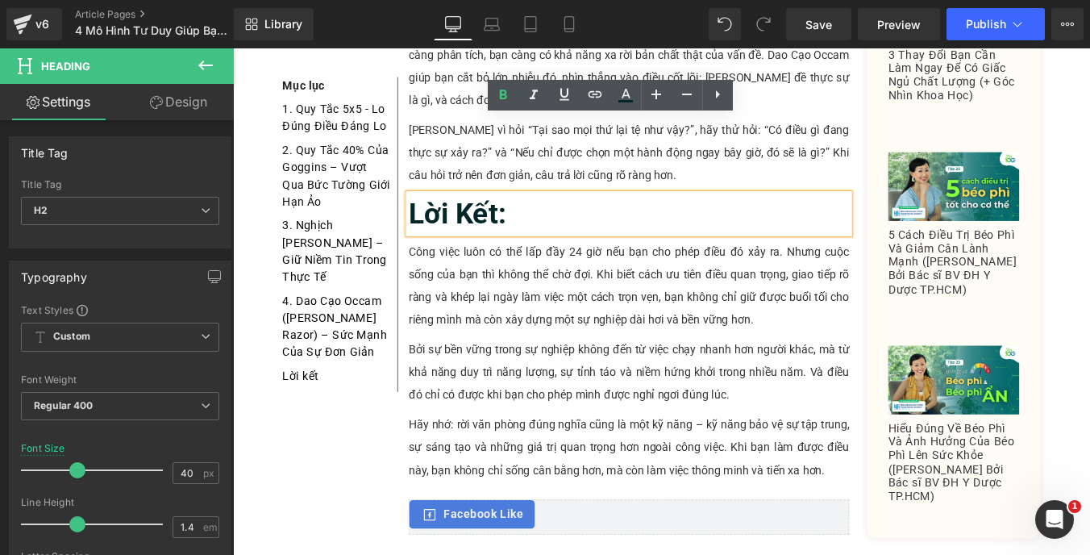
paste div
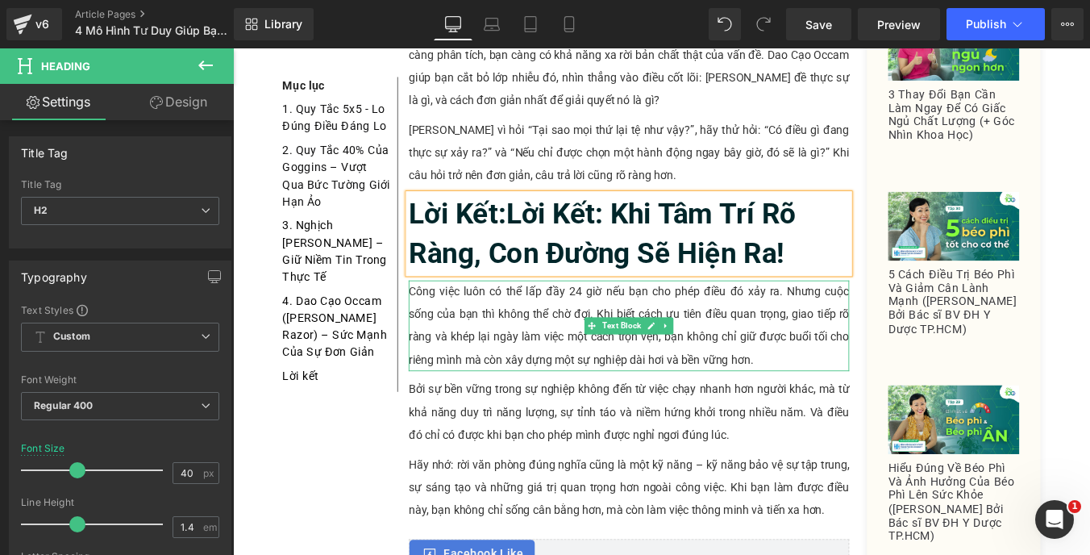
click at [560, 313] on p "Công việc luôn có thể lấp đầy 24 giờ nếu bạn cho phép điều đó xảy ra. Nhưng cuộ…" at bounding box center [683, 364] width 501 height 103
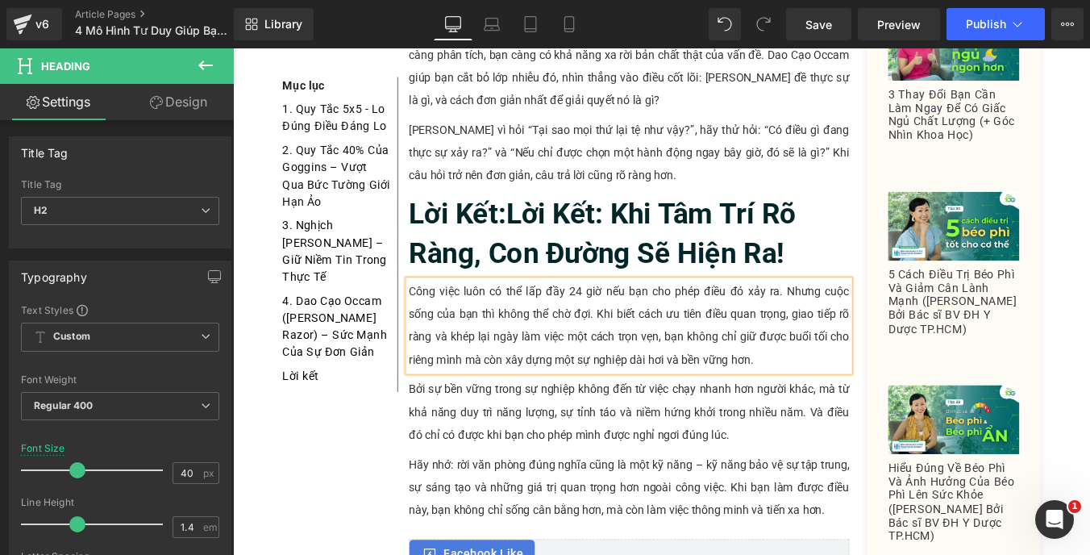
click at [560, 313] on p "Công việc luôn có thể lấp đầy 24 giờ nếu bạn cho phép điều đó xảy ra. Nhưng cuộ…" at bounding box center [683, 364] width 501 height 103
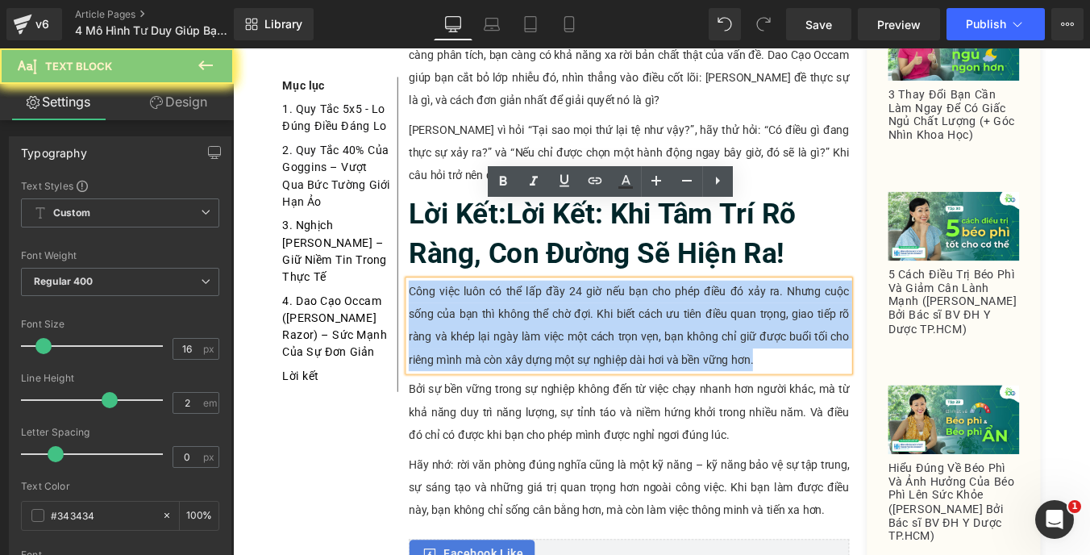
paste div
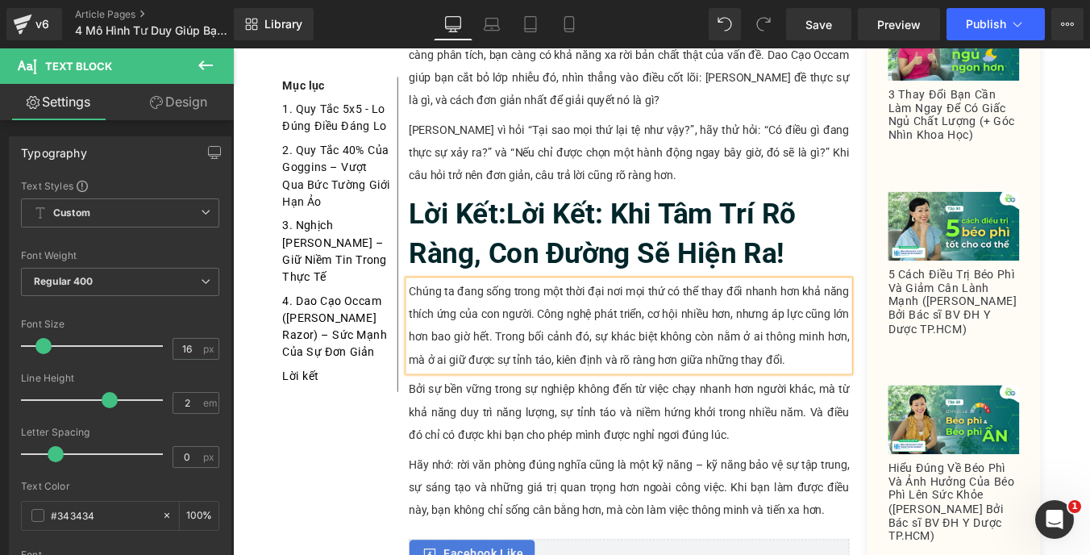
click at [493, 424] on p "Bởi sự bền vững trong sự nghiệp không đến từ việc chạy nhanh hơn người khác, mà…" at bounding box center [683, 462] width 501 height 77
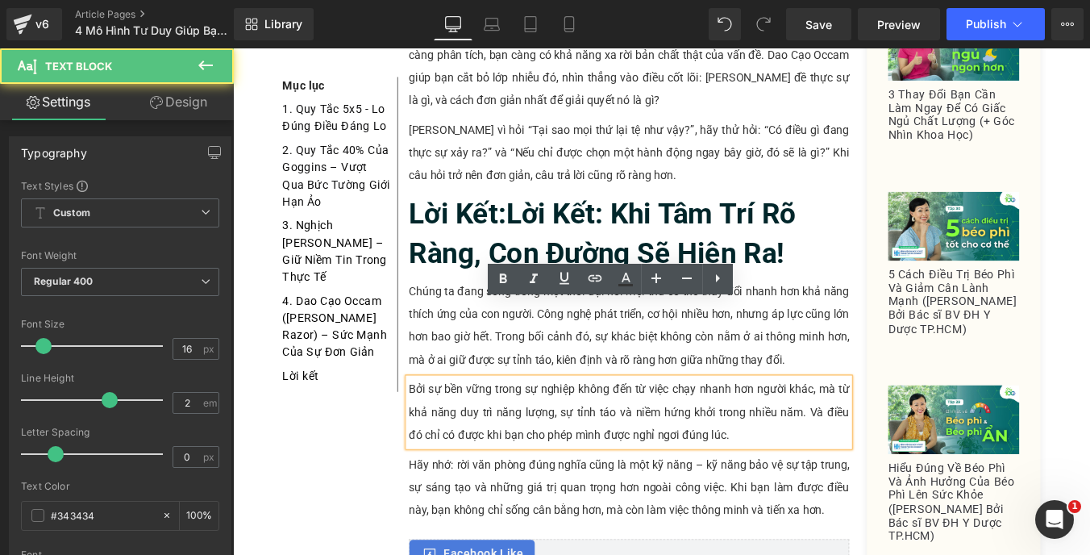
click at [585, 424] on p "Bởi sự bền vững trong sự nghiệp không đến từ việc chạy nhanh hơn người khác, mà…" at bounding box center [683, 462] width 501 height 77
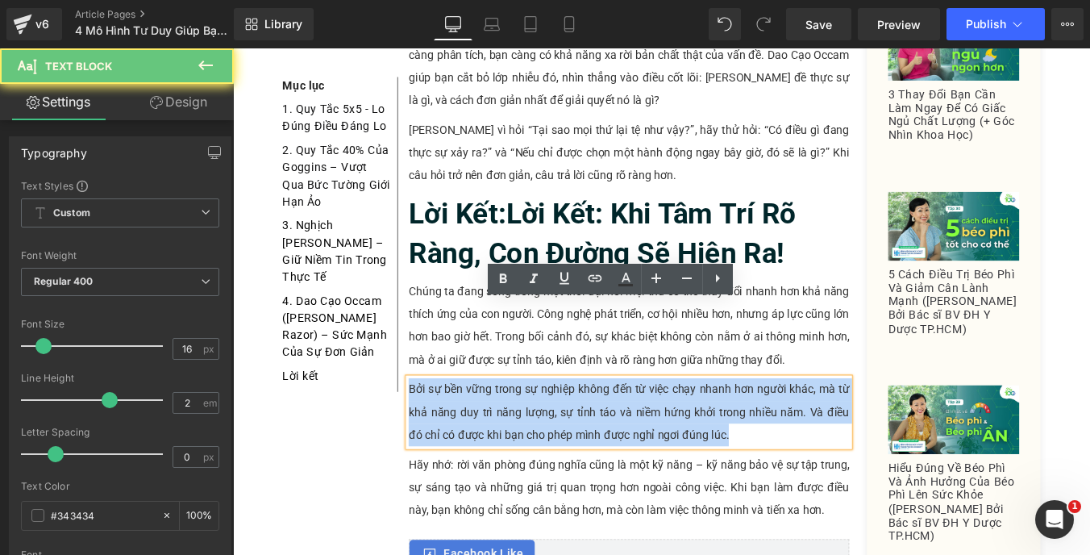
click at [585, 424] on p "Bởi sự bền vững trong sự nghiệp không đến từ việc chạy nhanh hơn người khác, mà…" at bounding box center [683, 462] width 501 height 77
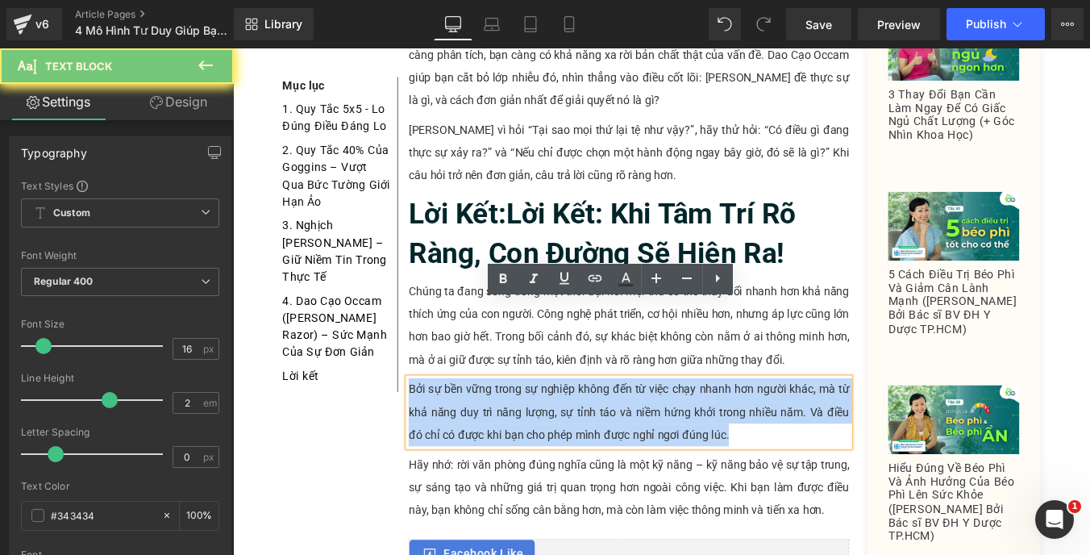
paste div
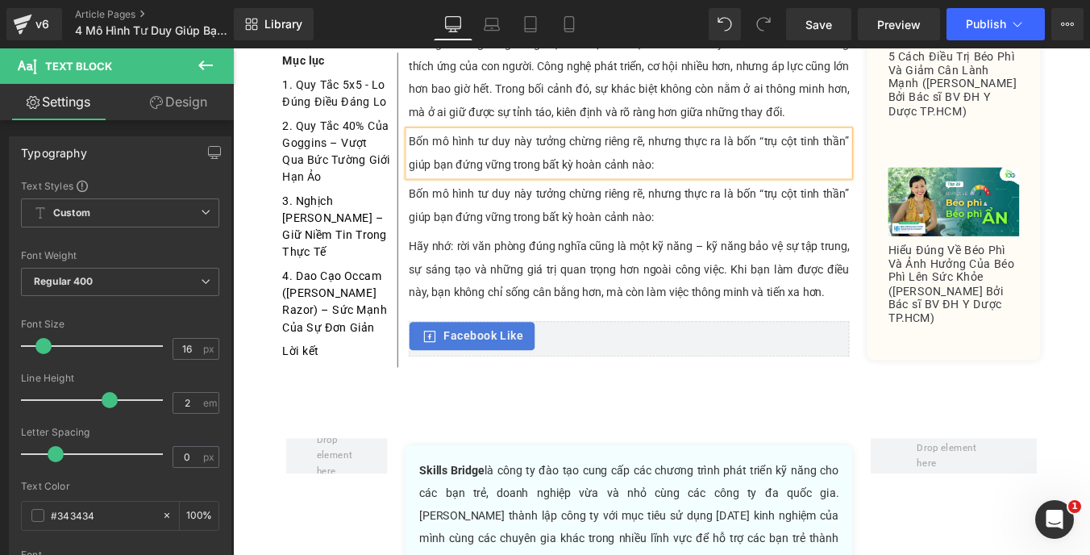
scroll to position [4547, 0]
click at [466, 200] on p "Bốn mô hình tư duy này tưởng chừng riêng rẽ, nhưng thực ra là bốn “trụ cột tinh…" at bounding box center [683, 226] width 501 height 52
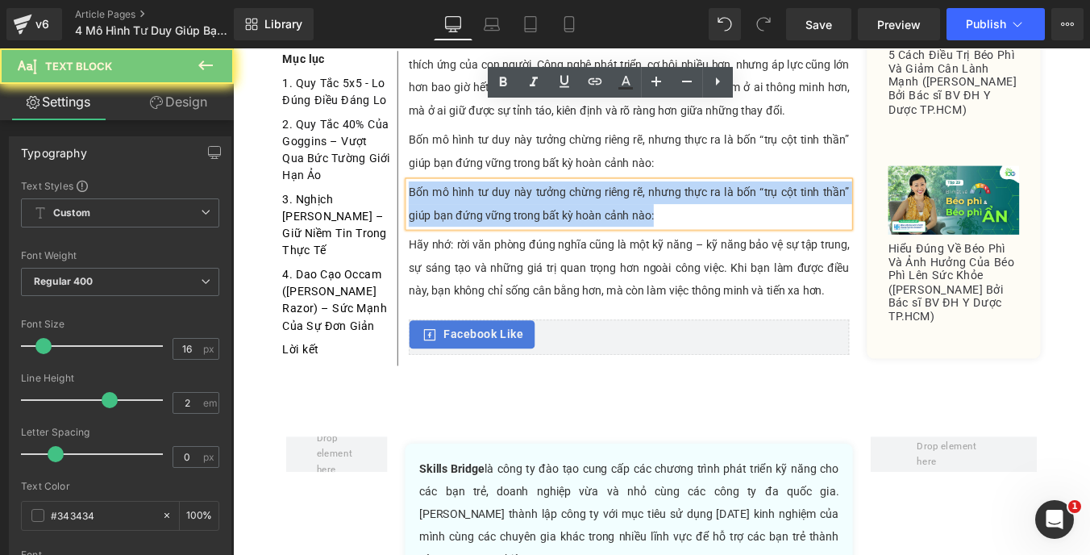
paste div
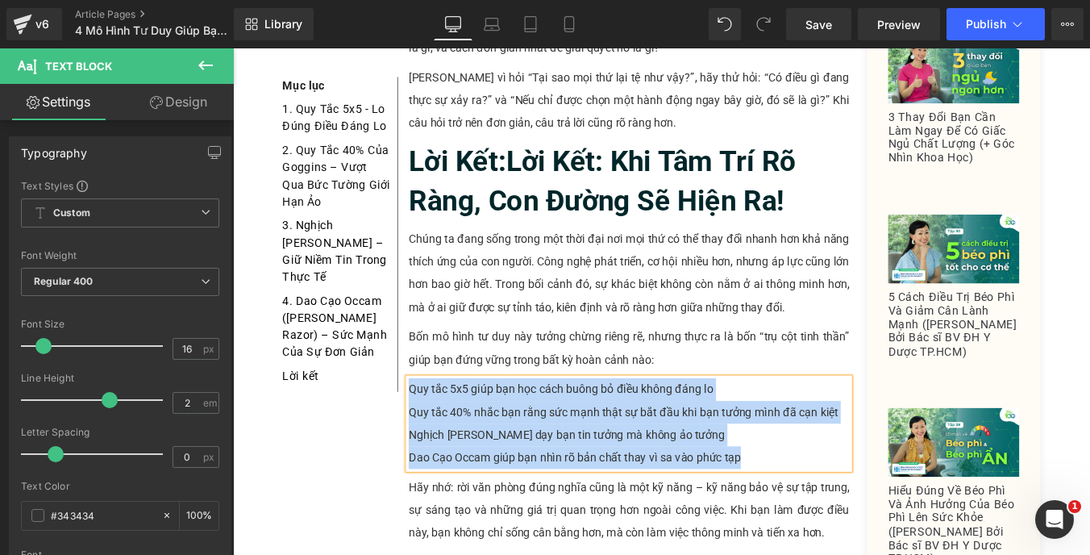
scroll to position [4287, 0]
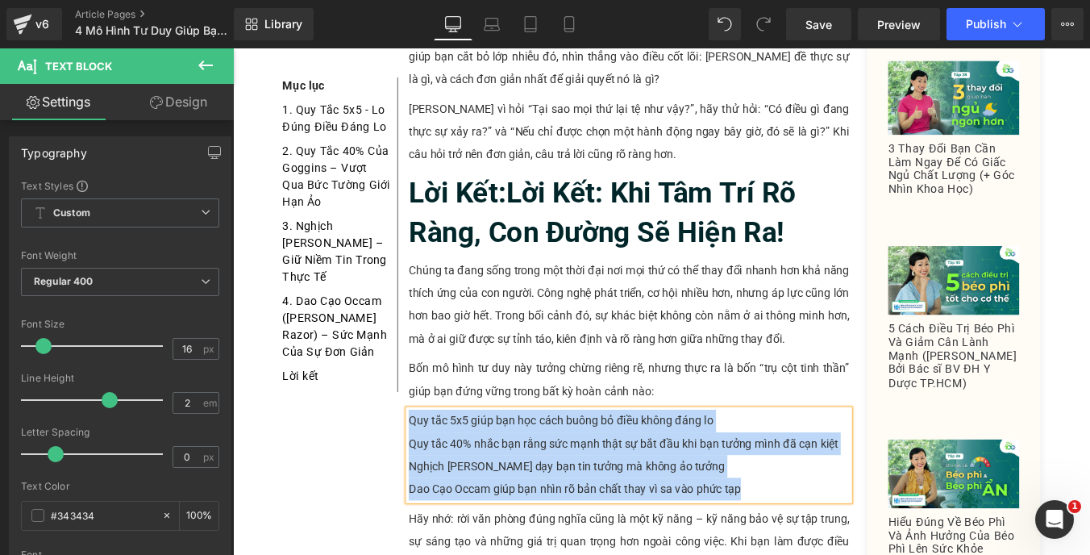
click at [555, 511] on p "Nghịch [PERSON_NAME] dạy bạn tin tưởng mà không ảo tưởng" at bounding box center [683, 524] width 501 height 26
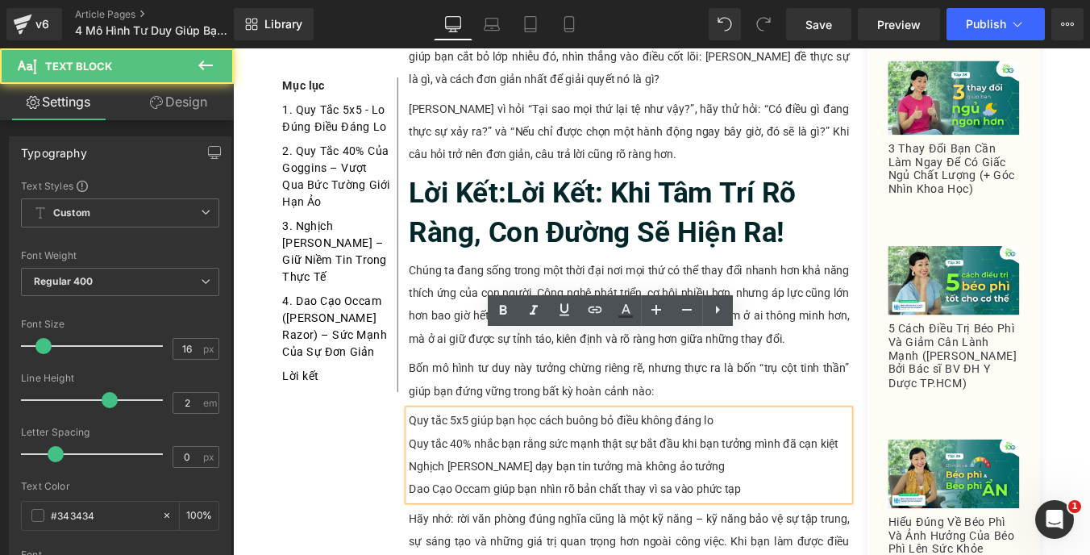
click at [555, 511] on p "Nghịch [PERSON_NAME] dạy bạn tin tưởng mà không ảo tưởng" at bounding box center [683, 524] width 501 height 26
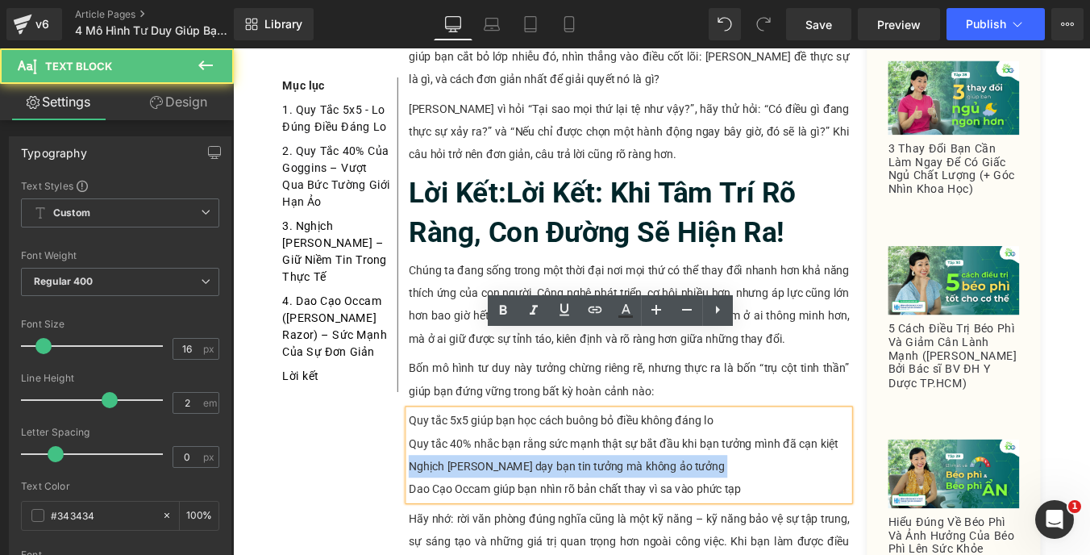
click at [555, 511] on p "Nghịch [PERSON_NAME] dạy bạn tin tưởng mà không ảo tưởng" at bounding box center [683, 524] width 501 height 26
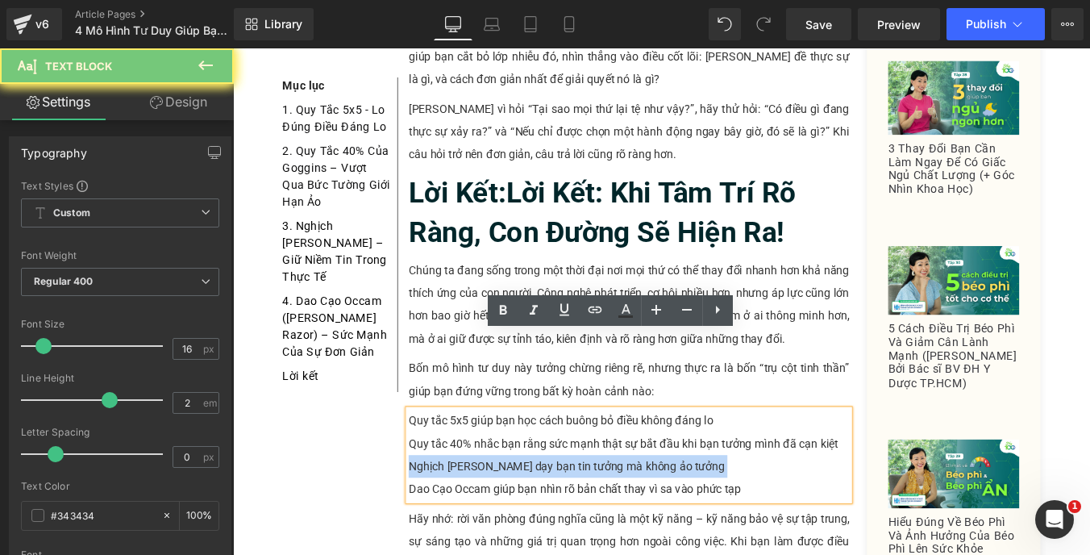
click at [555, 511] on p "Nghịch [PERSON_NAME] dạy bạn tin tưởng mà không ảo tưởng" at bounding box center [683, 524] width 501 height 26
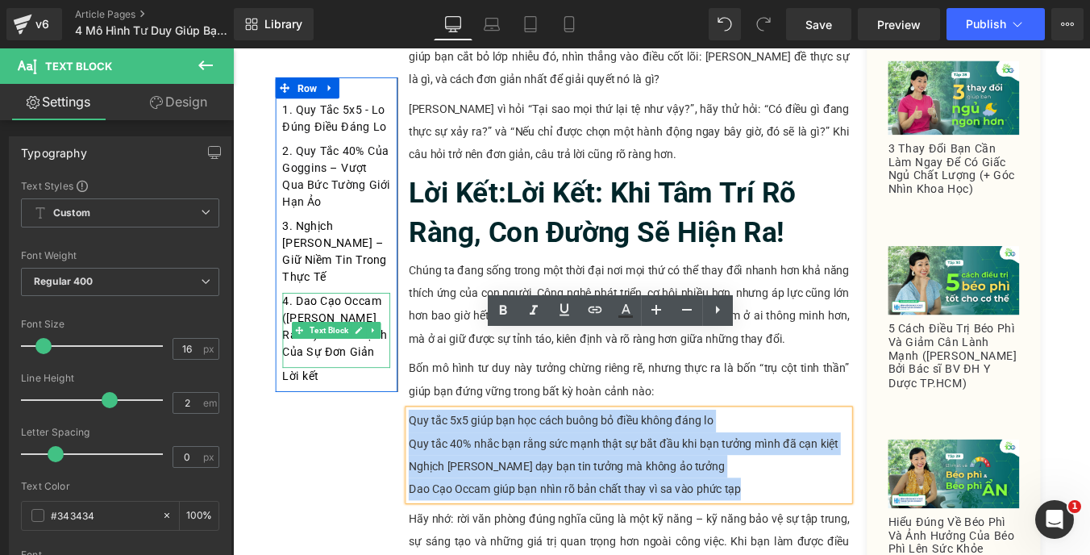
drag, startPoint x: 831, startPoint y: 476, endPoint x: 400, endPoint y: 392, distance: 439.4
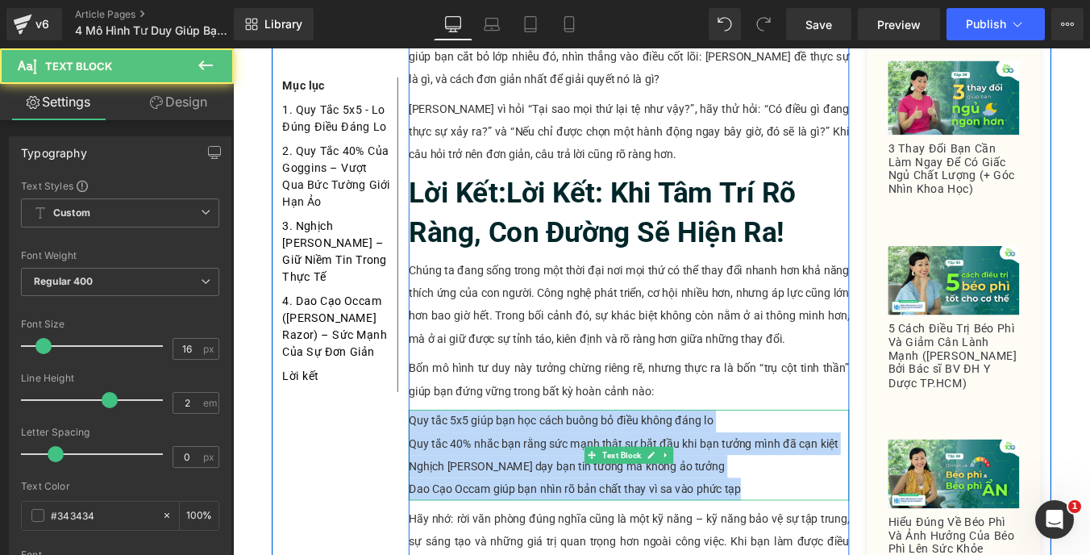
click at [599, 460] on p "Quy tắc 5x5 giúp bạn học cách buông bỏ điều không đáng lo" at bounding box center [683, 473] width 501 height 26
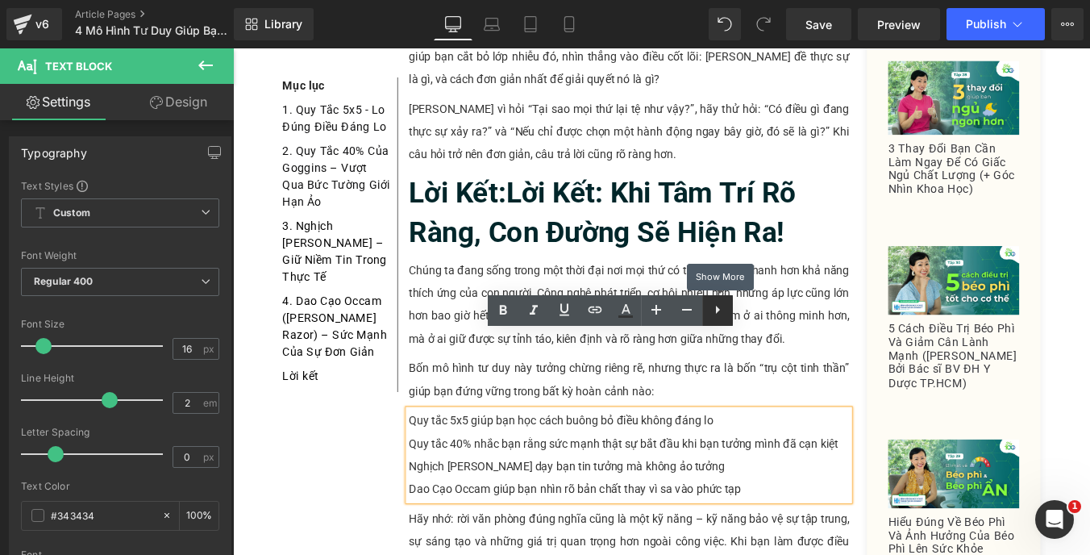
click at [710, 308] on icon at bounding box center [717, 309] width 19 height 19
click at [715, 321] on link at bounding box center [717, 310] width 31 height 31
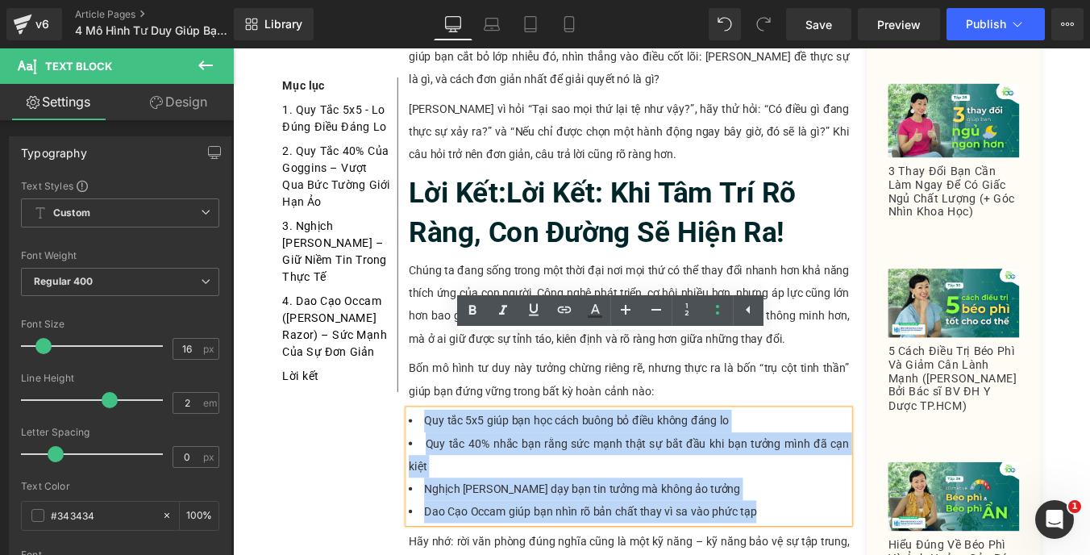
click at [678, 537] on li "Nghịch [PERSON_NAME] dạy bạn tin tưởng mà không ảo tưởng" at bounding box center [683, 550] width 501 height 26
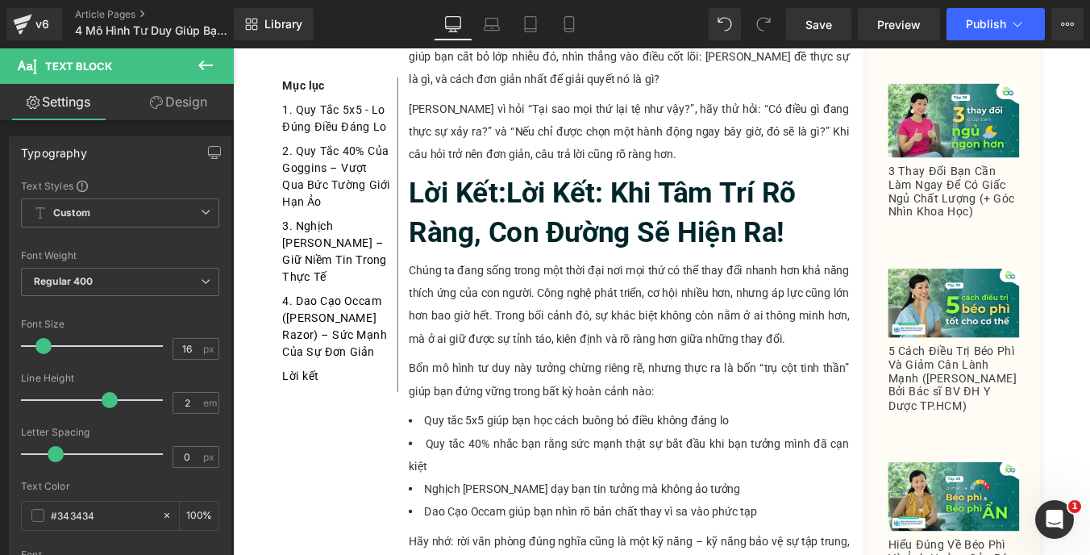
click at [152, 109] on link "Design" at bounding box center [178, 102] width 117 height 36
click at [0, 0] on div "Spacing" at bounding box center [0, 0] width 0 height 0
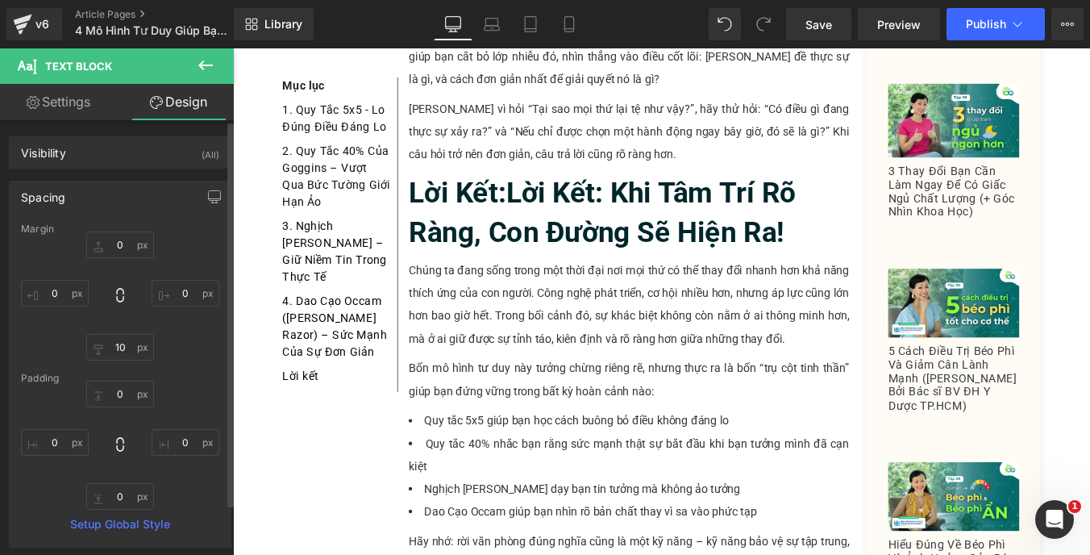
type input "0"
type input "10"
type input "0"
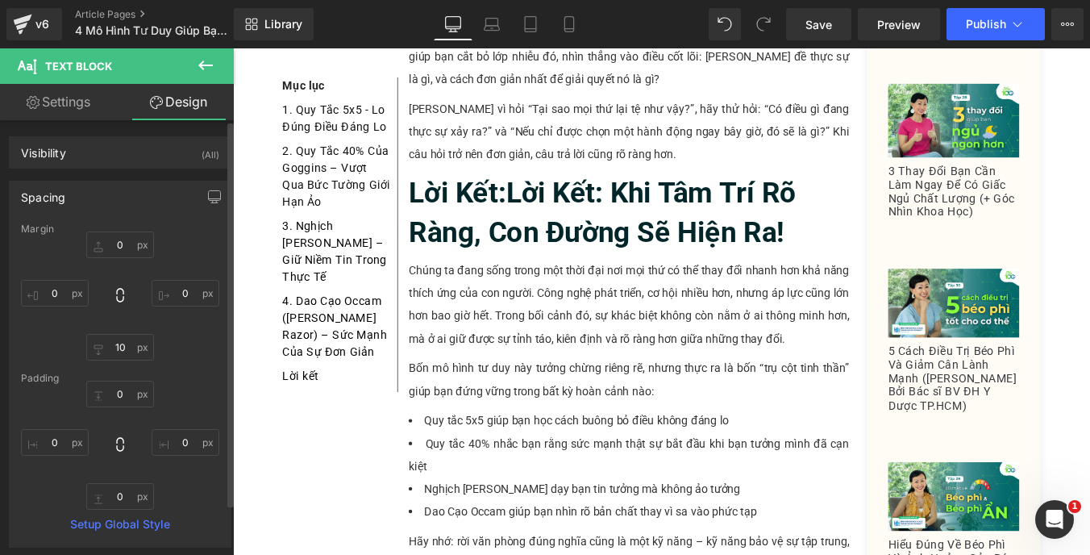
type input "0"
click at [45, 297] on input "0" at bounding box center [55, 293] width 68 height 27
type input "10"
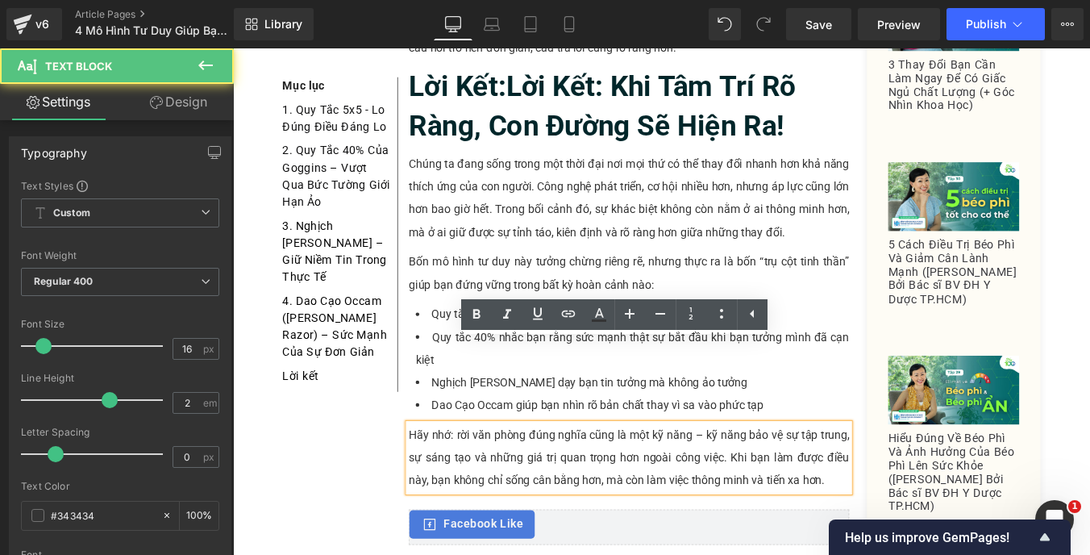
scroll to position [4415, 0]
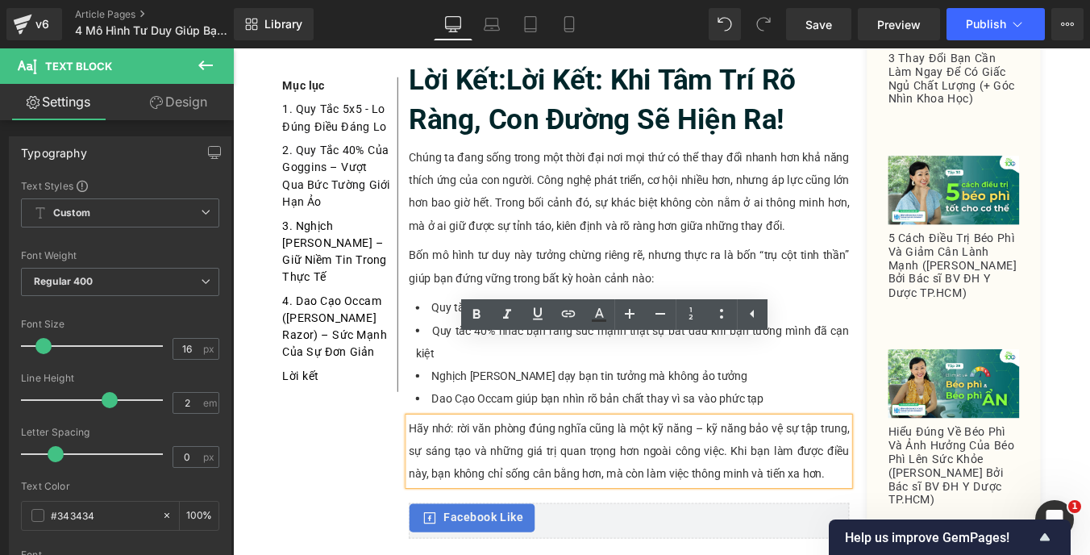
click at [451, 468] on p "Hãy nhớ: rời văn phòng đúng nghĩa cũng là một kỹ năng – kỹ năng bảo vệ sự tập t…" at bounding box center [683, 506] width 501 height 77
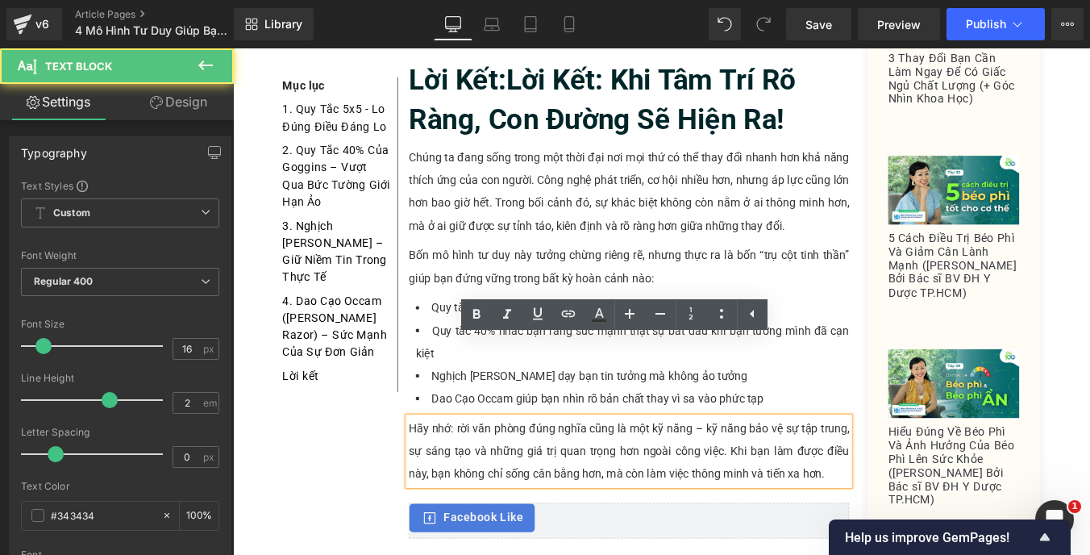
click at [451, 468] on p "Hãy nhớ: rời văn phòng đúng nghĩa cũng là một kỹ năng – kỹ năng bảo vệ sự tập t…" at bounding box center [683, 506] width 501 height 77
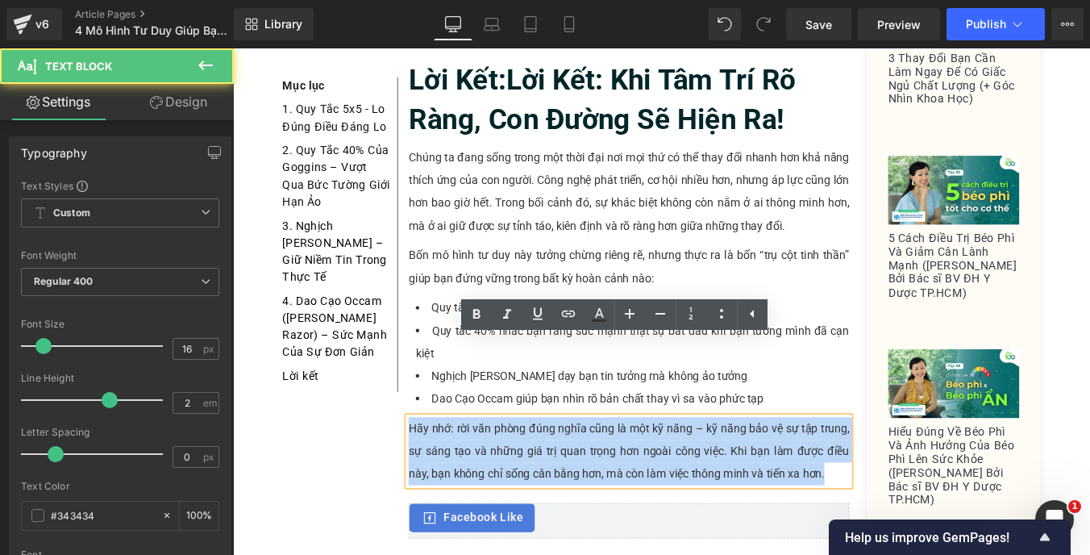
click at [451, 468] on p "Hãy nhớ: rời văn phòng đúng nghĩa cũng là một kỹ năng – kỹ năng bảo vệ sự tập t…" at bounding box center [683, 506] width 501 height 77
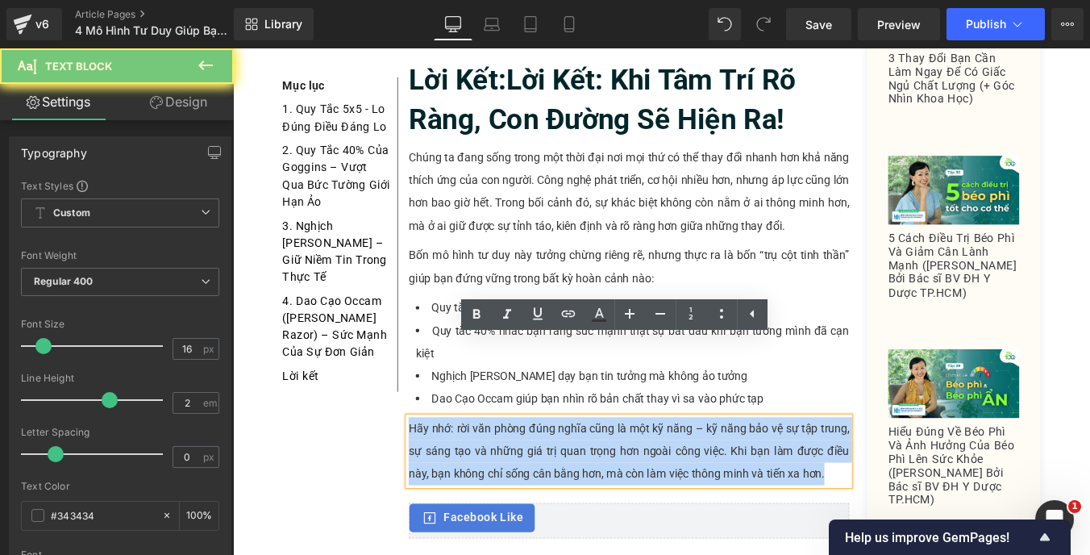
paste div
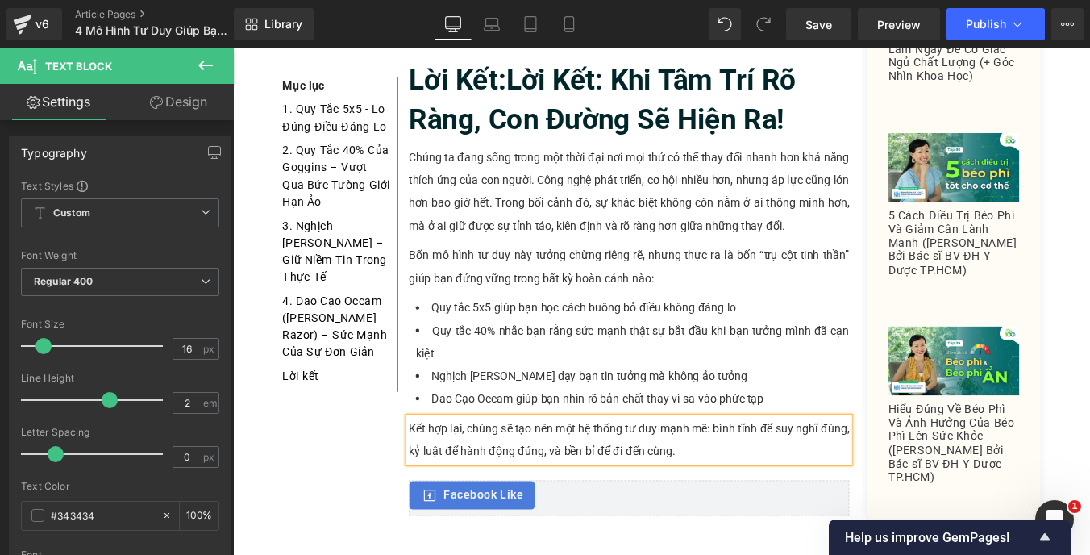
click at [775, 468] on p "Kết hợp lại, chúng sẽ tạo nên một hệ thống tư duy mạnh mẽ: bình tĩnh để suy ngh…" at bounding box center [683, 494] width 501 height 52
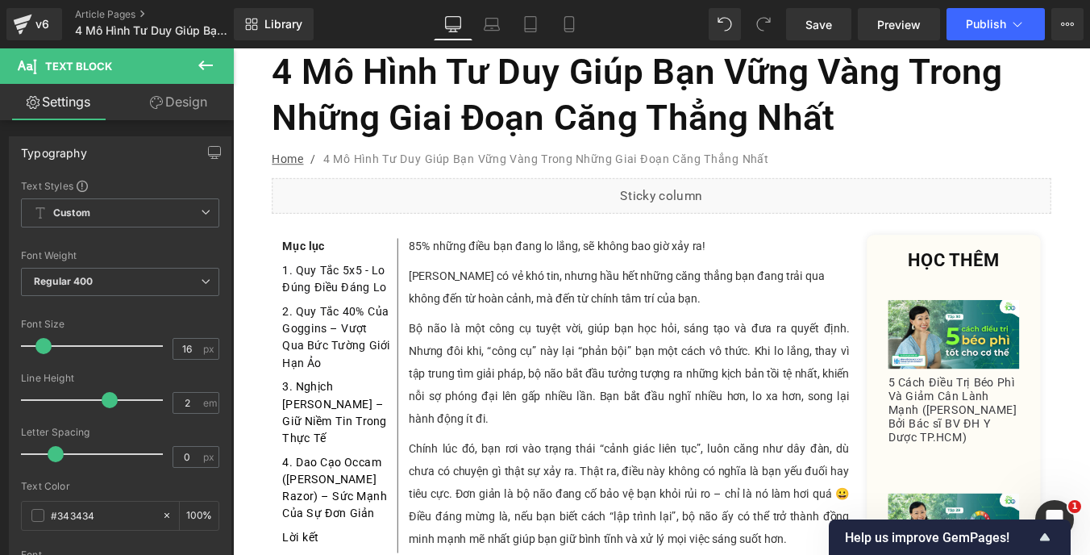
scroll to position [0, 0]
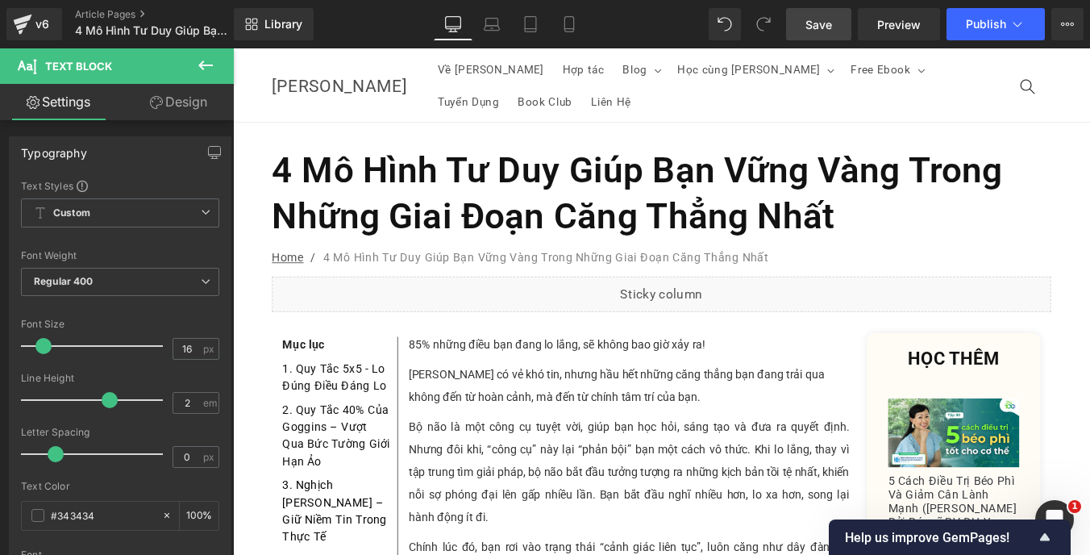
click at [838, 15] on link "Save" at bounding box center [818, 24] width 65 height 32
click at [1065, 22] on icon at bounding box center [1067, 24] width 13 height 13
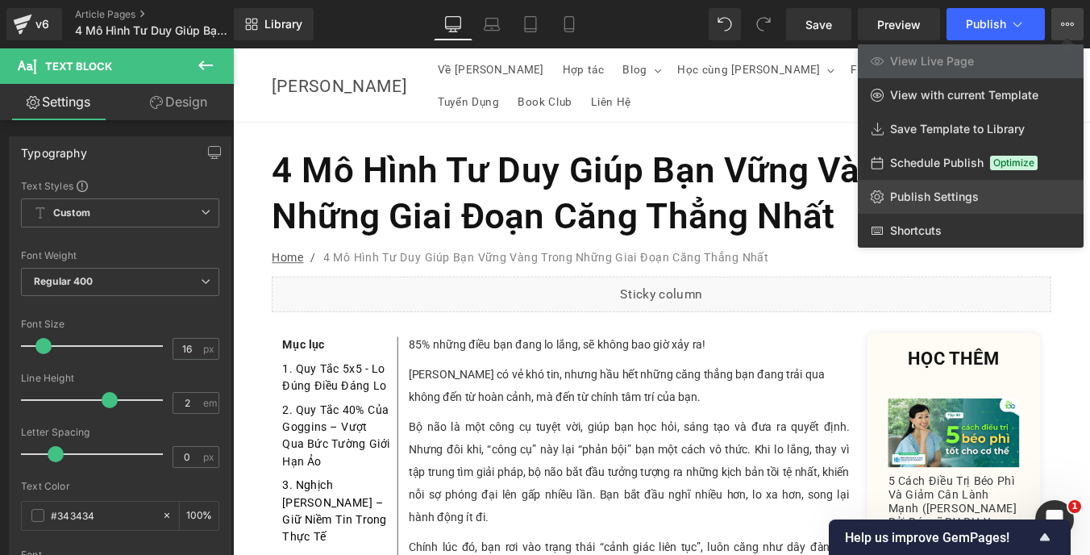
click at [937, 186] on link "Publish Settings" at bounding box center [971, 197] width 226 height 34
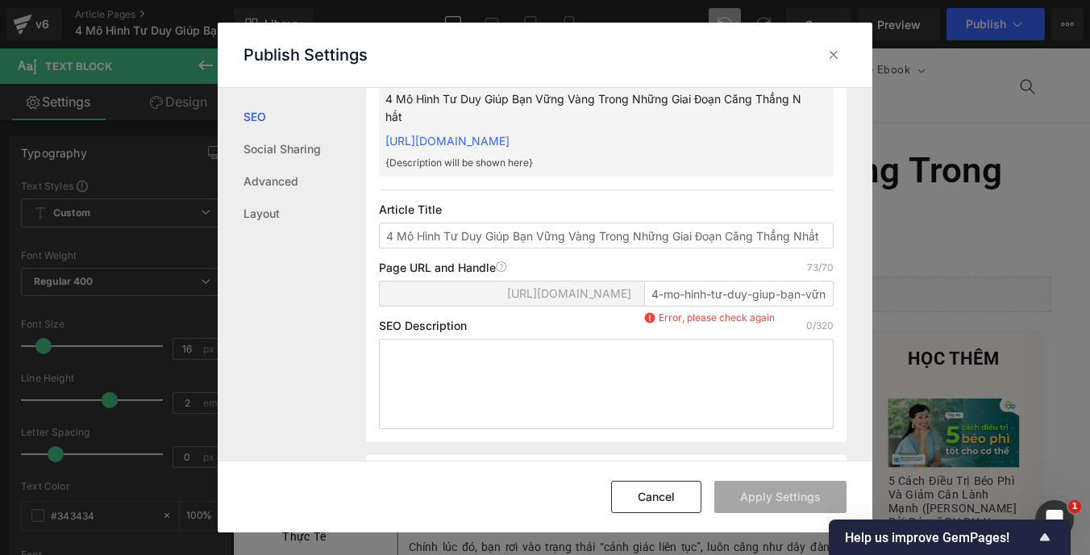
scroll to position [140, 0]
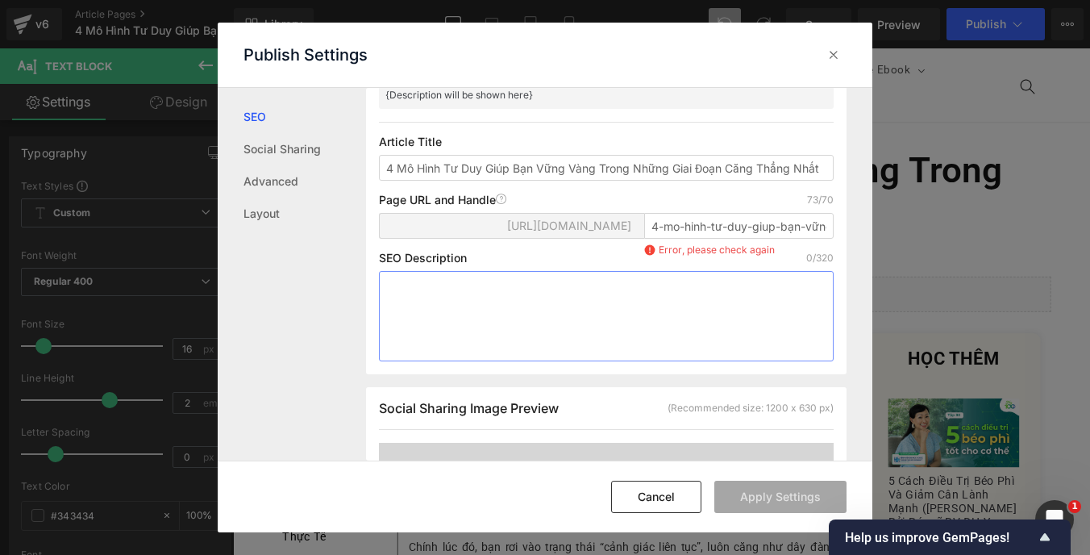
click at [435, 348] on textarea at bounding box center [606, 316] width 454 height 90
paste textarea "85% những điều bạn đang lo lắng, sẽ không bao giờ xảy ra! Nghe có vẻ khó tin, n…"
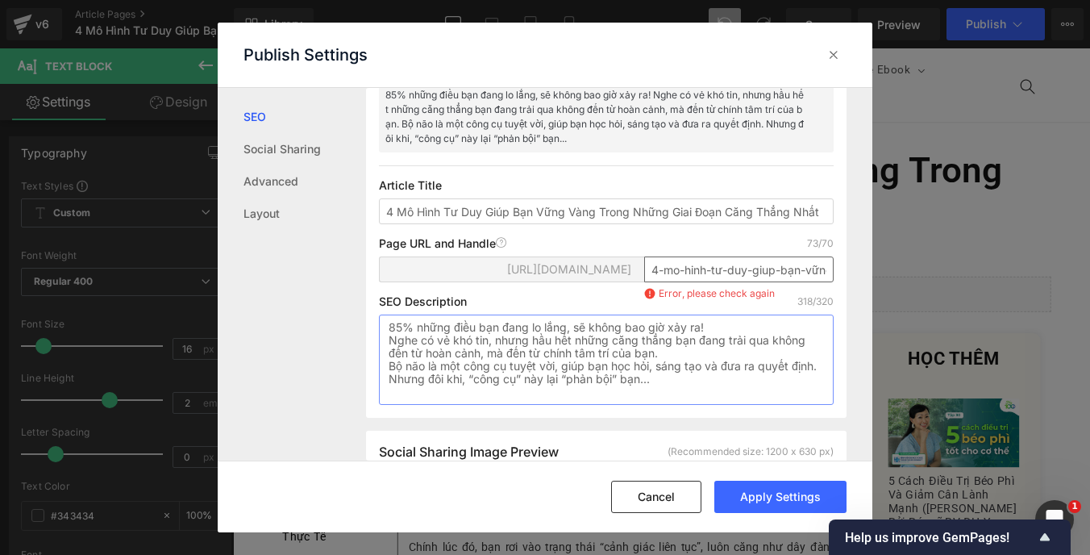
type textarea "85% những điều bạn đang lo lắng, sẽ không bao giờ xảy ra! Nghe có vẻ khó tin, n…"
click at [665, 282] on input "4-mo-hinh-tư-duy-giup-bạn-vững-vang-trong-những-giai-doạn-cang-thẳng-nhất" at bounding box center [738, 269] width 189 height 26
click at [714, 282] on input "4-mo-hinh-tư-duy-giup-bạn-vững-vang-trong-những-giai-doạn-cang-thẳng-nhất" at bounding box center [738, 269] width 189 height 26
drag, startPoint x: 744, startPoint y: 283, endPoint x: 726, endPoint y: 287, distance: 18.2
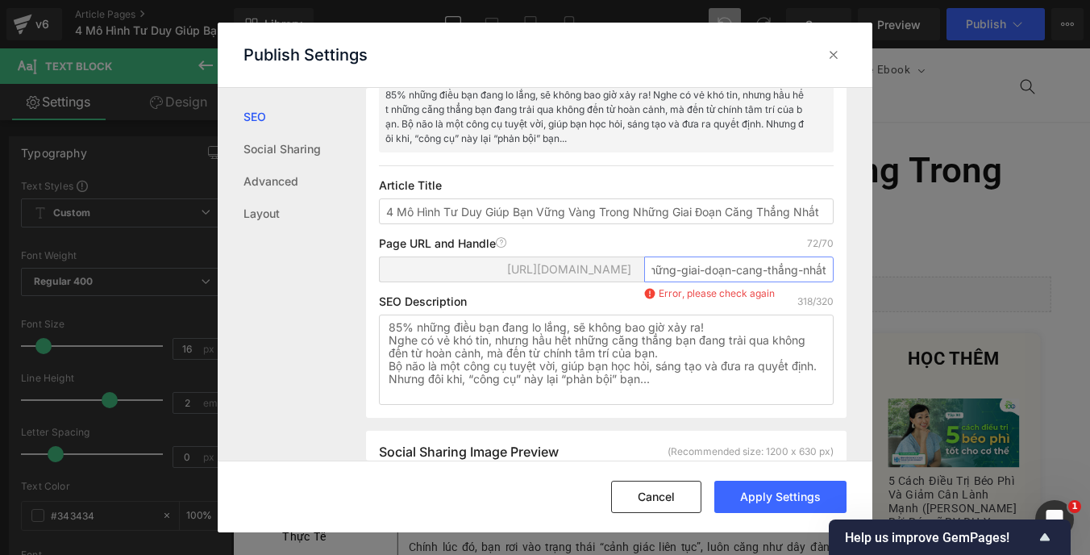
click at [726, 282] on input "4-mo-hinh-t-duy-giup-bạn-vững-vang-trong-những-giai-doạn-cang-thẳng-nhất" at bounding box center [738, 269] width 189 height 26
type input "4-mo-hinh-tu-duy-khi-cang-thang"
click at [741, 308] on div "SEO Description 318/320" at bounding box center [606, 301] width 454 height 13
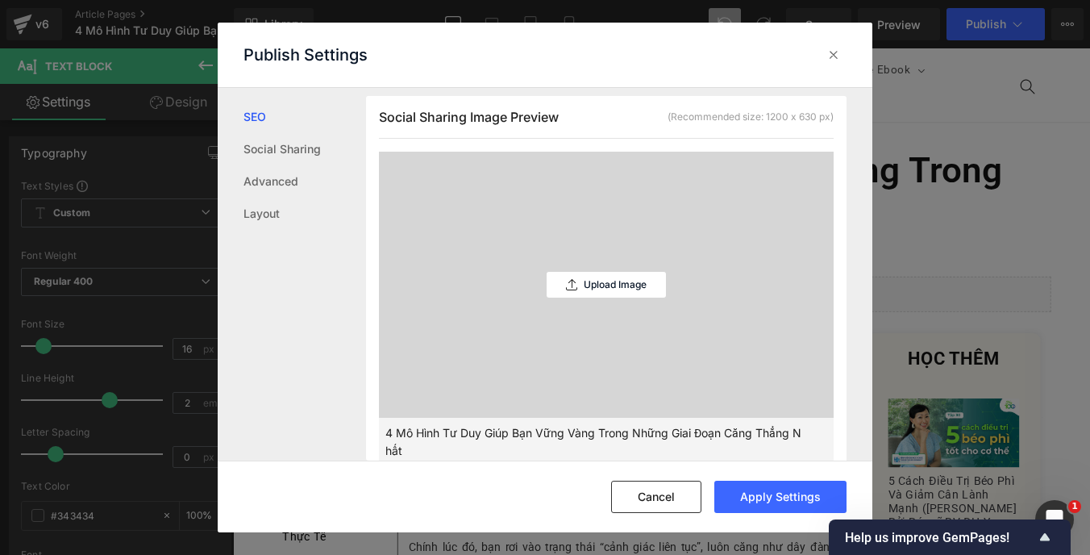
scroll to position [499, 0]
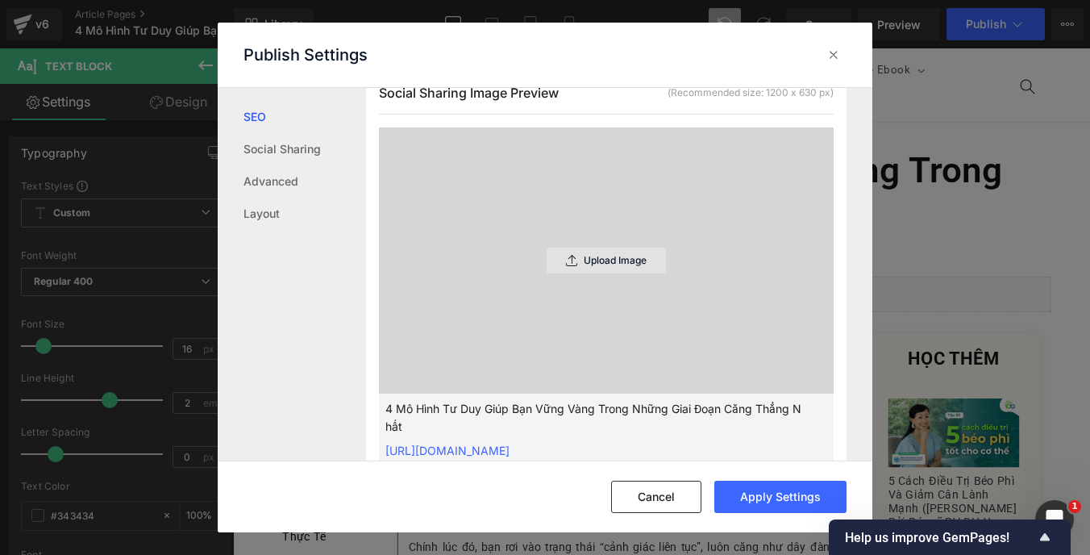
click at [598, 266] on p "Upload Image" at bounding box center [615, 260] width 63 height 11
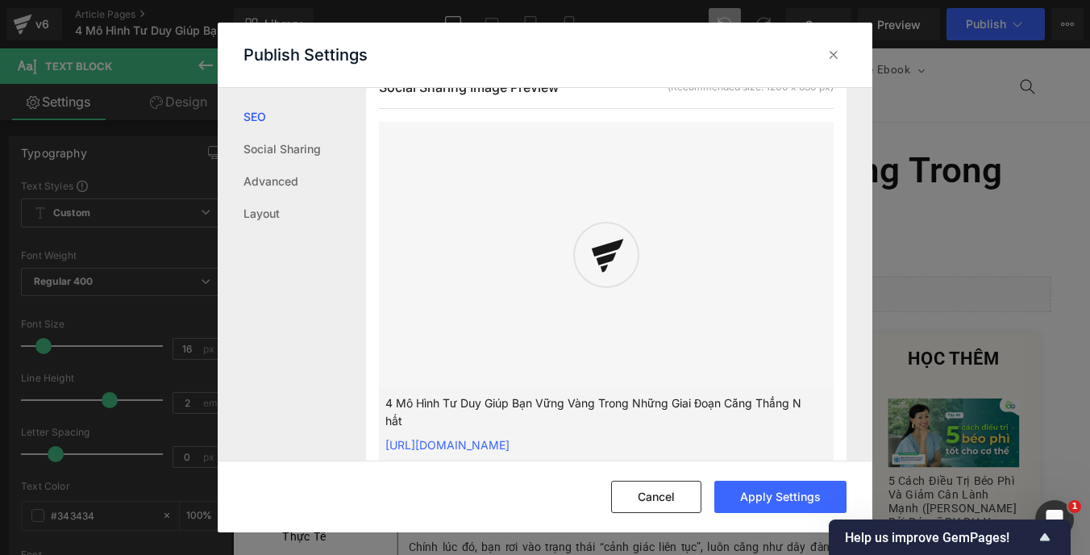
scroll to position [514, 0]
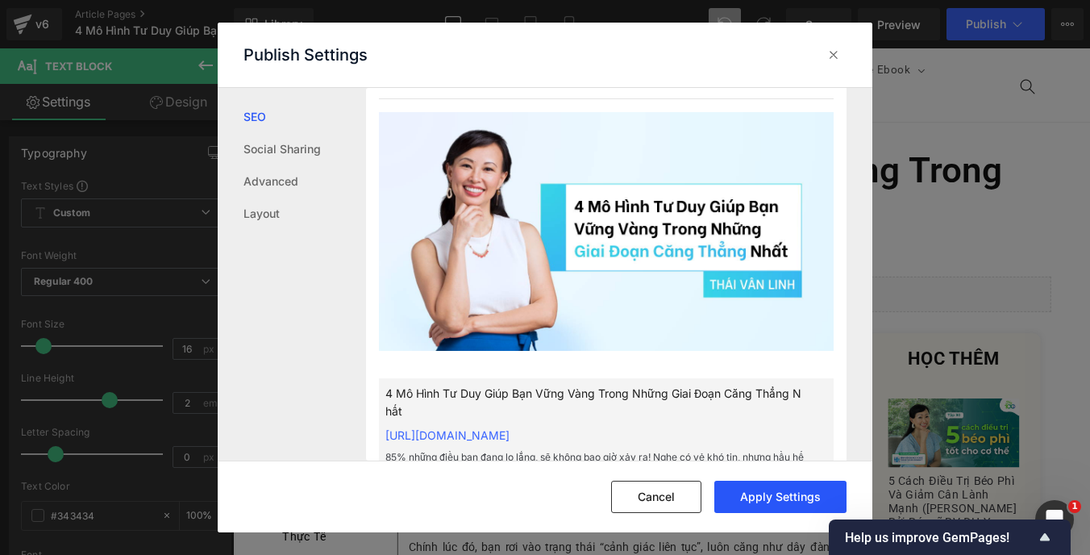
click at [817, 491] on button "Apply Settings" at bounding box center [780, 496] width 132 height 32
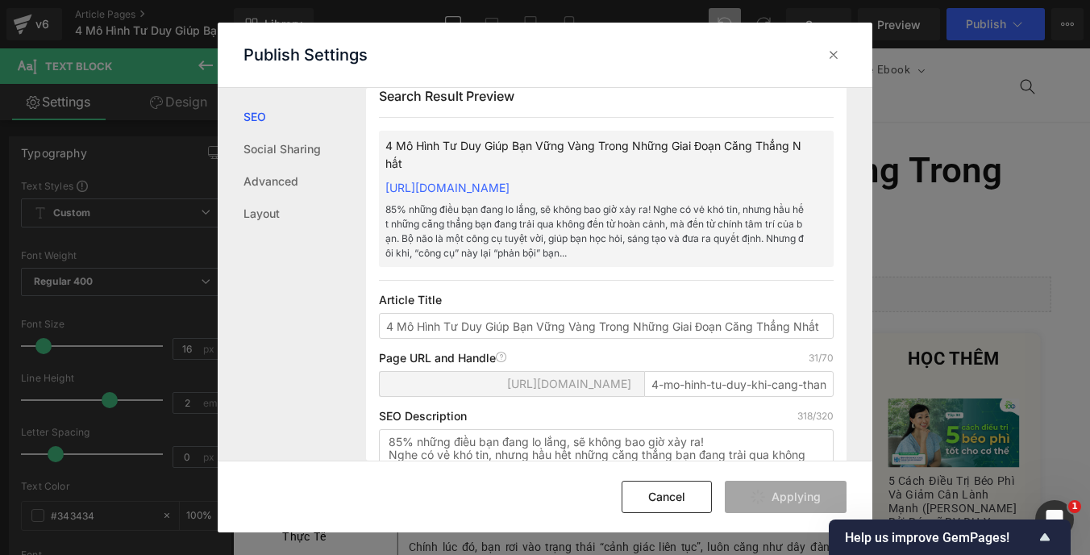
scroll to position [0, 0]
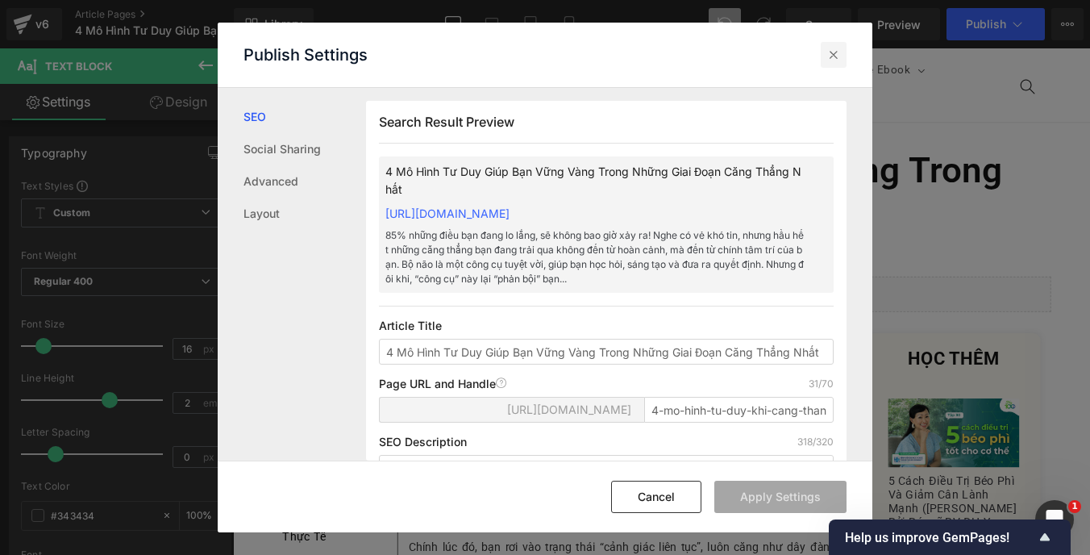
click at [829, 55] on icon at bounding box center [834, 55] width 16 height 16
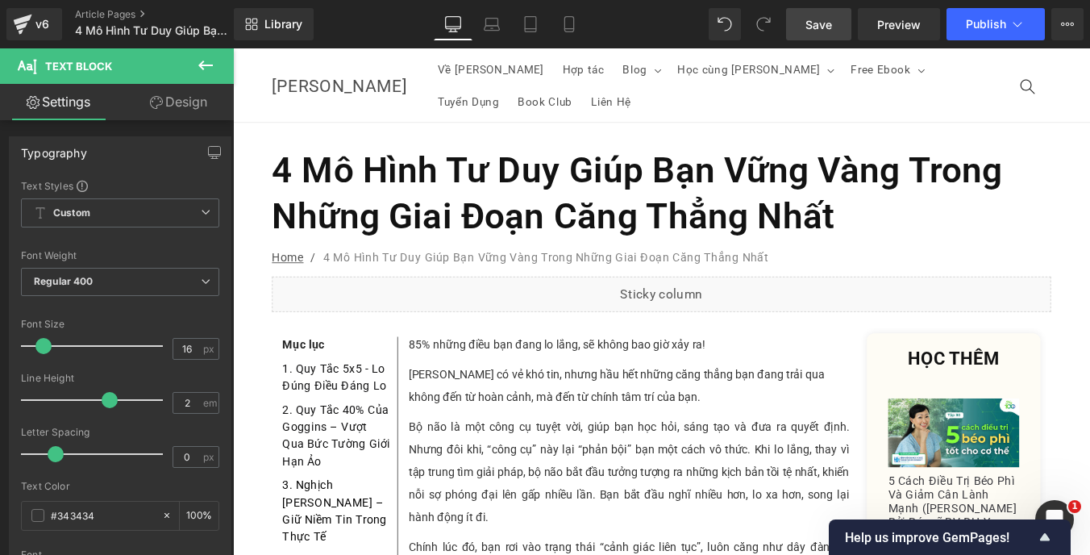
drag, startPoint x: 813, startPoint y: 30, endPoint x: 403, endPoint y: 240, distance: 461.1
click at [813, 30] on span "Save" at bounding box center [818, 24] width 27 height 17
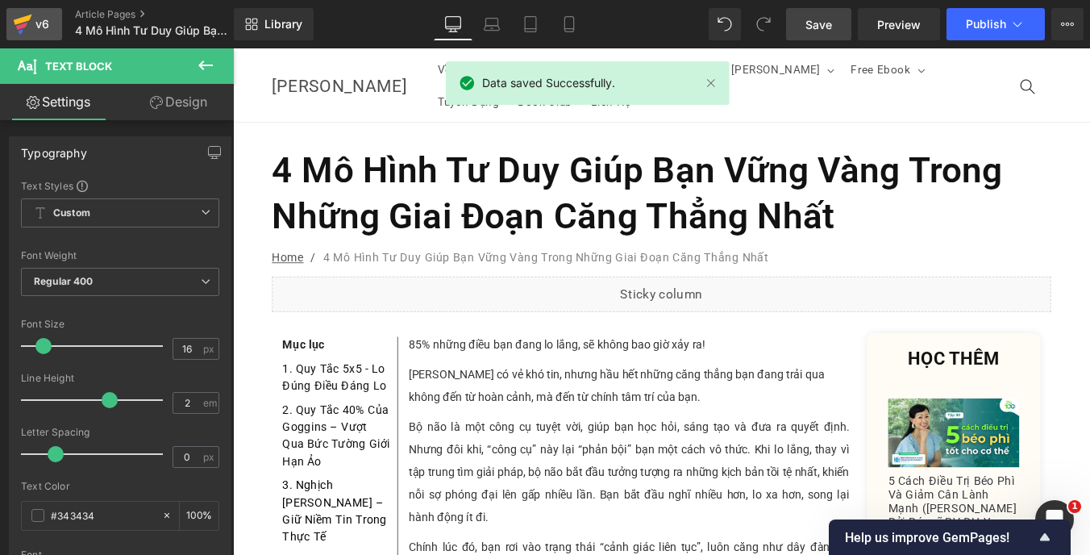
click at [15, 21] on icon at bounding box center [23, 20] width 19 height 10
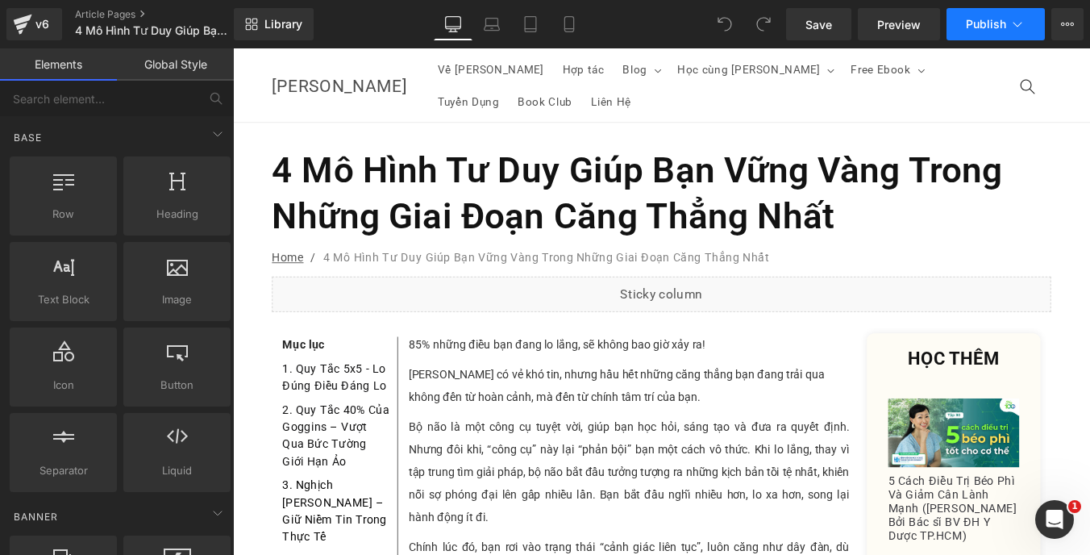
click at [965, 28] on button "Publish" at bounding box center [995, 24] width 98 height 32
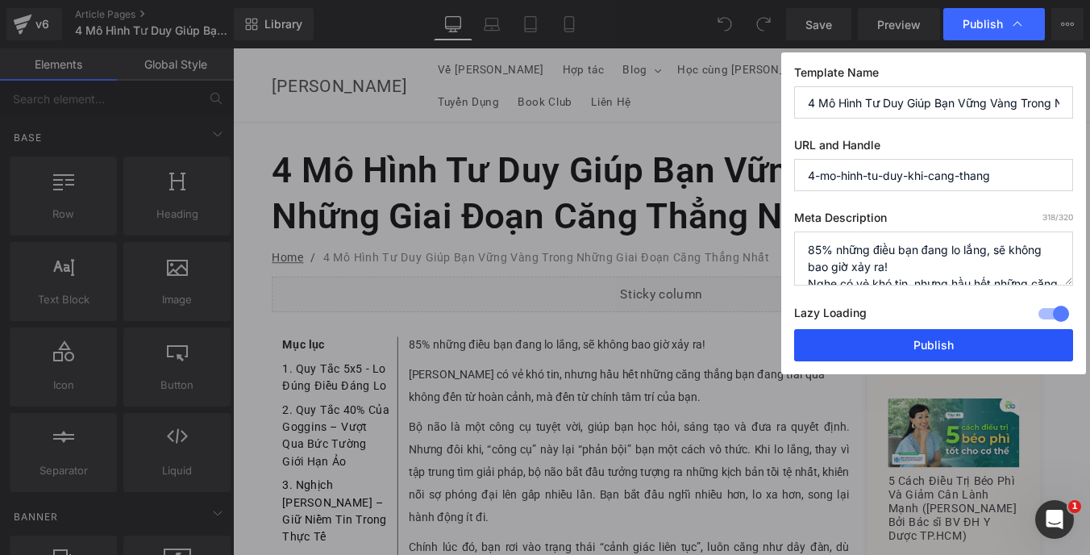
click at [875, 331] on button "Publish" at bounding box center [933, 345] width 279 height 32
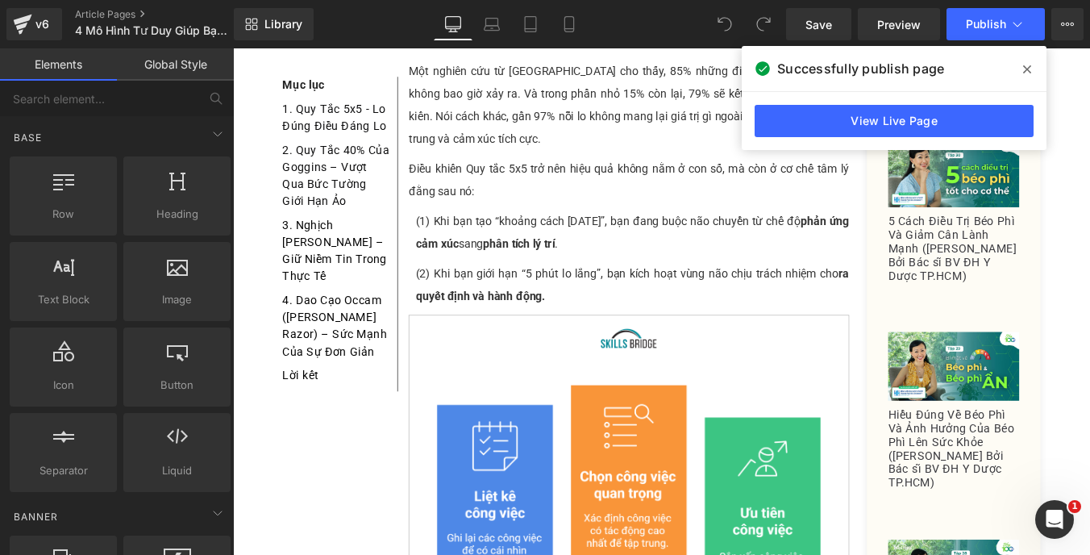
scroll to position [1041, 0]
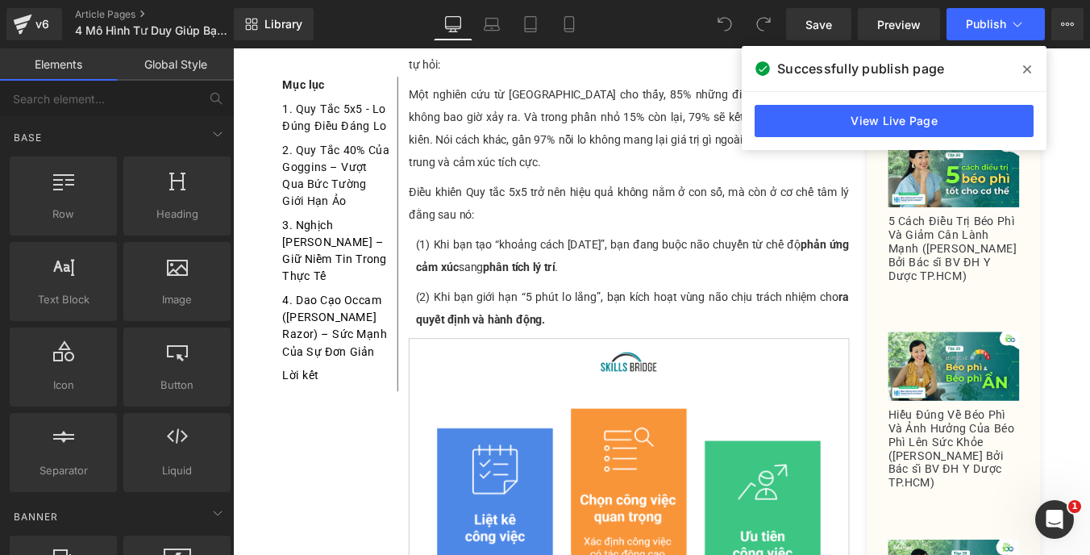
click at [1031, 64] on span at bounding box center [1027, 69] width 26 height 26
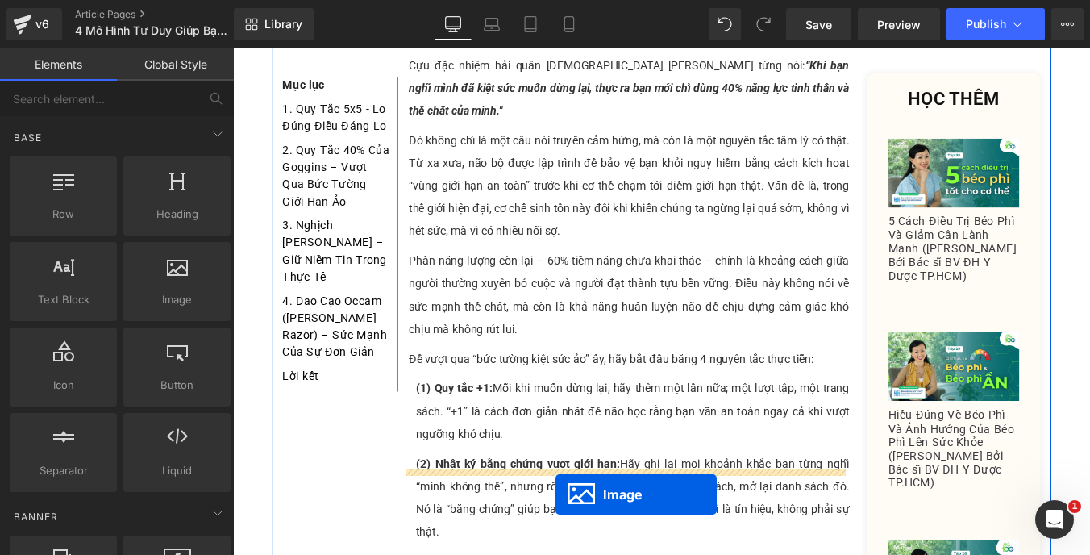
scroll to position [1814, 0]
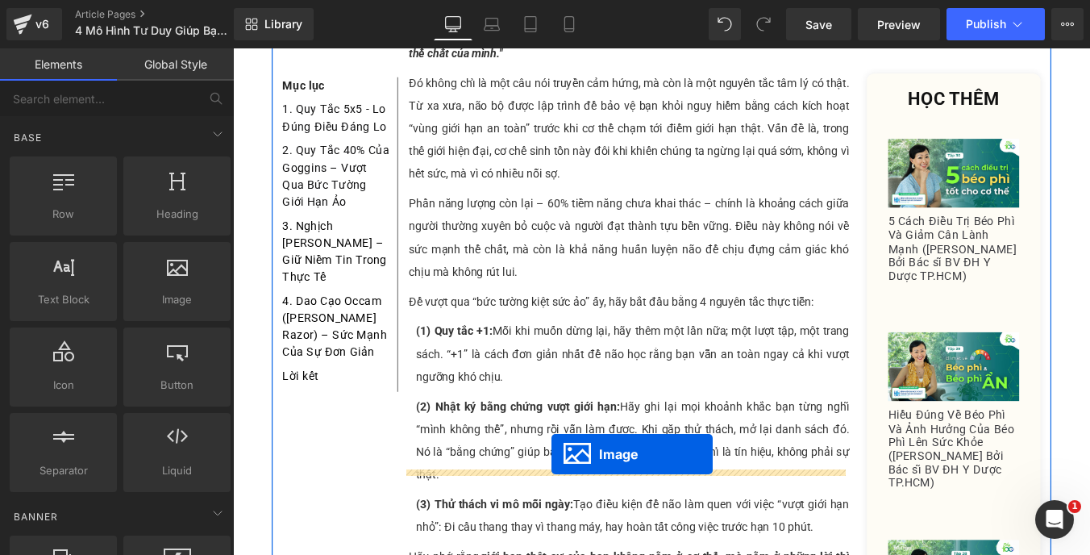
drag, startPoint x: 654, startPoint y: 317, endPoint x: 596, endPoint y: 509, distance: 201.2
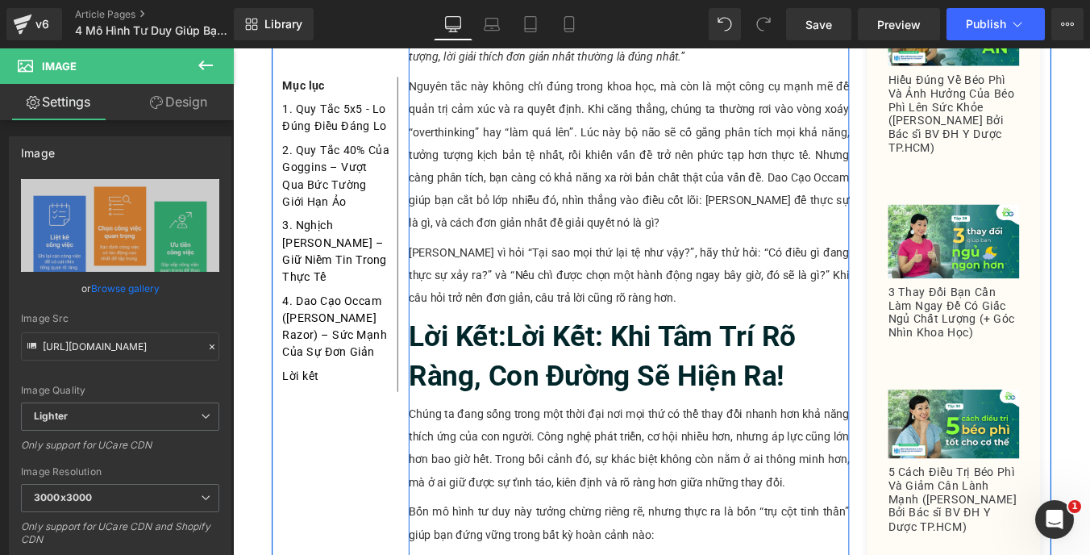
scroll to position [4129, 0]
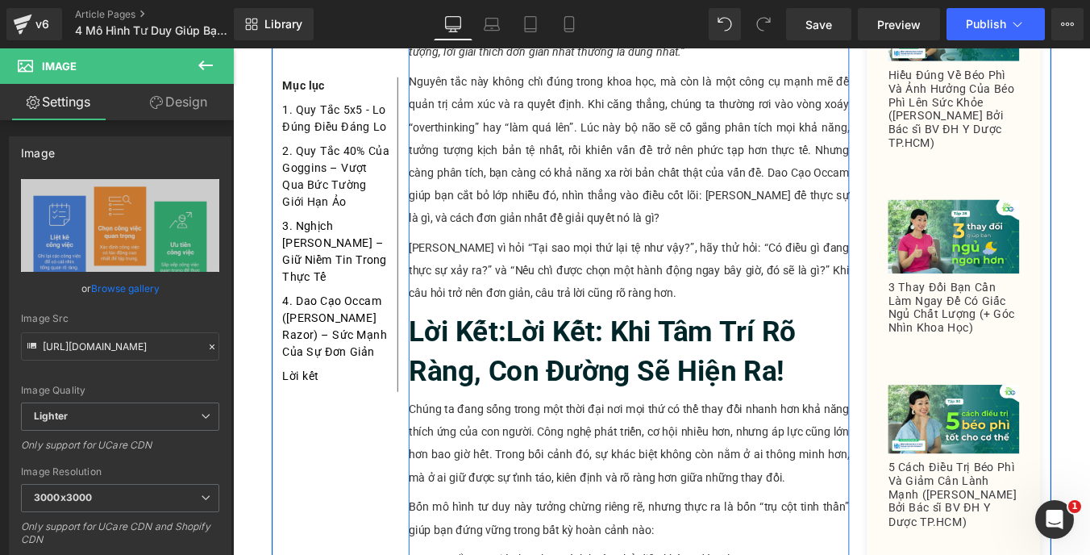
click at [543, 351] on b "Lời Kết:Lời Kết: Khi Tâm Trí Rõ Ràng, Con Đường Sẽ Hiện Ra!" at bounding box center [653, 392] width 441 height 83
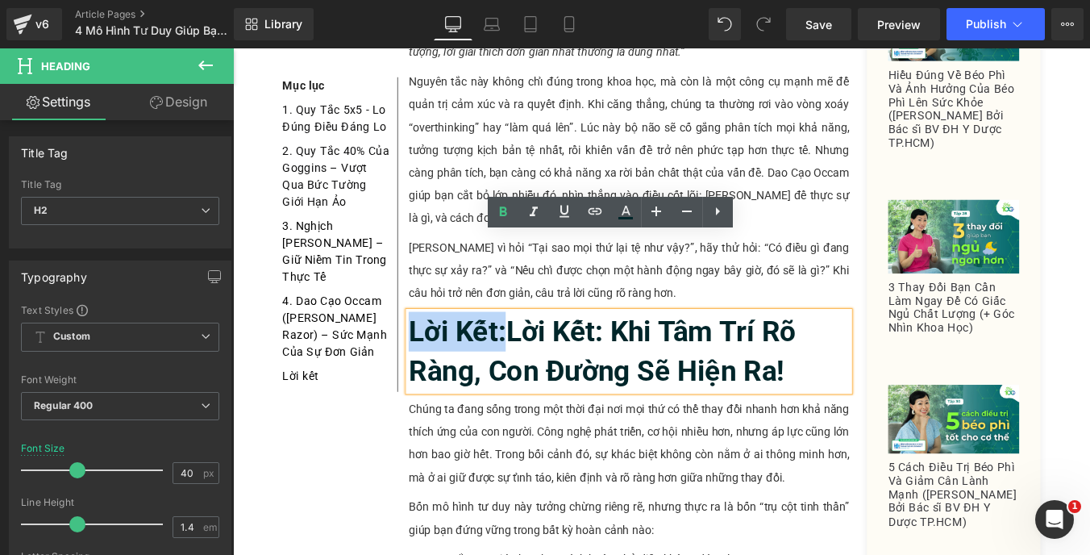
drag, startPoint x: 539, startPoint y: 291, endPoint x: 435, endPoint y: 301, distance: 105.2
click at [435, 351] on b "Lời Kết:Lời Kết: Khi Tâm Trí Rõ Ràng, Con Đường Sẽ Hiện Ra!" at bounding box center [653, 392] width 441 height 83
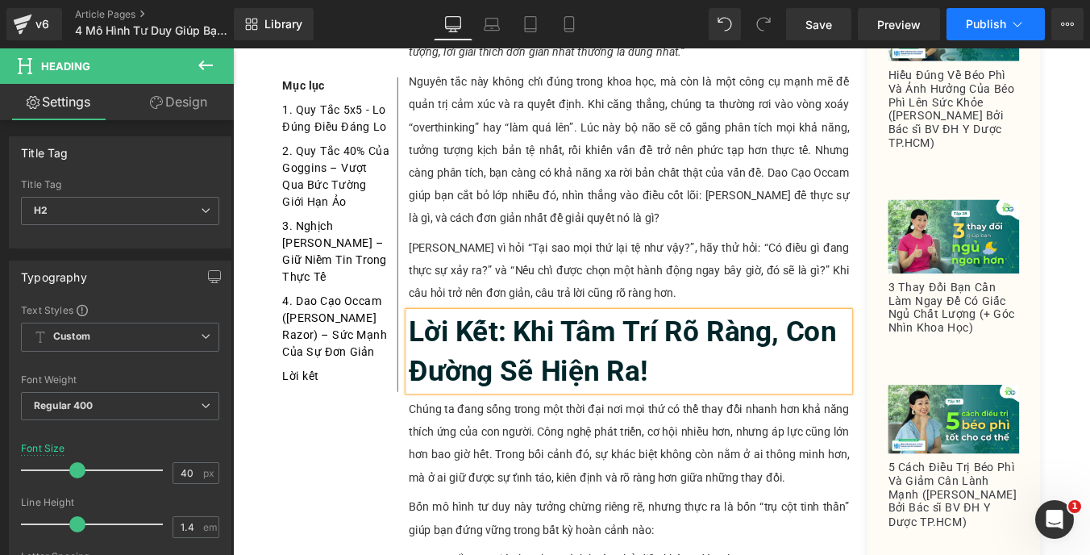
click at [967, 21] on span "Publish" at bounding box center [986, 24] width 40 height 13
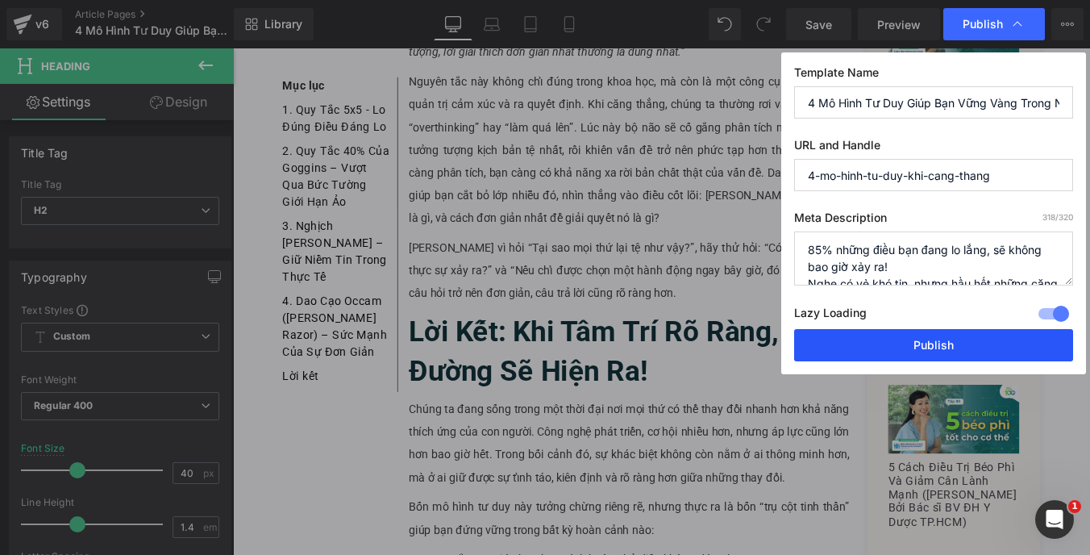
click at [875, 352] on button "Publish" at bounding box center [933, 345] width 279 height 32
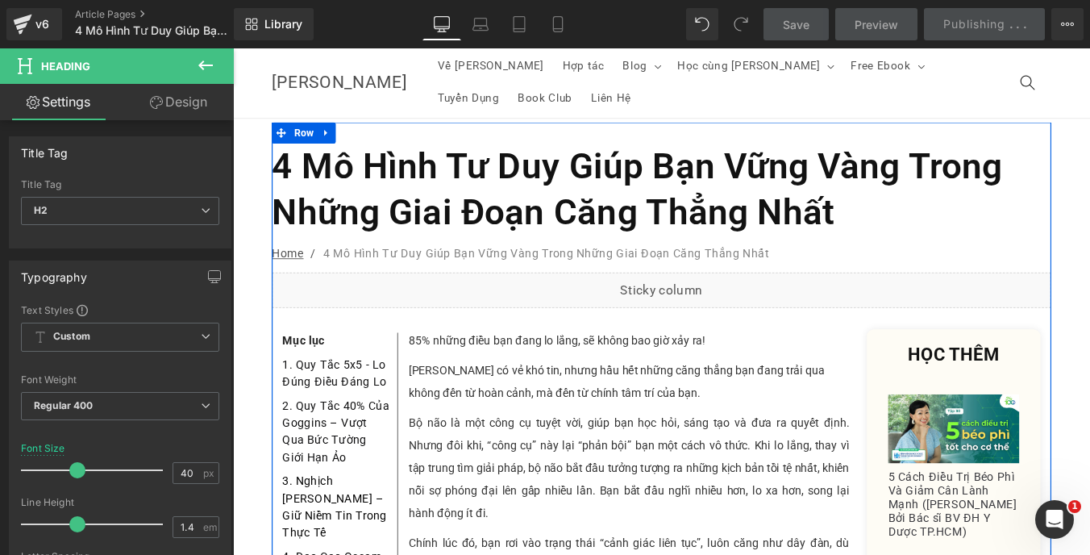
scroll to position [0, 0]
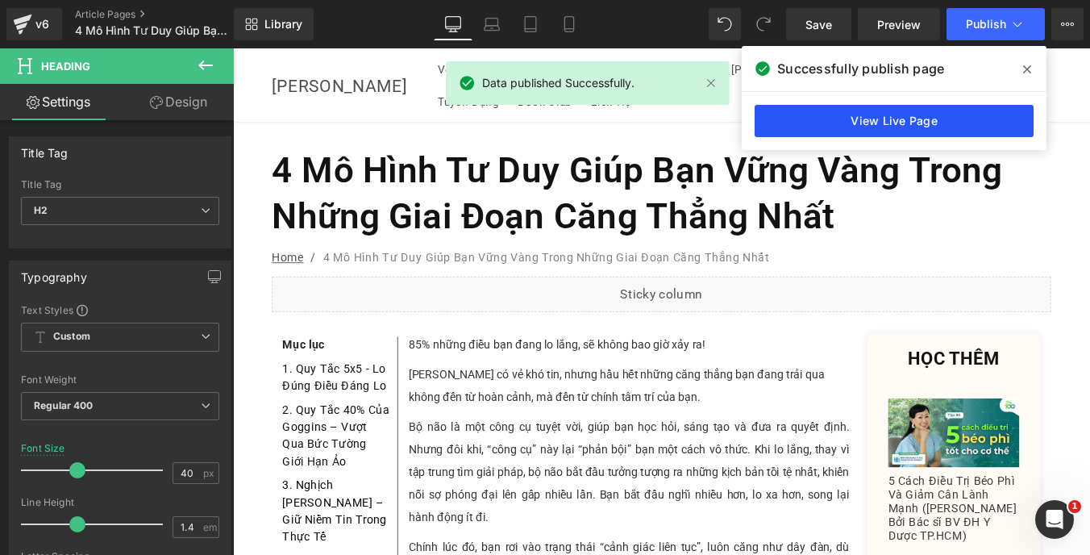
click at [821, 131] on link "View Live Page" at bounding box center [894, 121] width 279 height 32
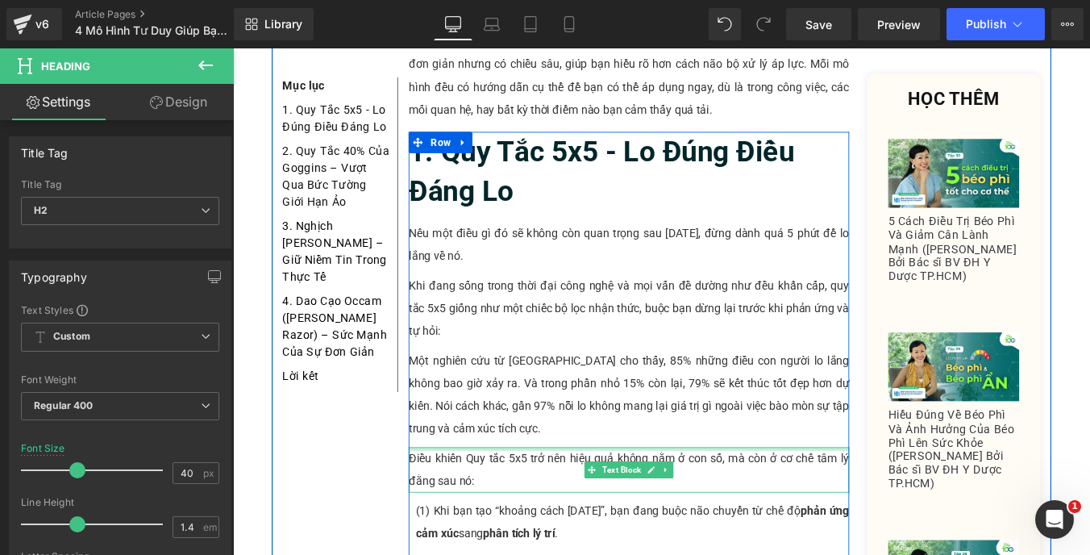
scroll to position [739, 0]
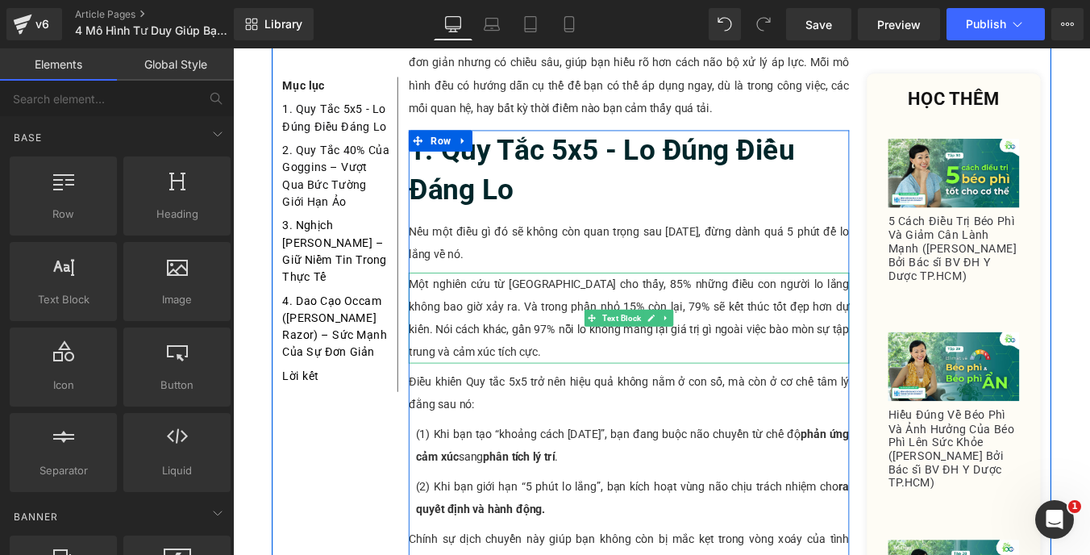
click at [557, 304] on p "Một nghiên cứu từ [GEOGRAPHIC_DATA] cho thấy, 85% những điều con người lo lắng …" at bounding box center [683, 355] width 501 height 103
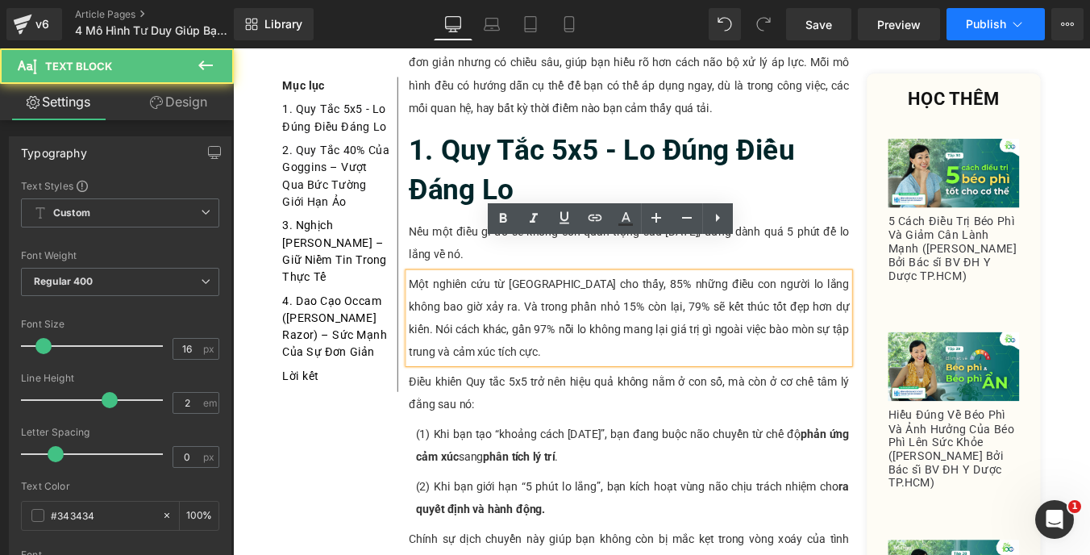
click at [973, 10] on button "Publish" at bounding box center [995, 24] width 98 height 32
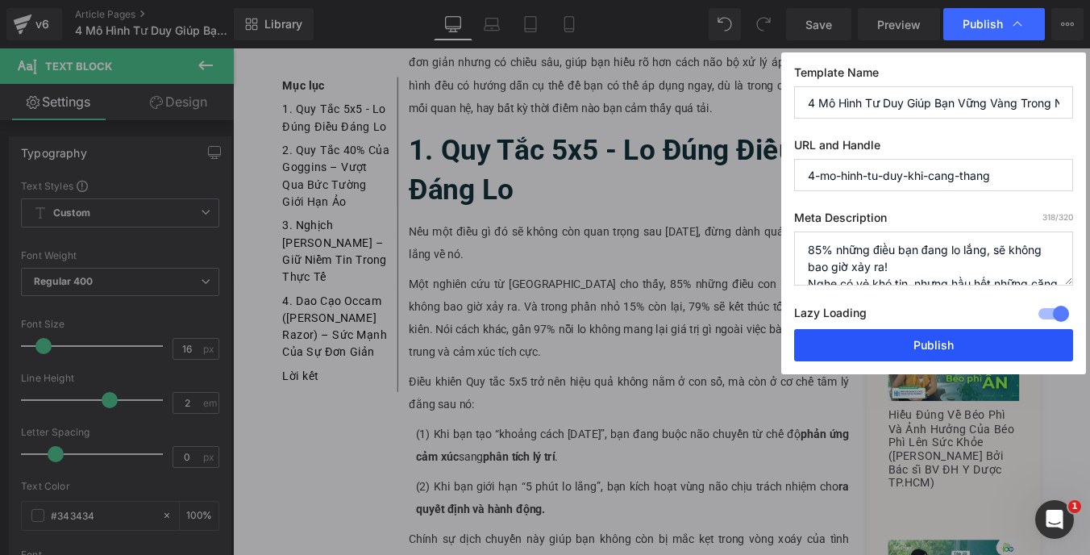
click at [870, 349] on button "Publish" at bounding box center [933, 345] width 279 height 32
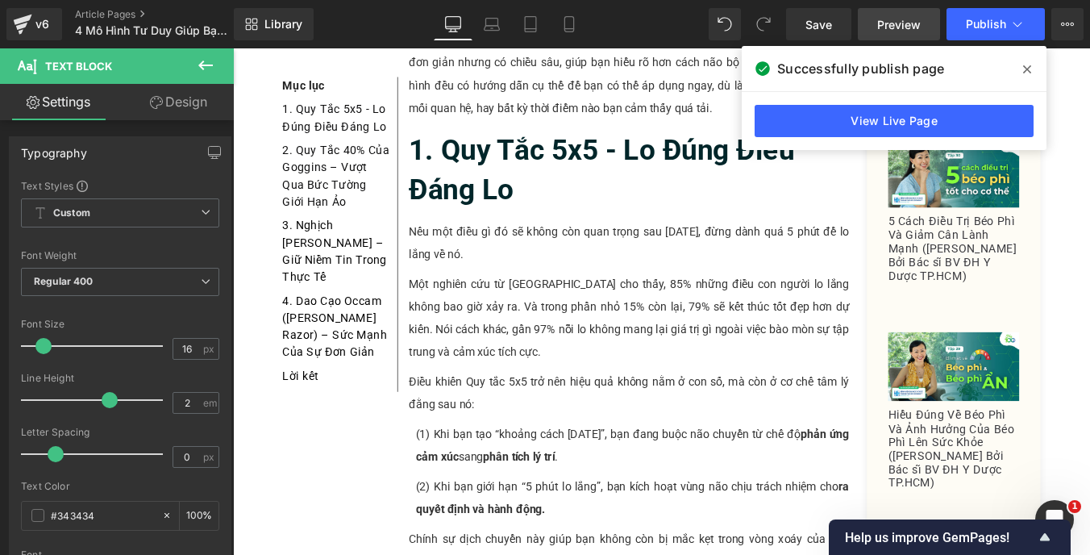
click at [882, 24] on span "Preview" at bounding box center [899, 24] width 44 height 17
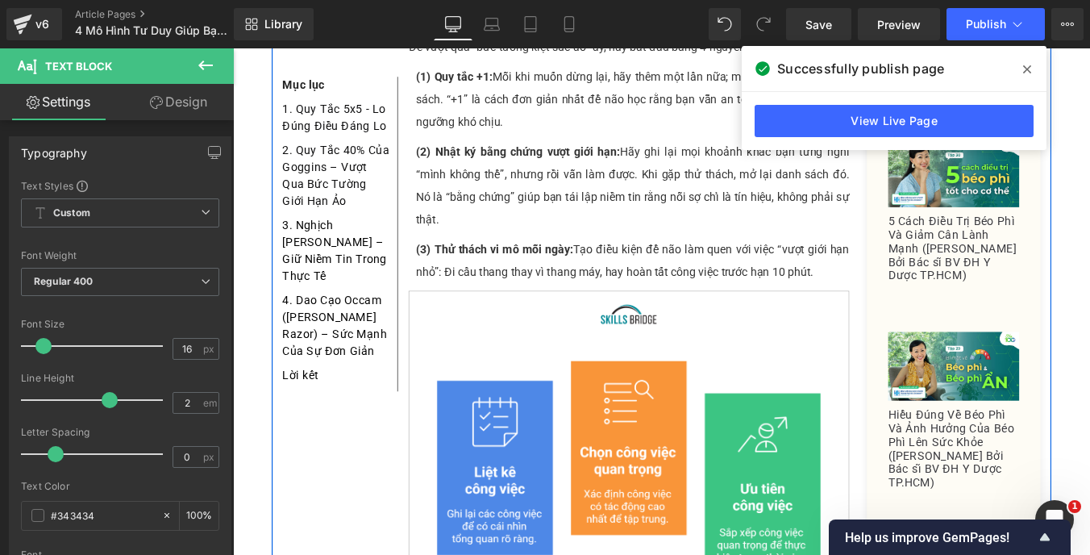
scroll to position [1980, 0]
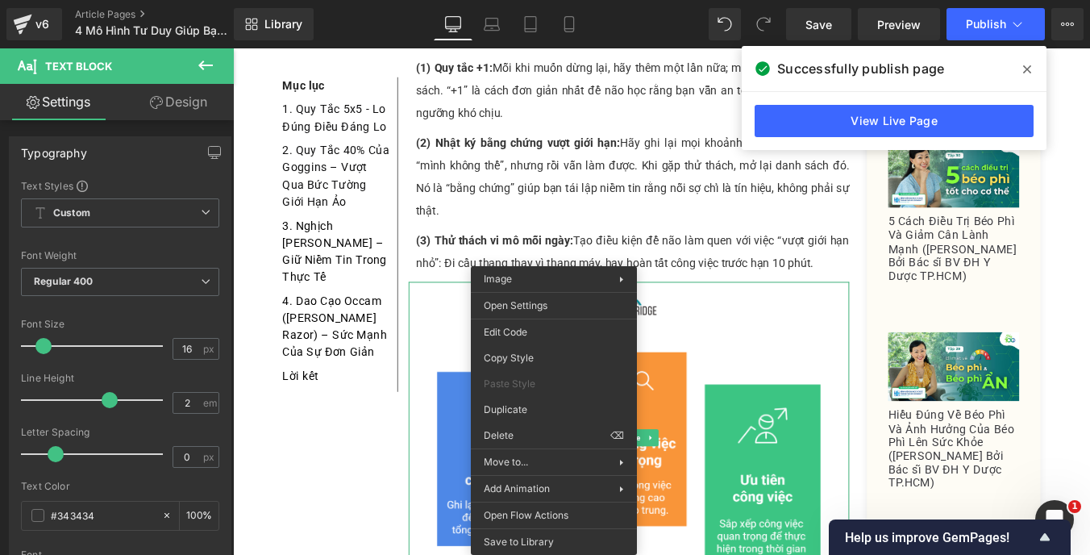
drag, startPoint x: 764, startPoint y: 485, endPoint x: 572, endPoint y: 488, distance: 192.7
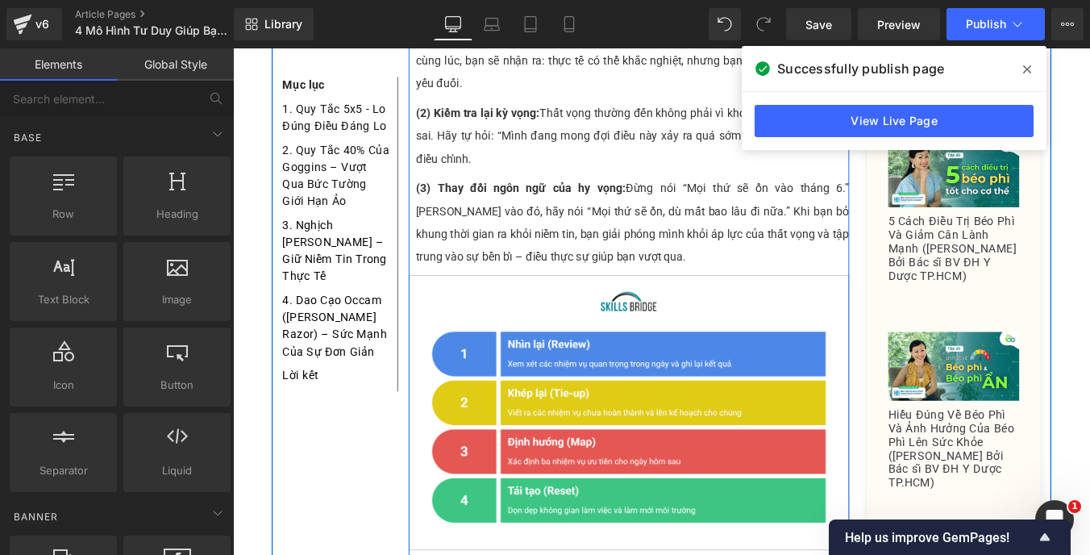
scroll to position [2922, 0]
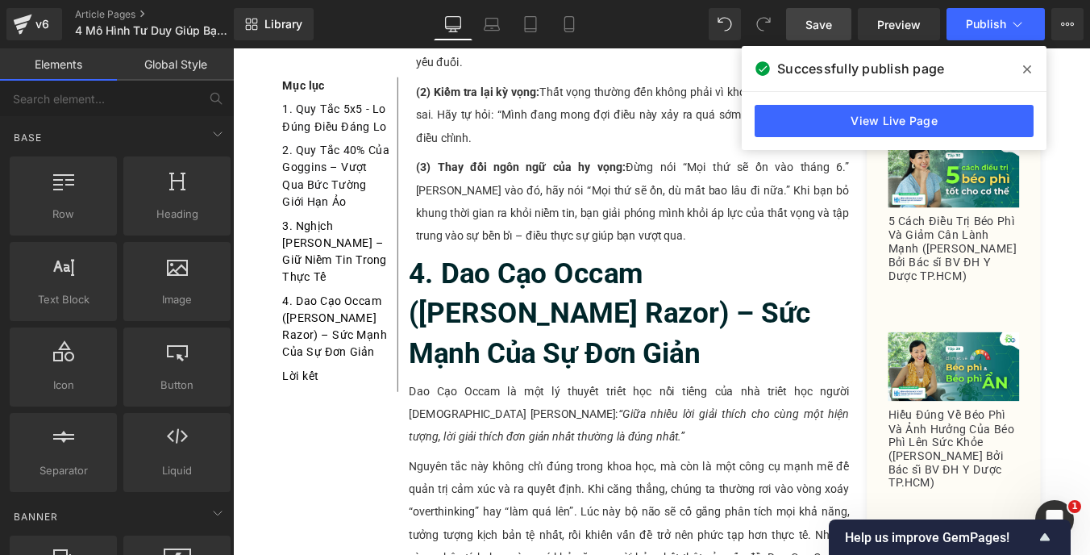
click at [843, 23] on link "Save" at bounding box center [818, 24] width 65 height 32
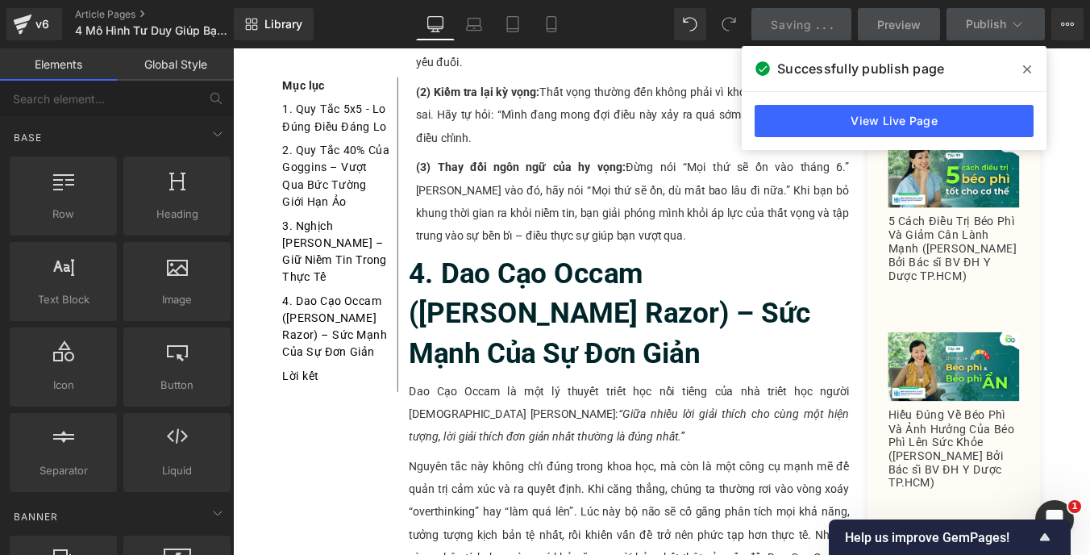
click at [1025, 62] on span at bounding box center [1027, 69] width 26 height 26
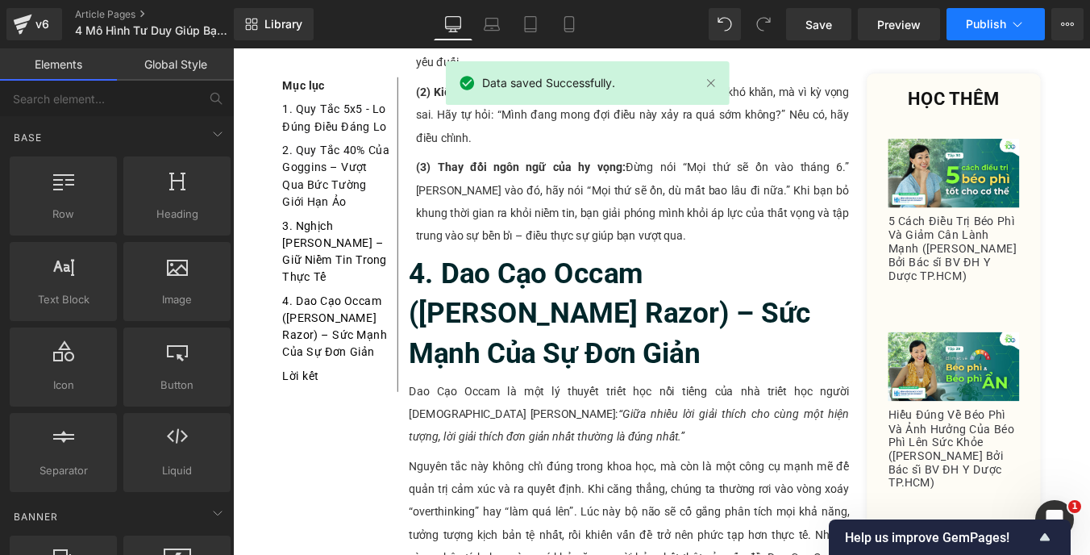
click at [1021, 24] on icon at bounding box center [1017, 24] width 16 height 16
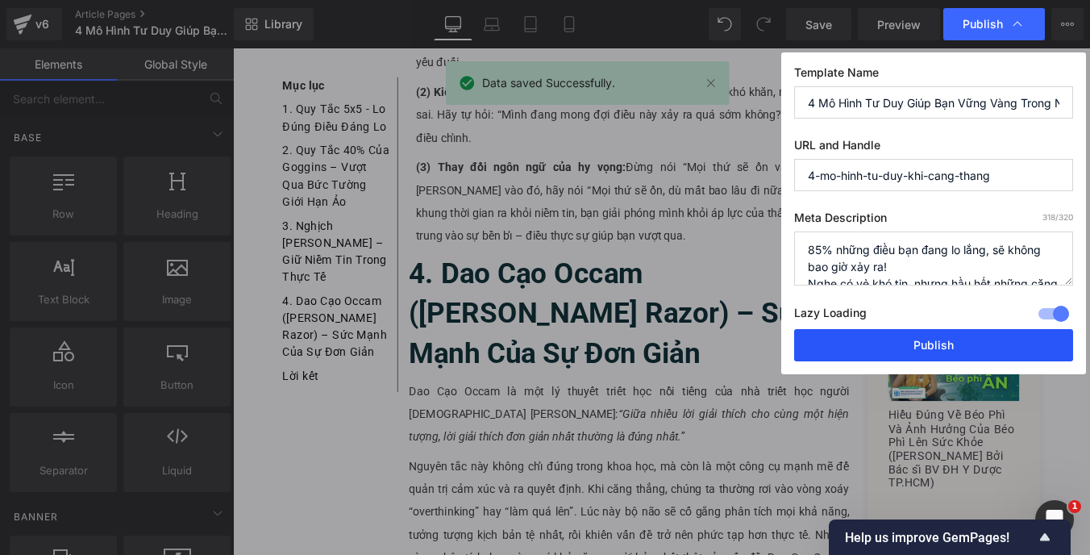
click at [864, 351] on button "Publish" at bounding box center [933, 345] width 279 height 32
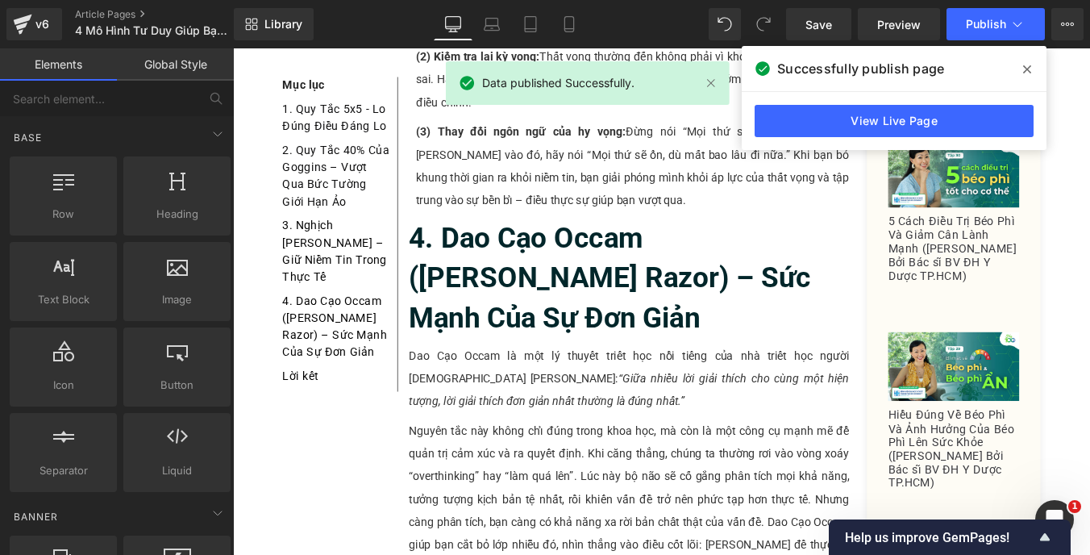
scroll to position [2807, 0]
